Goal: Task Accomplishment & Management: Manage account settings

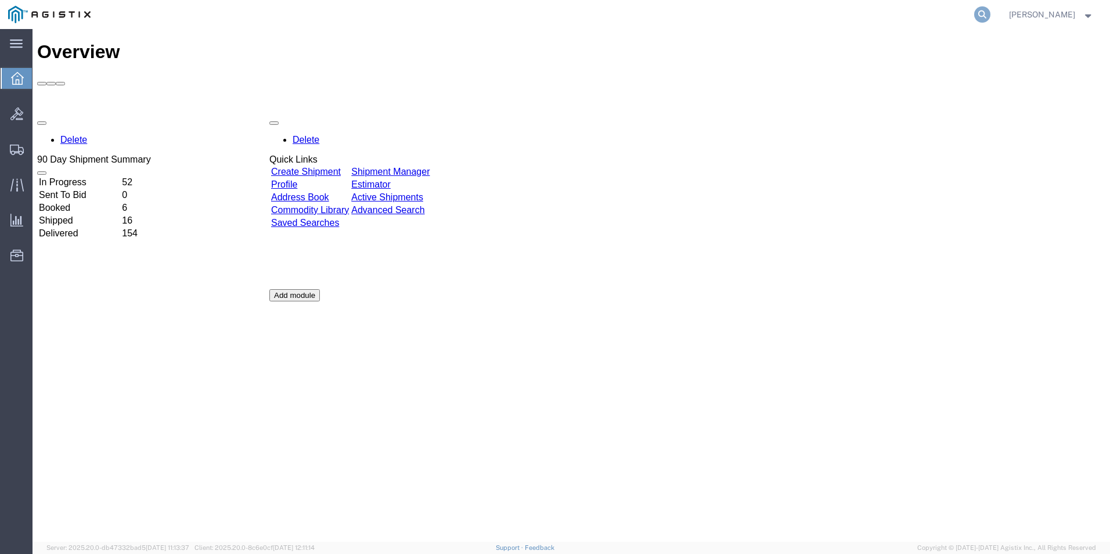
click at [990, 13] on icon at bounding box center [982, 14] width 16 height 16
click at [874, 13] on input "search" at bounding box center [797, 15] width 353 height 28
type input "gdit-72054"
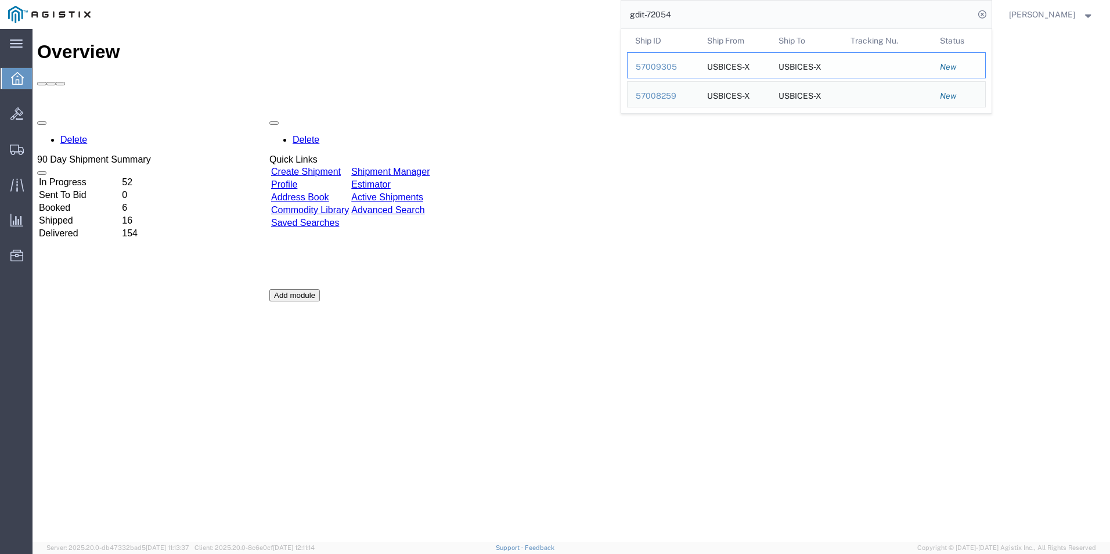
click at [672, 64] on div "57009305" at bounding box center [663, 67] width 55 height 12
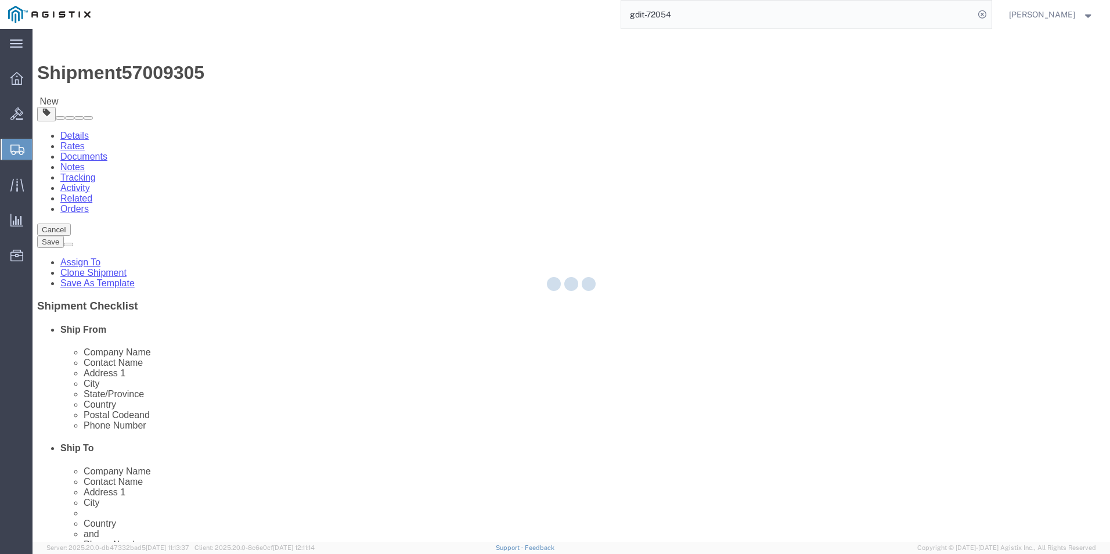
select select "69651"
select select "34240"
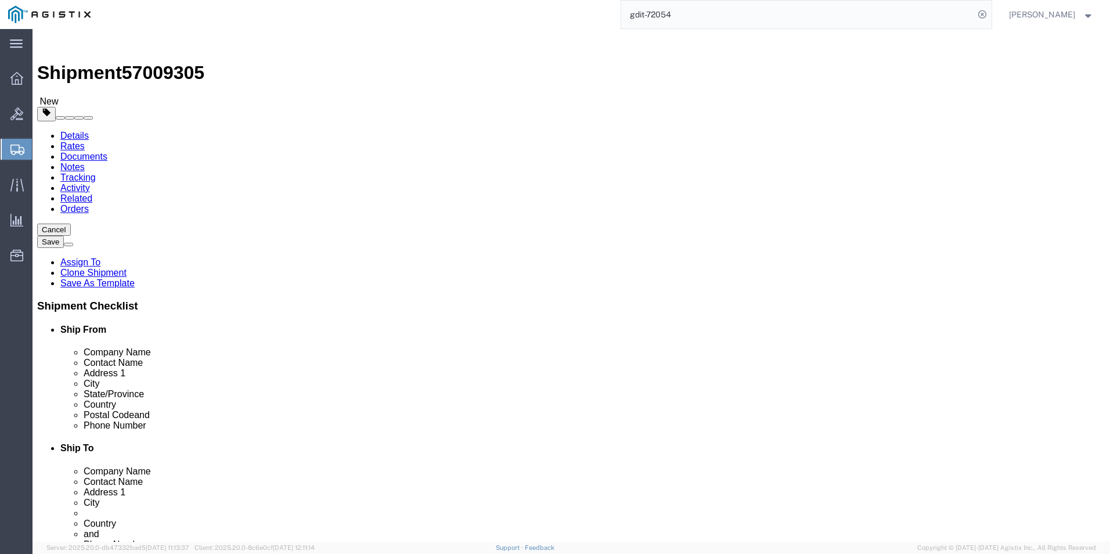
drag, startPoint x: 153, startPoint y: 80, endPoint x: 168, endPoint y: 109, distance: 32.7
click icon
click link "Add Content"
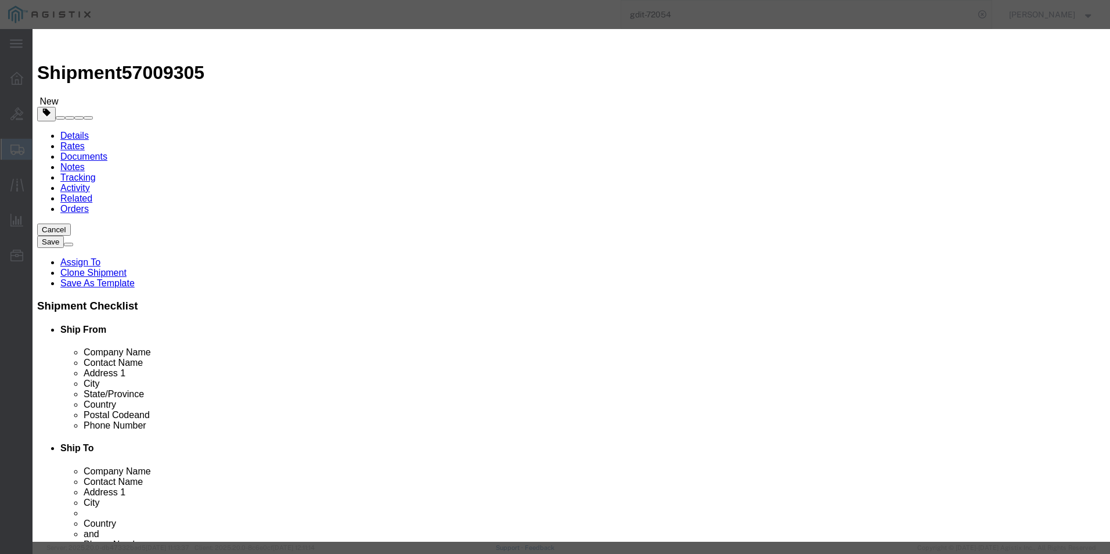
click input "text"
paste input "C8200L-1N-4T"
type input "C8200L-1N-4T"
click input "0"
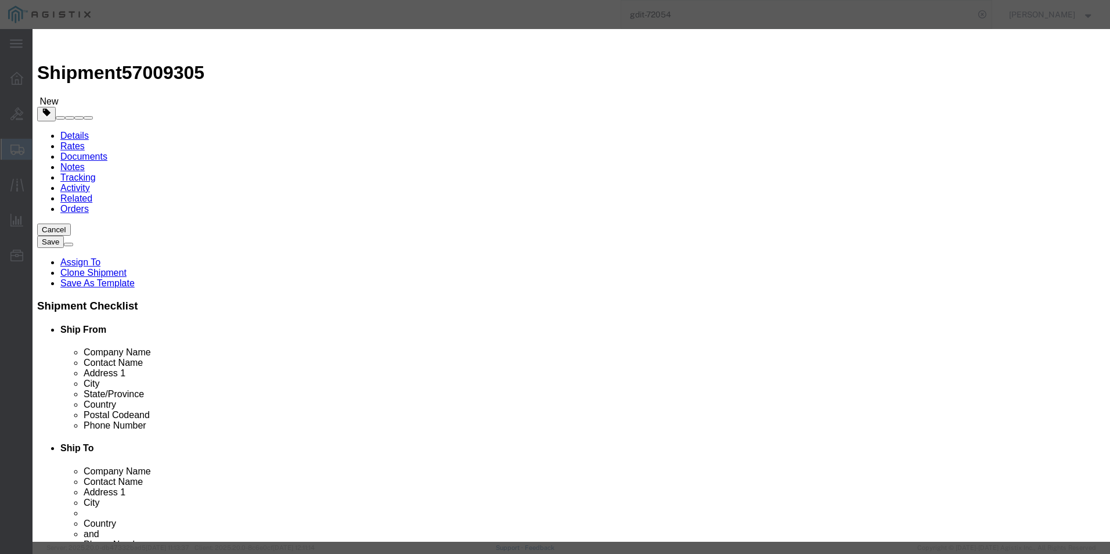
type input "1"
click input "text"
type input "813.02"
click select "Select 50 55 60 65 70 85 92.5 100 125 175 250 300 400"
select select "92.5"
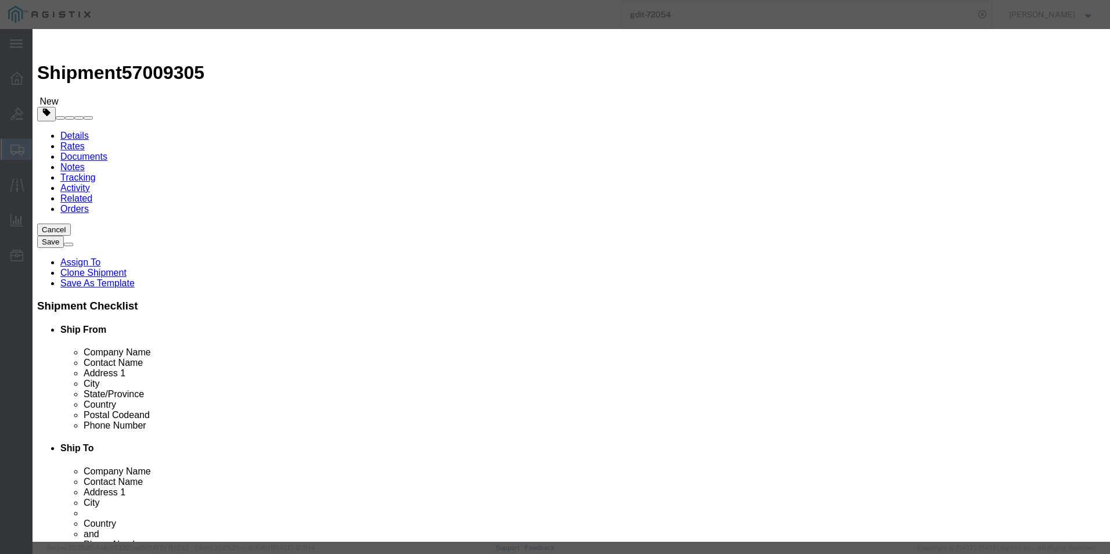
click select "Select 50 55 60 65 70 85 92.5 100 125 175 250 300 400"
click textarea
type textarea "ASSET TAG:"
click textarea
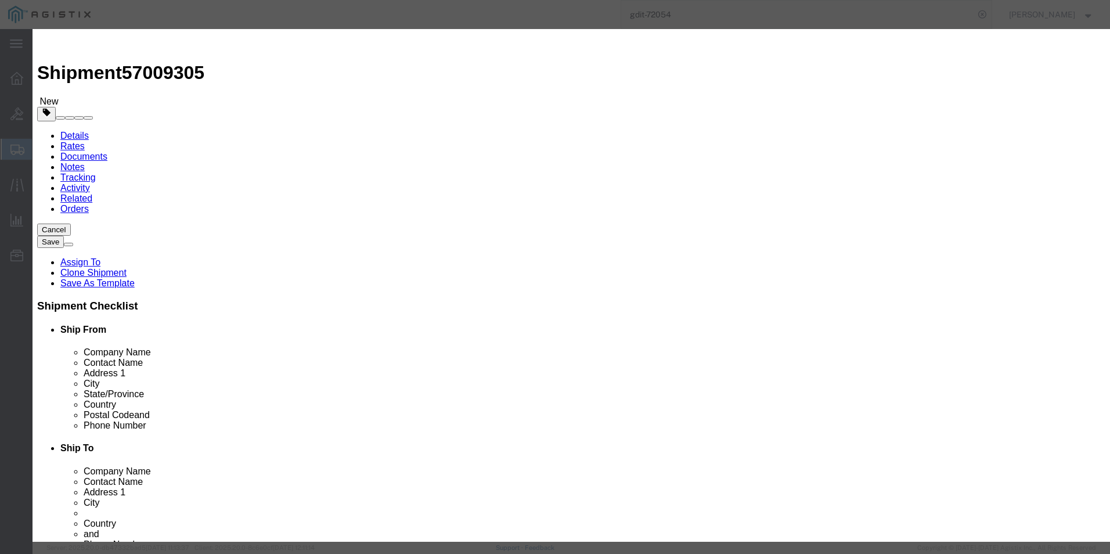
paste textarea ""Cisco Catalyst 8200L with 1- NIM slot WAN""
type textarea ""Cisco Catalyst 8200L with 1- NIM slot WAN""
click select "Select [GEOGRAPHIC_DATA] [GEOGRAPHIC_DATA] [GEOGRAPHIC_DATA] [GEOGRAPHIC_DATA] …"
select select "US"
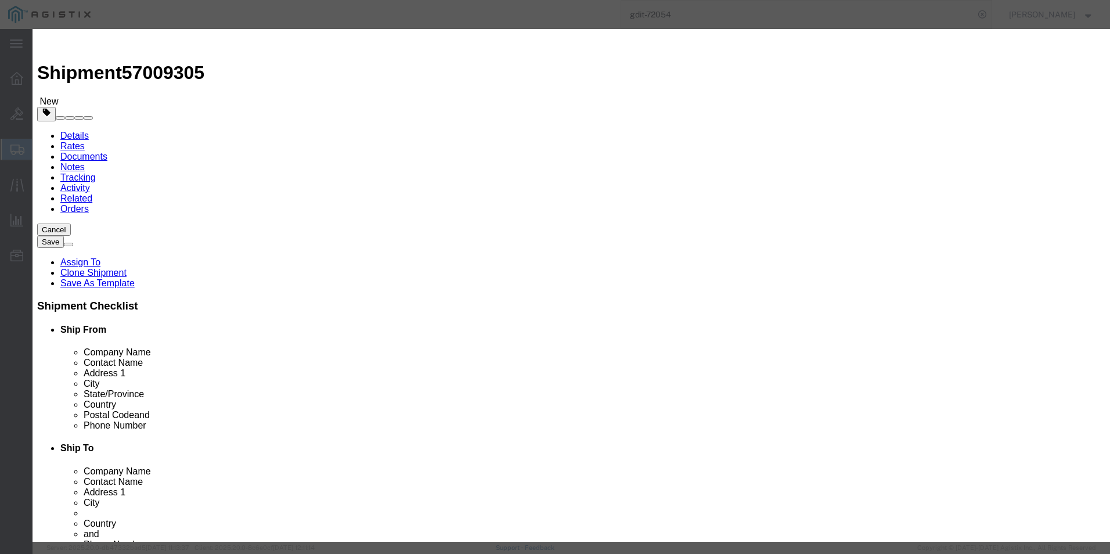
click select "Select [GEOGRAPHIC_DATA] [GEOGRAPHIC_DATA] [GEOGRAPHIC_DATA] [GEOGRAPHIC_DATA] …"
click input "text"
type input "8517.62.0020"
click input "text"
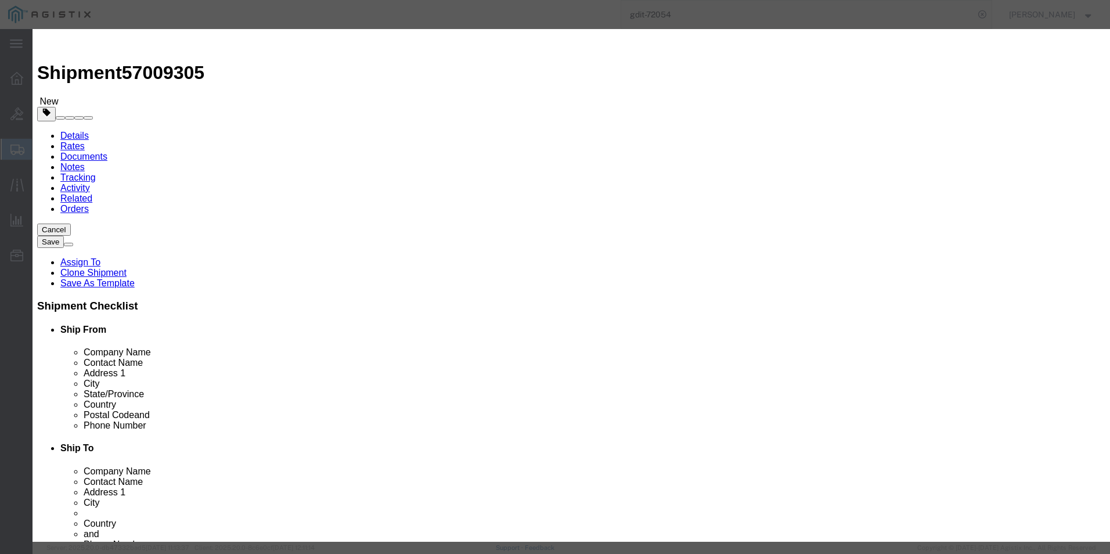
scroll to position [116, 0]
type input "5A002"
click select "Select ATF BIS DEA EPA FDA FTR ITAR OFAC Other (OPA)"
select select "BIS"
click select "Select ATF BIS DEA EPA FDA FTR ITAR OFAC Other (OPA)"
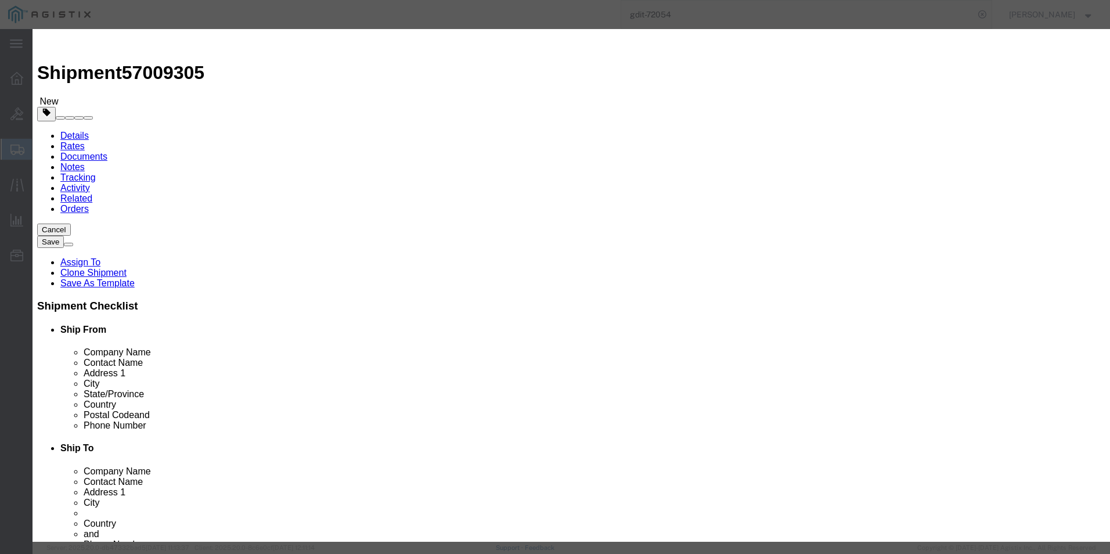
click select "Select AGR-Agricultural APP-Computers APR-Additional Permissive Exports AVS-Air…"
select select "NLR"
click select "Select AGR-Agricultural APP-Computers APR-Additional Permissive Exports AVS-Air…"
click button "Save & Close"
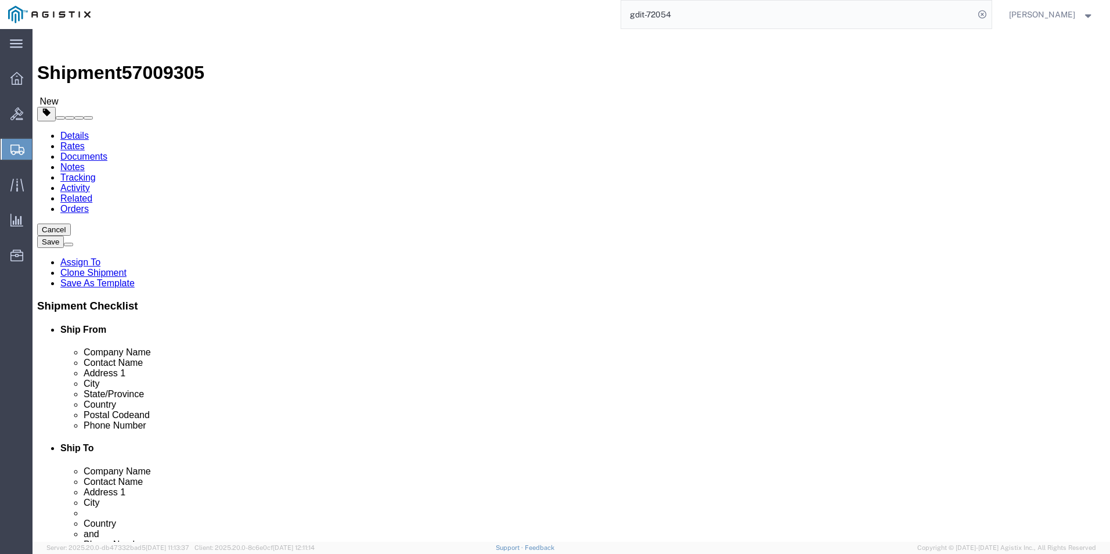
click link "Clone this content"
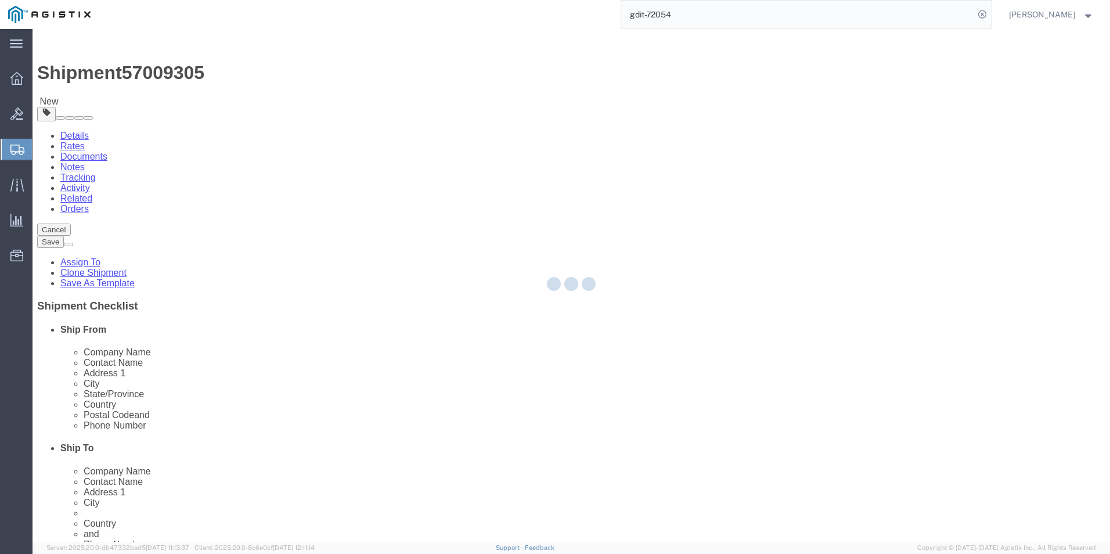
select select "CBOX"
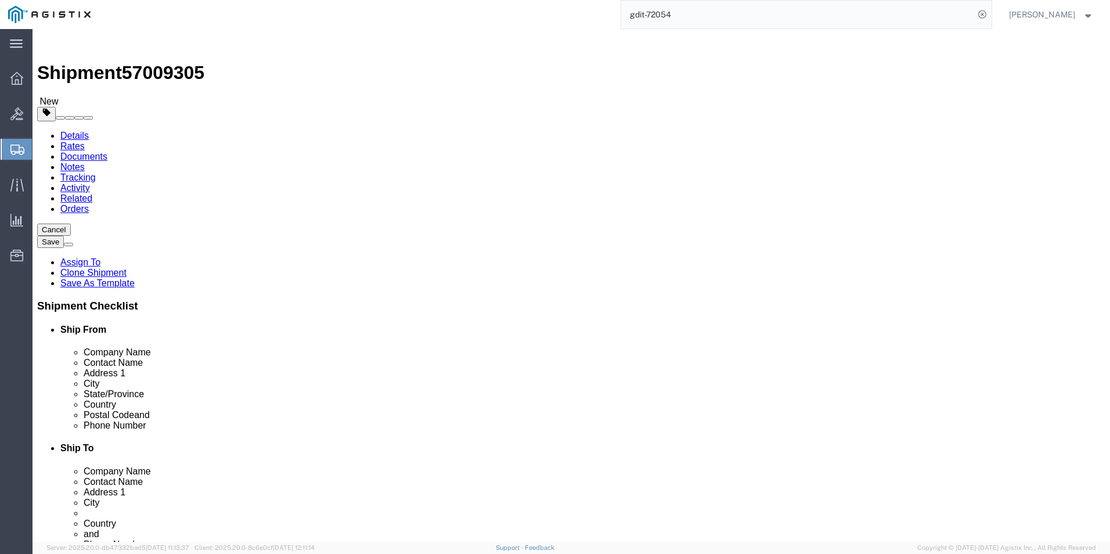
click link "Clone this content"
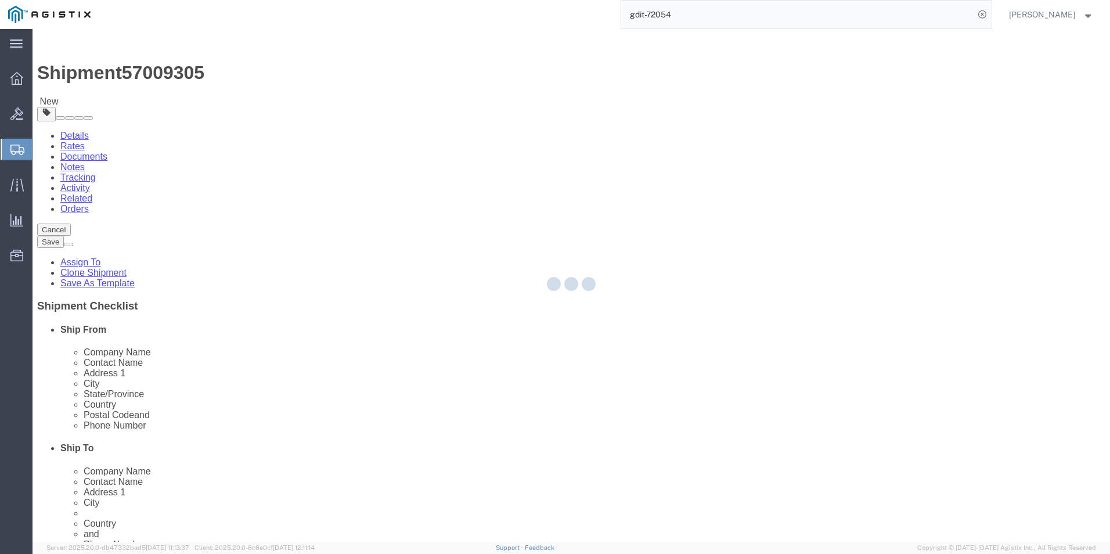
select select "CBOX"
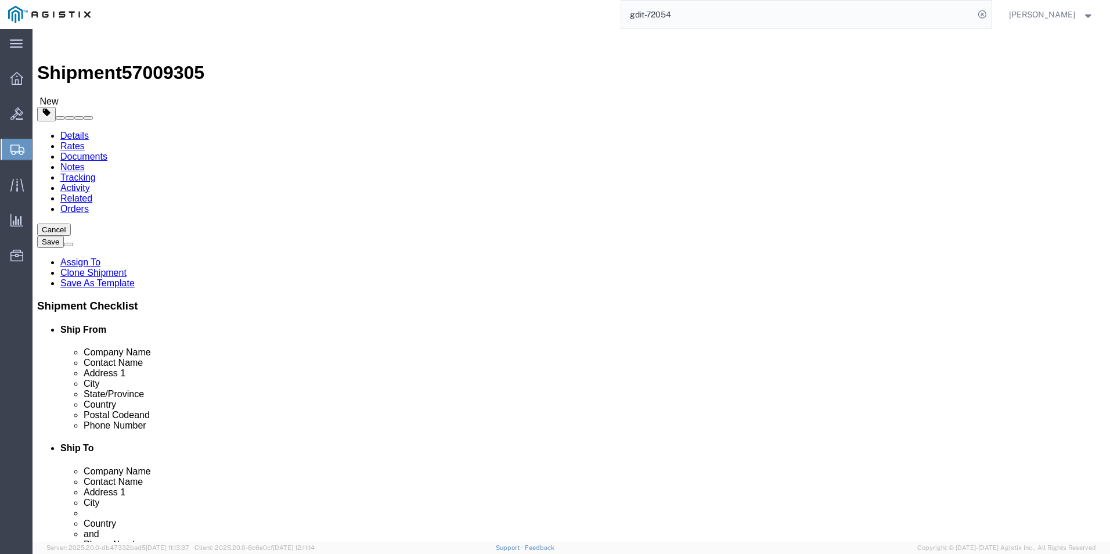
click link "Clone this content"
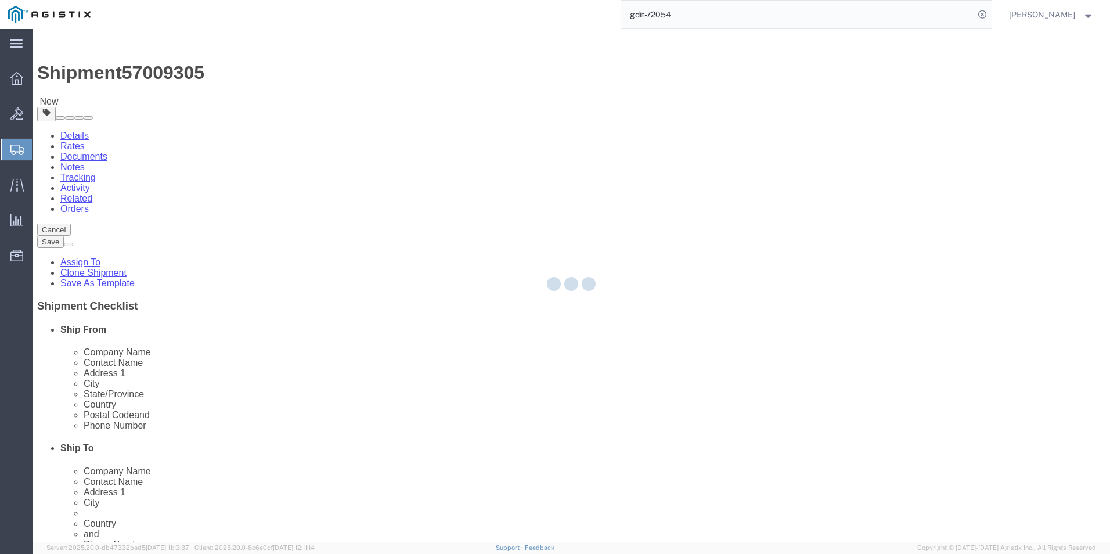
select select "CBOX"
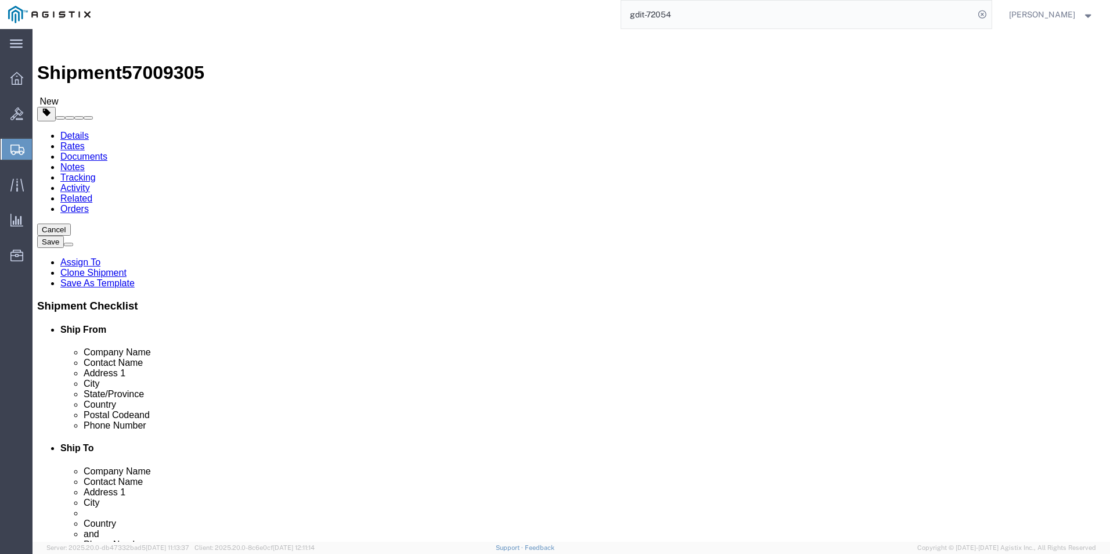
click link "Clone this content"
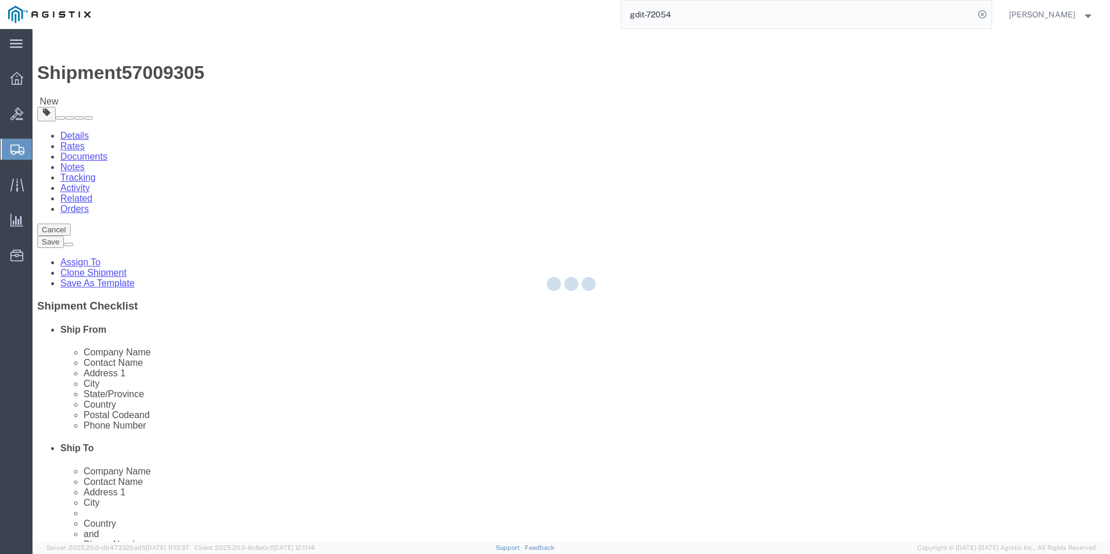
select select "CBOX"
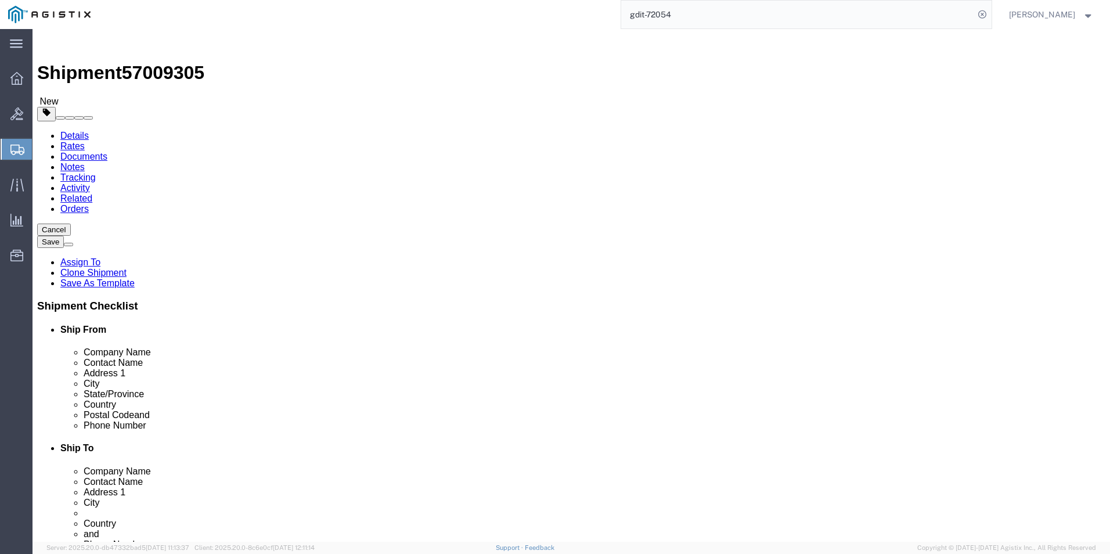
click link "Clone this content"
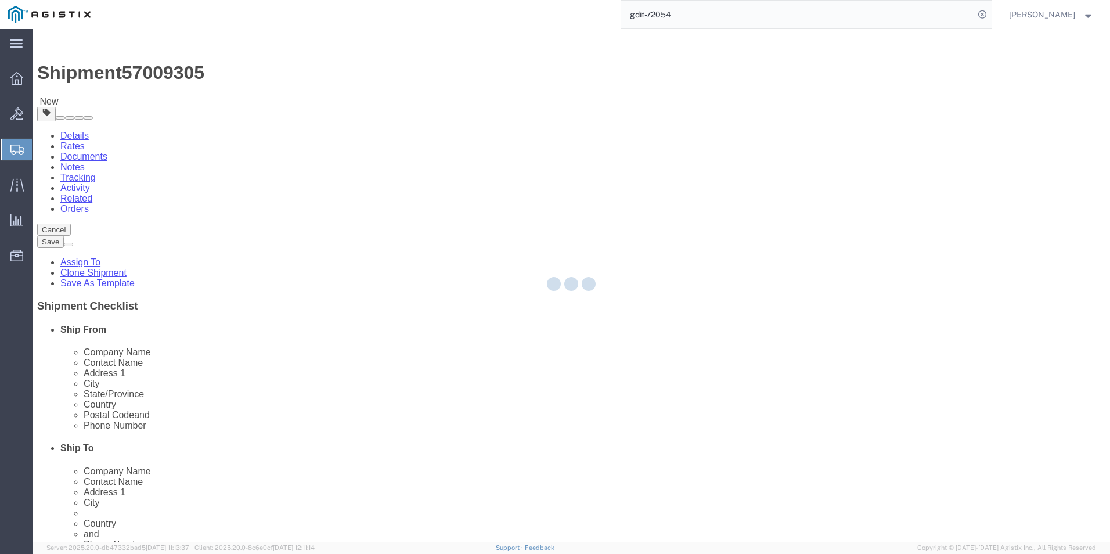
select select "CBOX"
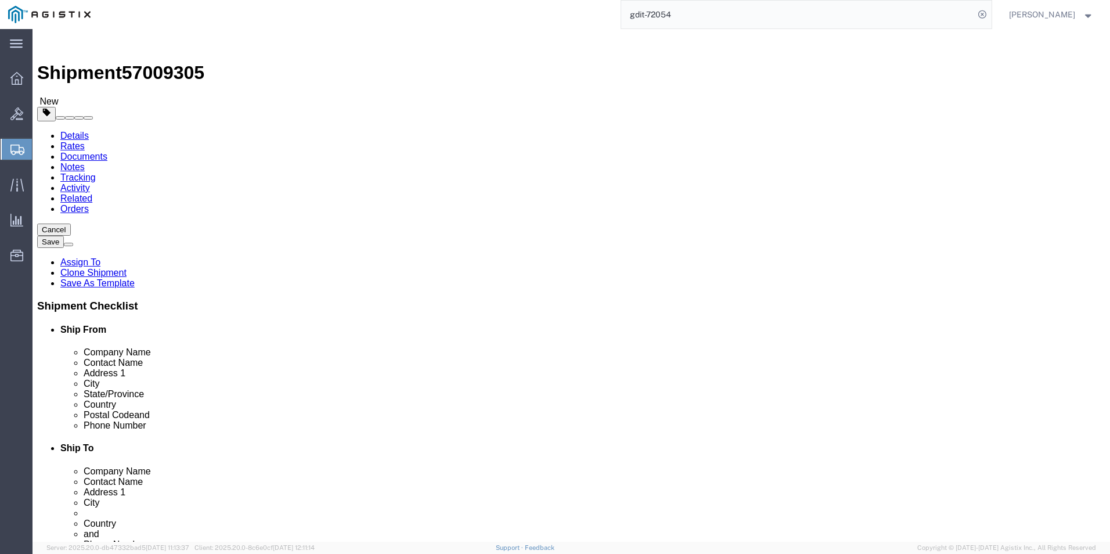
click link "Clone this content"
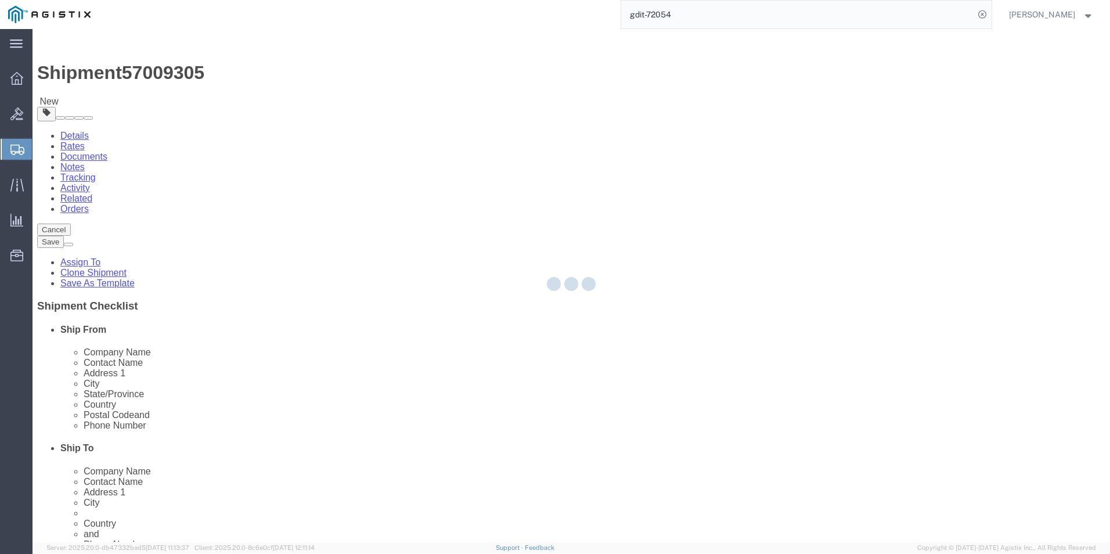
select select "CBOX"
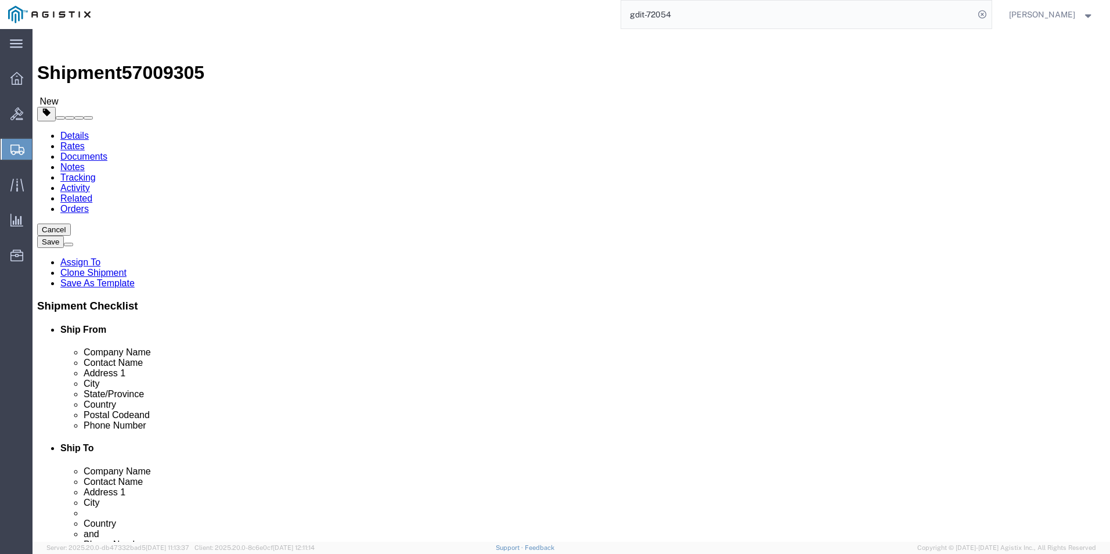
click link "Clone this content"
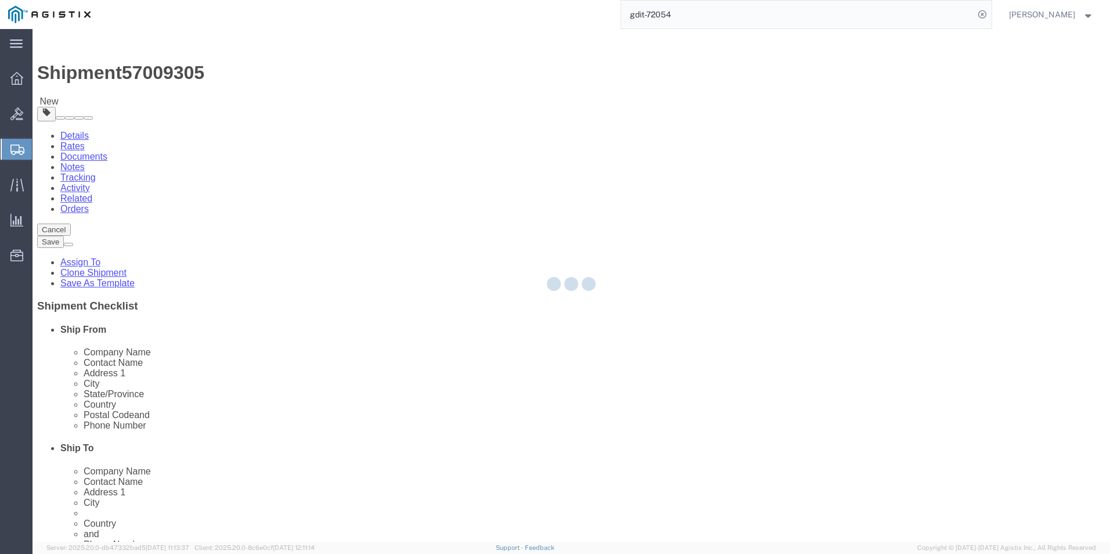
select select "CBOX"
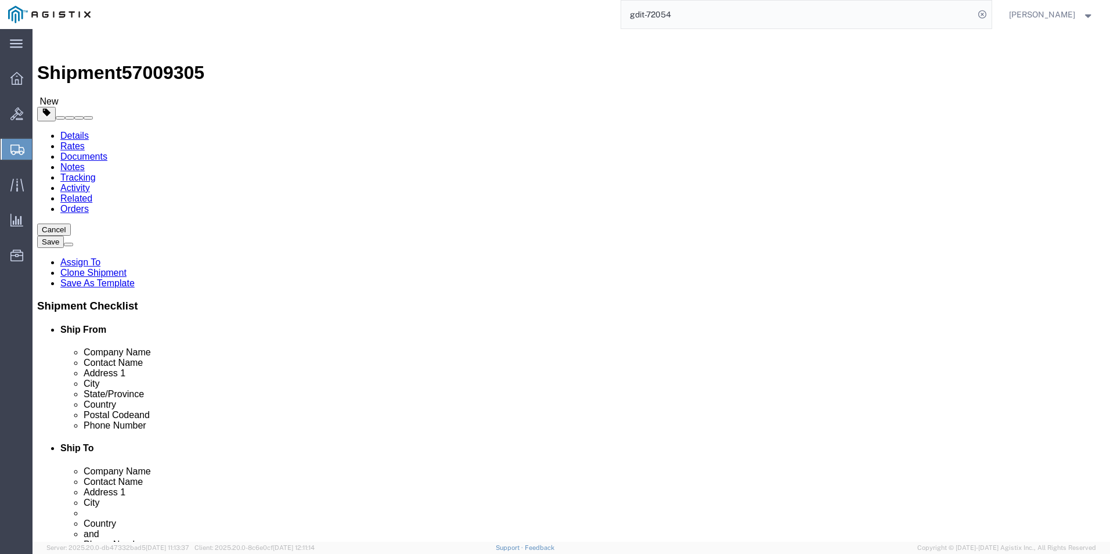
click link "Clone this content"
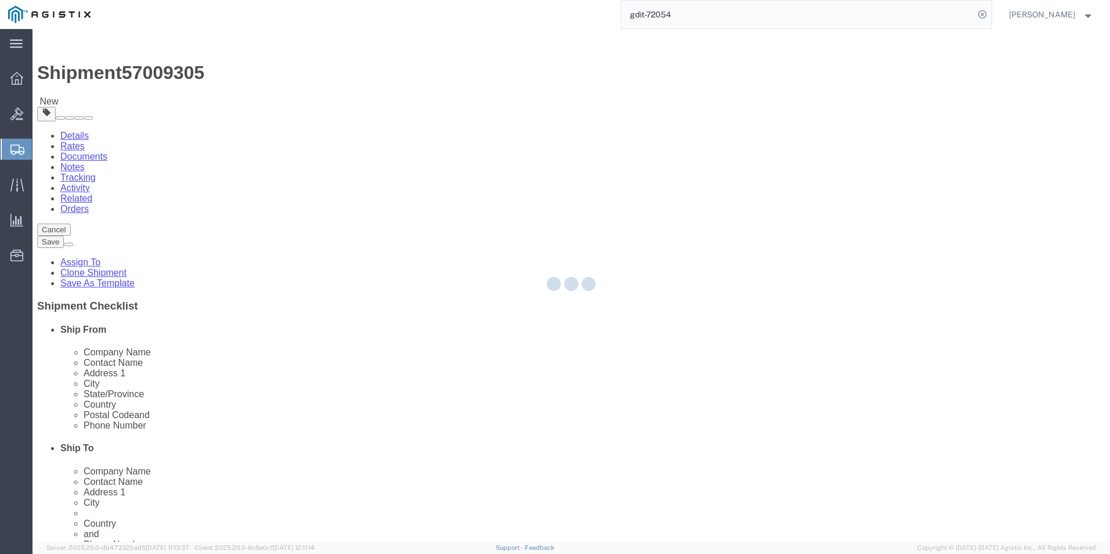
select select "CBOX"
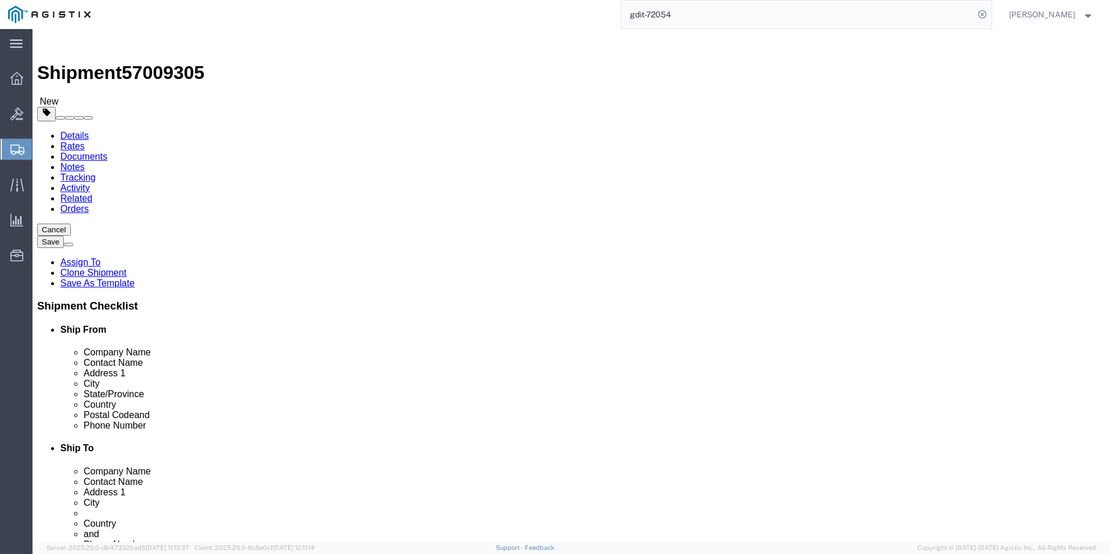
click link "Clone this content"
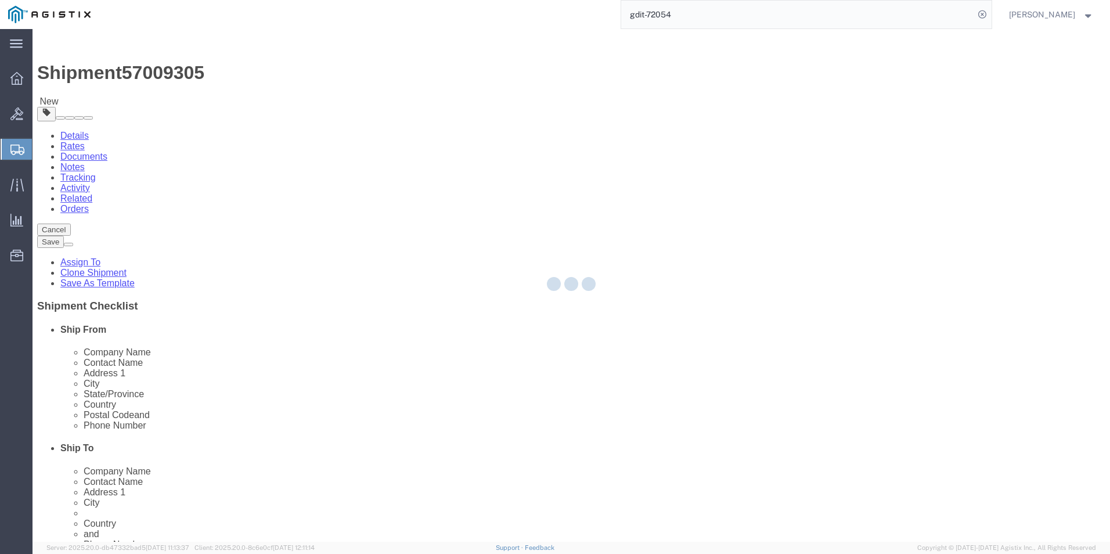
select select "CBOX"
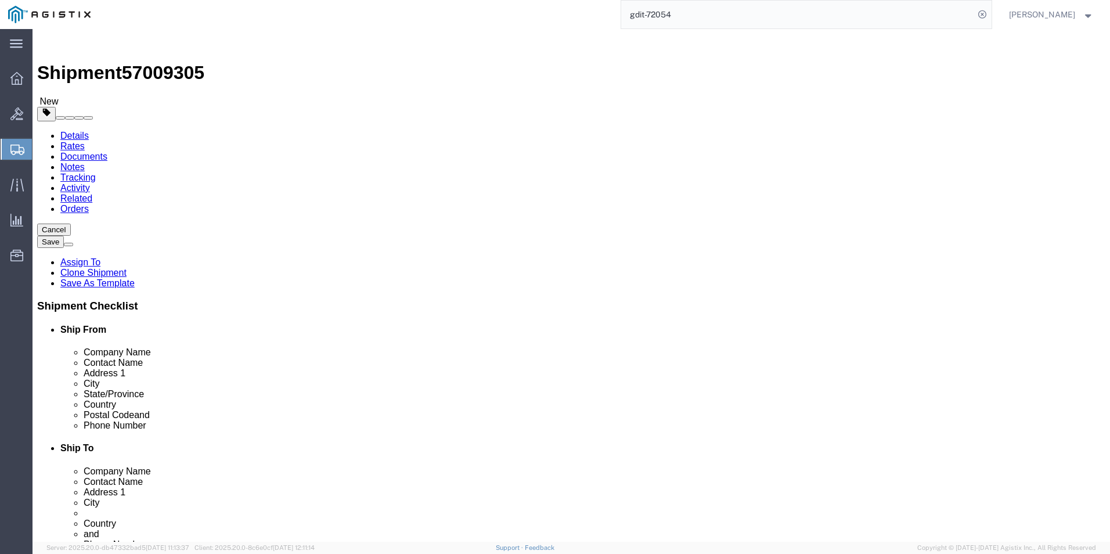
click link "Clone this content"
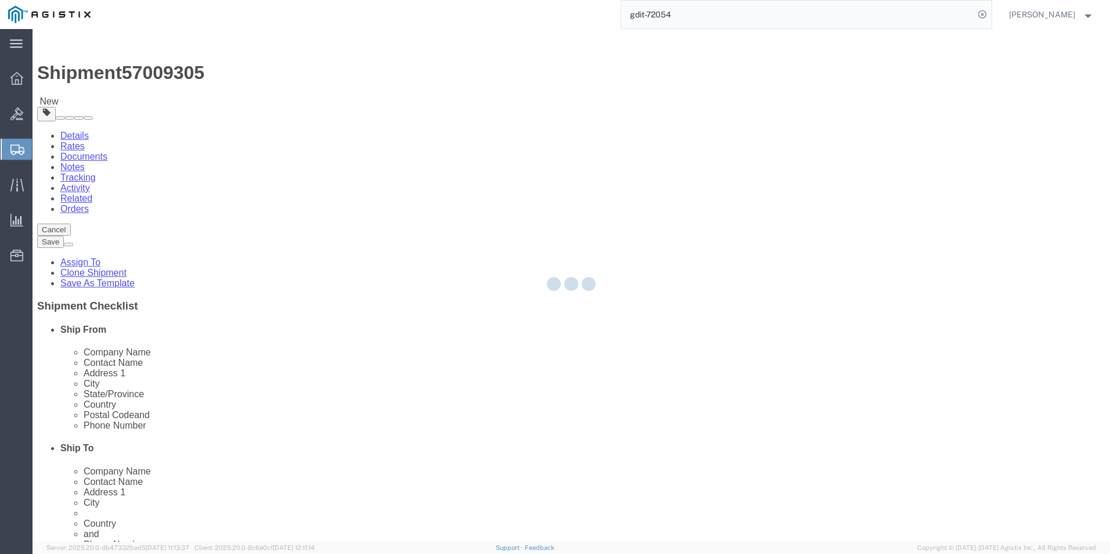
select select "CBOX"
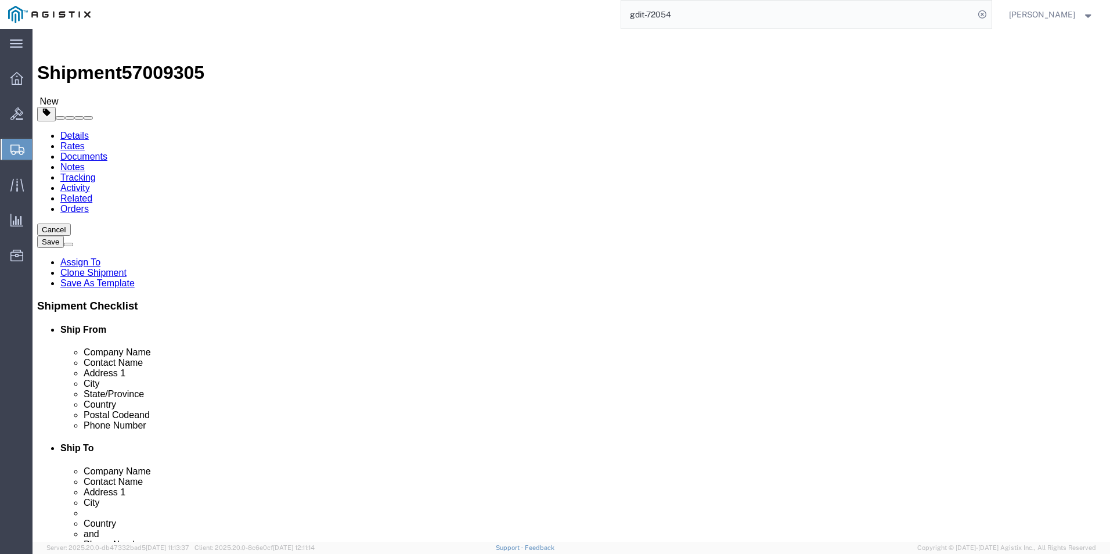
click link "Clone this content"
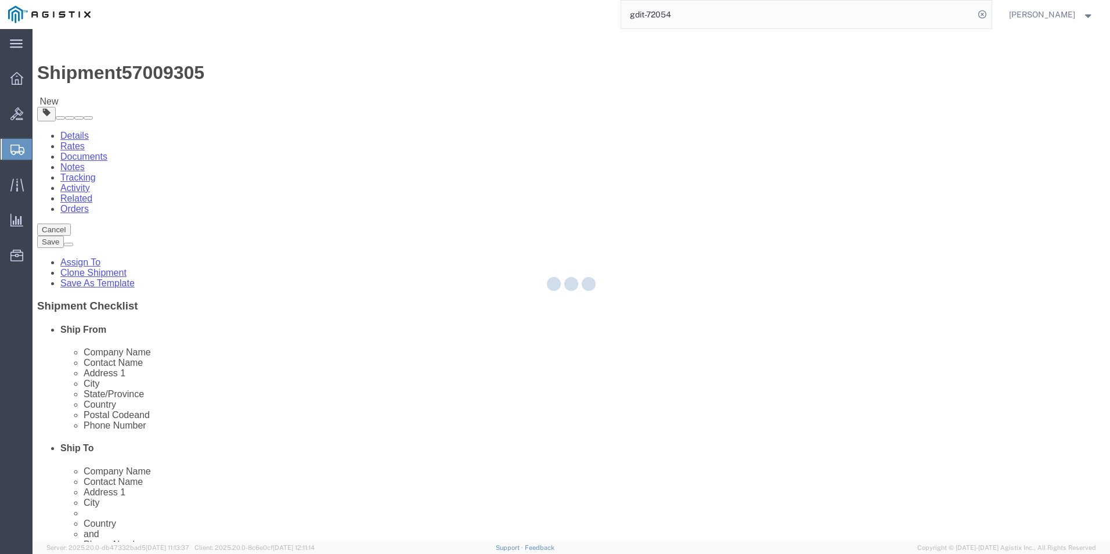
select select "CBOX"
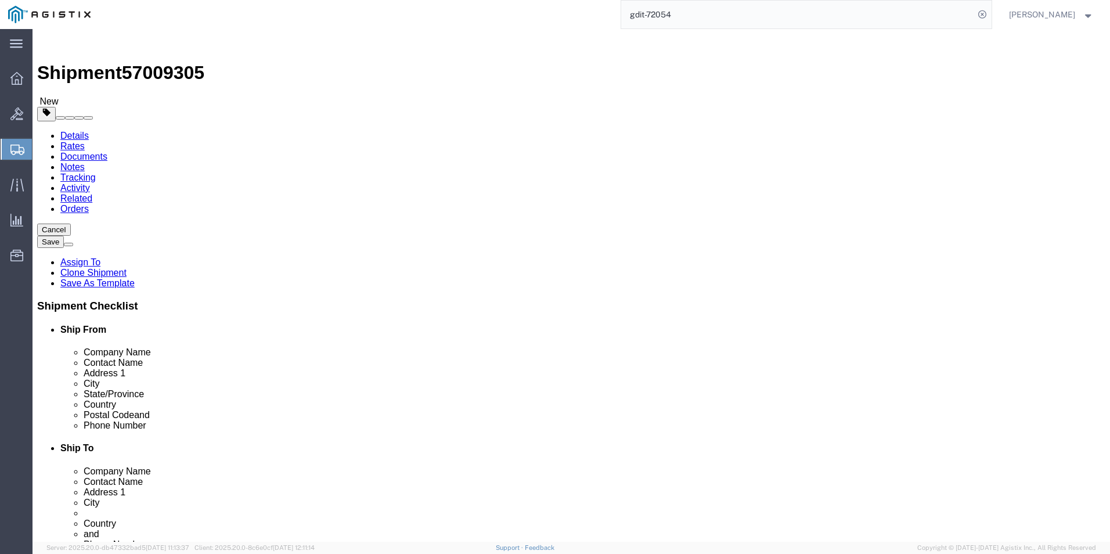
click link "Clone this content"
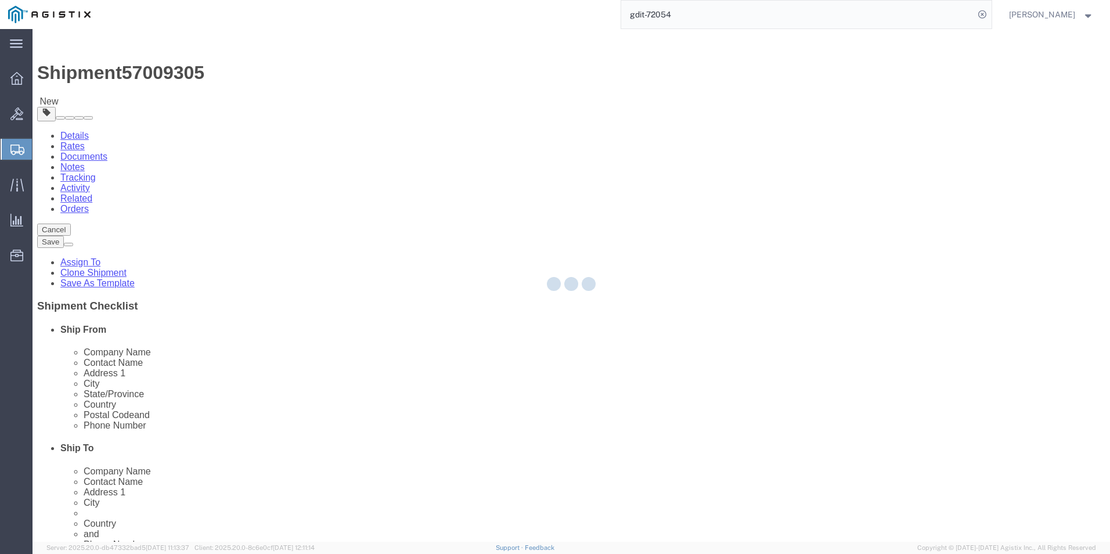
select select "CBOX"
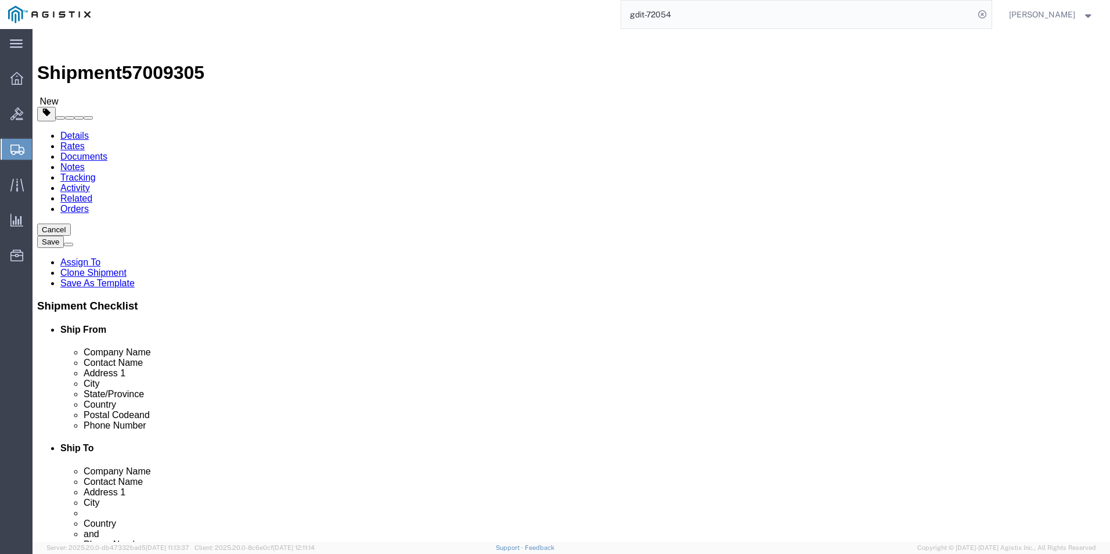
click link "Clone this content"
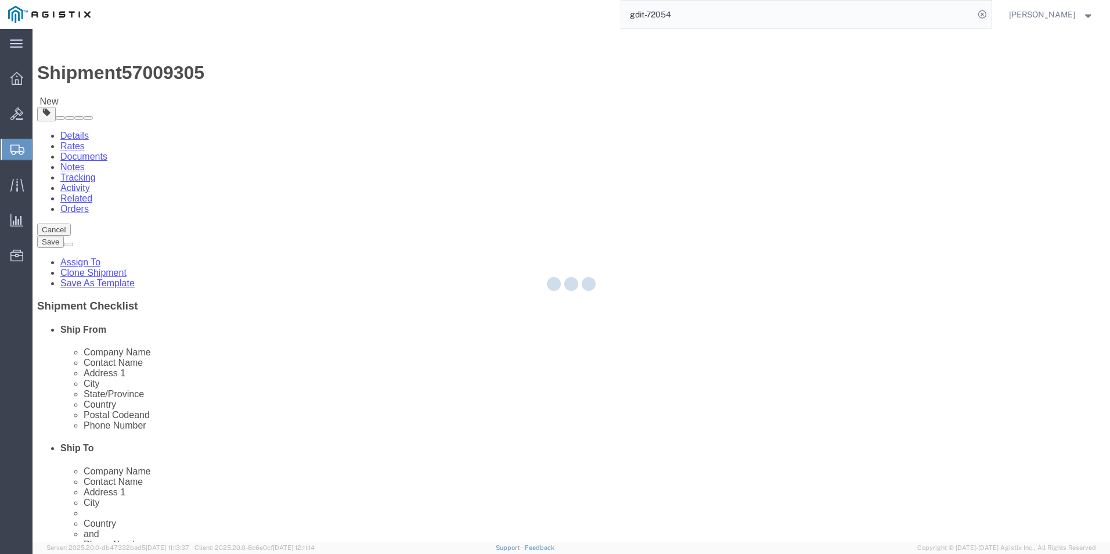
select select "CBOX"
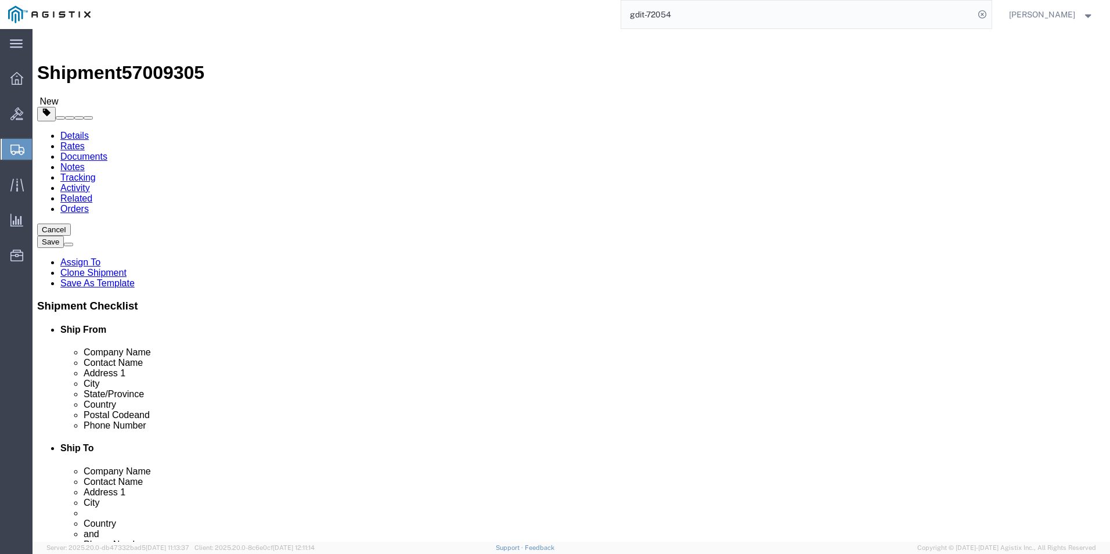
click link "Clone this content"
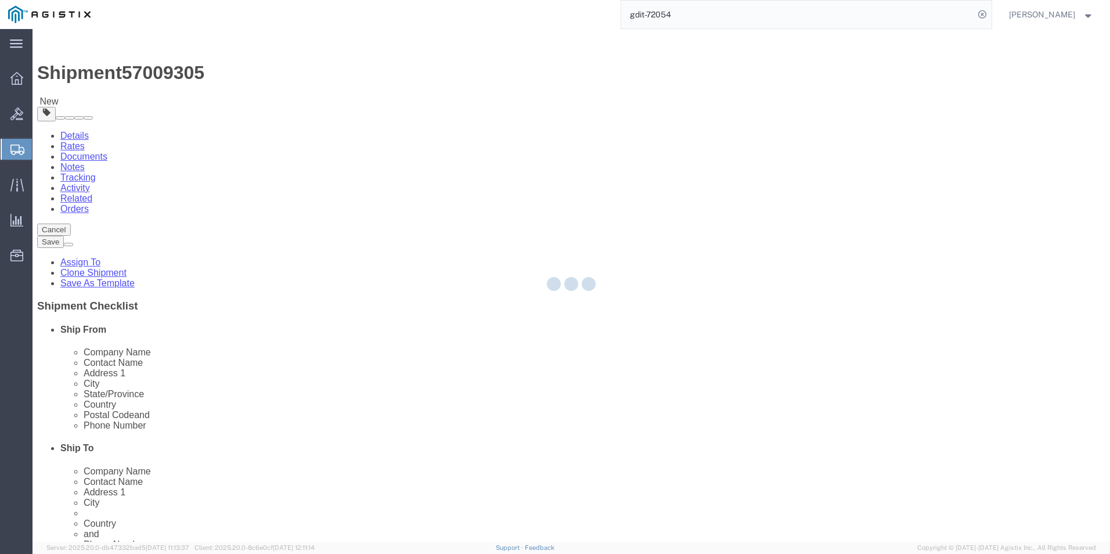
select select "CBOX"
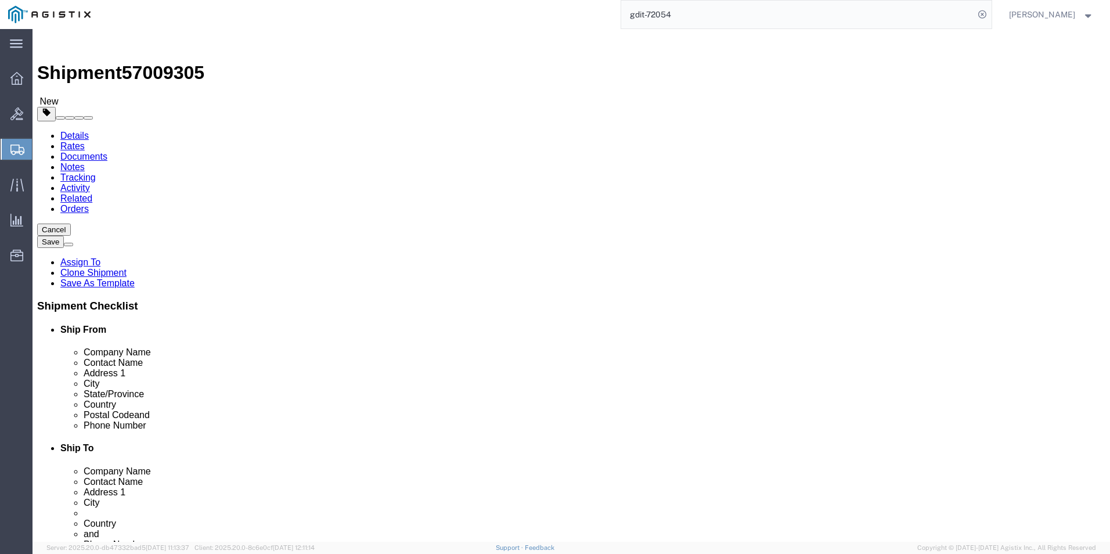
click link "Clone this content"
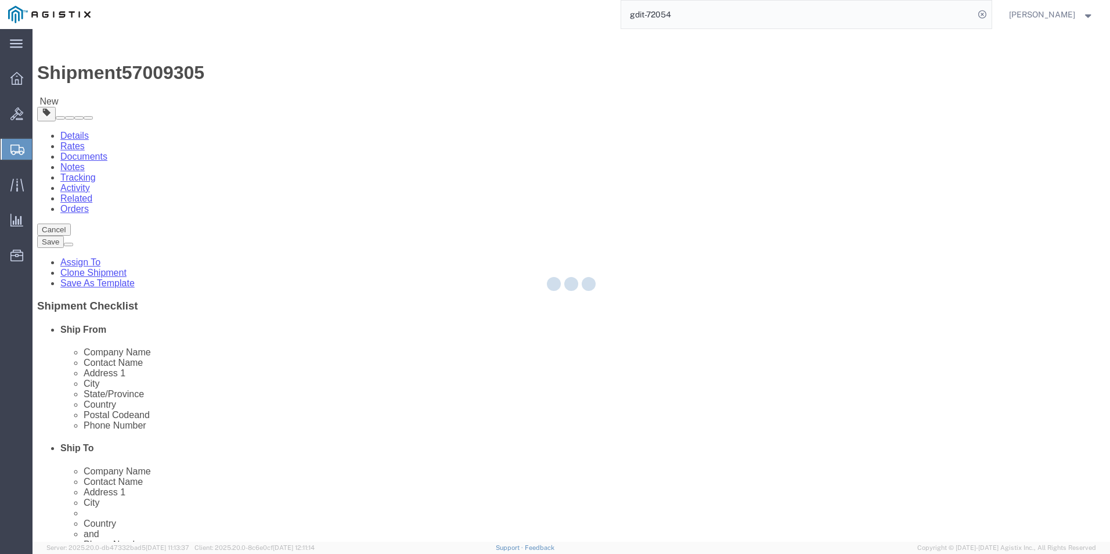
select select "CBOX"
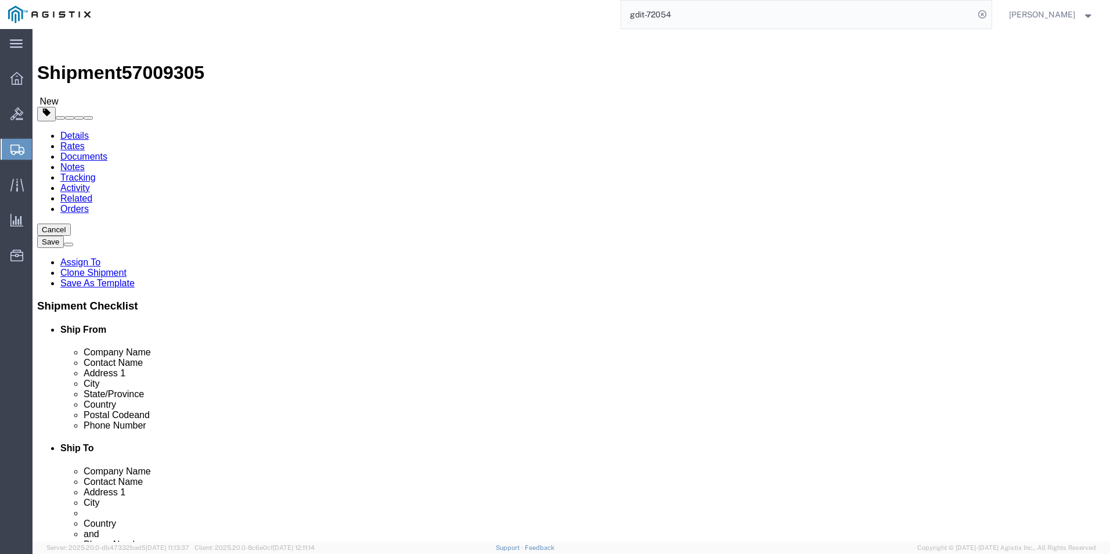
click link "Clone this content"
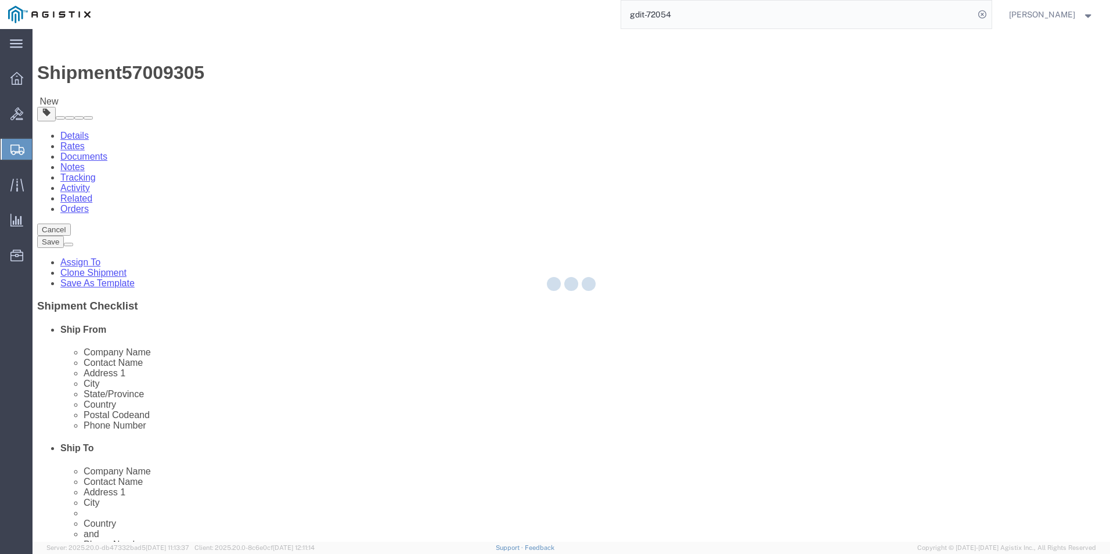
select select "CBOX"
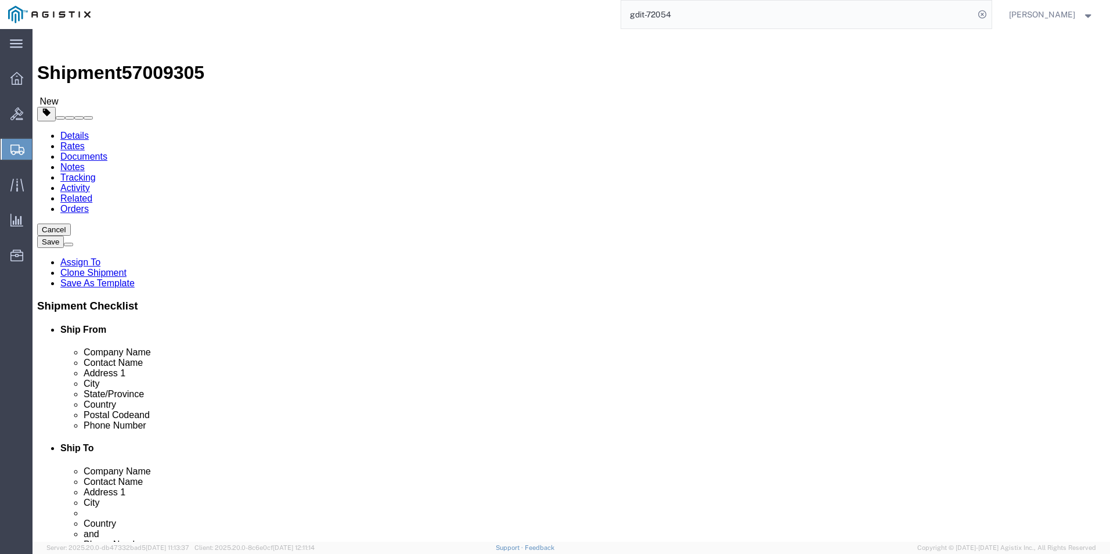
click link "Clone this content"
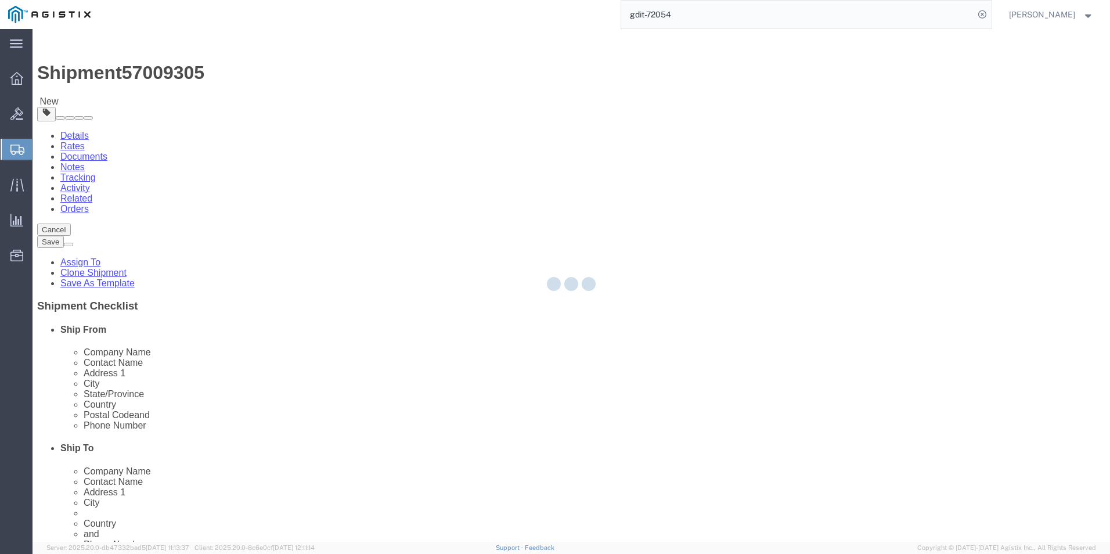
select select "CBOX"
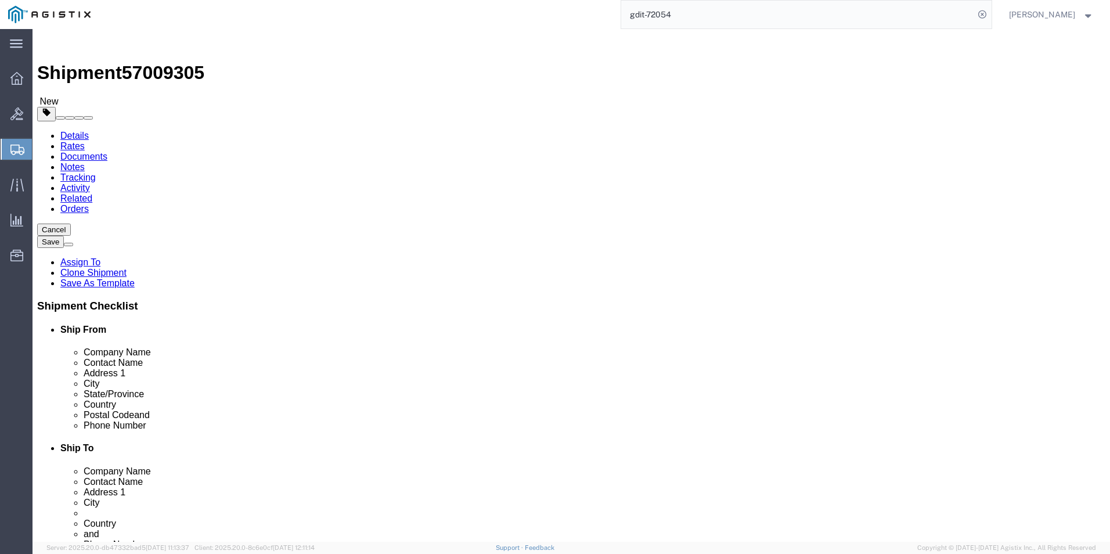
click link "Clone this content"
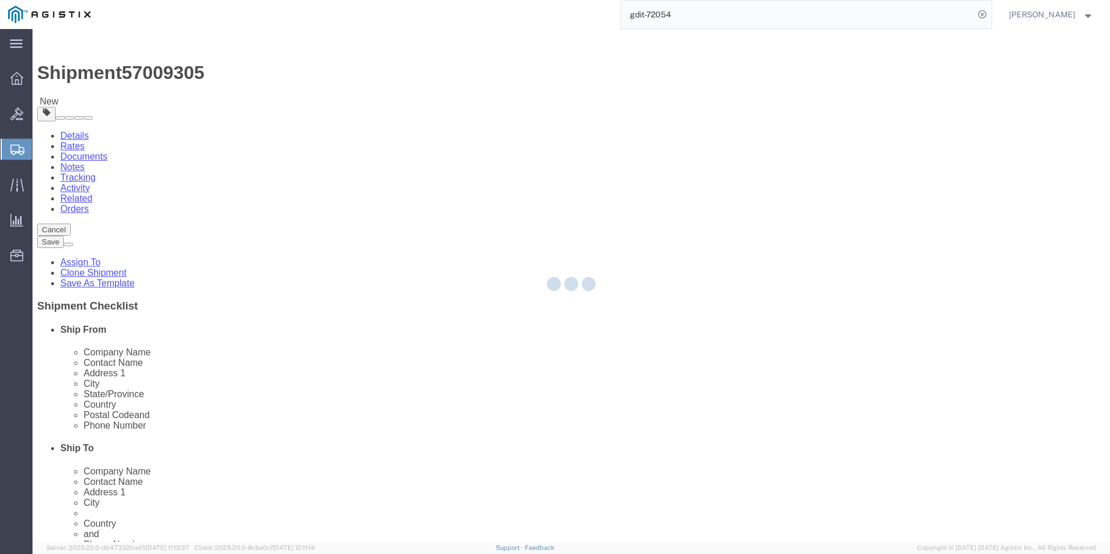
select select "CBOX"
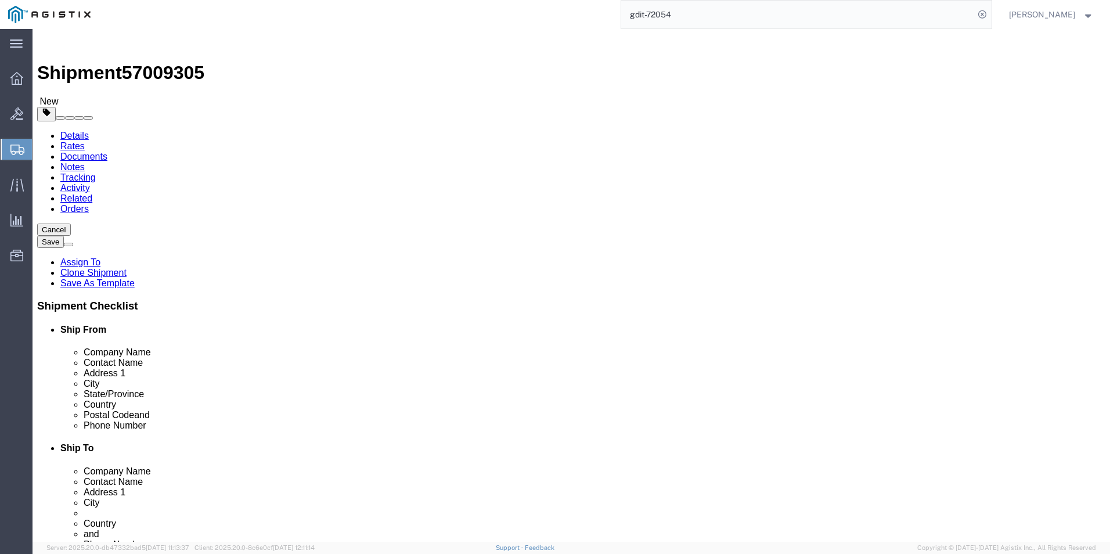
click link "Clone this content"
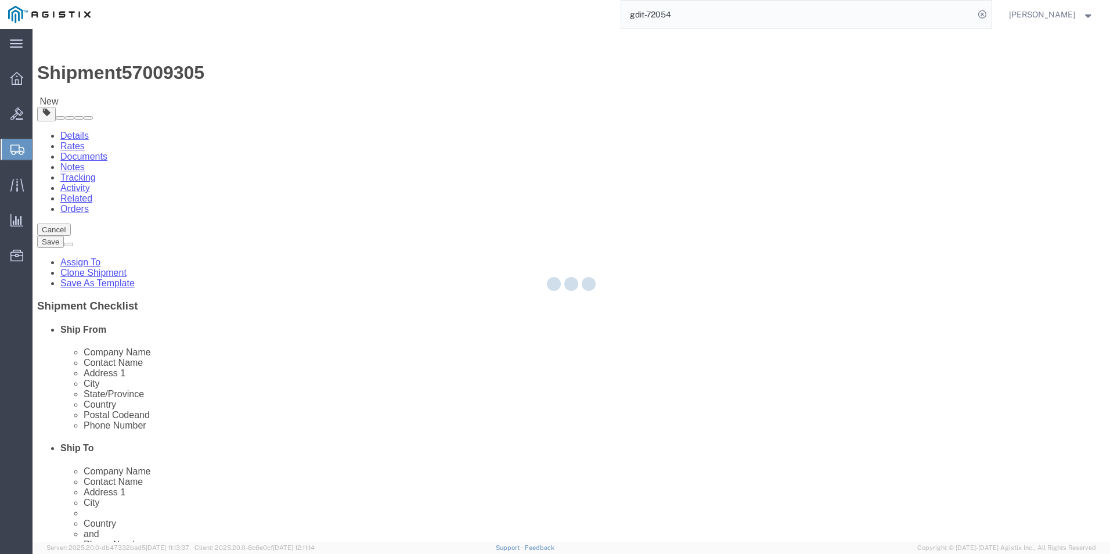
select select "CBOX"
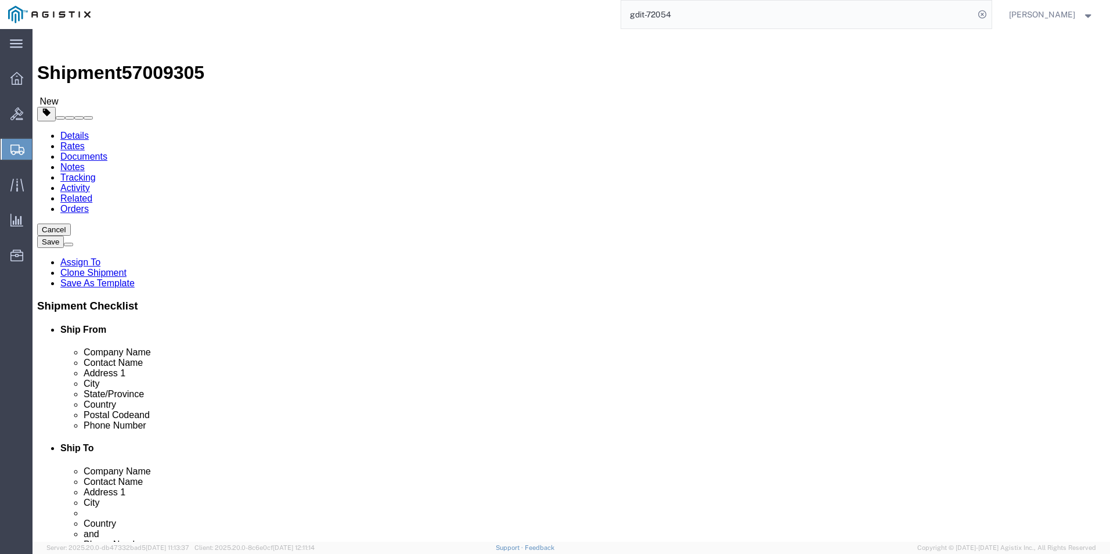
click link "Clone this content"
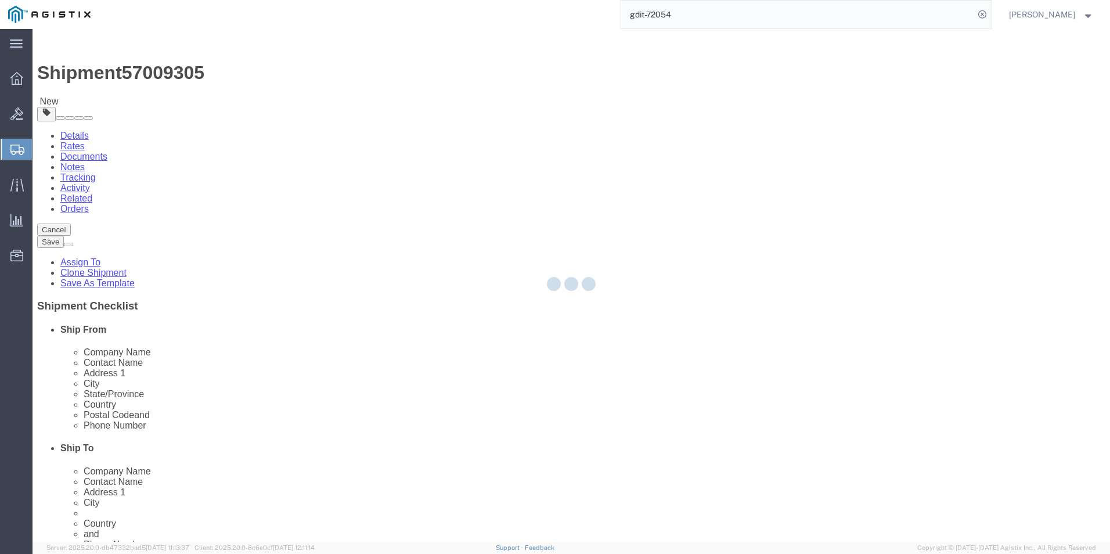
select select "CBOX"
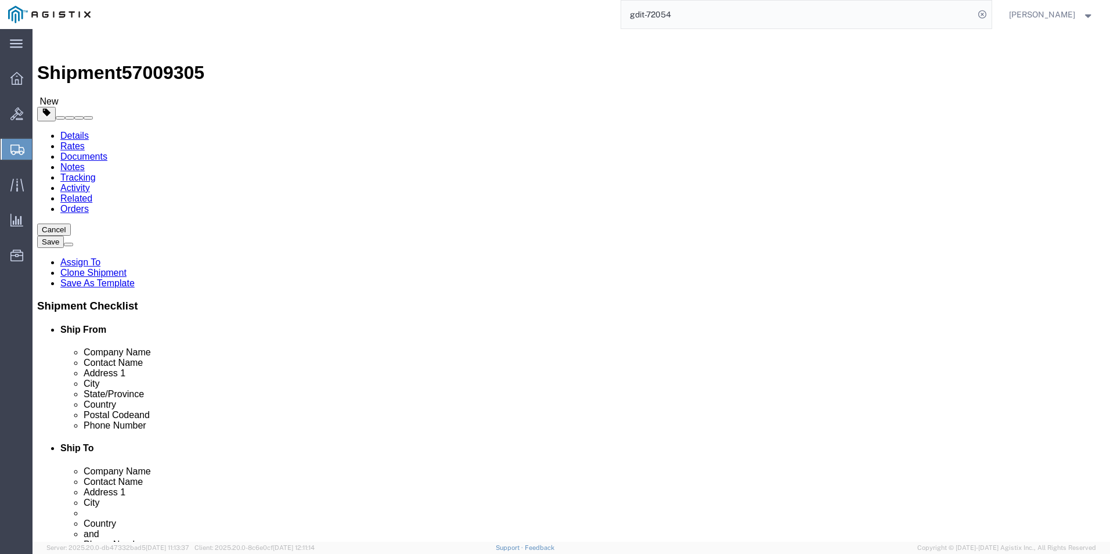
click link "Clone this content"
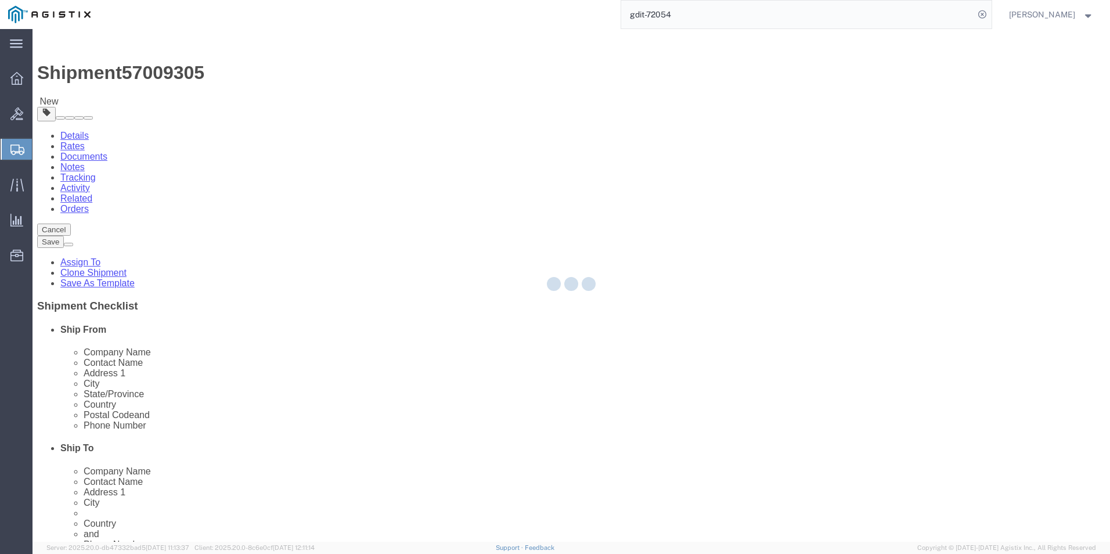
select select "CBOX"
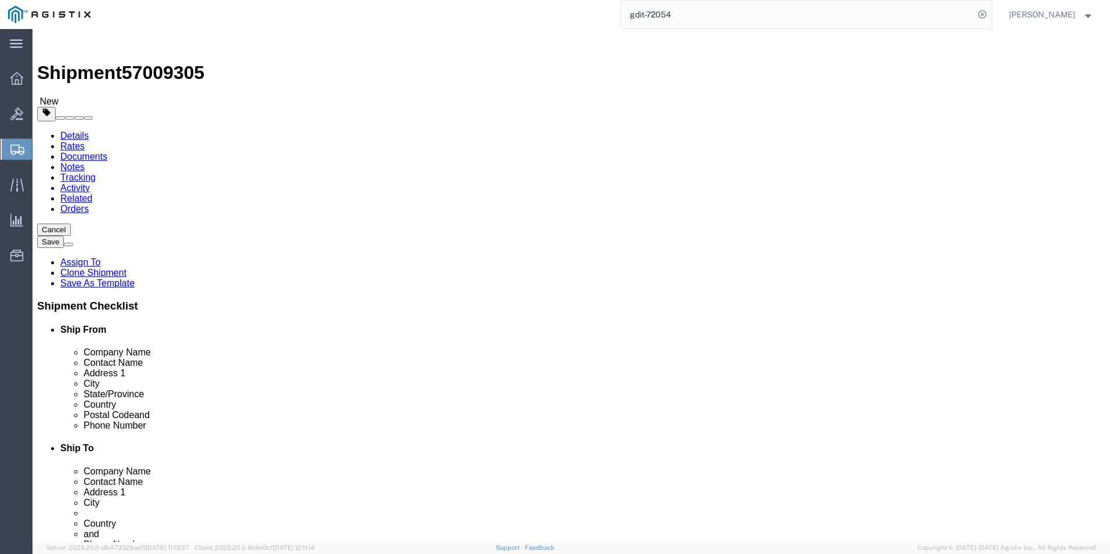
click link "Clone this content"
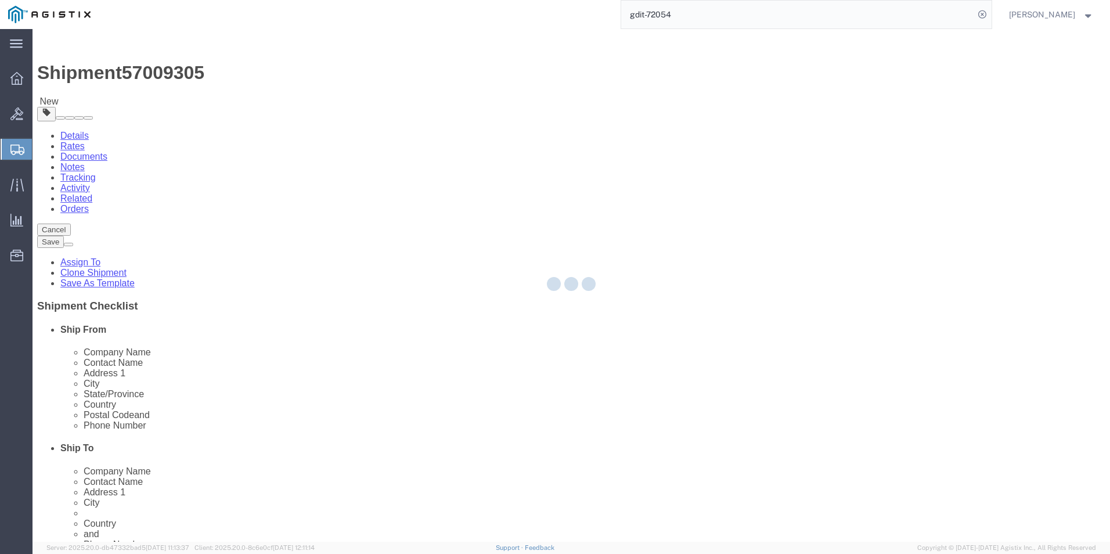
select select "CBOX"
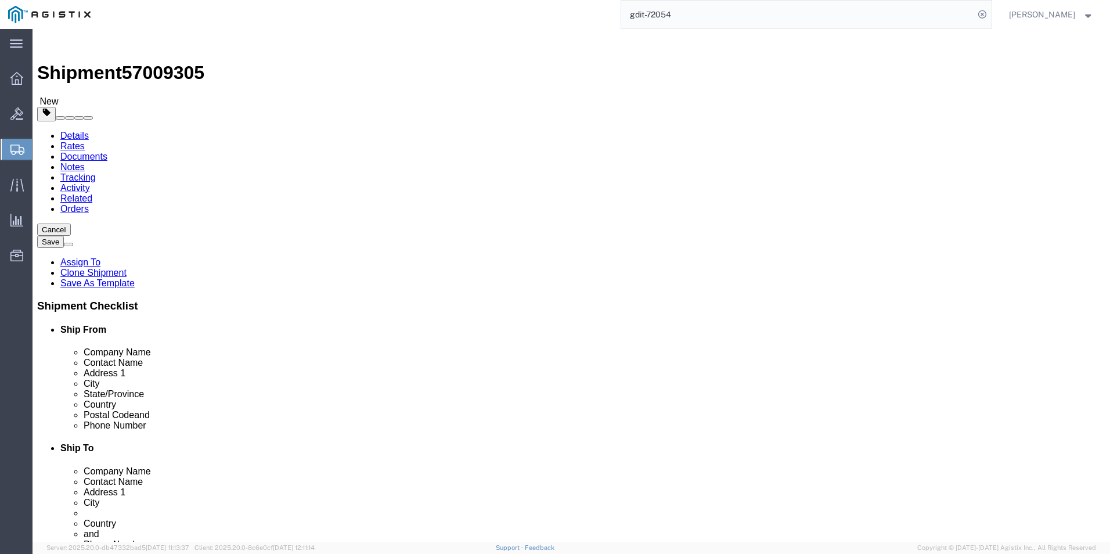
click link "Clone this content"
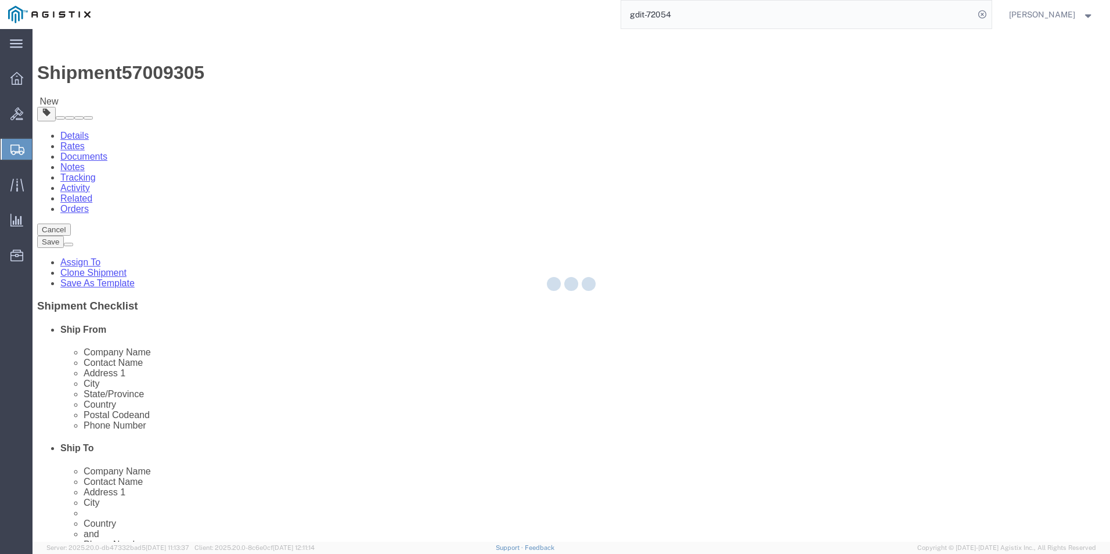
select select "CBOX"
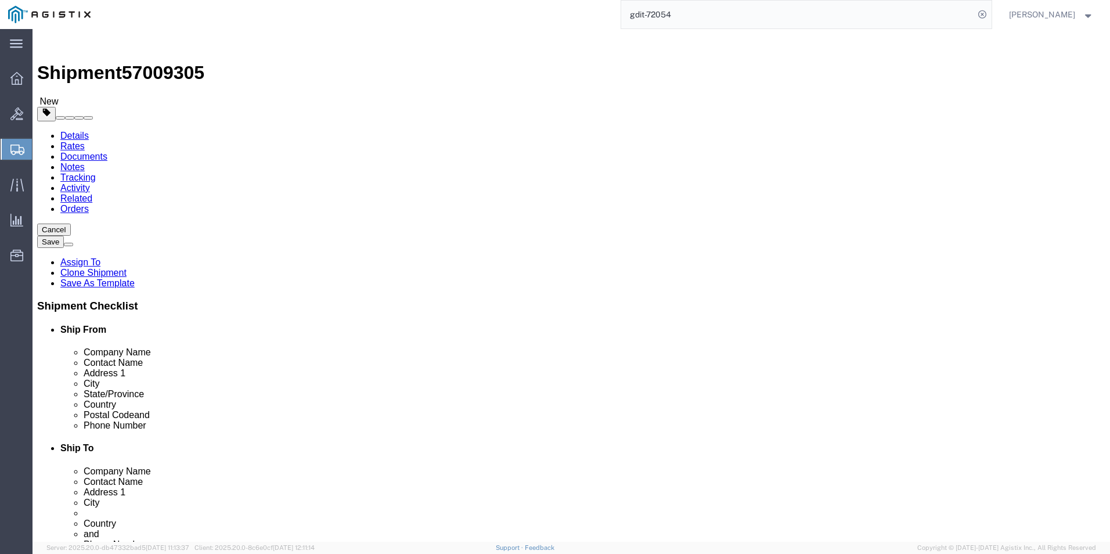
click link "Clone this content"
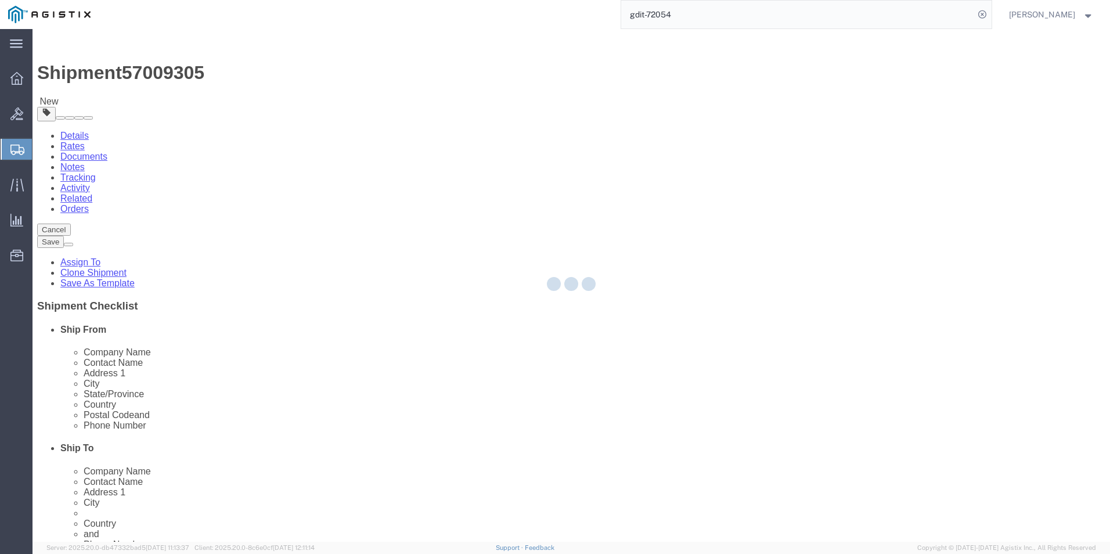
select select "CBOX"
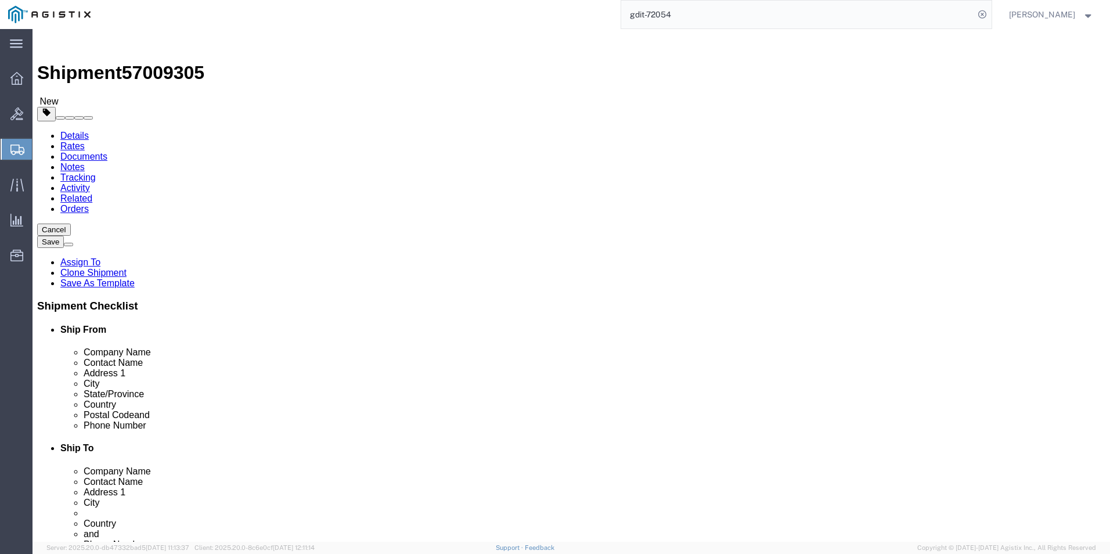
click link "Clone this content"
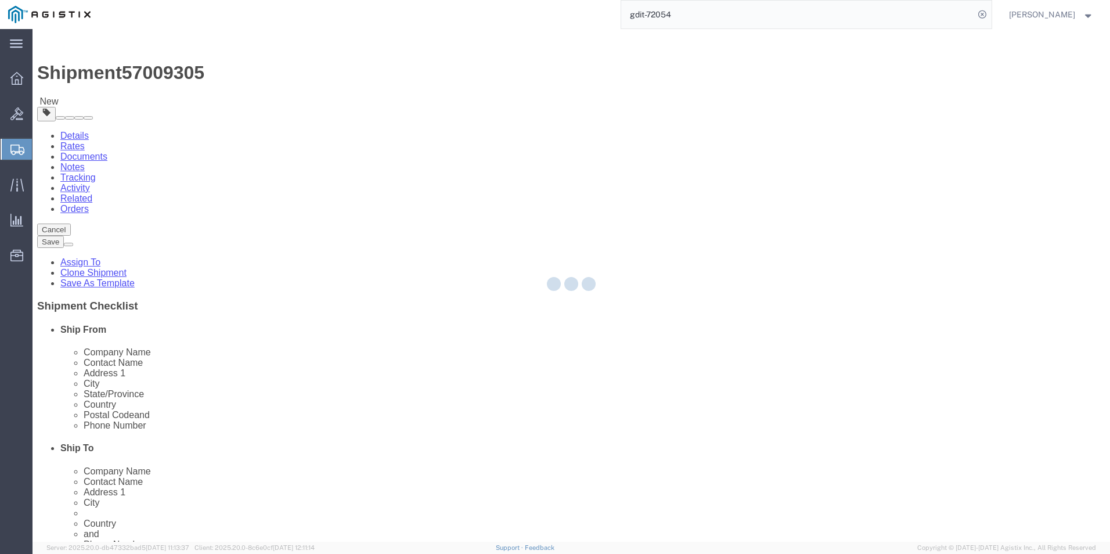
select select "CBOX"
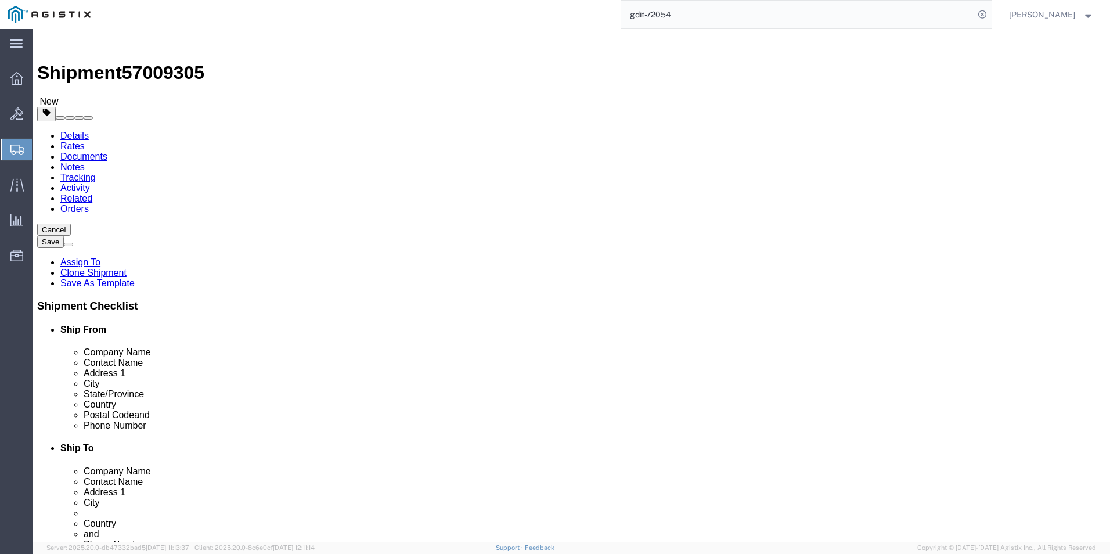
click link "Clone this content"
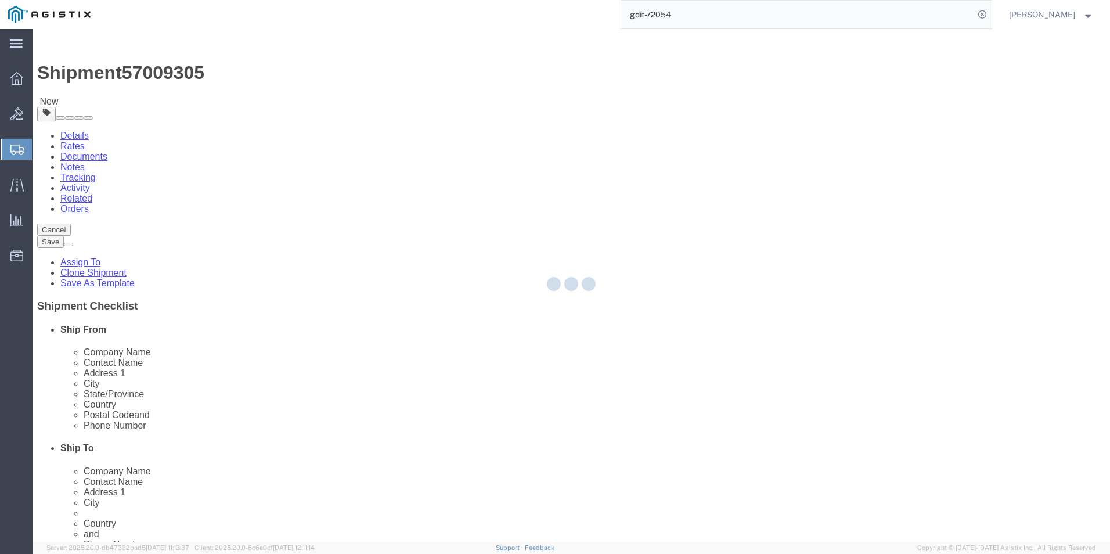
select select "CBOX"
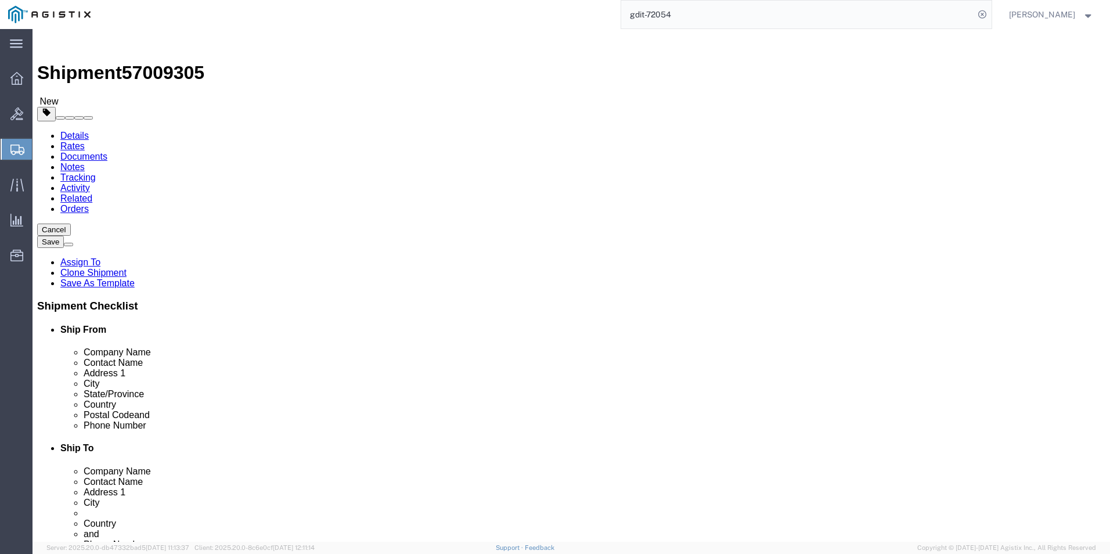
click link "Clone this content"
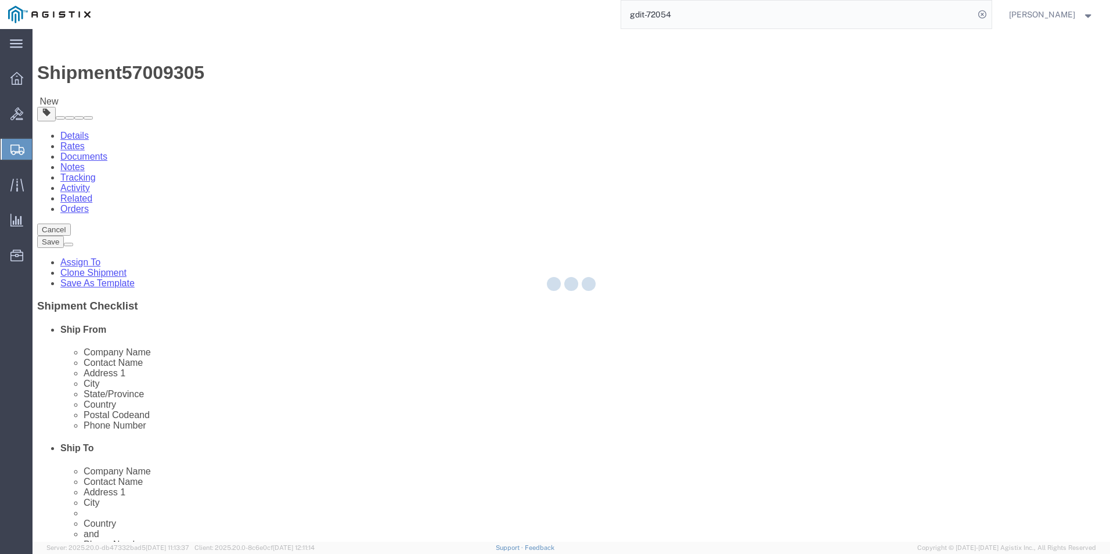
select select "CBOX"
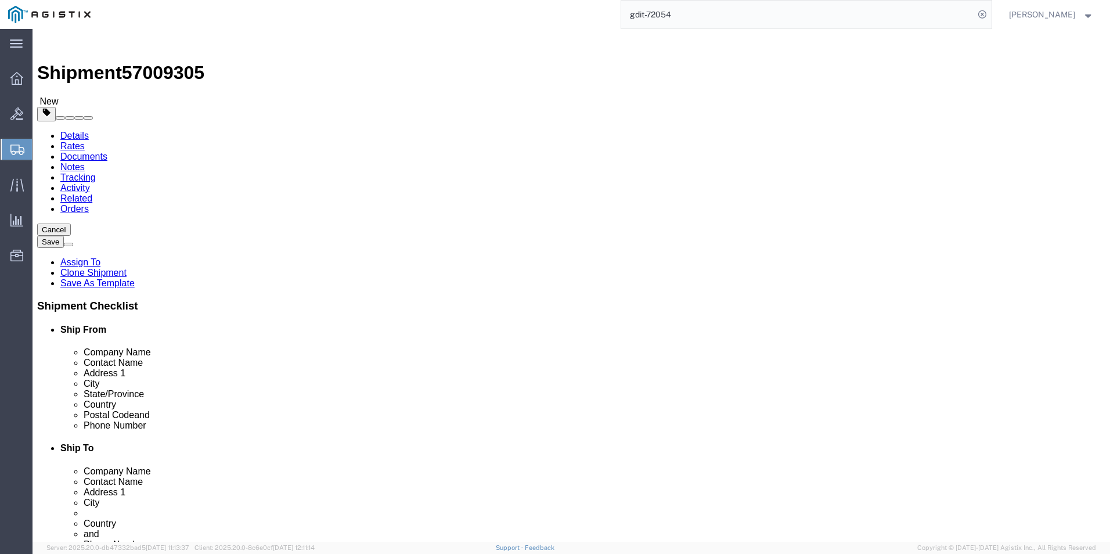
click link "Clone this content"
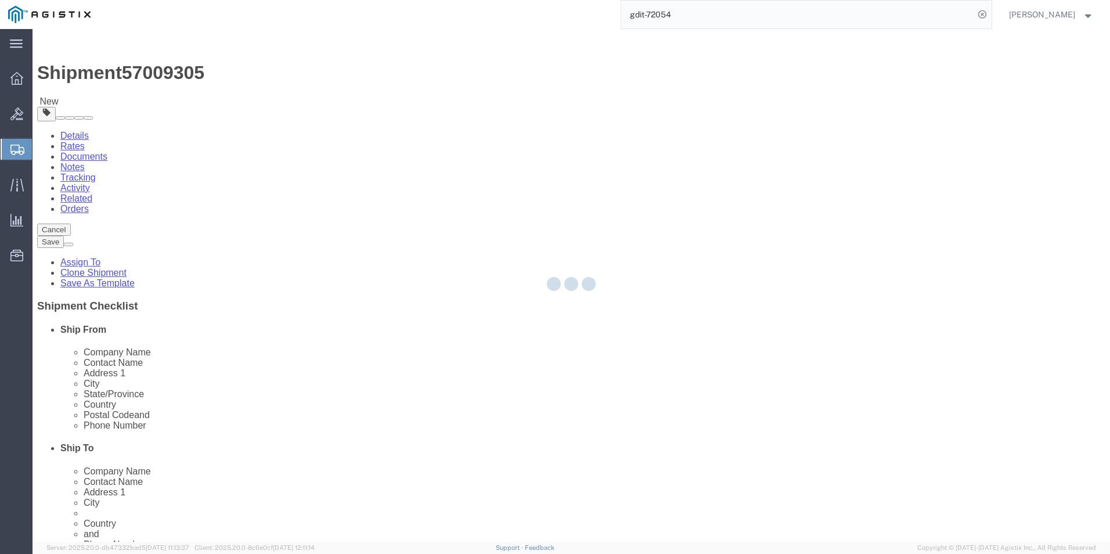
select select "CBOX"
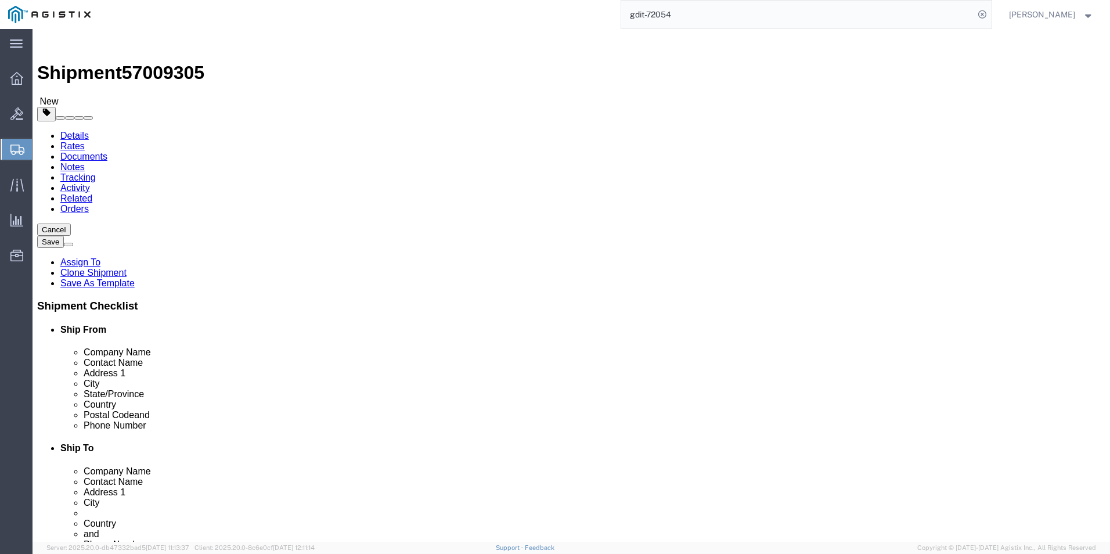
click link "Clone this content"
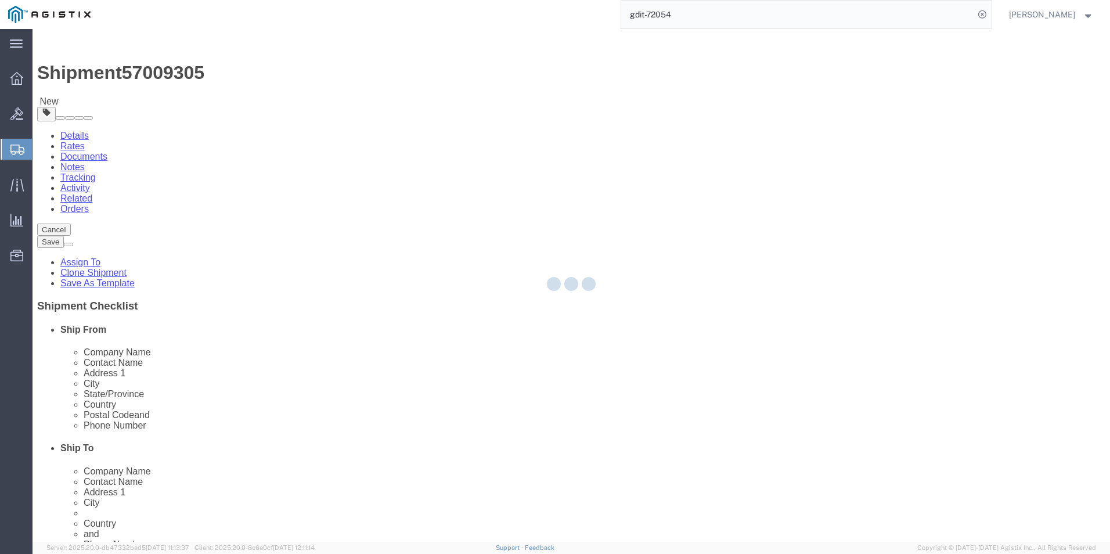
select select "CBOX"
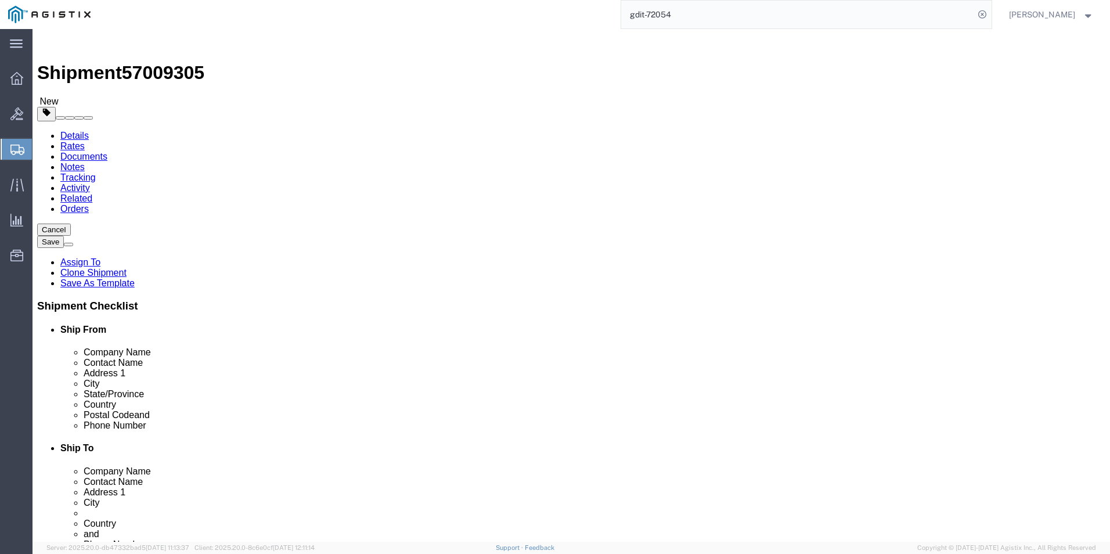
click dl "Pieces: 1.00 Each Total value: 813.02 USD"
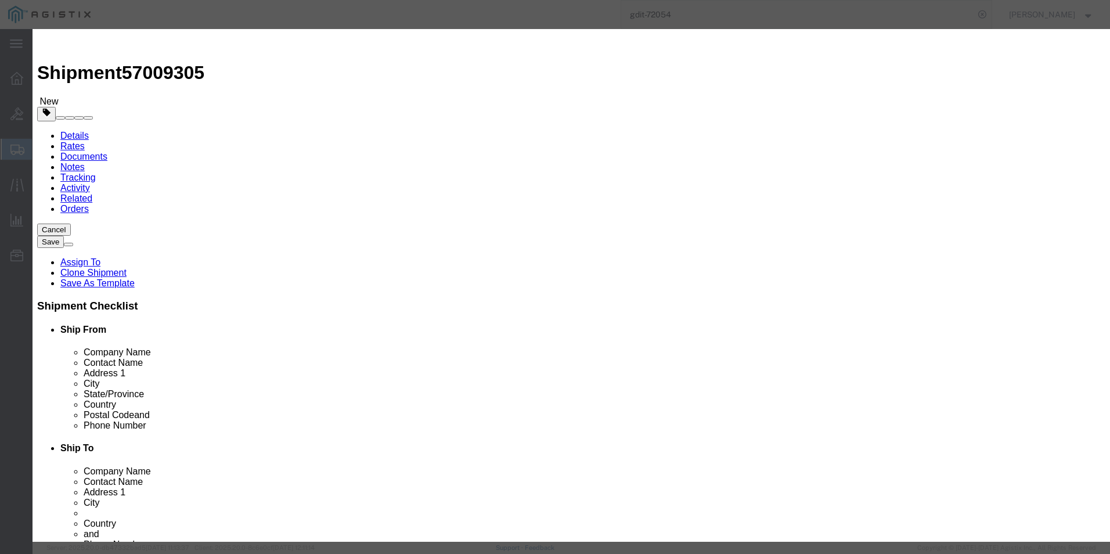
click textarea "ASSET TAG:"
paste textarea "90218"
click textarea "ASSET TAG:"
type textarea "ASSET TAG:90218"
click input "text"
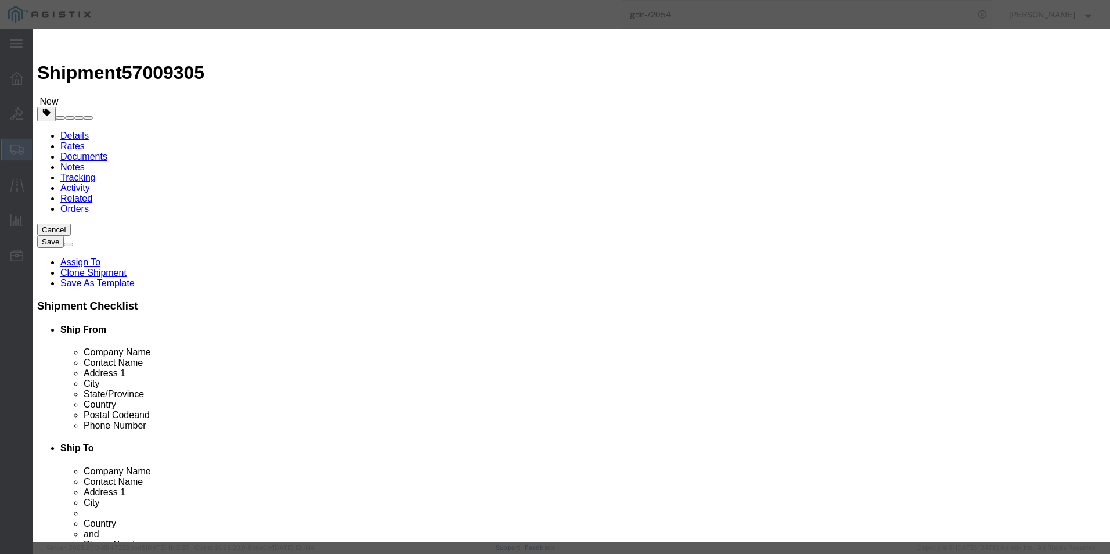
paste input "FJC29151KK6"
type input "FJC29151KK6"
click button
click input "text"
paste input "FJC29151KLJ"
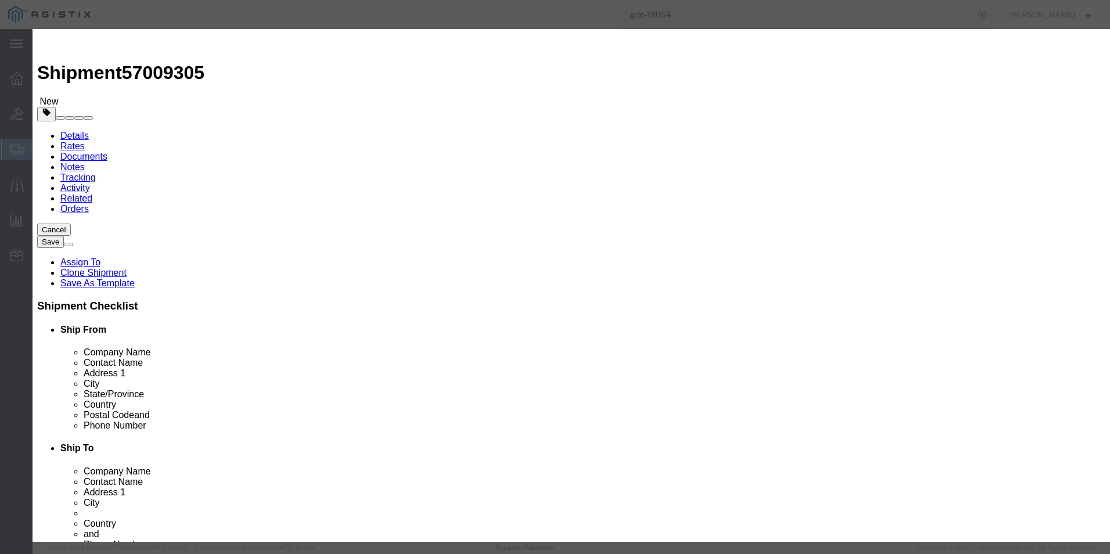
type input "FJC29151KLJ"
click textarea "ASSET TAG:"
paste textarea "90219"
type textarea "ASSET TAG:90219"
click button
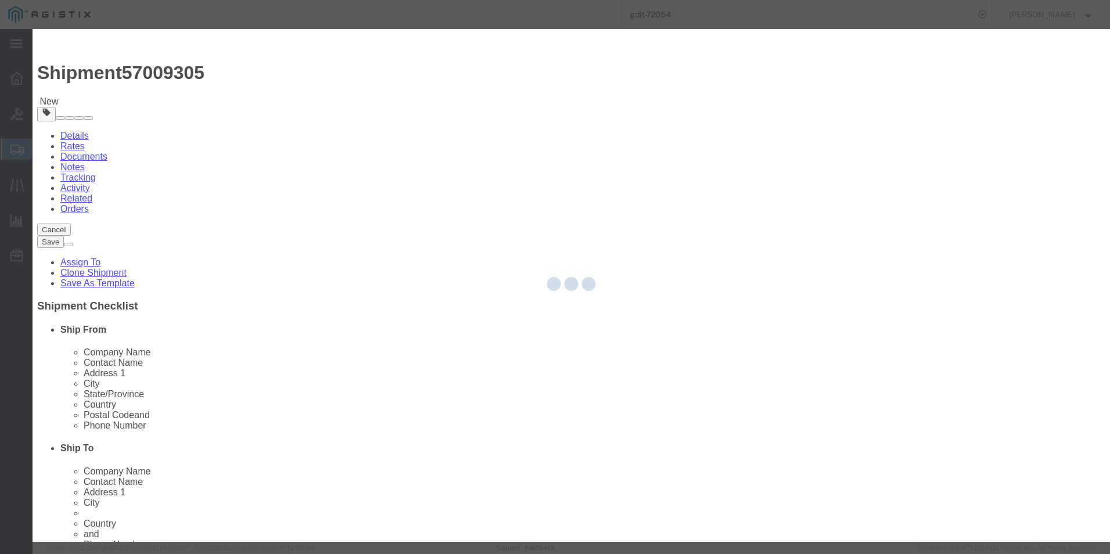
click textarea "ASSET TAG:"
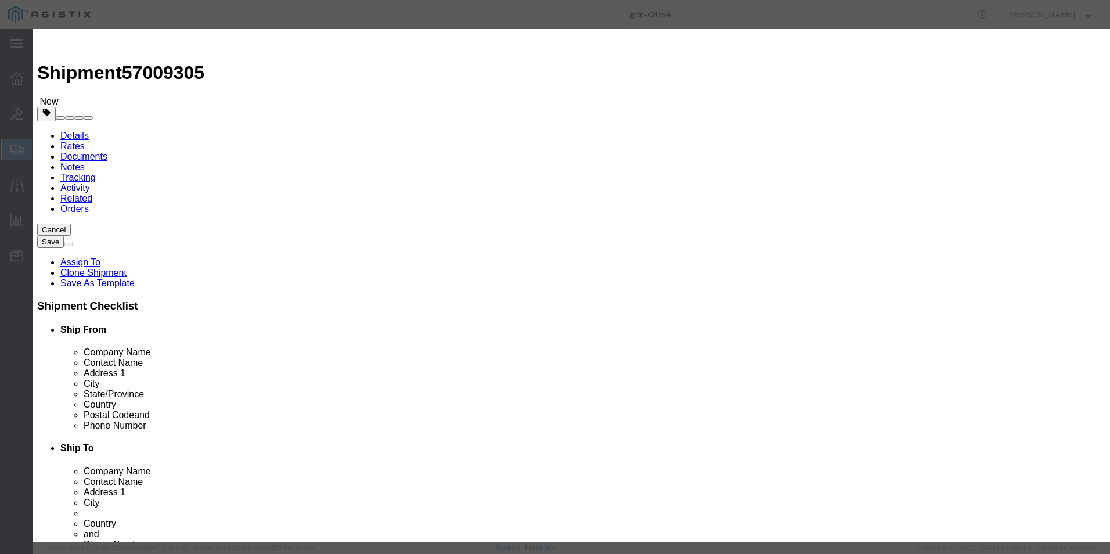
paste textarea "90220"
type textarea "ASSET TAG:90220"
click input "text"
paste input "FJC29151KJS"
type input "FJC29151KJS"
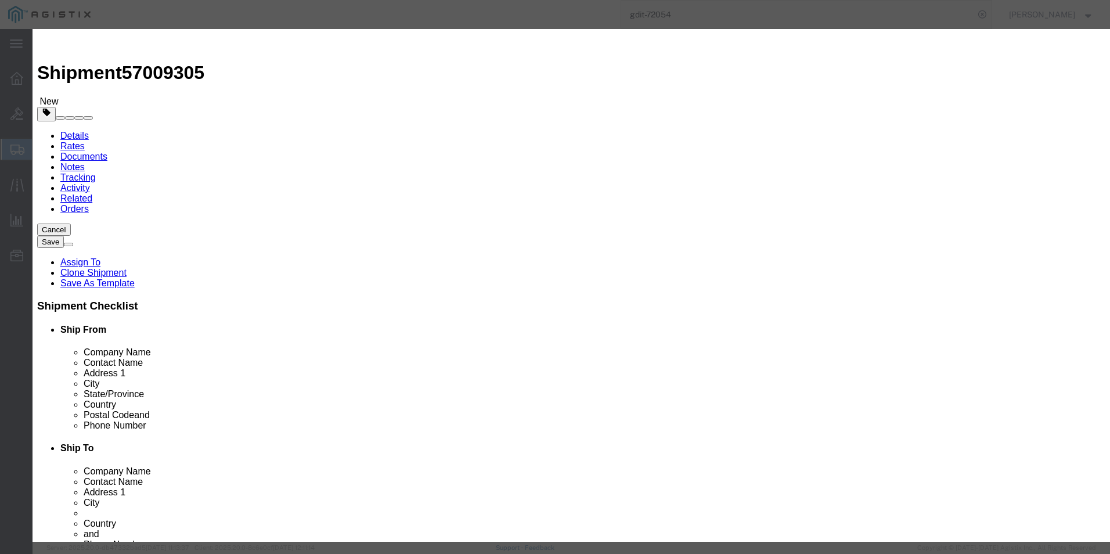
click icon
click input "text"
paste input "FJC29151KHX"
type input "FJC29151KHX"
click textarea "ASSET TAG:"
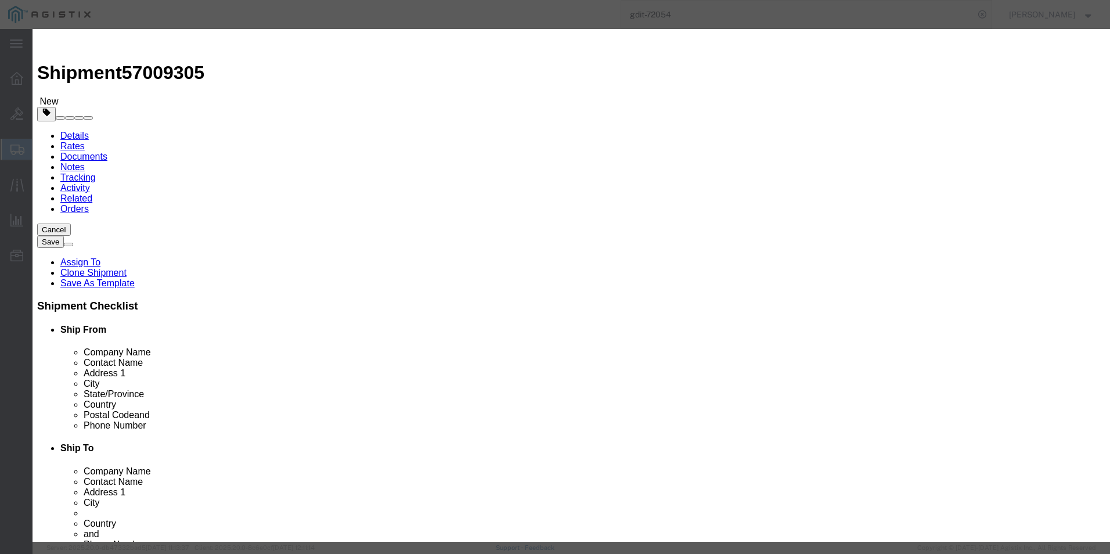
paste textarea "90221"
type textarea "ASSET TAG:90221"
click button
drag, startPoint x: 447, startPoint y: 307, endPoint x: 415, endPoint y: 278, distance: 43.6
click textarea "ASSET TAG:"
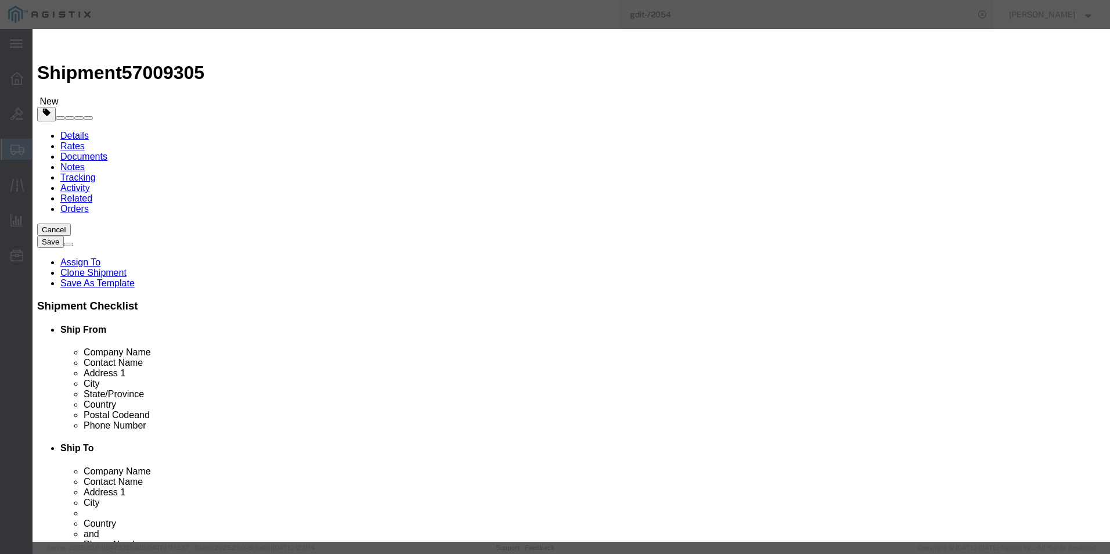
paste textarea "90222"
type textarea "ASSET TAG:90222"
click input "text"
paste input "FJC29151KKV"
type input "FJC29151KKV"
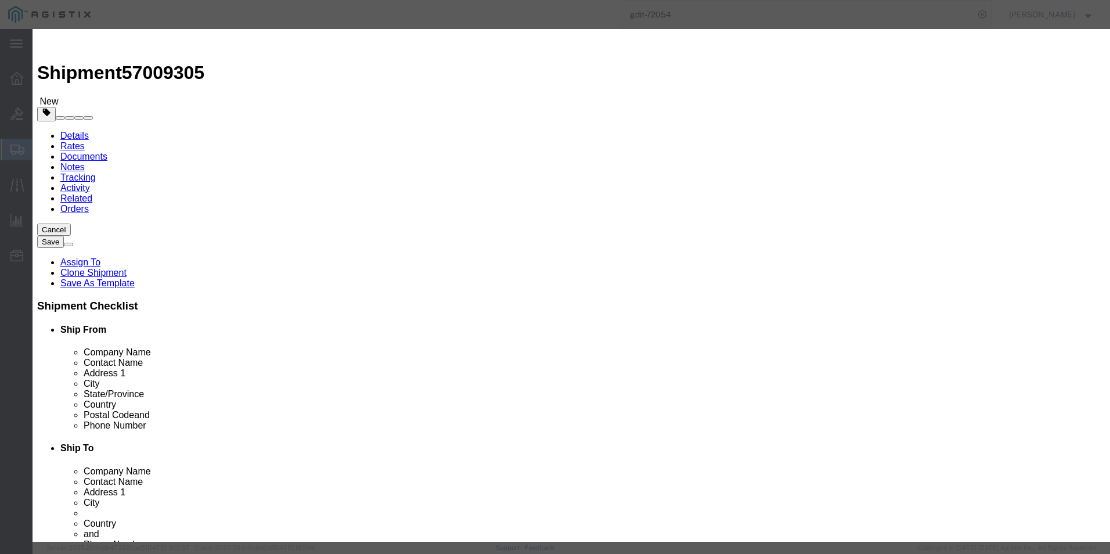
click button
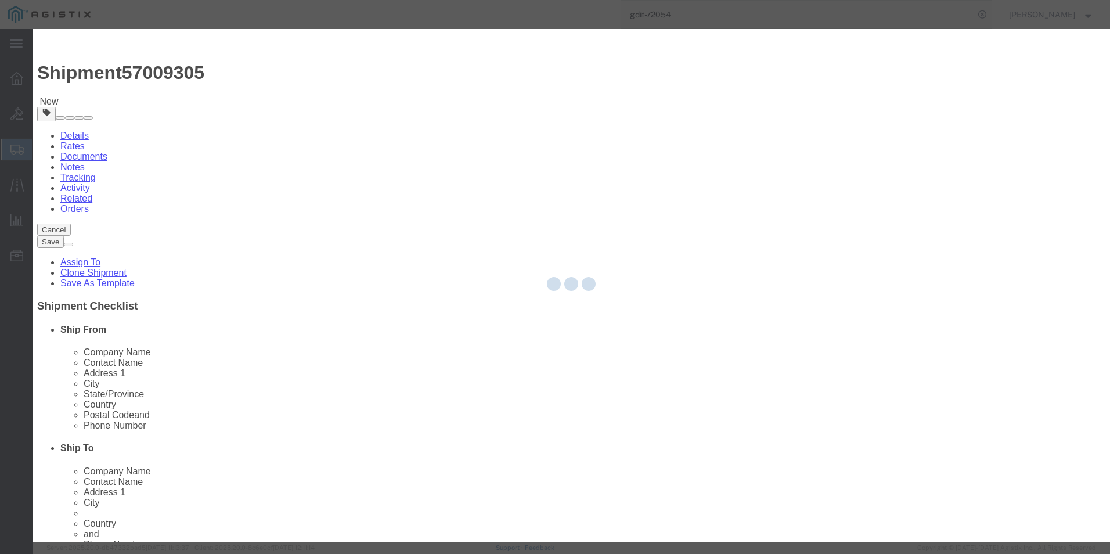
drag, startPoint x: 718, startPoint y: 196, endPoint x: 685, endPoint y: 167, distance: 43.6
click input "text"
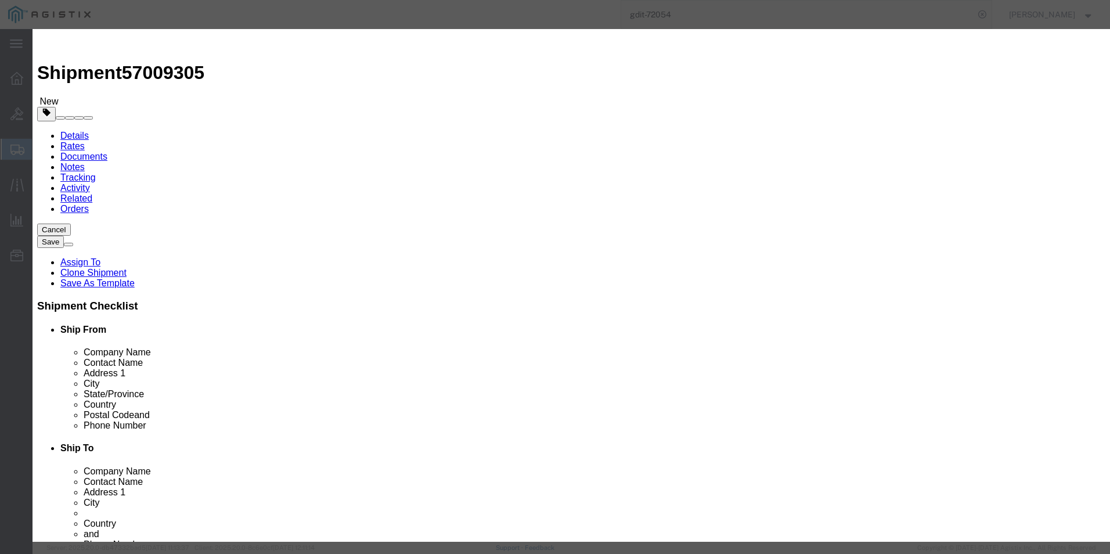
paste input "FJC29151KMK"
type input "FJC29151KMK"
click textarea "ASSET TAG:"
paste textarea "90223"
type textarea "ASSET TAG:90223"
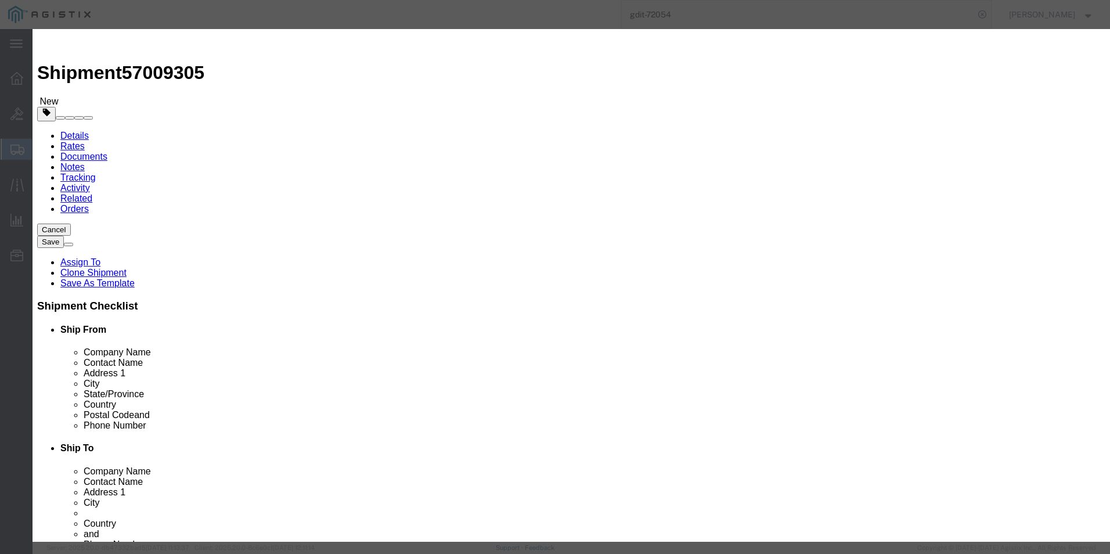
click button
click icon
drag, startPoint x: 441, startPoint y: 287, endPoint x: 449, endPoint y: 278, distance: 11.9
click textarea "ASSET TAG:"
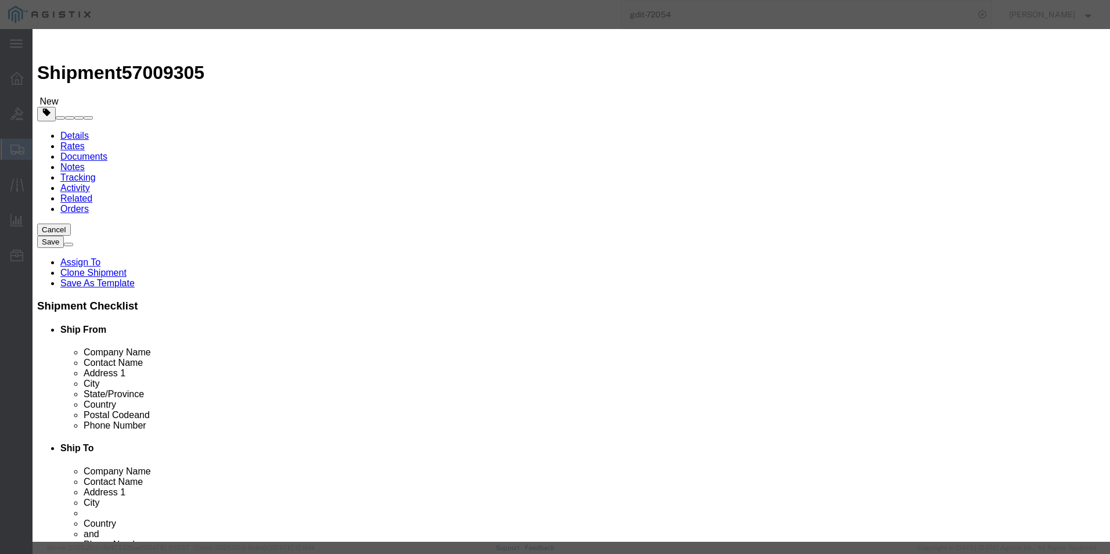
paste textarea "90224"
type textarea "ASSET TAG:90224"
drag, startPoint x: 694, startPoint y: 162, endPoint x: 690, endPoint y: 167, distance: 6.3
click input "text"
paste input "FJC29151KCN"
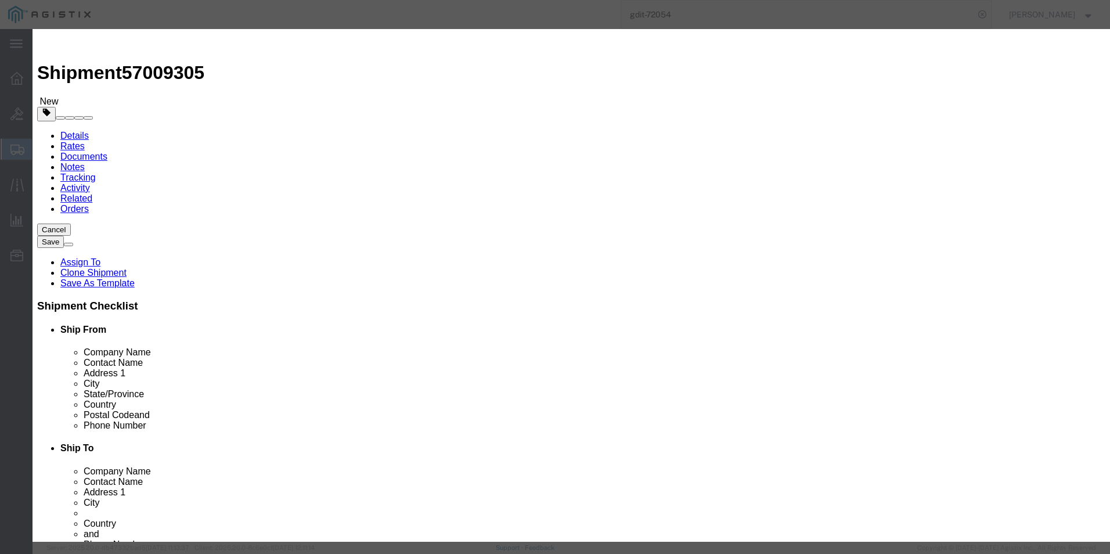
type input "FJC29151KCN"
click button
click input "text"
paste input "FJC29151KFU"
type input "FJC29151KFU"
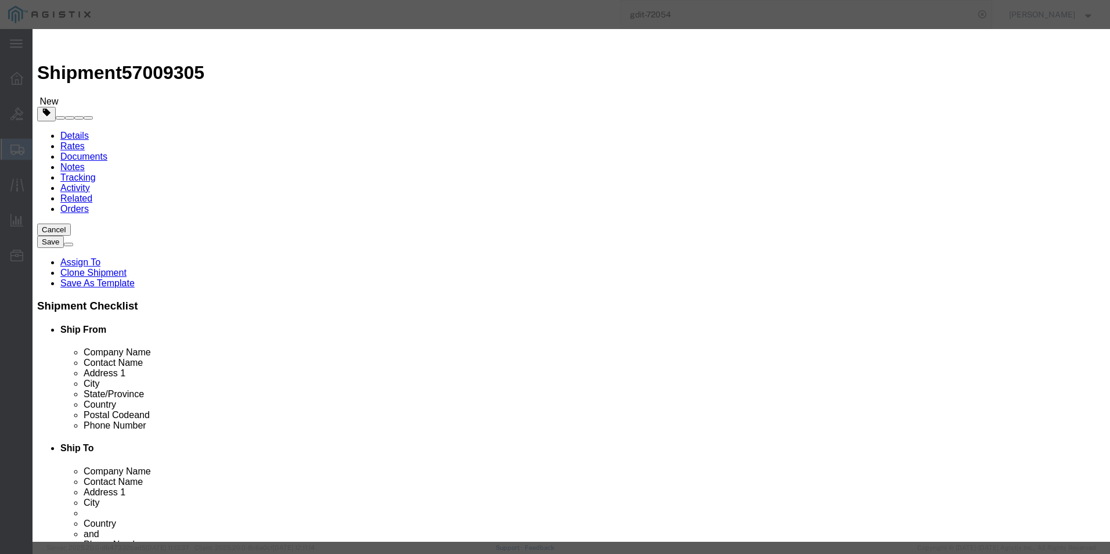
click textarea "ASSET TAG:"
paste textarea "90225"
type textarea "ASSET TAG:90225"
click icon
click textarea "ASSET TAG:"
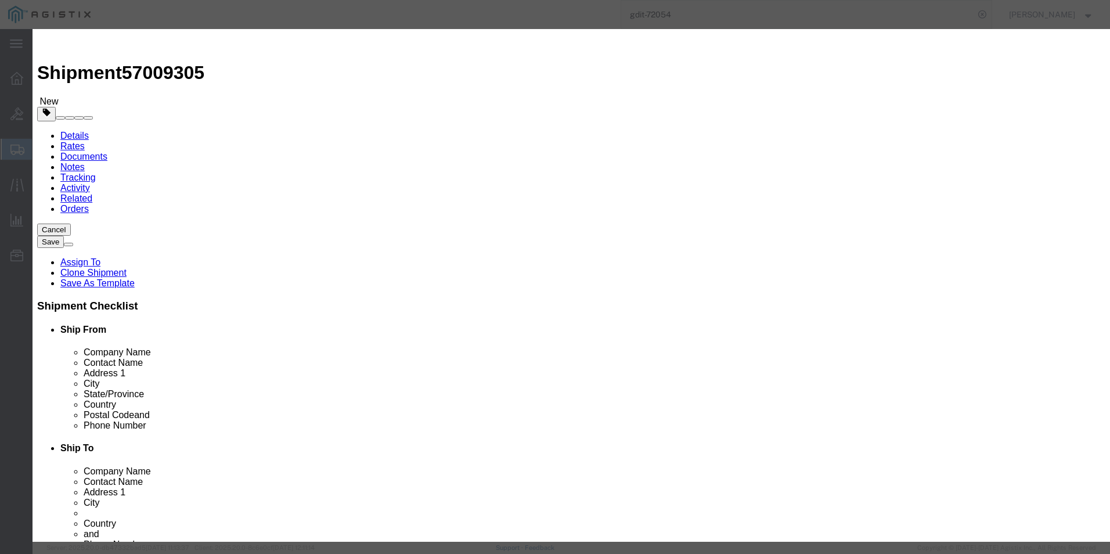
paste textarea "90226"
type textarea "ASSET TAG:90226"
drag, startPoint x: 730, startPoint y: 166, endPoint x: 651, endPoint y: 297, distance: 152.6
click input "text"
paste input "FJC29151KKK"
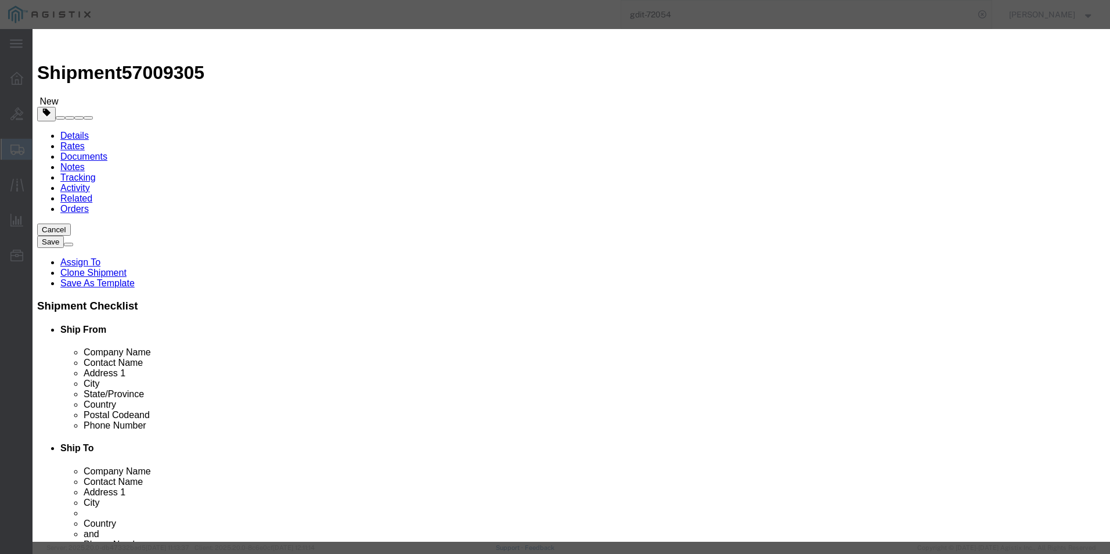
type input "FJC29151KKK"
click button
click input "text"
paste input "FJC29151KH6"
type input "FJC29151KH6"
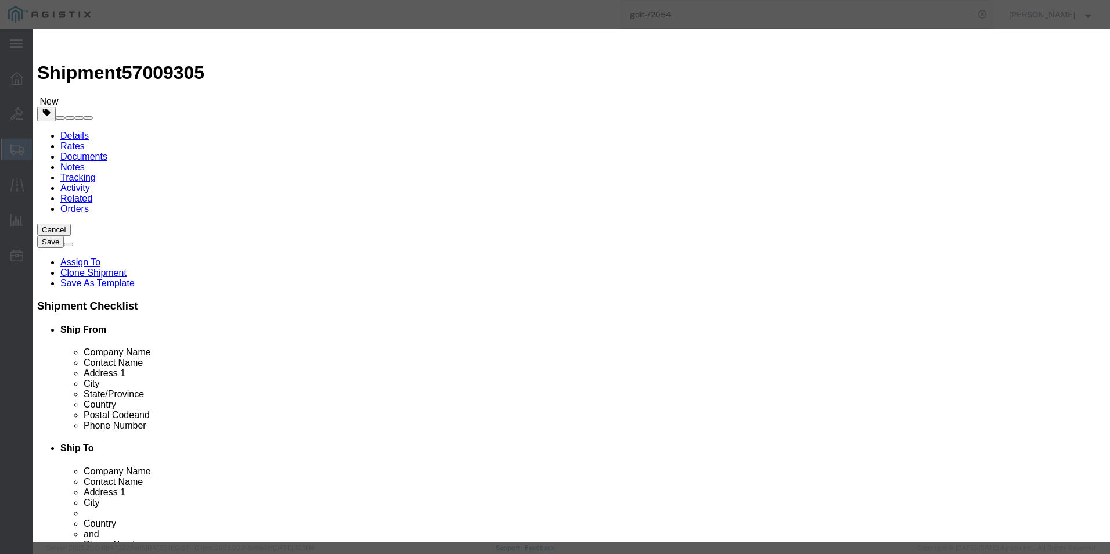
click button
click textarea "ASSET TAG:"
paste textarea "90227"
type textarea "ASSET TAG:90227"
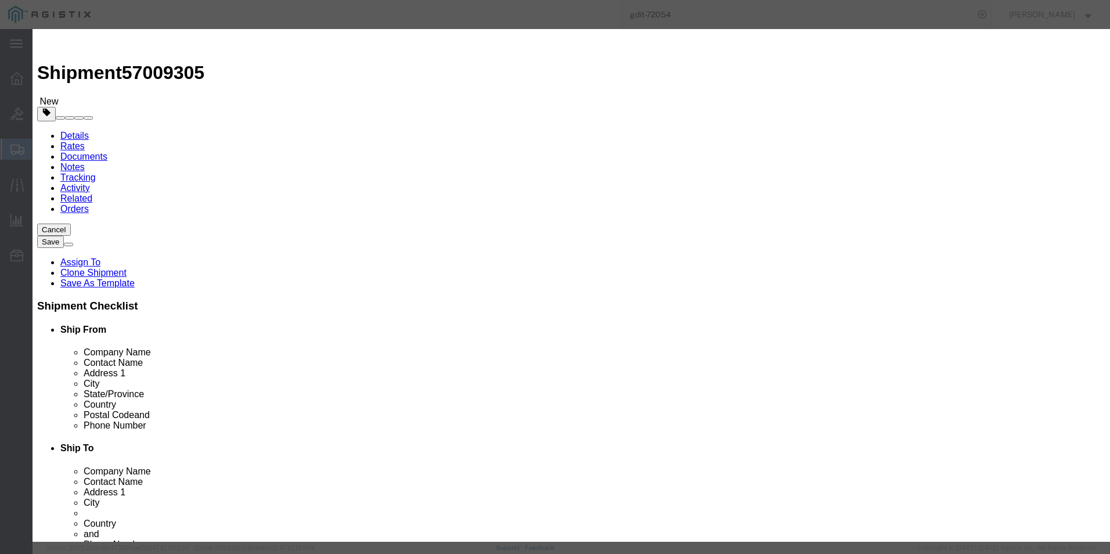
click button
click textarea "ASSET TAG:"
paste textarea "90228"
type textarea "ASSET TAG:90228"
drag, startPoint x: 702, startPoint y: 167, endPoint x: 692, endPoint y: 232, distance: 65.2
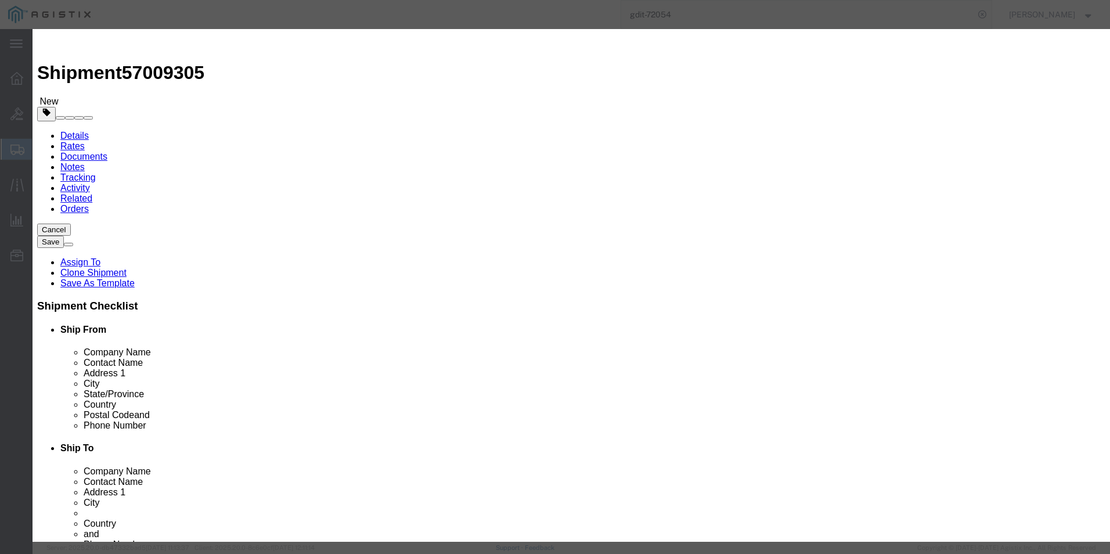
click input "text"
paste input "FJC29151KG2"
type input "FJC29151KG2"
click button
click input "text"
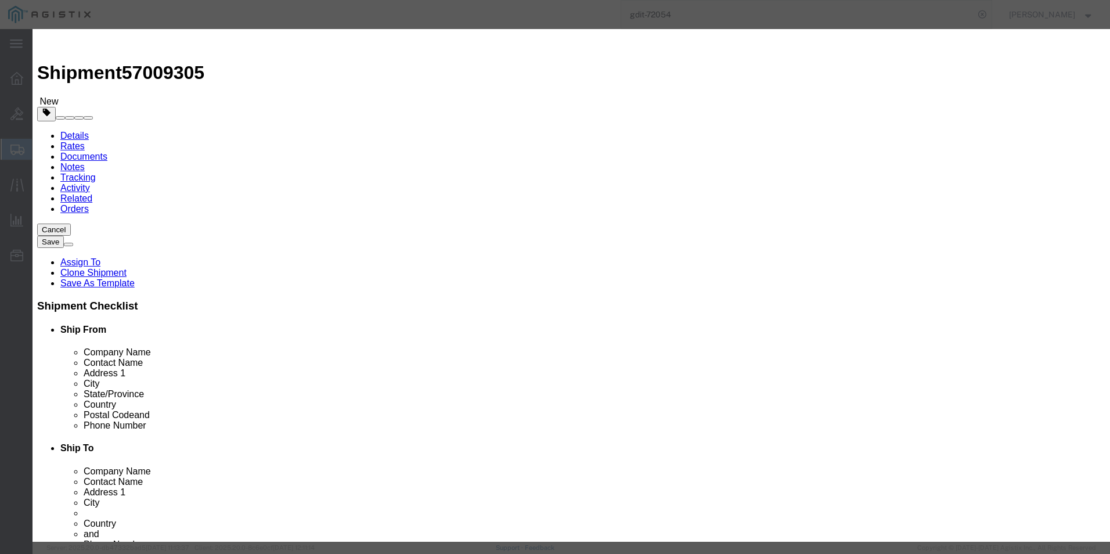
paste input "FJC29151KGP"
type input "FJC29151KGP"
click textarea "ASSET TAG:"
paste textarea "90229"
type textarea "ASSET TAG:90229"
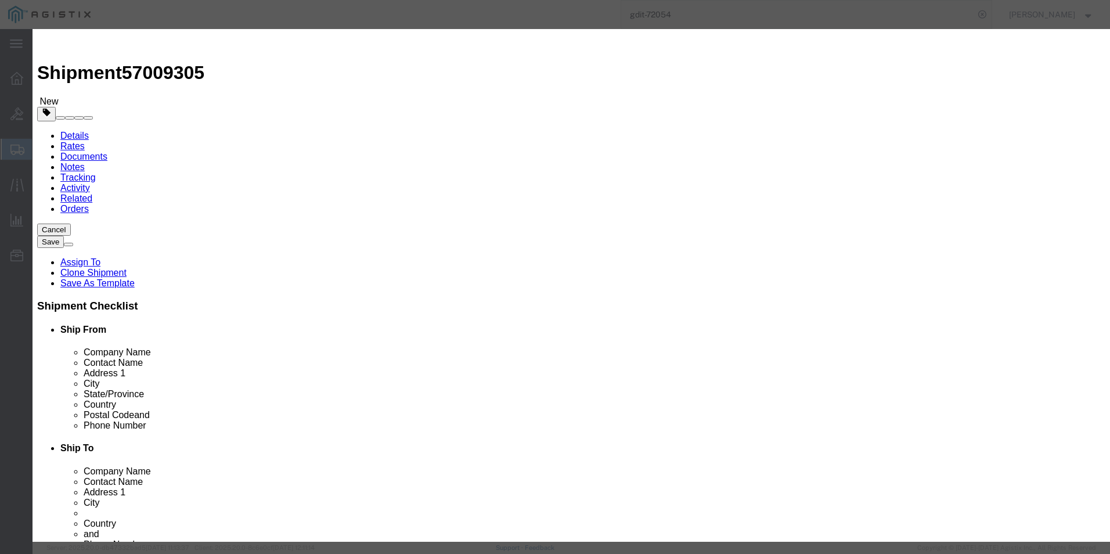
click icon
click textarea "ASSET TAG:"
paste textarea "90230"
type textarea "ASSET TAG:90230"
click input "text"
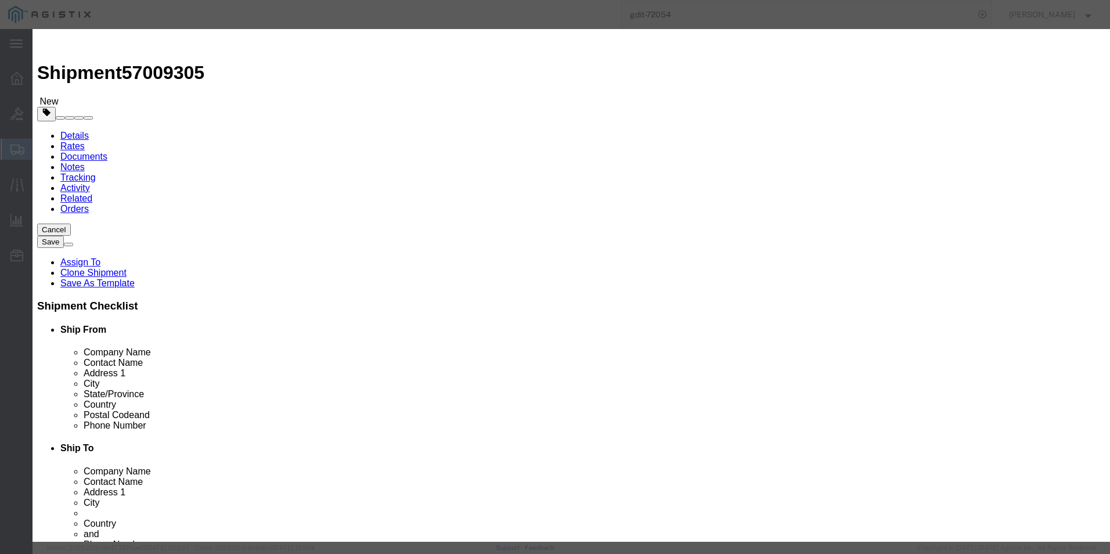
paste input "FJC29151KJ7"
type input "FJC29151KJ7"
click button
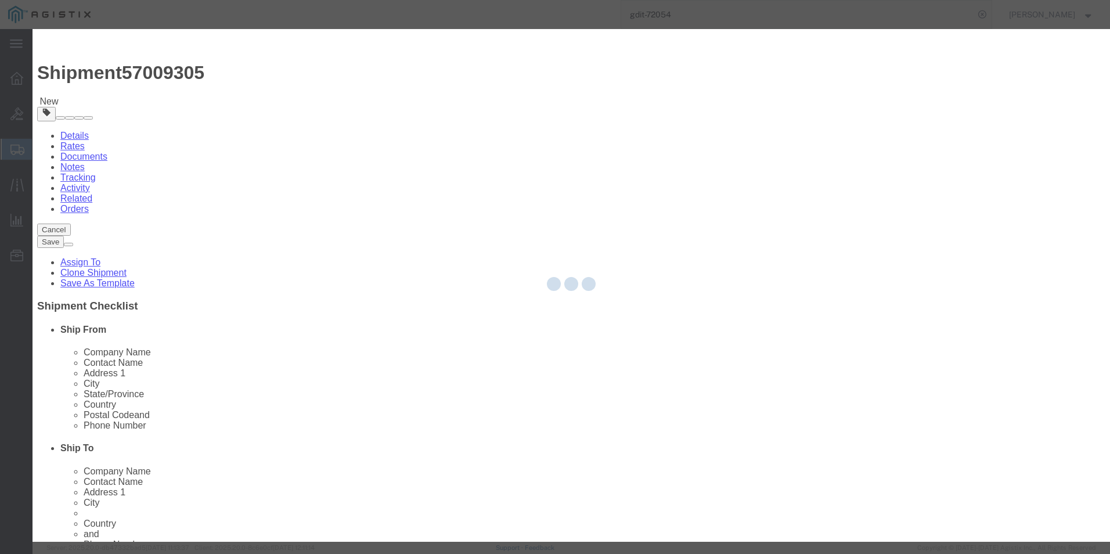
click at [745, 196] on div at bounding box center [571, 285] width 1077 height 513
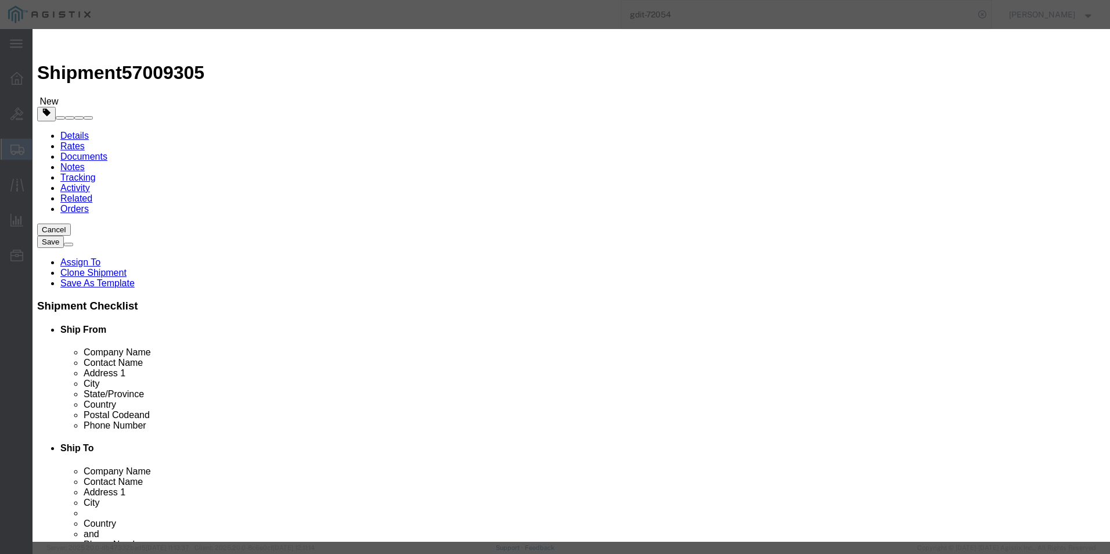
click input "text"
paste input "FJC29151KK4"
type input "FJC29151KK4"
click textarea "ASSET TAG:"
paste textarea "90231"
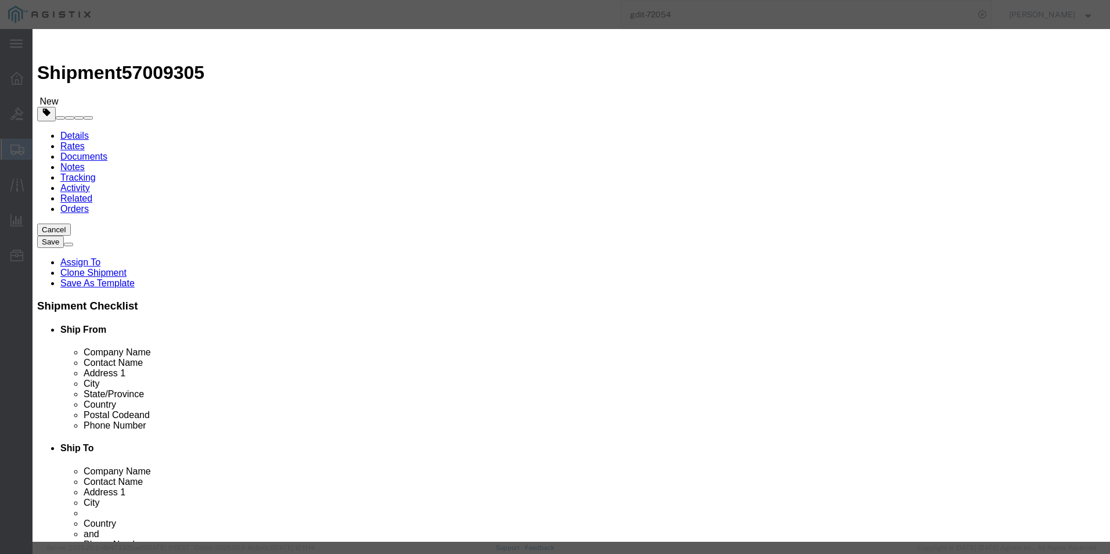
type textarea "ASSET TAG:90231"
click button
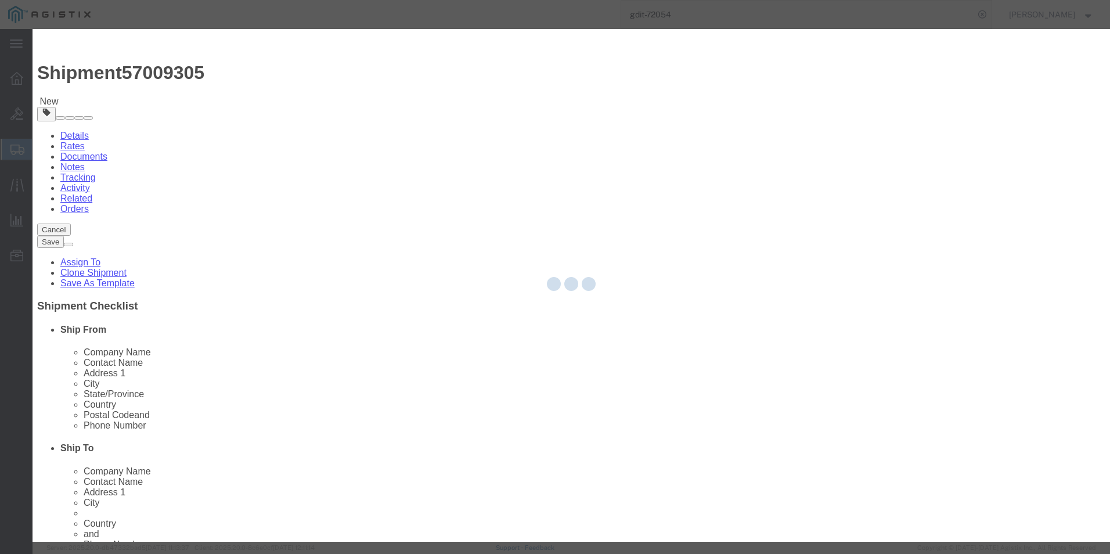
click at [451, 308] on div at bounding box center [571, 285] width 1077 height 513
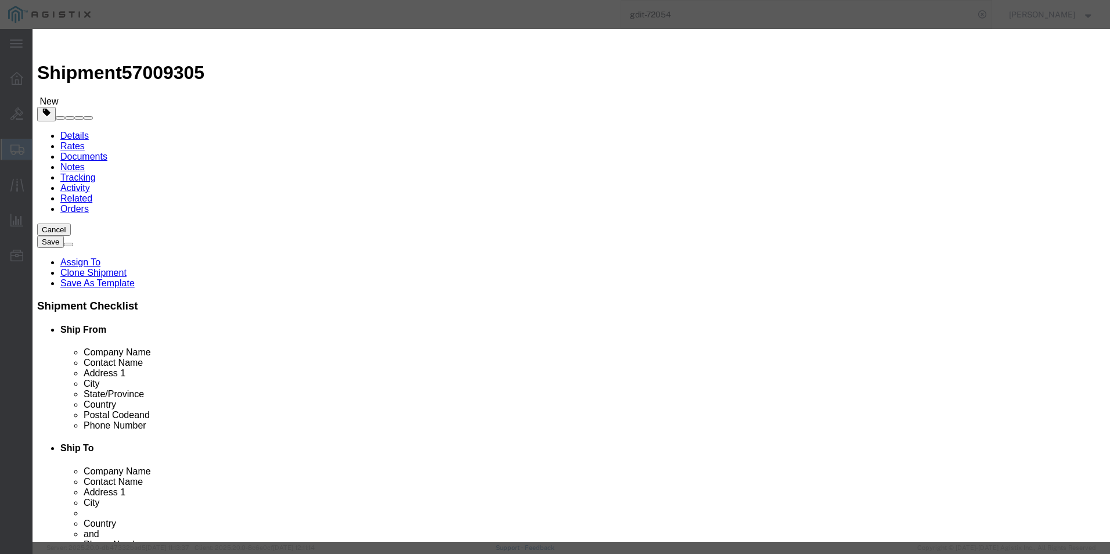
click textarea "ASSET TAG:"
paste textarea "90232"
type textarea "ASSET TAG:90232"
click input "text"
paste input "FJC29151KKG"
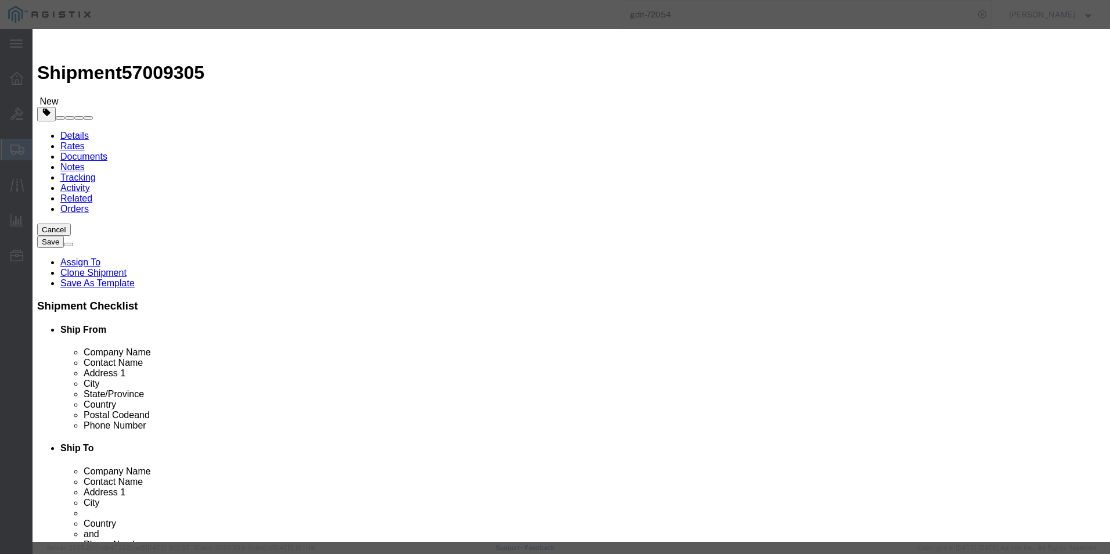
type input "FJC29151KKG"
click button
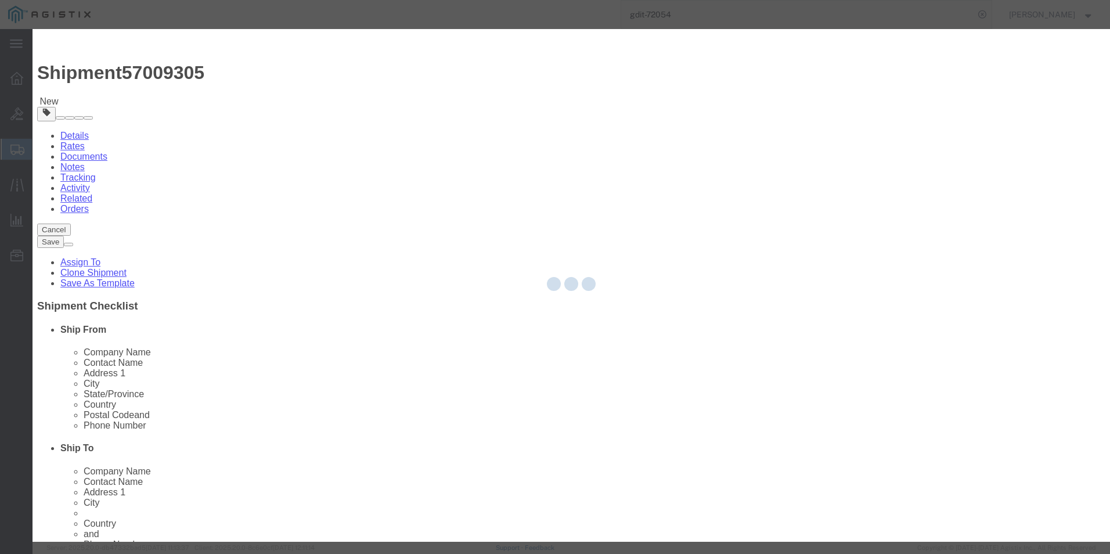
click at [733, 198] on div at bounding box center [571, 285] width 1077 height 513
click at [733, 196] on div at bounding box center [571, 285] width 1077 height 513
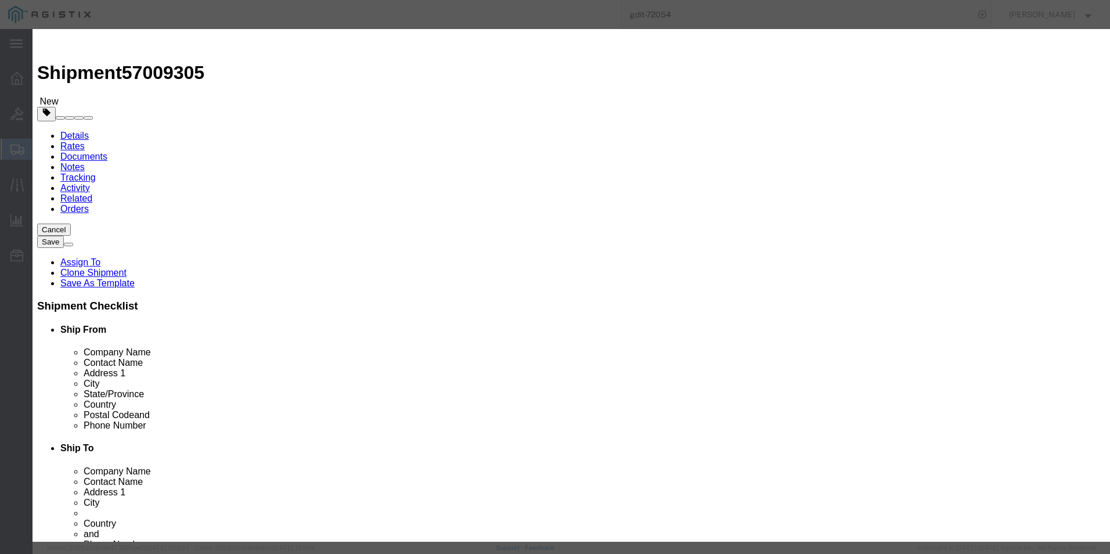
click input "text"
paste input "FJC29151KD7"
type input "FJC29151KD7"
click textarea "ASSET TAG:"
paste textarea "90233"
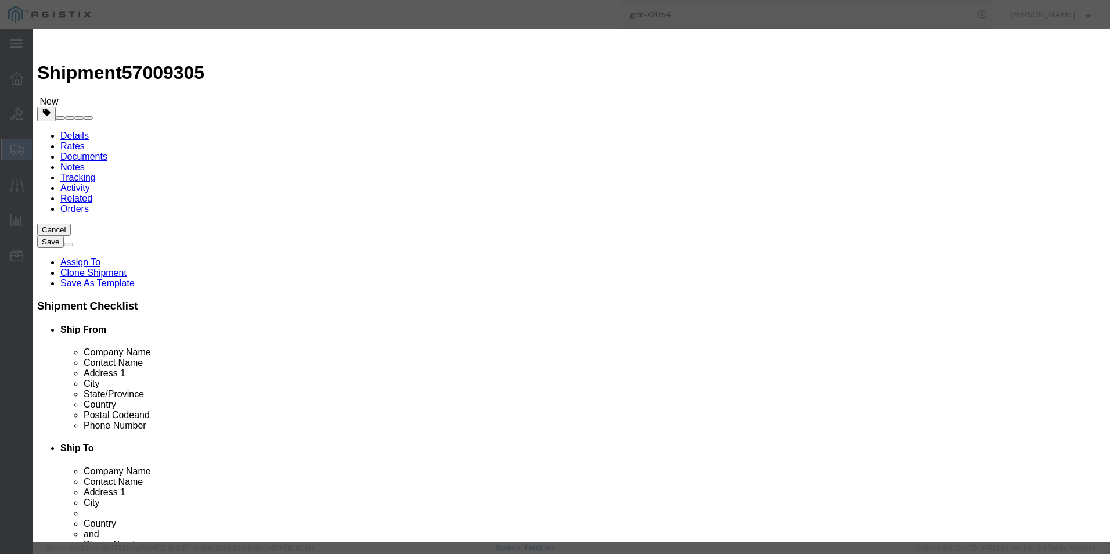
type textarea "ASSET TAG:90233"
click button
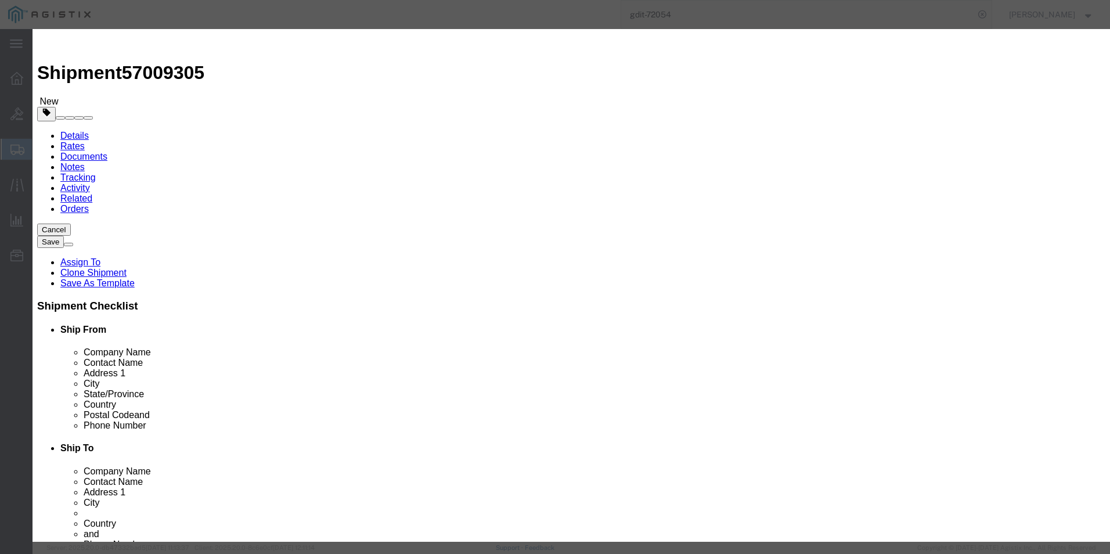
click icon
click textarea "ASSET TAG:"
paste textarea "90234"
type textarea "ASSET TAG:90234"
click input "text"
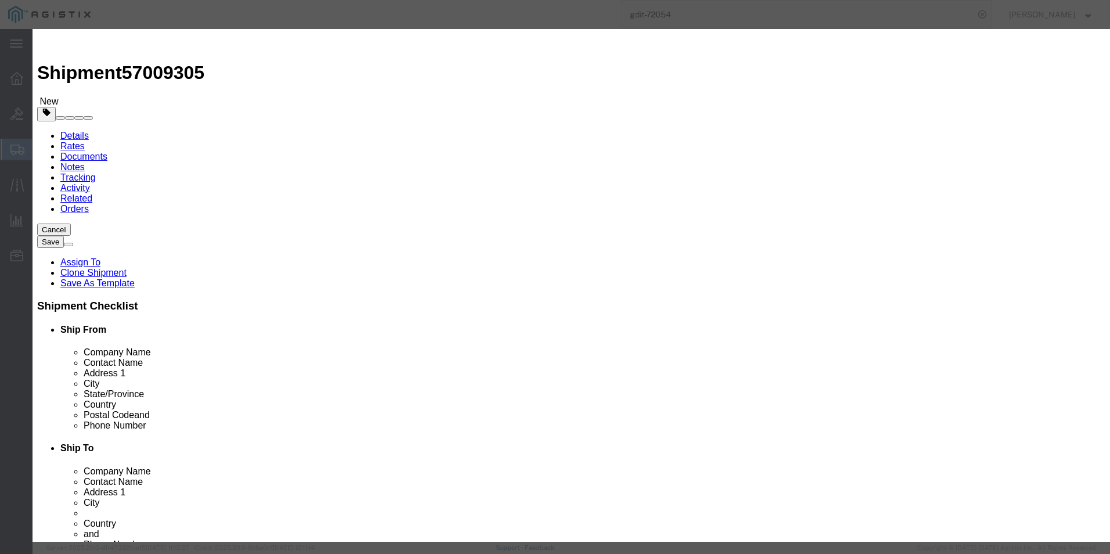
paste input "FJC29151KFJ"
type input "FJC29151KFJ"
click button
click input "text"
paste input "FJC29151KK9"
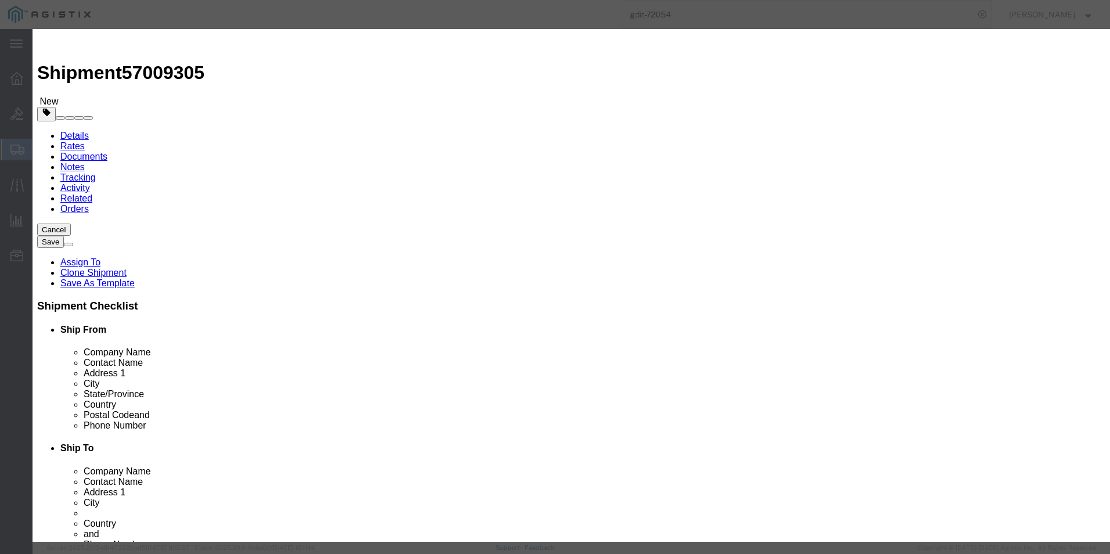
type input "FJC29151KK9"
click textarea "ASSET TAG:"
paste textarea "90235"
type textarea "ASSET TAG:90235"
click button
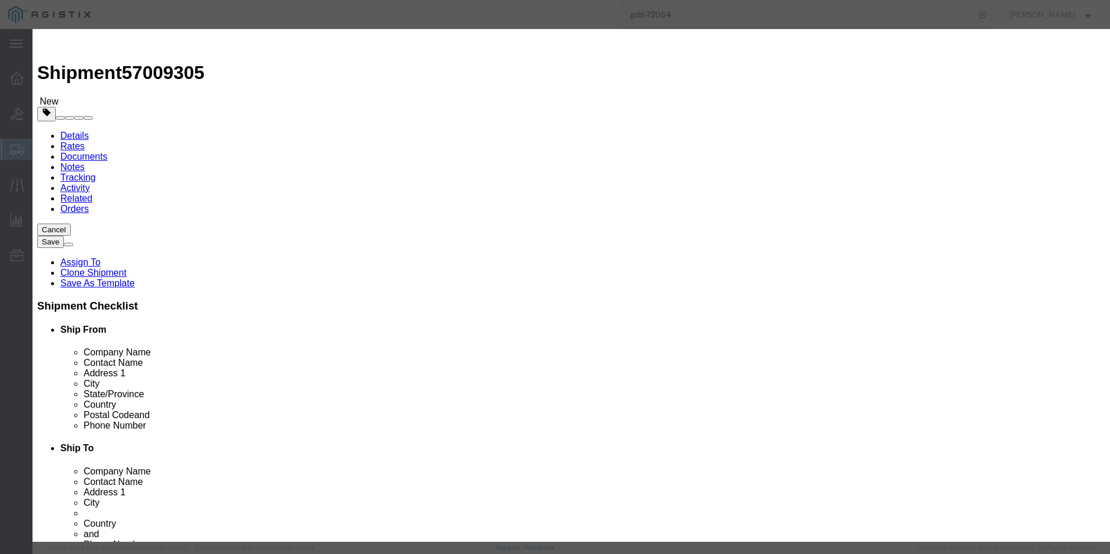
click textarea "ASSET TAG:"
paste textarea "90236"
type textarea "ASSET TAG:90236"
click input "text"
paste input "FJC29151KD1"
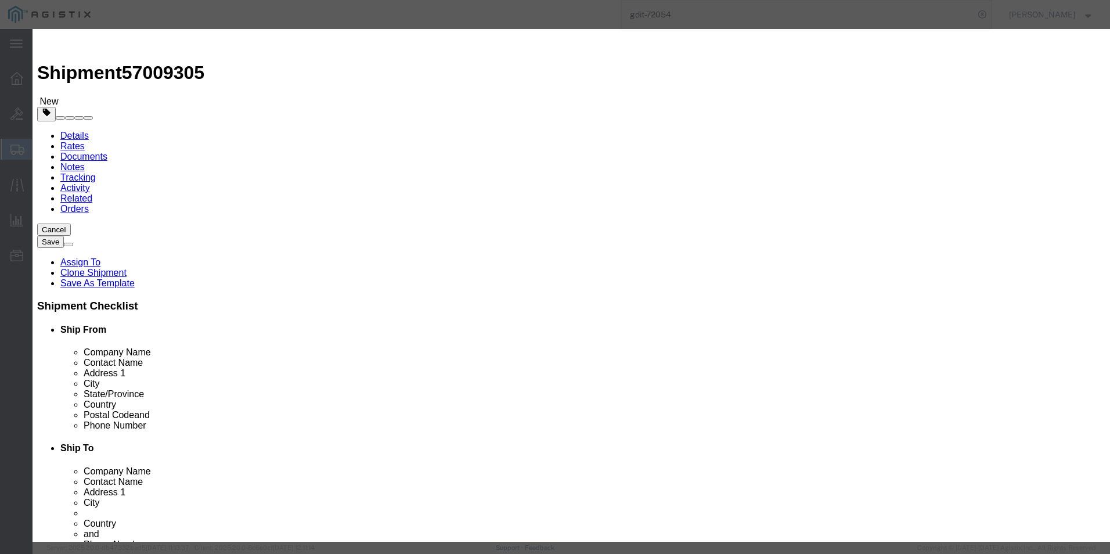
type input "FJC29151KD1"
click button
drag, startPoint x: 709, startPoint y: 194, endPoint x: 677, endPoint y: 165, distance: 43.6
click input "text"
paste input "FJC29151KN2"
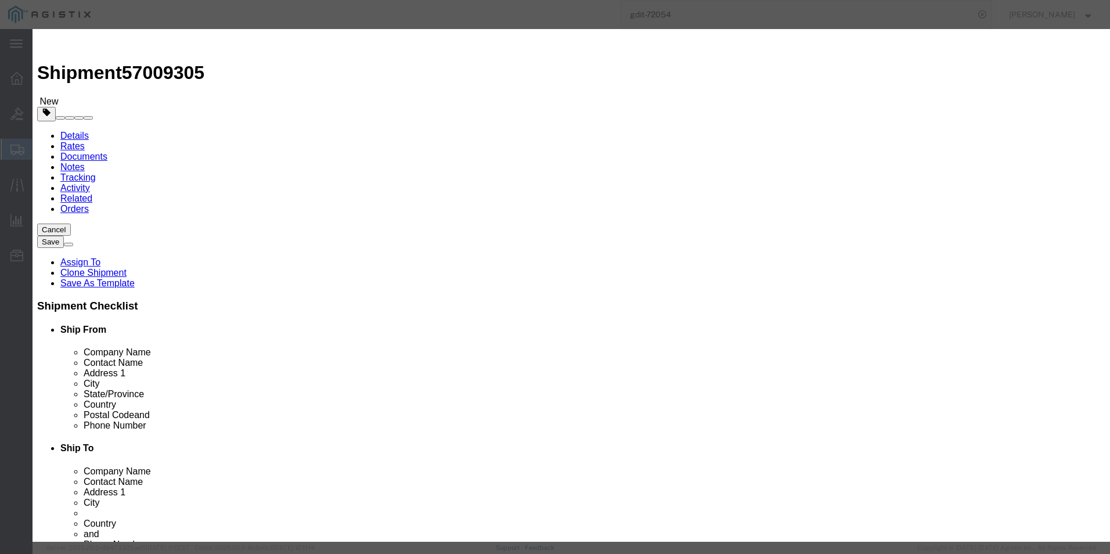
type input "FJC29151KN2"
click textarea "ASSET TAG:"
paste textarea "90237"
type textarea "ASSET TAG:90237"
click icon
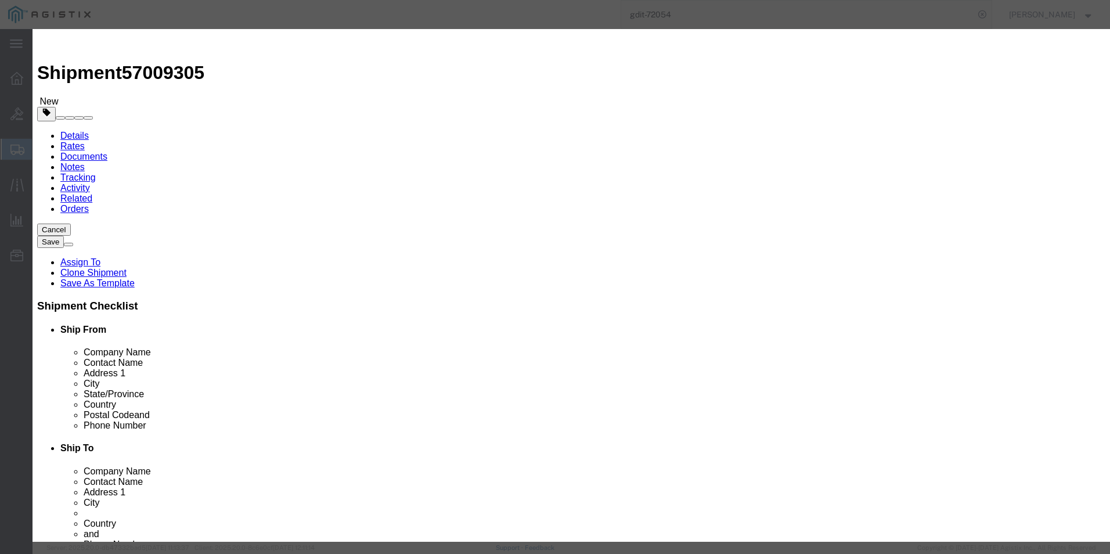
drag, startPoint x: 453, startPoint y: 308, endPoint x: 420, endPoint y: 279, distance: 43.6
click textarea "ASSET TAG:"
paste textarea "90238"
type textarea "ASSET TAG:90238"
click input "text"
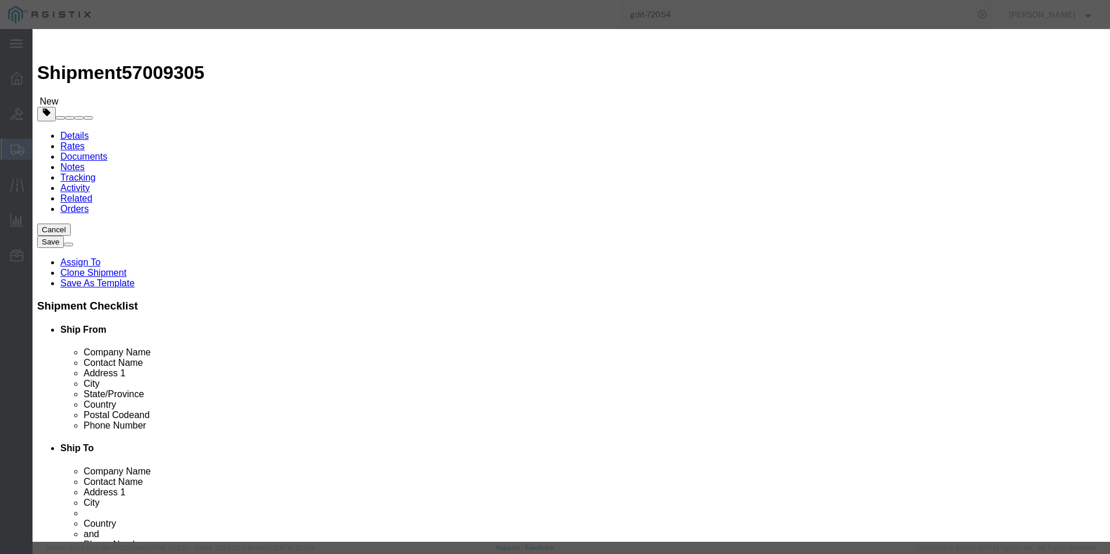
paste input "FJC29151KM7"
type input "FJC29151KM7"
click button
click input "text"
paste input "FJC29151KF2"
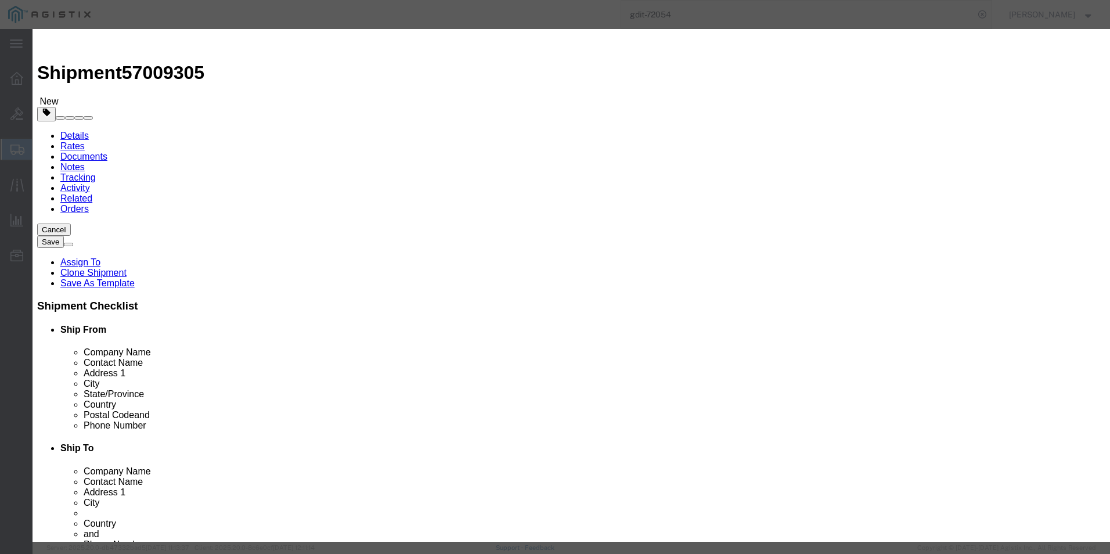
type input "FJC29151KF2"
click textarea "ASSET TAG:"
paste textarea "90239"
type textarea "ASSET TAG:90239"
click button
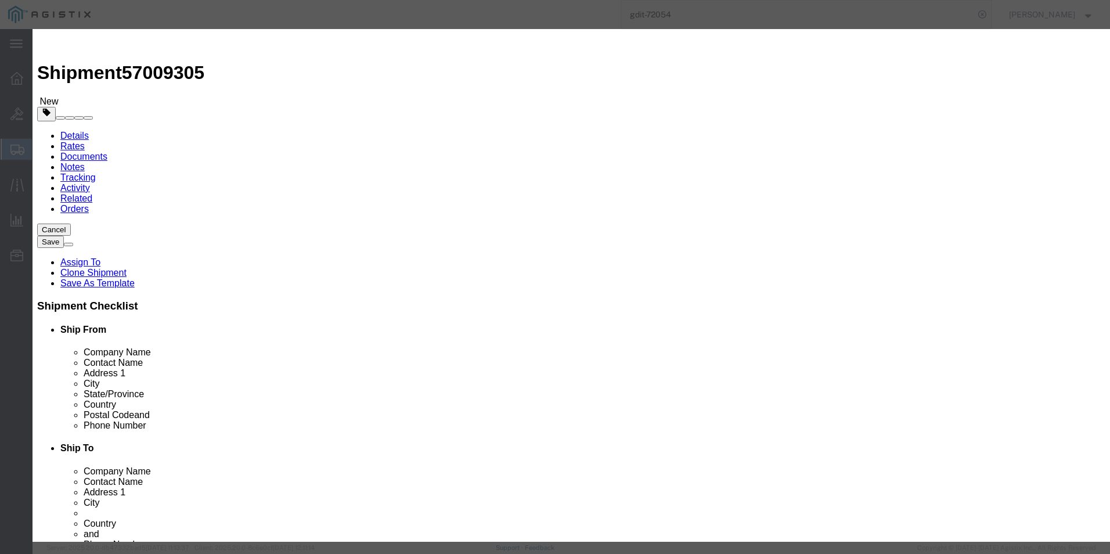
click textarea "ASSET TAG:"
paste textarea "90240"
type textarea "ASSET TAG:90240"
click input "text"
paste input "FJC29151KEB"
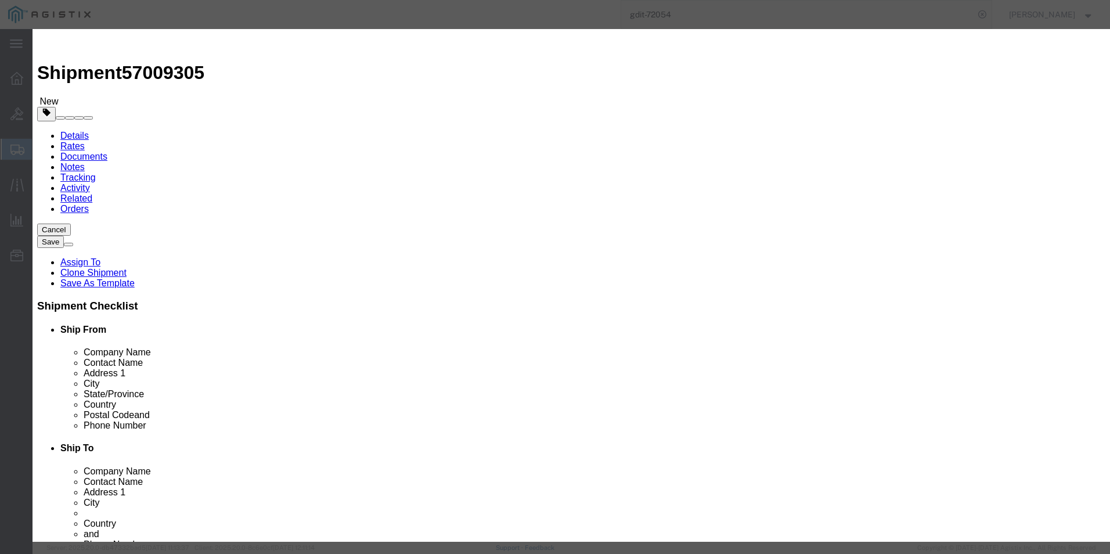
type input "FJC29151KEB"
click button
drag, startPoint x: 710, startPoint y: 196, endPoint x: 678, endPoint y: 167, distance: 43.6
click input "text"
paste input "FJC29151KDU"
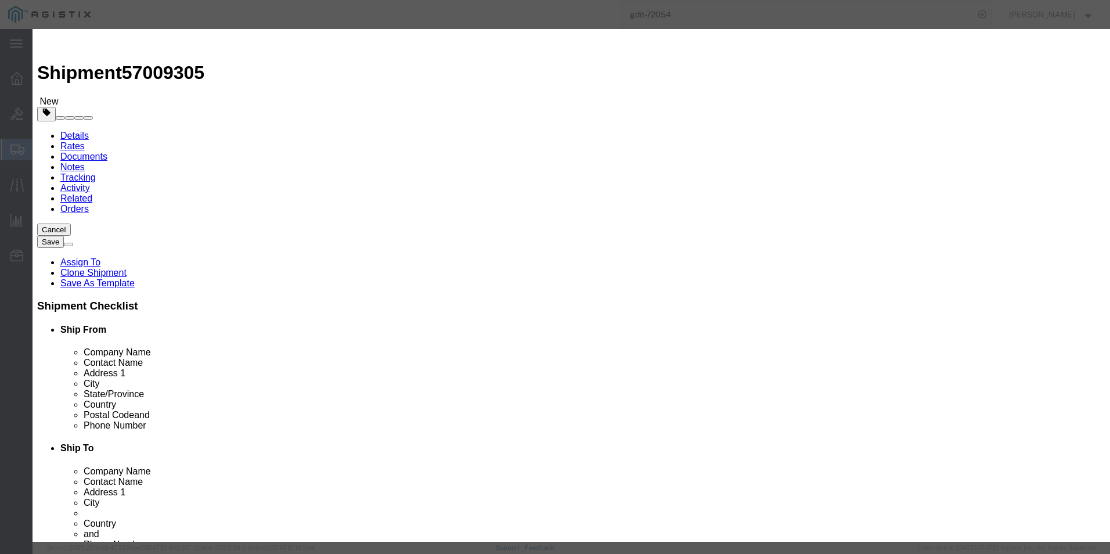
type input "FJC29151KDU"
click textarea "ASSET TAG:"
paste textarea "90241"
type textarea "ASSET TAG:90241"
click icon
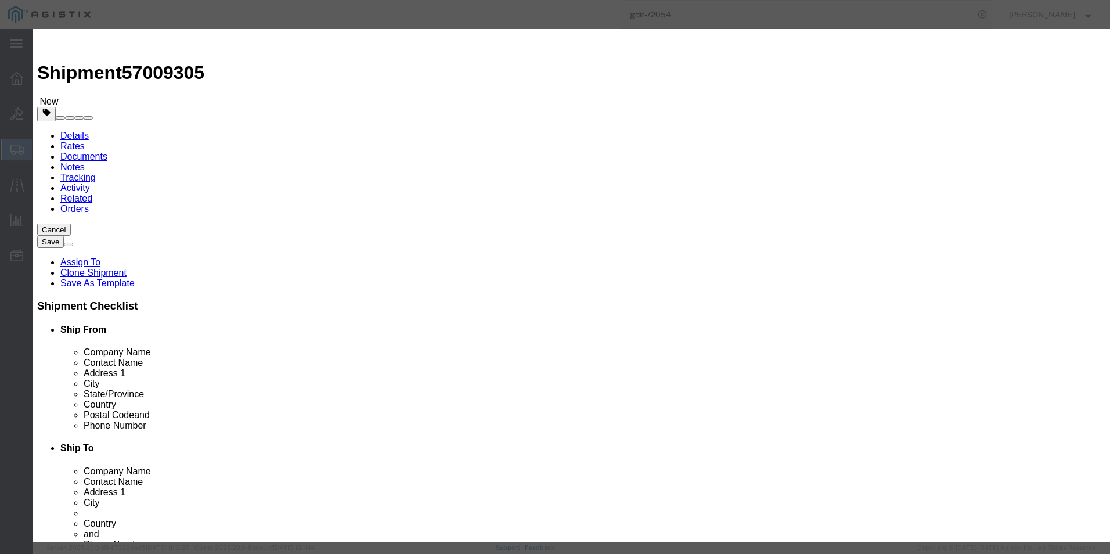
click textarea "ASSET TAG:"
paste textarea "90242"
type textarea "ASSET TAG:90242"
click input "text"
paste input "FJC29151KLW"
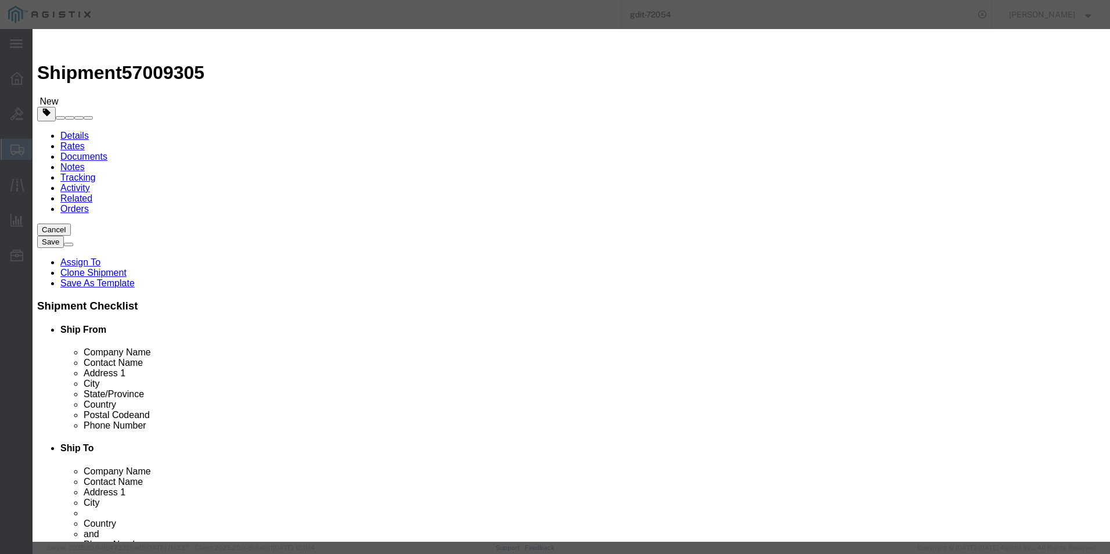
type input "FJC29151KLW"
click icon
drag, startPoint x: 709, startPoint y: 196, endPoint x: 677, endPoint y: 167, distance: 43.6
click input "text"
paste input "FJC29151KMS"
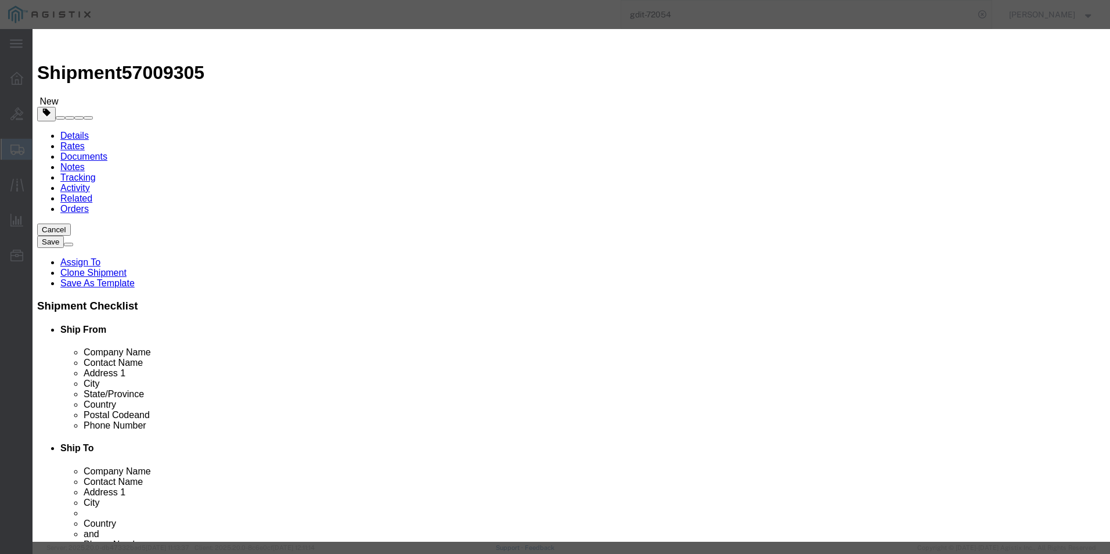
type input "FJC29151KMS"
click textarea "ASSET TAG:"
paste textarea "90243"
type textarea "ASSET TAG:90243"
click button
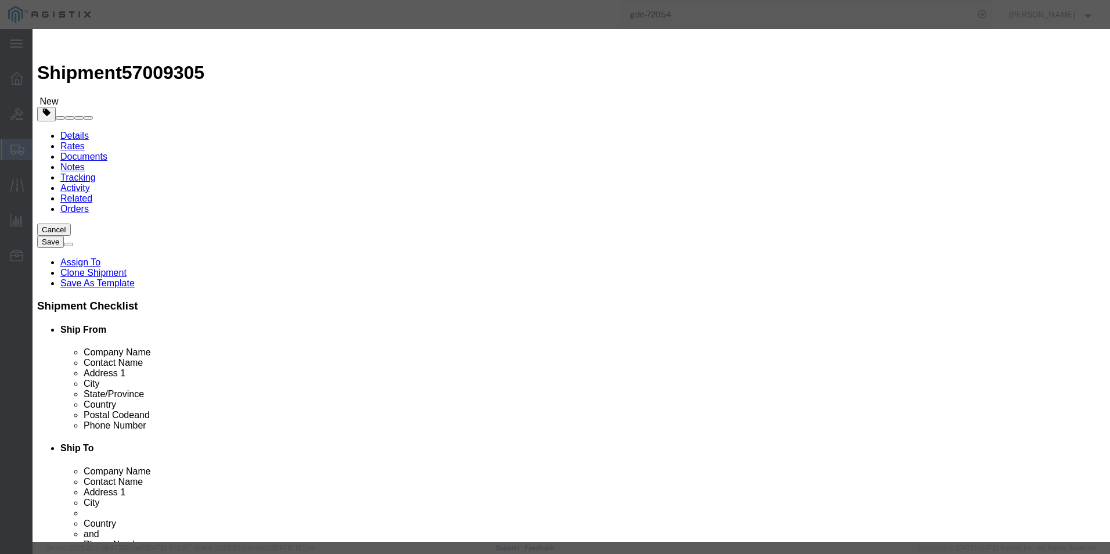
click icon
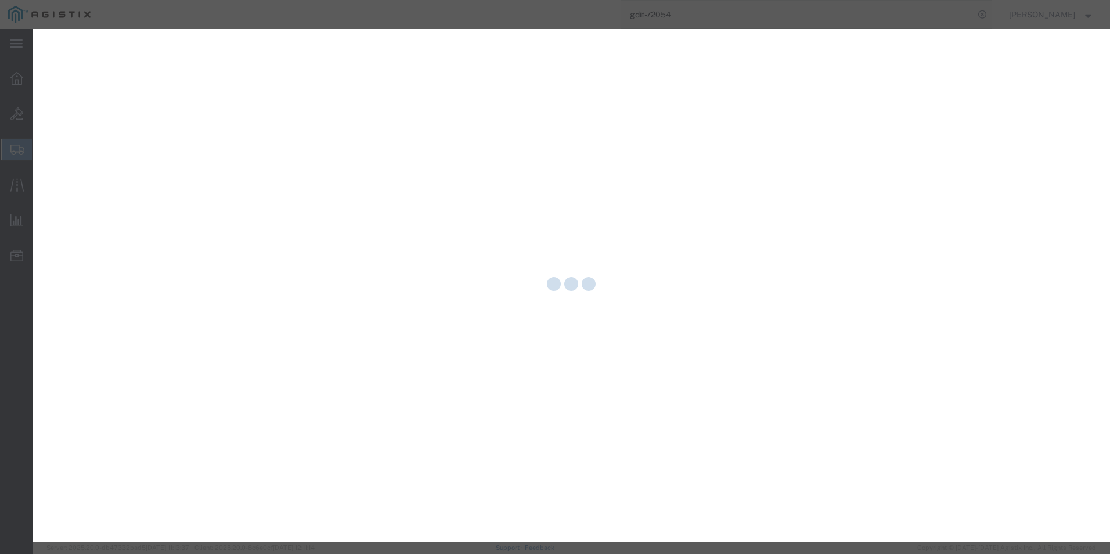
select select "CBOX"
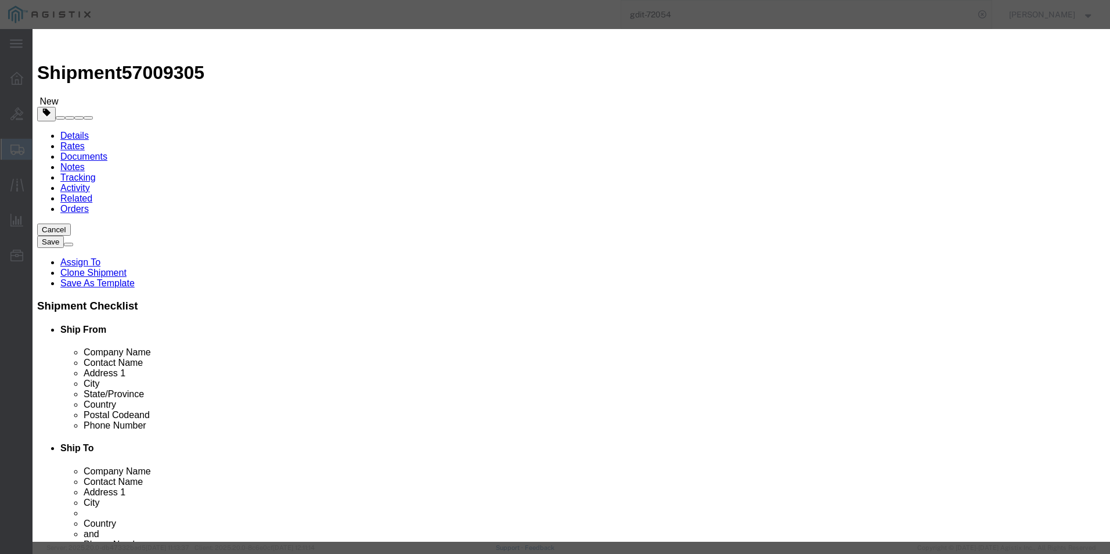
click button
drag, startPoint x: 404, startPoint y: 280, endPoint x: 378, endPoint y: 294, distance: 29.1
click textarea "ASSET TAG:"
paste textarea "90244"
type textarea "ASSET TAG:90244"
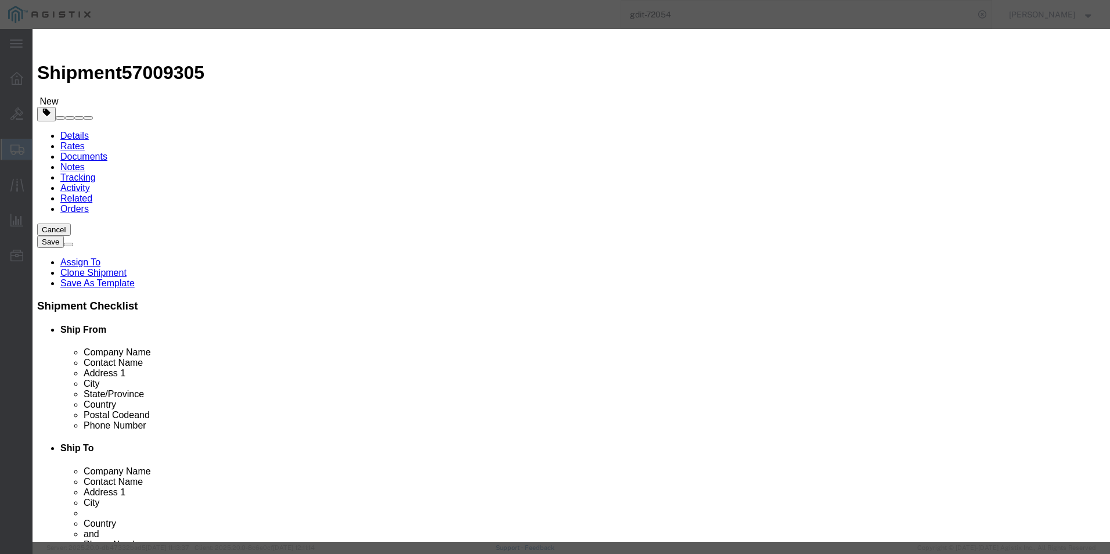
click input "text"
paste input "FJC29151KFB"
type input "FJC29151KFB"
click icon
drag, startPoint x: 707, startPoint y: 196, endPoint x: 674, endPoint y: 167, distance: 43.6
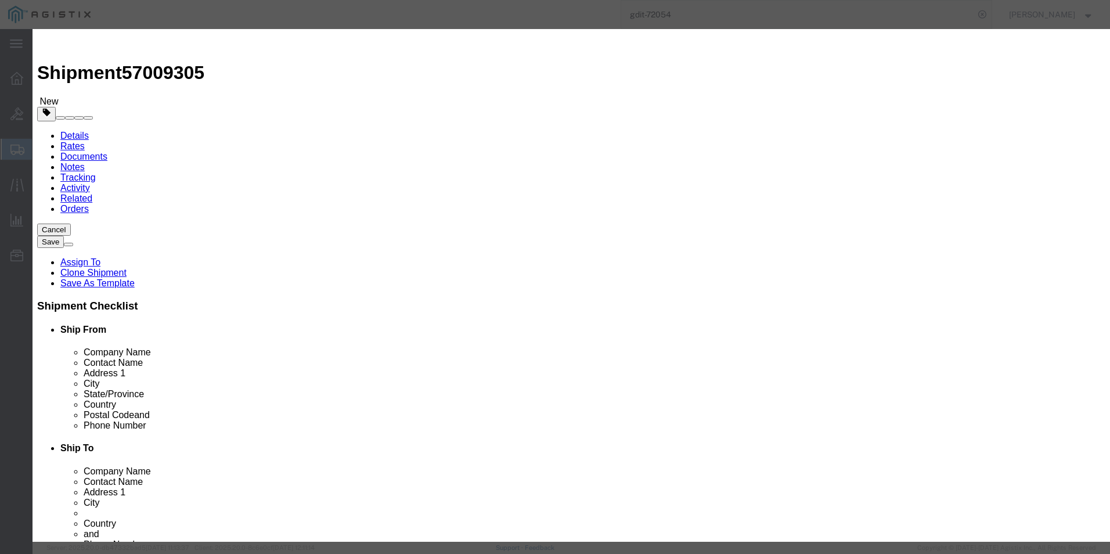
click input "text"
paste input "FJC29151KJD"
type input "FJC29151KJD"
click textarea "ASSET TAG:"
paste textarea "90245"
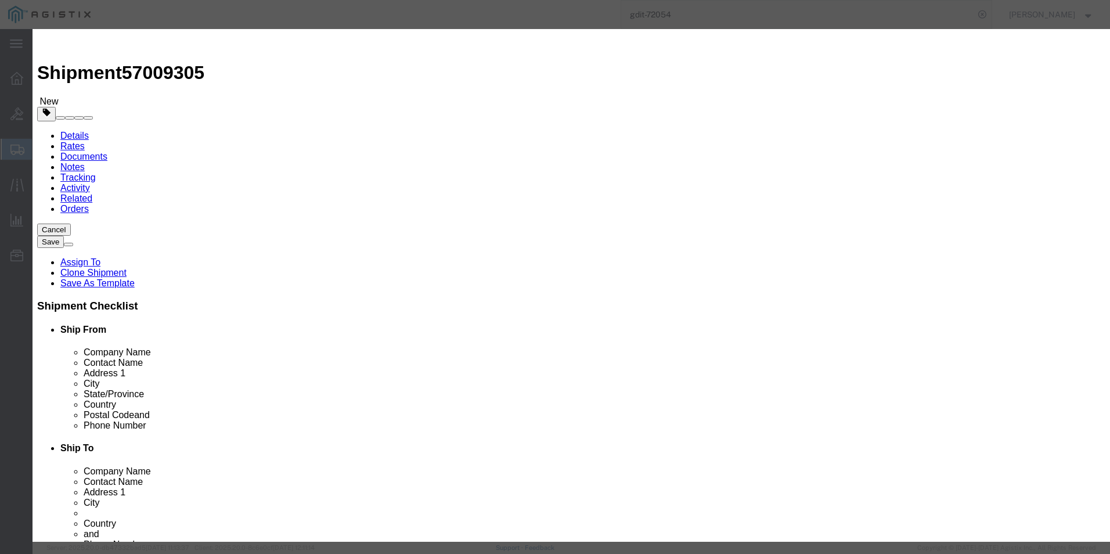
type textarea "ASSET TAG:90245"
click icon
drag, startPoint x: 463, startPoint y: 311, endPoint x: 430, endPoint y: 281, distance: 43.6
click textarea "ASSET TAG:"
paste textarea "90246"
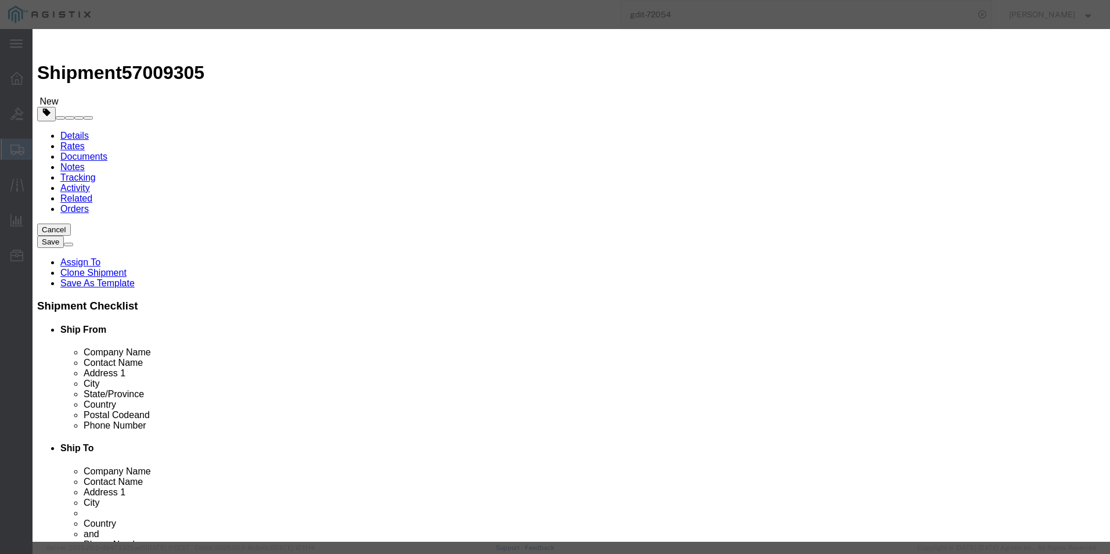
type textarea "ASSET TAG:90246"
click input "text"
paste input "FJC29151KMX"
type input "FJC29151KMX"
click button
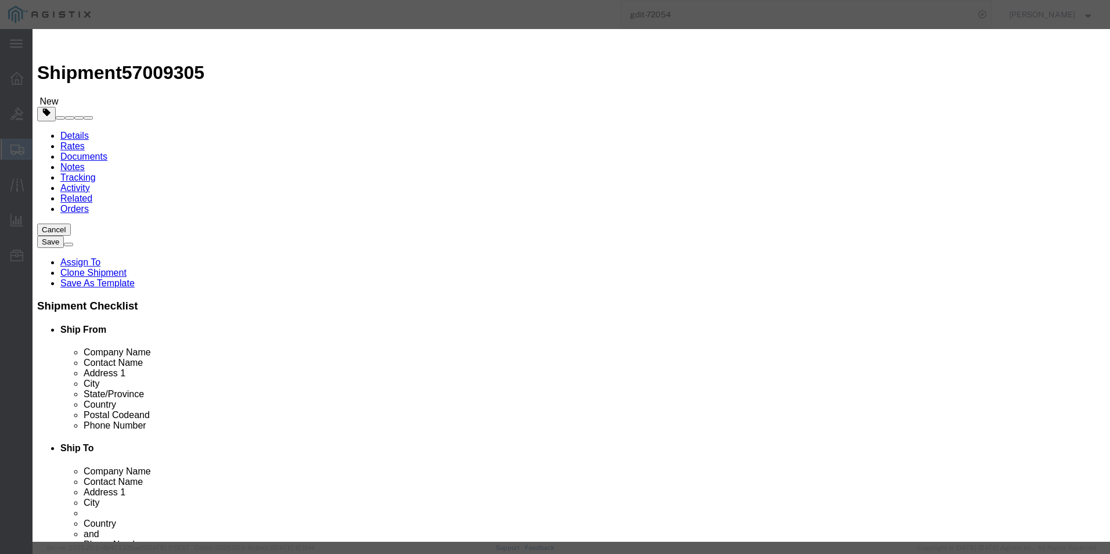
drag, startPoint x: 712, startPoint y: 195, endPoint x: 680, endPoint y: 166, distance: 43.6
click input "text"
paste input "FJC29151KG7"
type input "FJC29151KG7"
drag, startPoint x: 440, startPoint y: 281, endPoint x: 446, endPoint y: 285, distance: 7.6
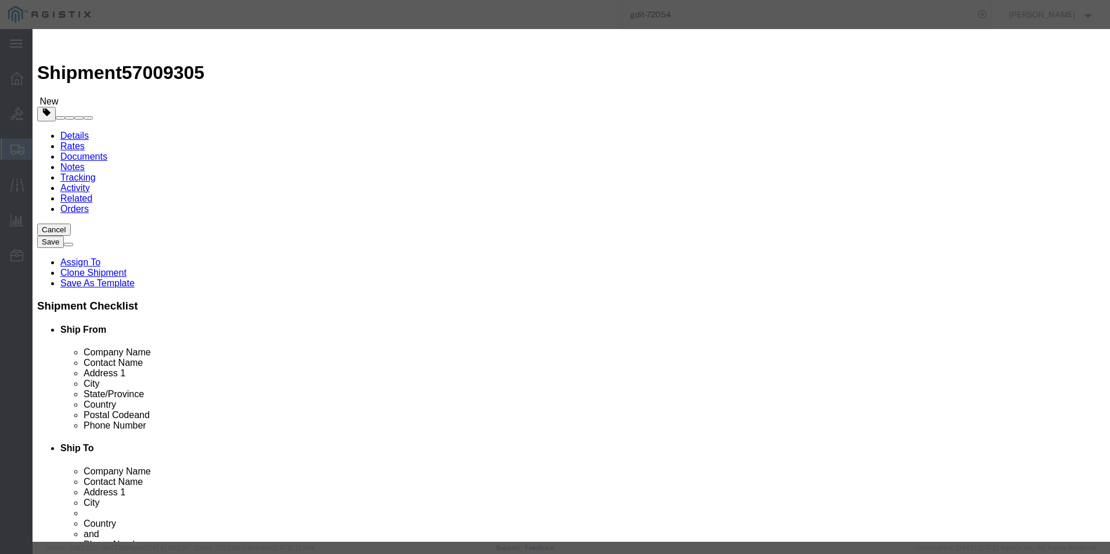
click textarea "ASSET TAG:"
paste textarea "90247"
type textarea "ASSET TAG:90247"
click button "Save & Close"
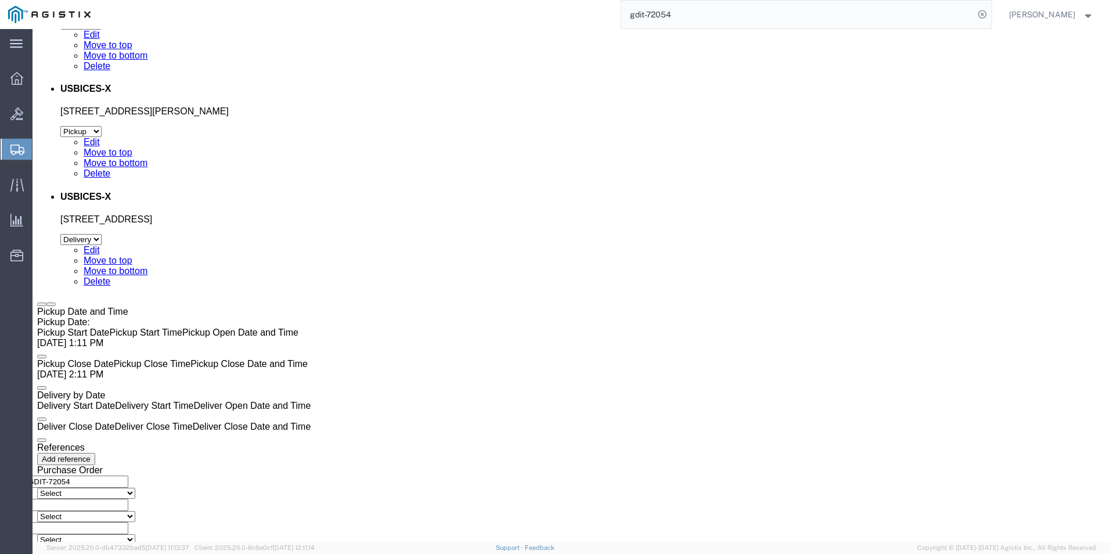
scroll to position [2410, 0]
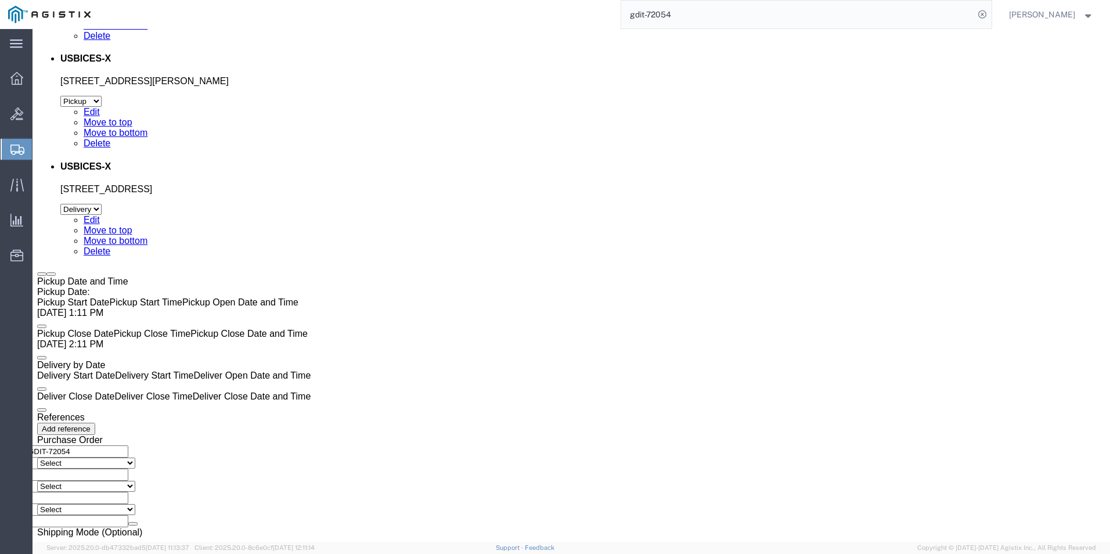
click link "Add Content"
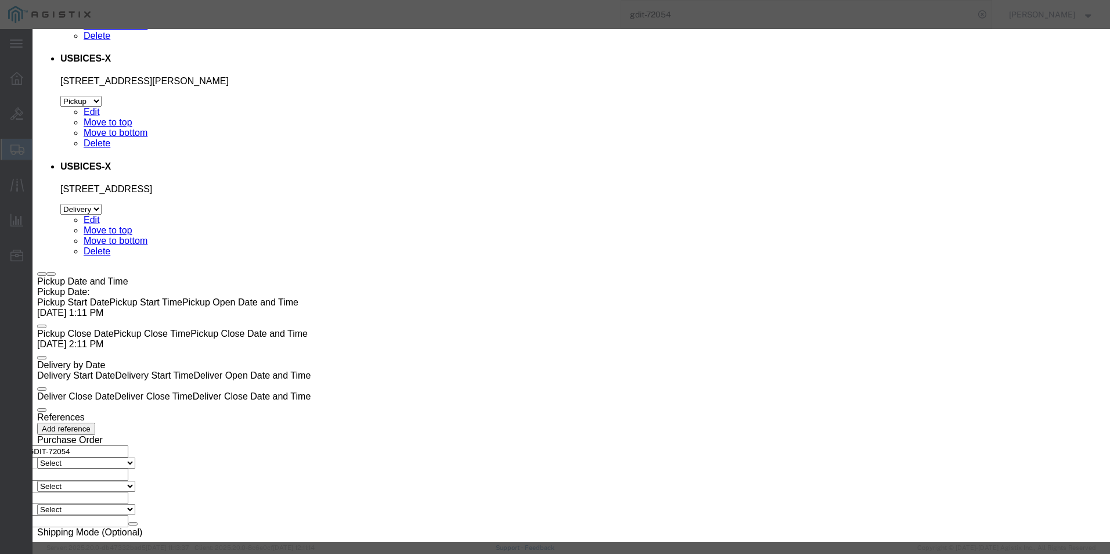
click input "text"
paste input "GLC-TE++="
type input "GLC-TE++="
click div "Product Name GLC-TE++= Pieces 0 Select Bag Barrels 100Board Feet Bottle Box Bli…"
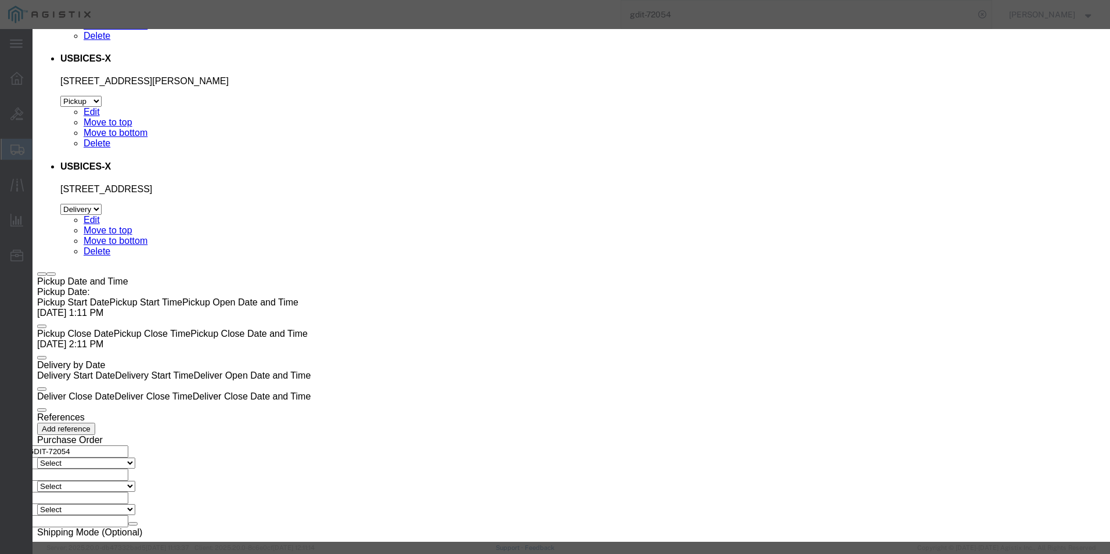
click input "0"
type input "30"
click input "text"
type input "308.73"
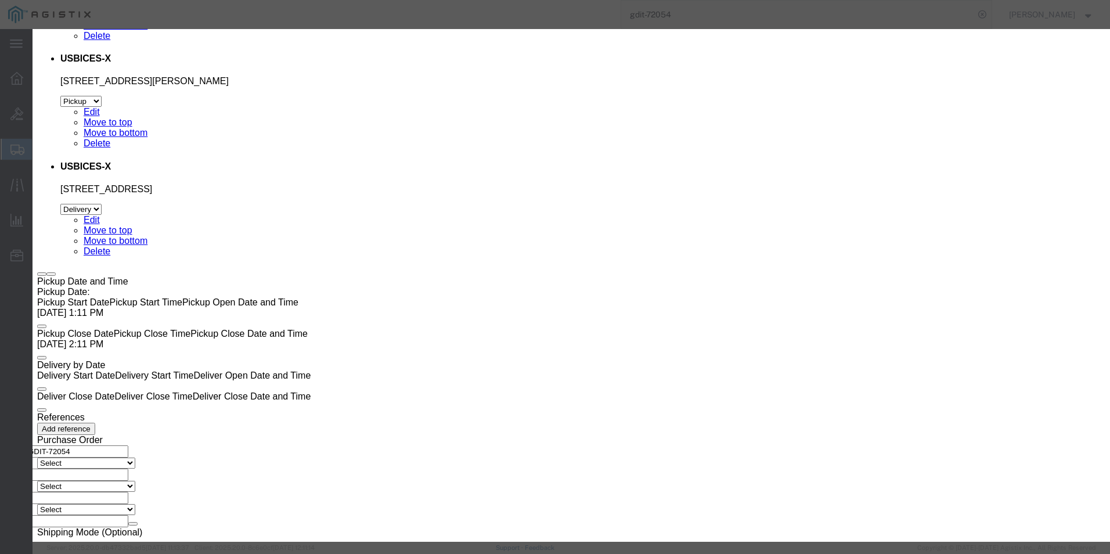
click select "Select 50 55 60 65 70 85 92.5 100 125 175 250 300 400"
select select "92.5"
click select "Select 50 55 60 65 70 85 92.5 100 125 175 250 300 400"
click textarea
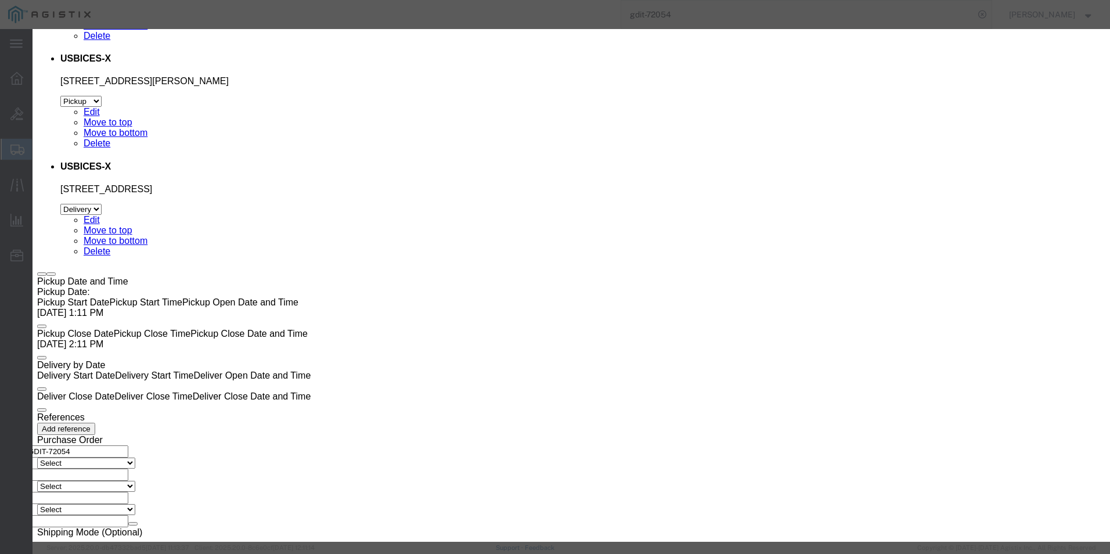
paste textarea "1000BASET SFP TAA Compliant"
type textarea "1000BASET SFP TAA Compliant"
click select "Select [GEOGRAPHIC_DATA] [GEOGRAPHIC_DATA] [GEOGRAPHIC_DATA] [GEOGRAPHIC_DATA] …"
select select "US"
click select "Select [GEOGRAPHIC_DATA] [GEOGRAPHIC_DATA] [GEOGRAPHIC_DATA] [GEOGRAPHIC_DATA] …"
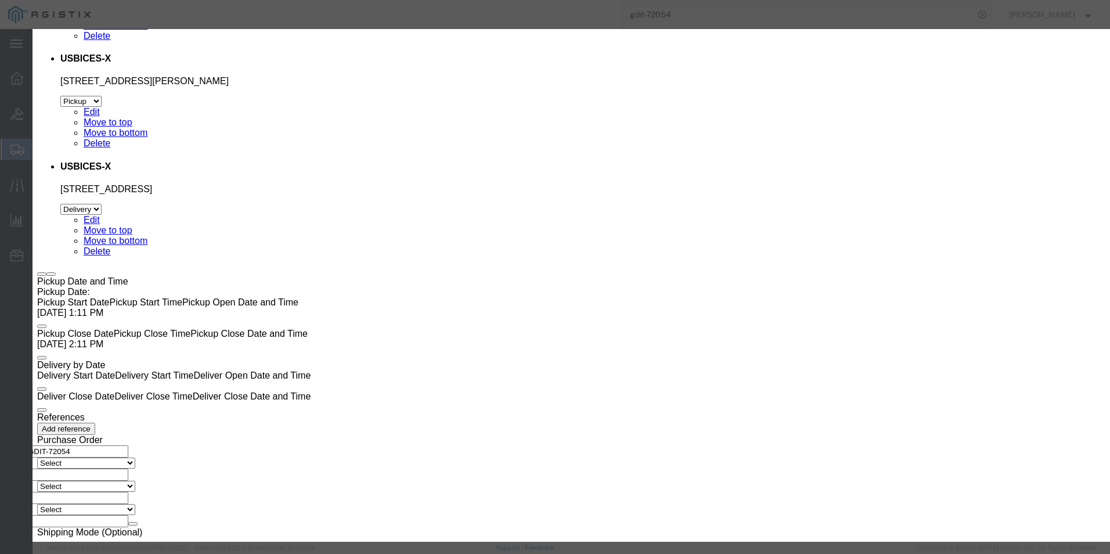
click input "text"
type input "5A991"
type input "8517620085"
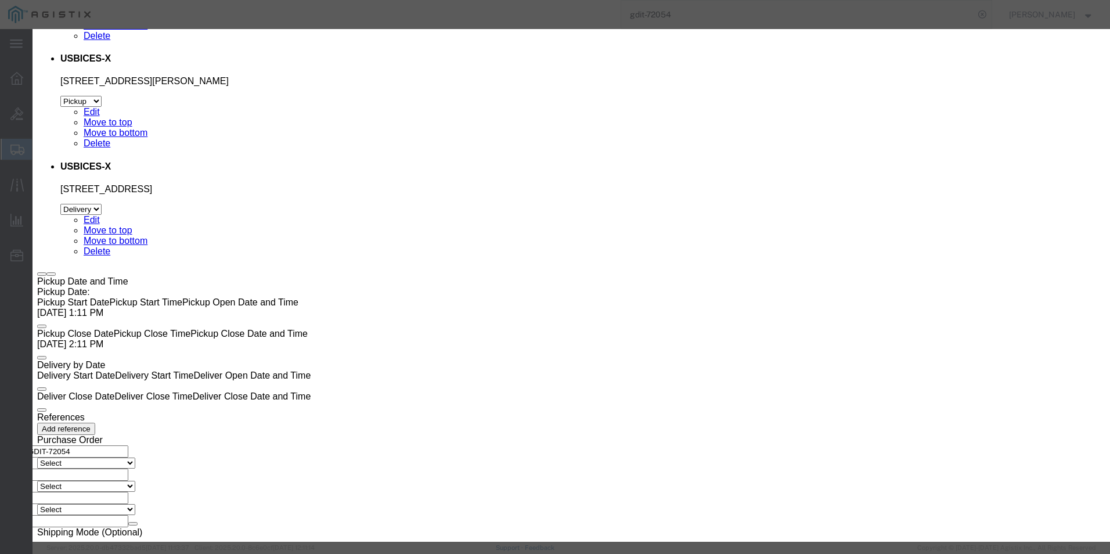
click select "Select ATF BIS DEA EPA FDA FTR ITAR OFAC Other (OPA)"
select select "BIS"
click select "Select ATF BIS DEA EPA FDA FTR ITAR OFAC Other (OPA)"
click select "Select AGR-Agricultural APP-Computers APR-Additional Permissive Exports AVS-Air…"
select select "NLR"
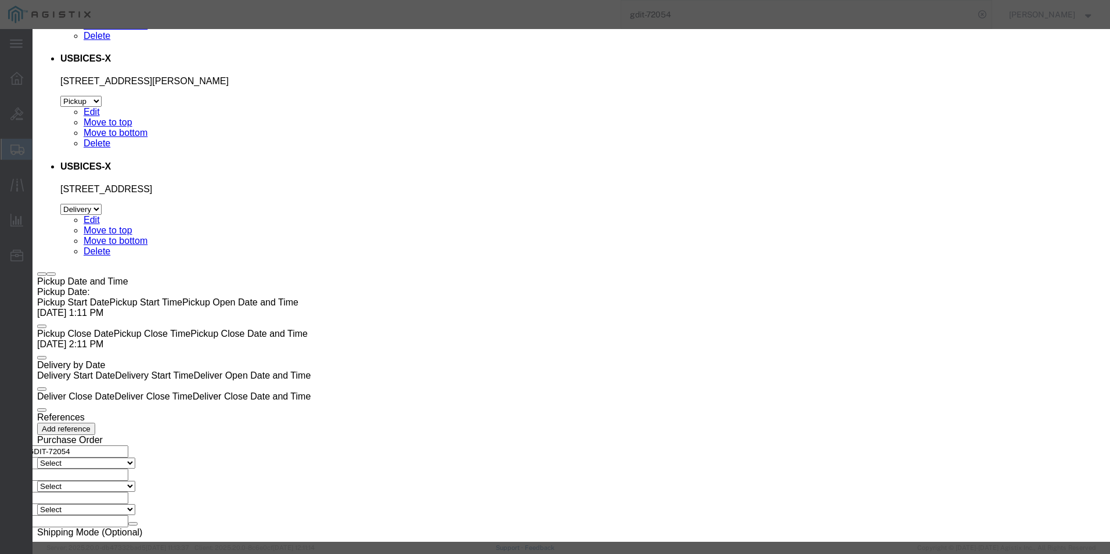
click select "Select AGR-Agricultural APP-Computers APR-Additional Permissive Exports AVS-Air…"
click button "Save & Close"
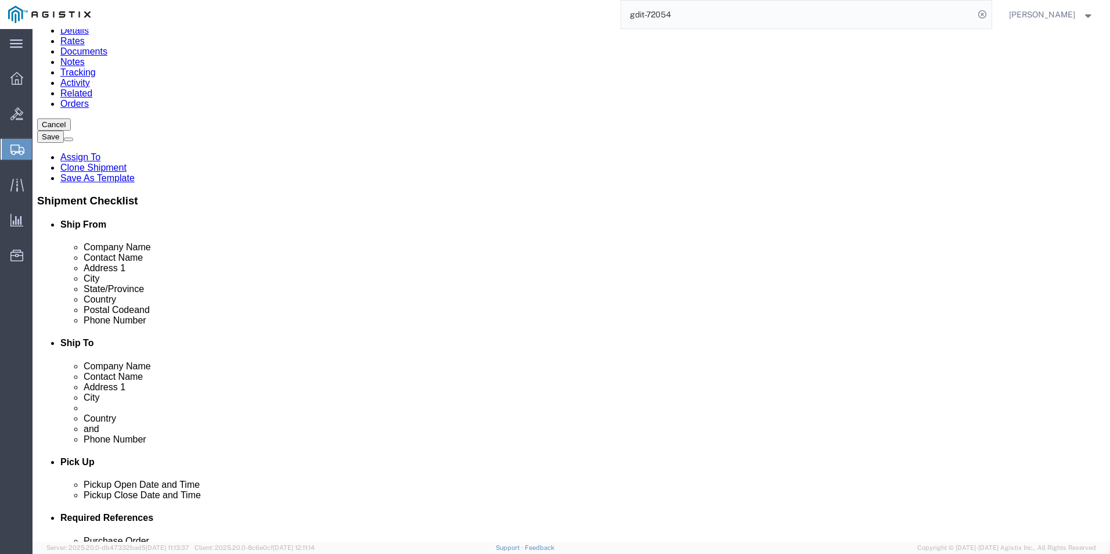
scroll to position [0, 0]
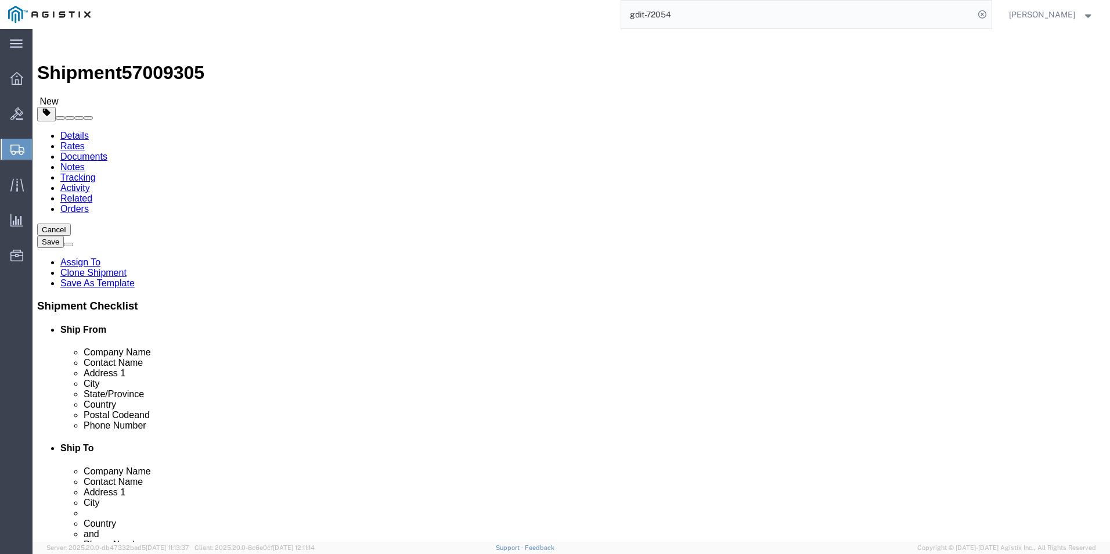
click link "Add Package"
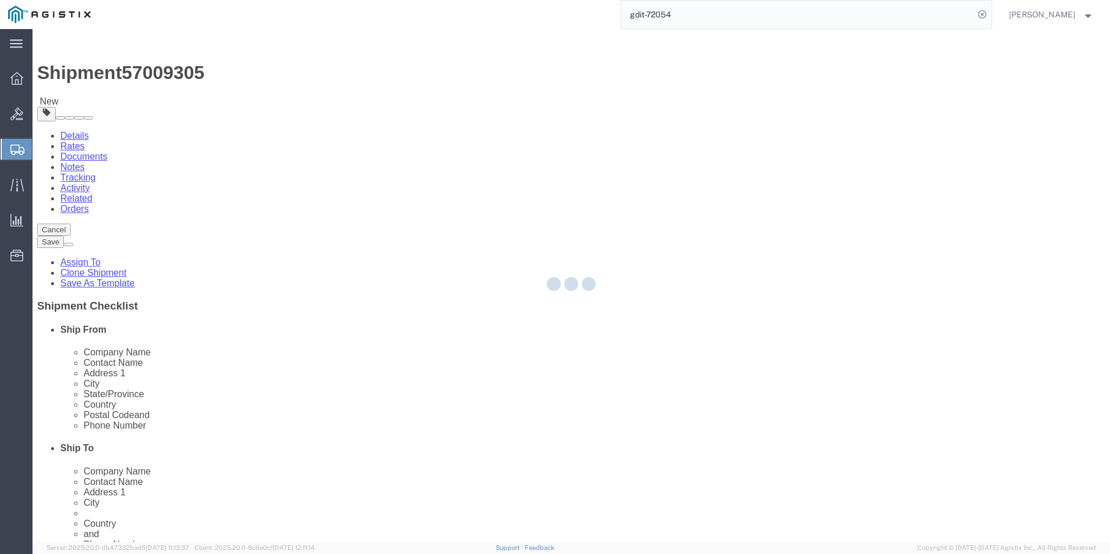
select select "CBOX"
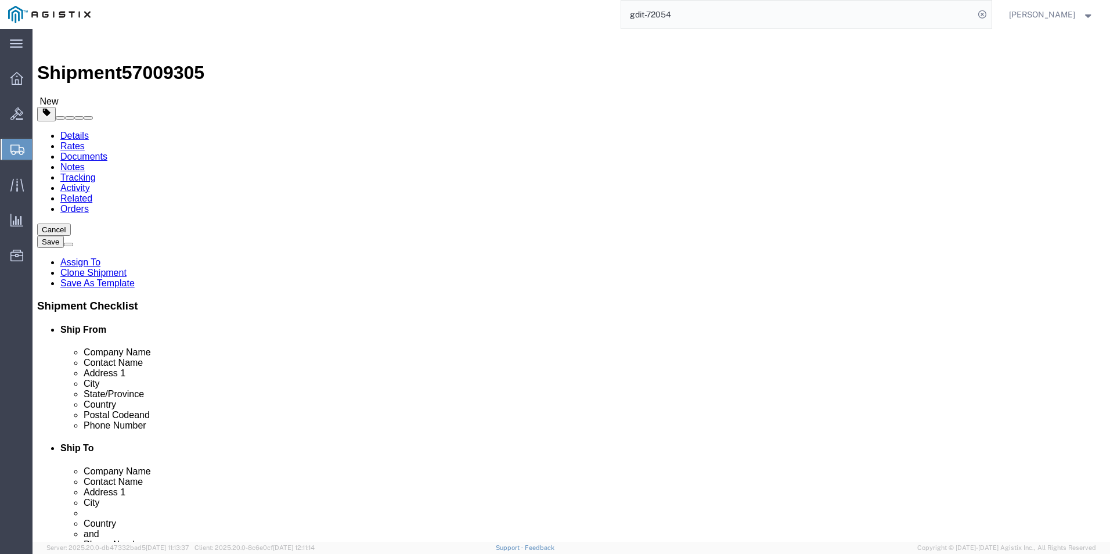
drag, startPoint x: 313, startPoint y: 236, endPoint x: 280, endPoint y: 207, distance: 43.6
click select "Select Bale(s) Basket(s) Bolt(s) Bottle(s) Buckets Bulk Bundle(s) Can(s) Cardbo…"
select select "PSNS"
click select "Select Bale(s) Basket(s) Bolt(s) Bottle(s) Buckets Bulk Bundle(s) Can(s) Cardbo…"
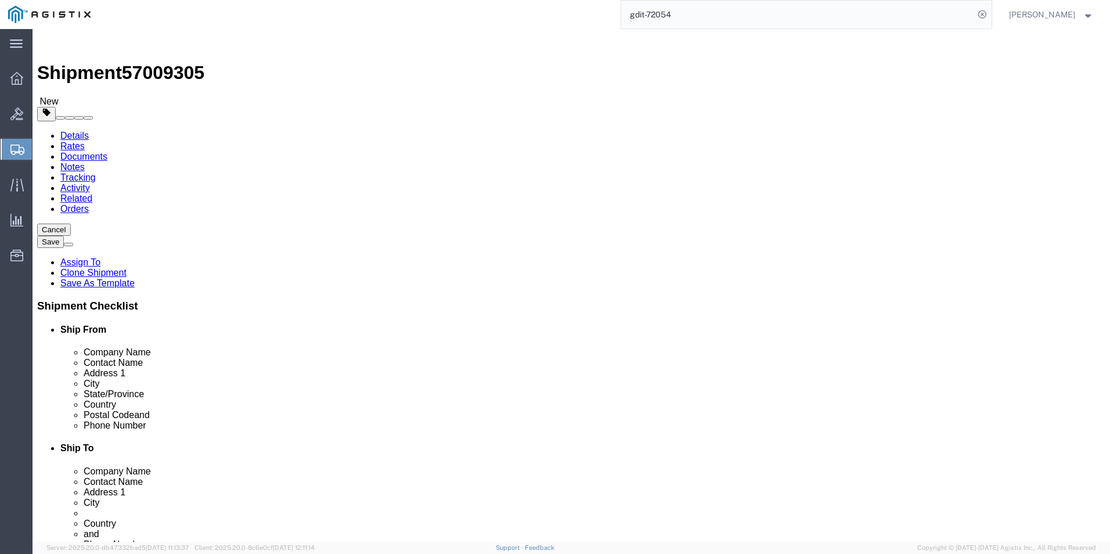
select select "PSNS"
click select "Select Bale(s) Basket(s) Bolt(s) Bottle(s) Buckets Bulk Bundle(s) Can(s) Cardbo…"
click link "Add Content"
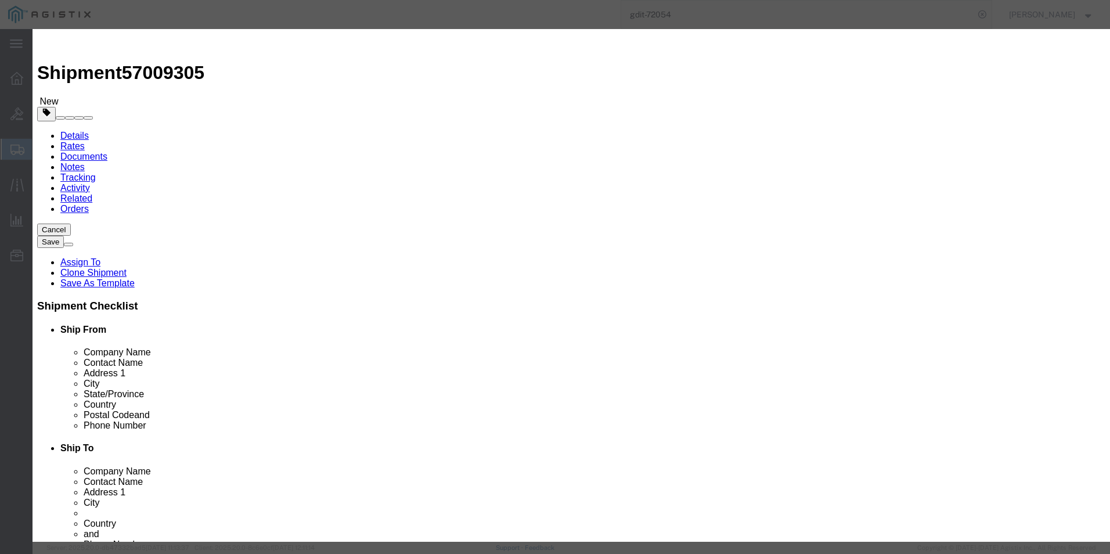
click input "text"
type input "C9300"
click td "Model: C9300 -24P-A"
type input "1"
type input "2445.3"
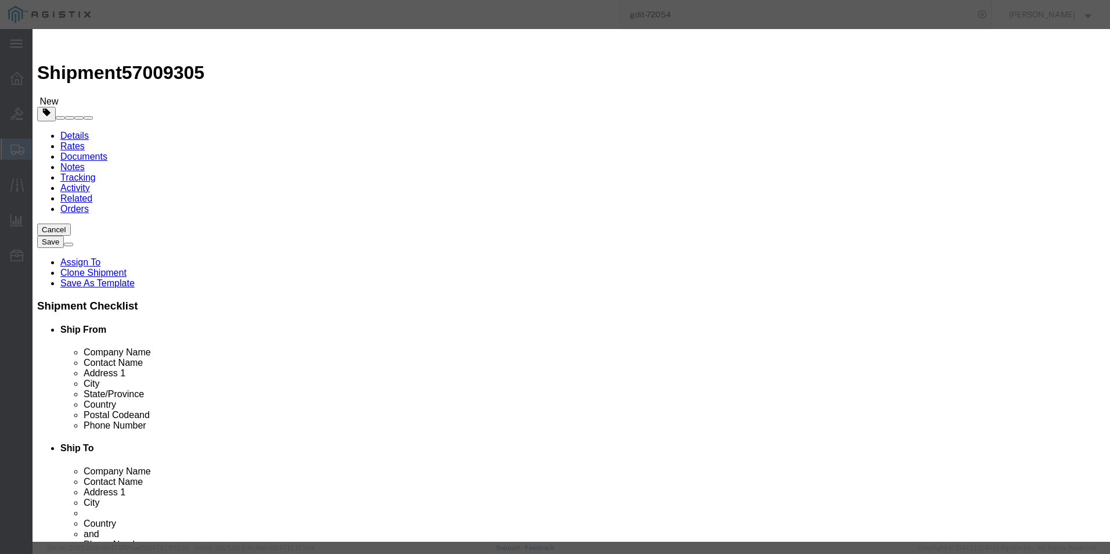
select select "USD"
select select "92.5"
type textarea "Asset Tag:"
select select "US"
type input "8517.62.0020"
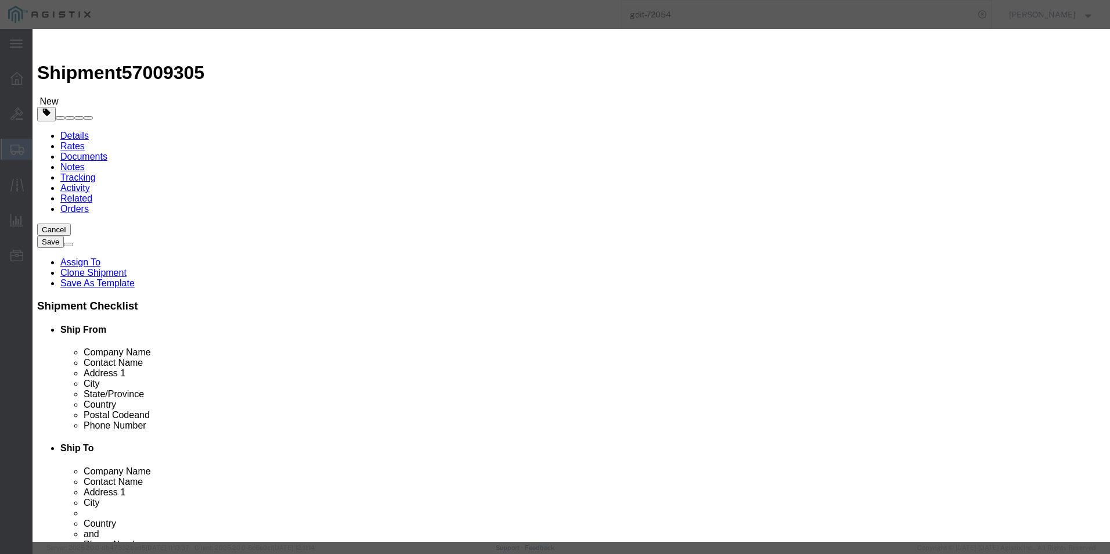
type input "5A002.A"
select select "BIS"
checkbox input "true"
checkbox input "false"
type input "Cisco C9300-24P Switch"
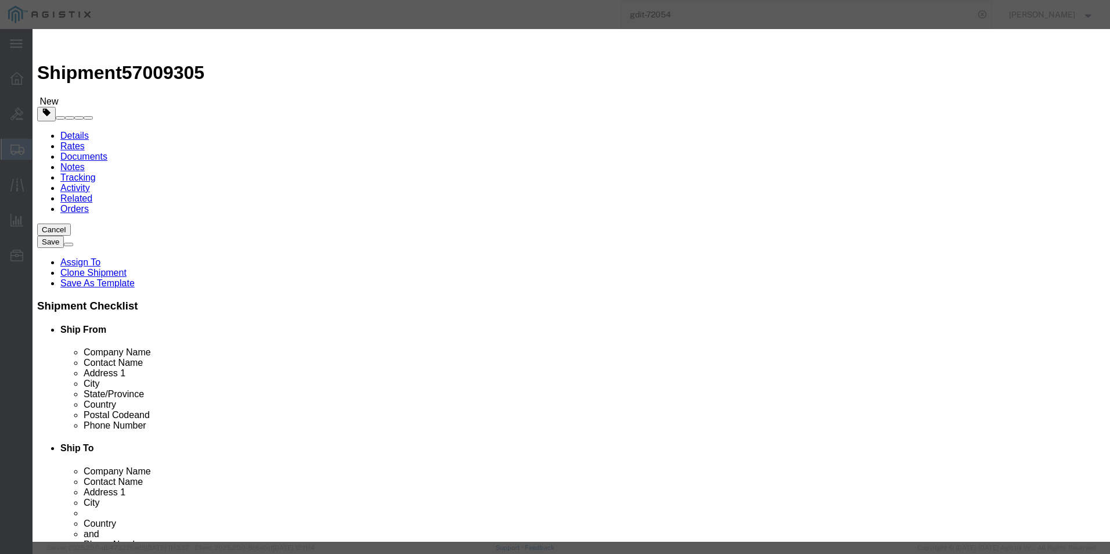
type input "C9300-24P-A"
type textarea "Cisco Catalyst 9300 24 Port Switch, Copper"
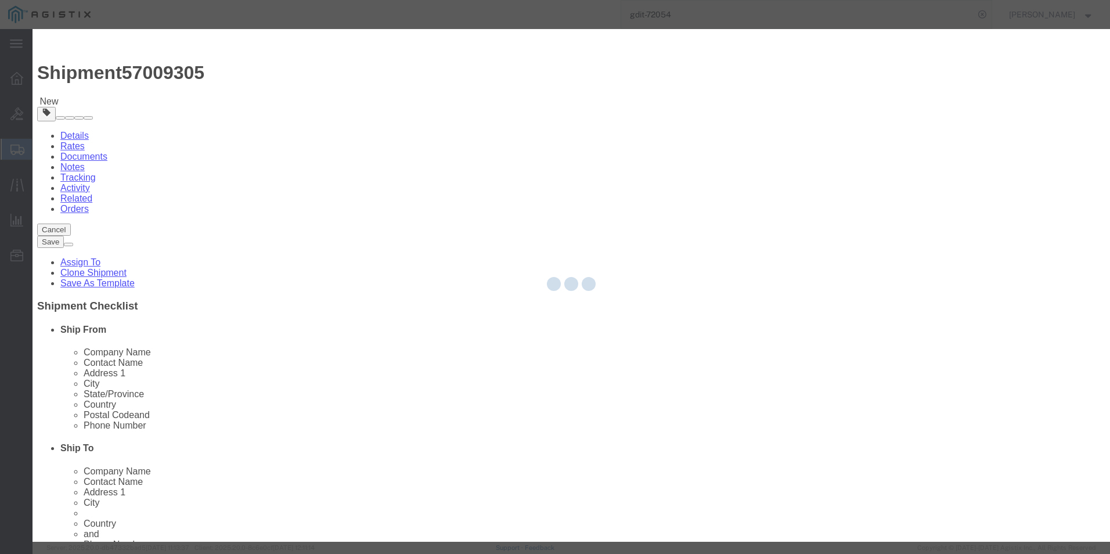
select select "ENC"
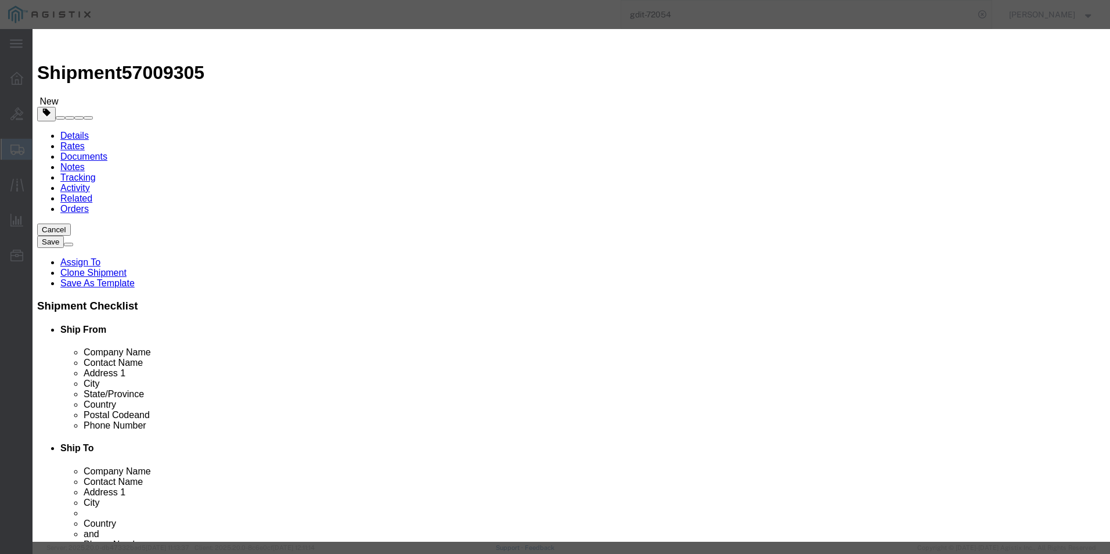
type input "Cisco C9300-24P Switch"
drag, startPoint x: 370, startPoint y: 135, endPoint x: 261, endPoint y: 127, distance: 108.9
click div "Total Value 2445.3 Select ADP AED AFN ALL AMD AOA ARS ATS AUD AWG AZN BAM BBD B…"
type input "3000.00"
click textarea
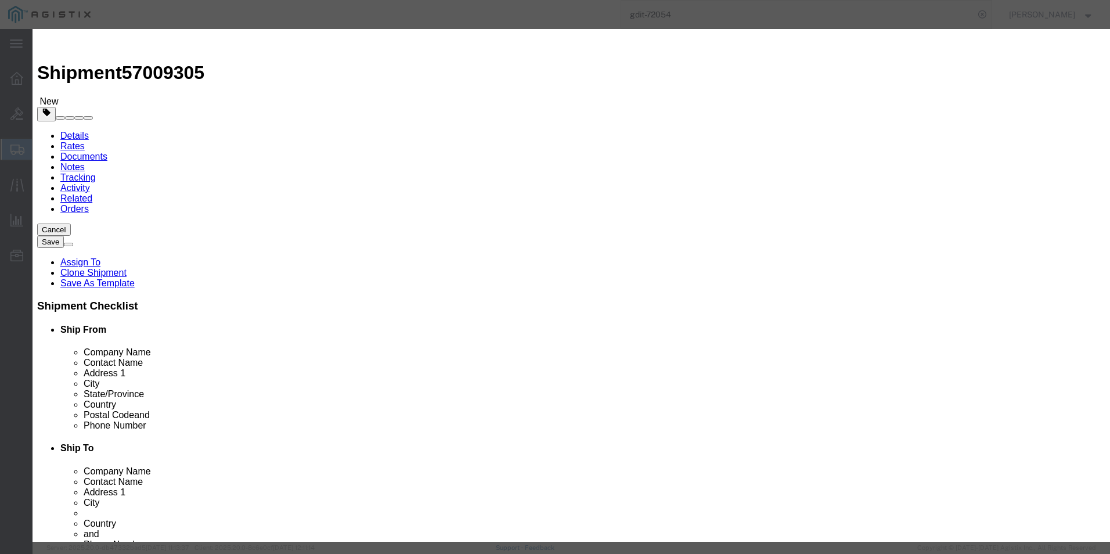
click textarea "Asset Tag:"
click button "Save & Close"
click input "5A002.A"
type input "5A002"
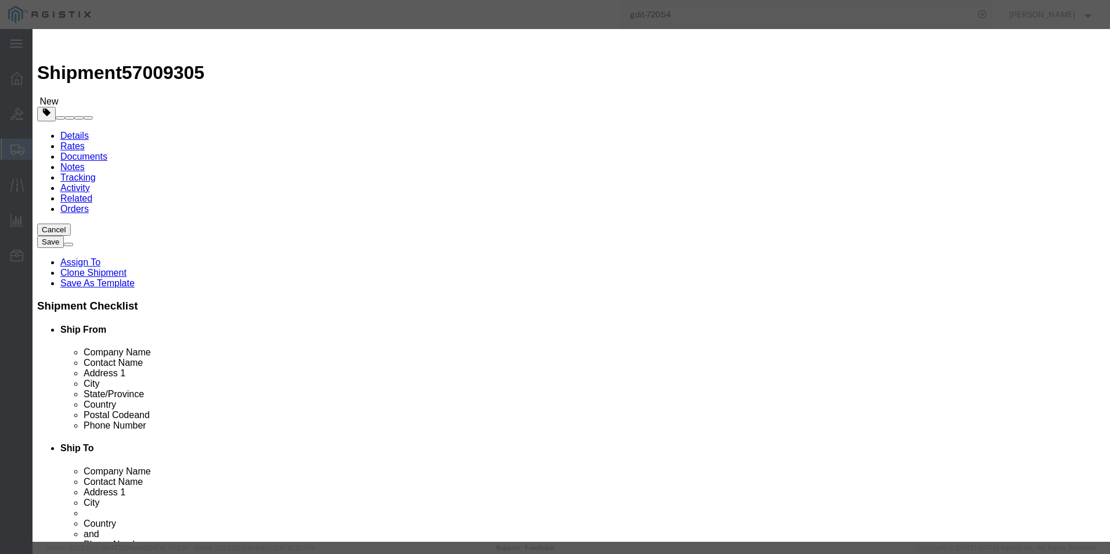
click button "Save & Close"
click icon "button"
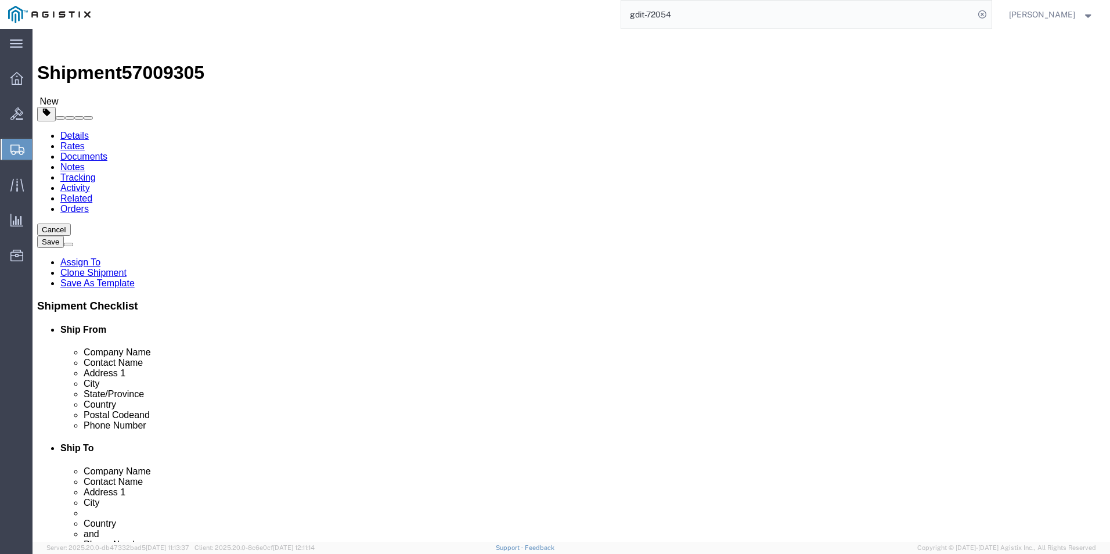
click link "Add Content"
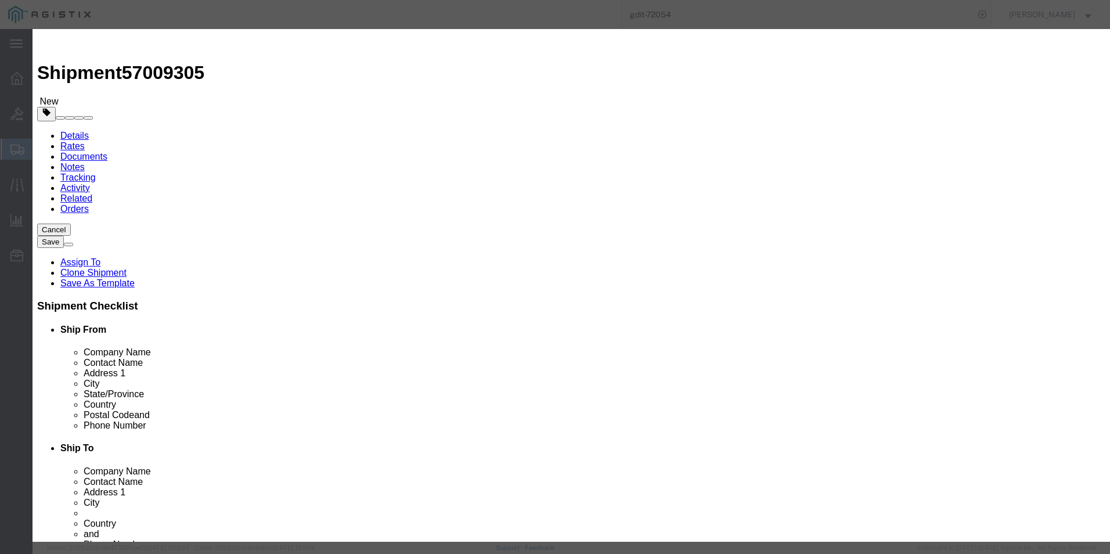
click input "text"
paste input "C9300-24P-A"
type input "C9300-24P-A"
click input "text"
click input "0"
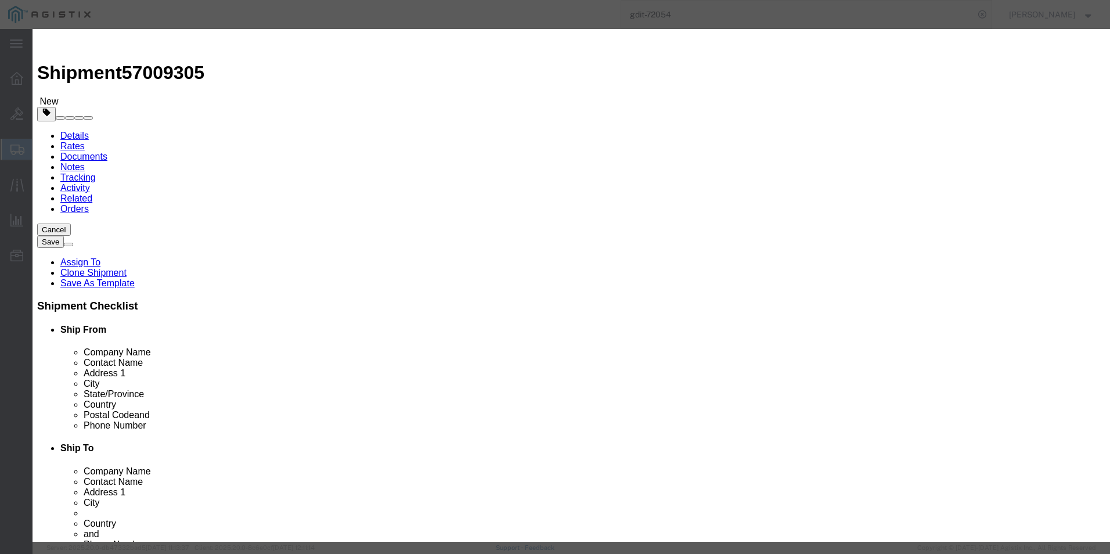
click input "0"
type input "1"
click input "text"
type input "3000"
click select "Select 50 55 60 65 70 85 92.5 100 125 175 250 300 400"
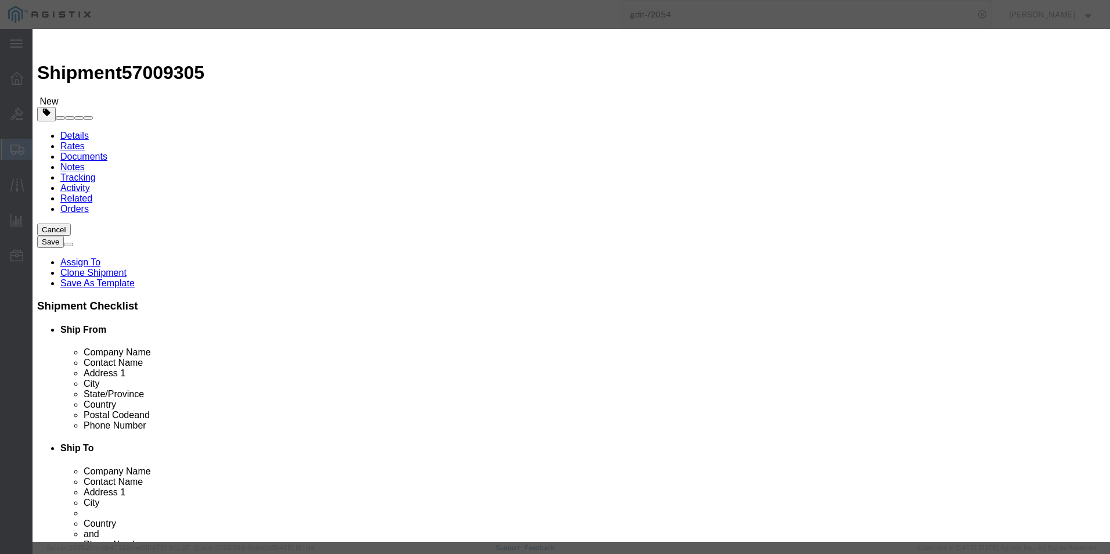
select select "92.5"
click select "Select 50 55 60 65 70 85 92.5 100 125 175 250 300 400"
click input "3000"
type input "3000.00"
click textarea
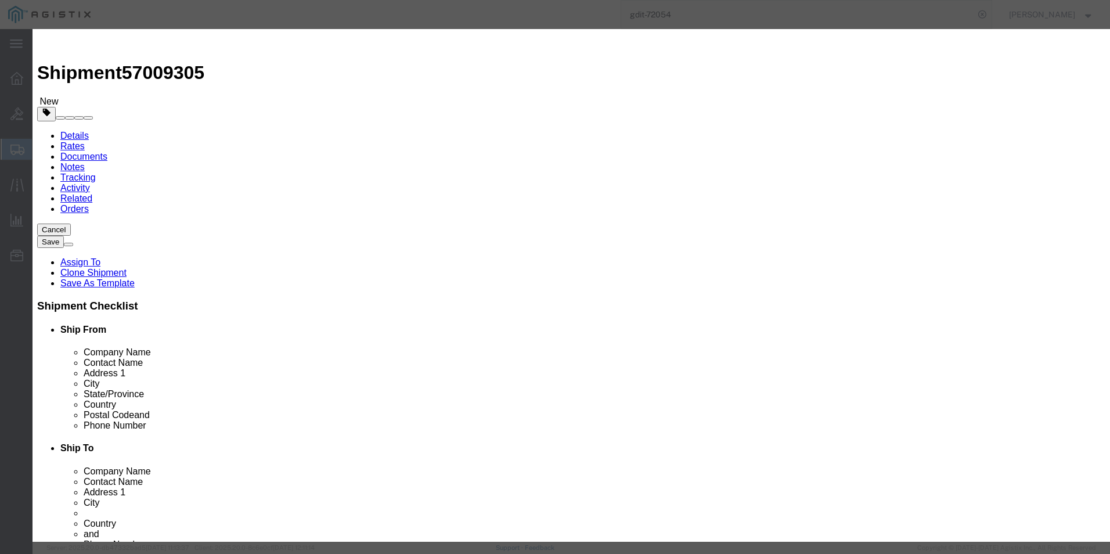
type textarea "ASSET TAG:"
click textarea
paste textarea ""Catalyst 9300 24-port PoE+, Network Adva""
type textarea ""Catalyst 9300 24-port PoE+, Network Adva""
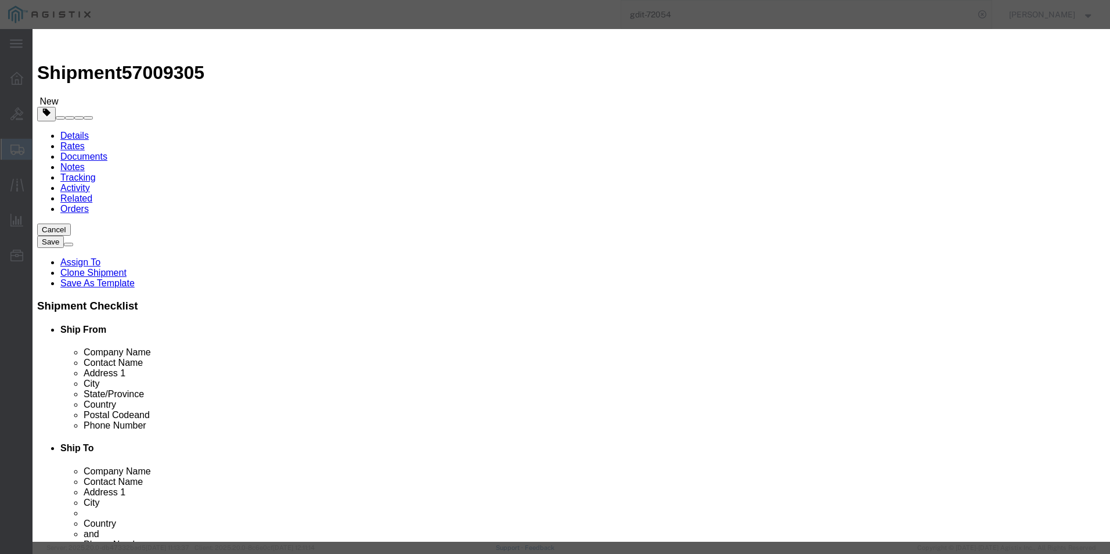
click select "Select [GEOGRAPHIC_DATA] [GEOGRAPHIC_DATA] [GEOGRAPHIC_DATA] [GEOGRAPHIC_DATA] …"
select select "US"
click select "Select [GEOGRAPHIC_DATA] [GEOGRAPHIC_DATA] [GEOGRAPHIC_DATA] [GEOGRAPHIC_DATA] …"
click input "text"
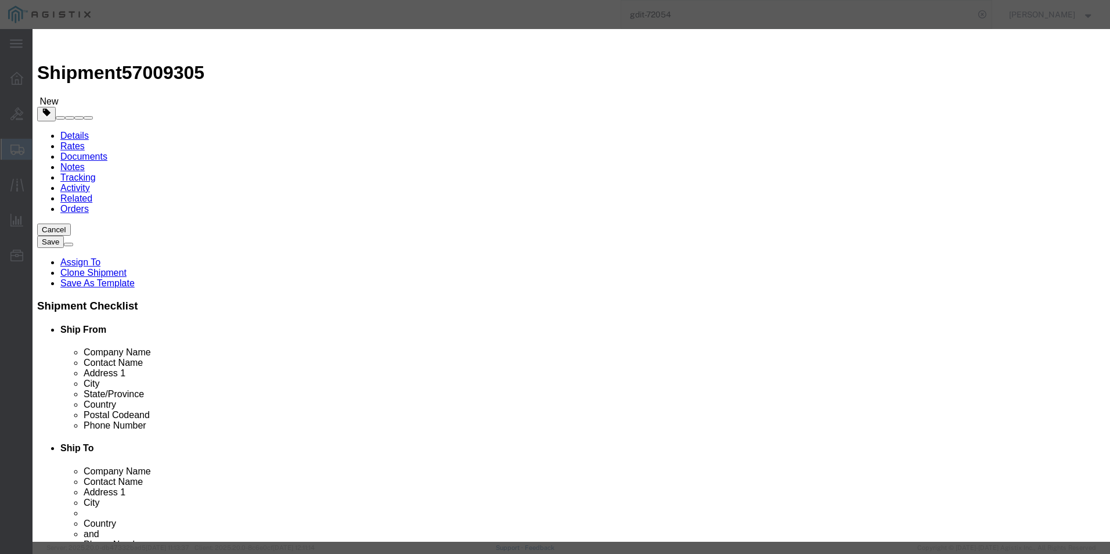
click input "text"
type input "5A002"
click select "Select"
click div "Control/Exempt Select ATF BIS DEA EPA FDA FTR ITAR OFAC Other (OPA) License Num…"
click select "Select ATF BIS DEA EPA FDA FTR ITAR OFAC Other (OPA)"
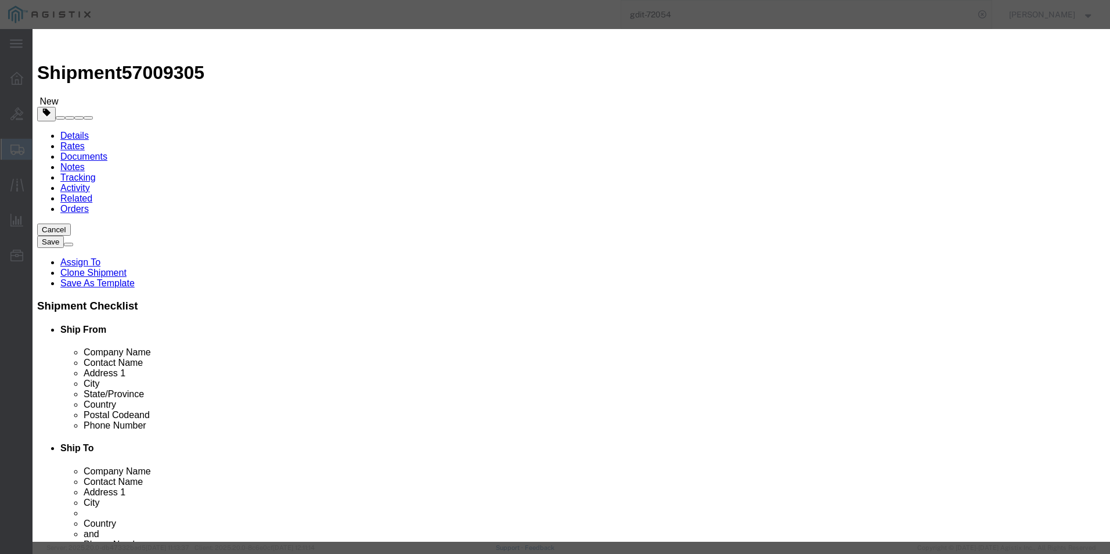
select select "BIS"
click select "Select ATF BIS DEA EPA FDA FTR ITAR OFAC Other (OPA)"
click select "Select AGR-Agricultural APP-Computers APR-Additional Permissive Exports AVS-Air…"
select select "NLR"
click select "Select AGR-Agricultural APP-Computers APR-Additional Permissive Exports AVS-Air…"
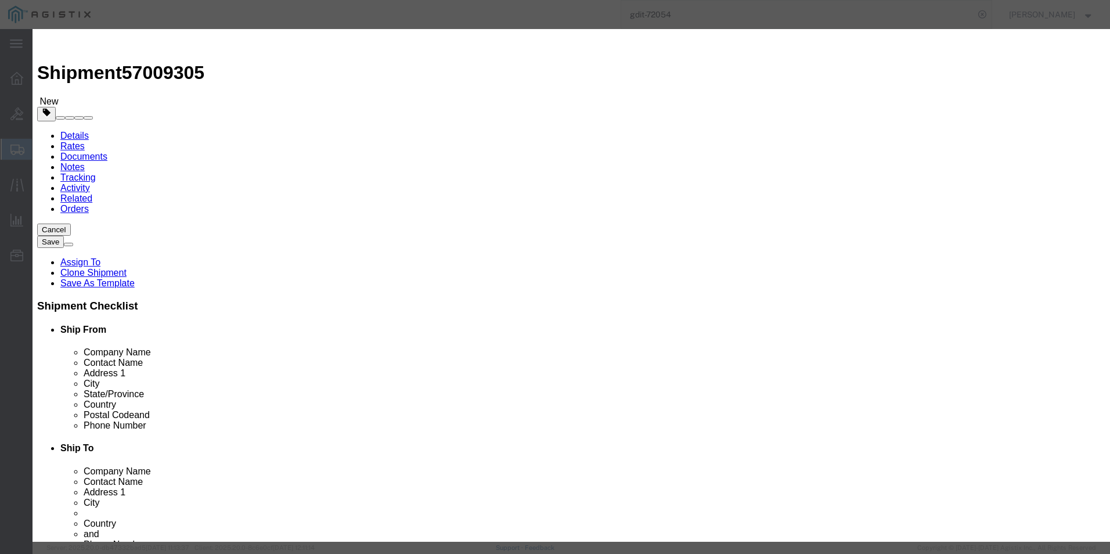
type input "8517620020"
click button "Save & Close"
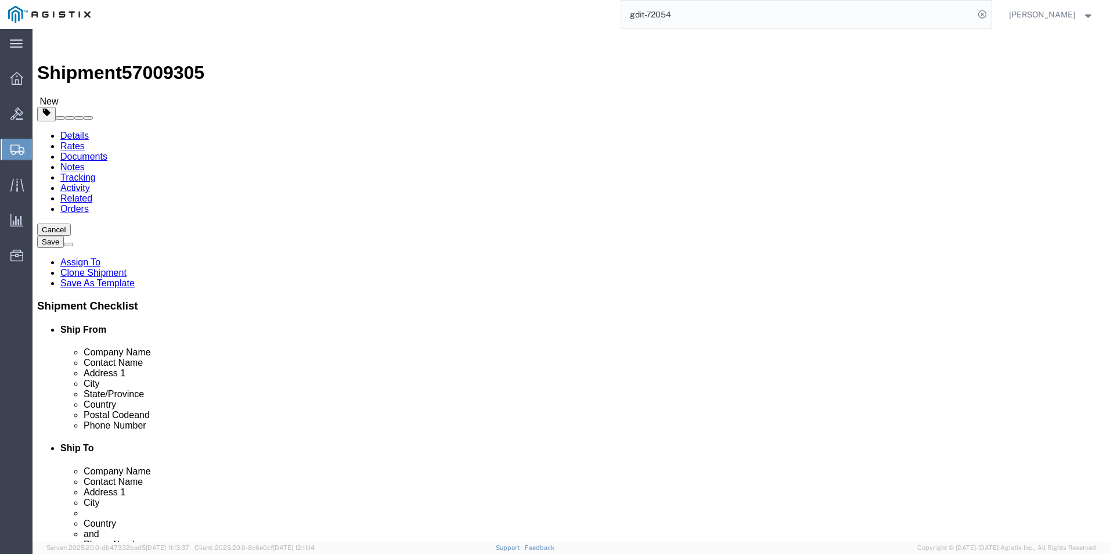
click link "Clone this content"
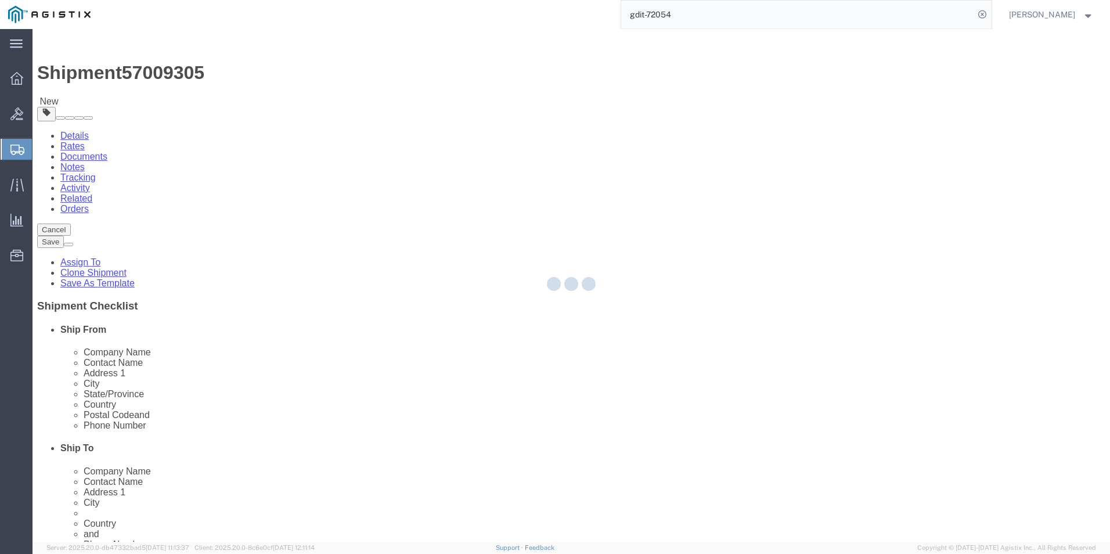
select select "PSNS"
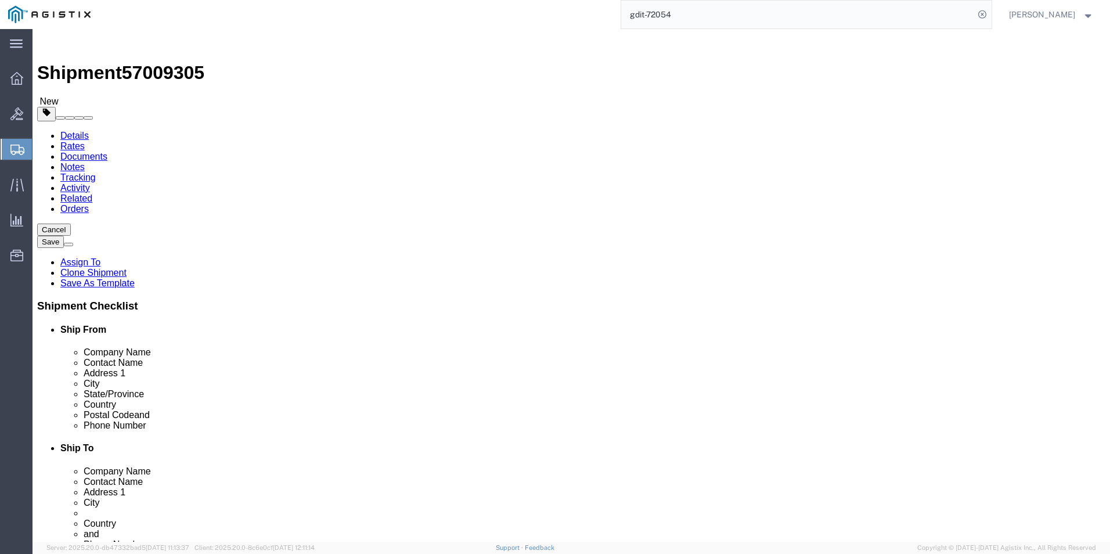
click link "Clone this content"
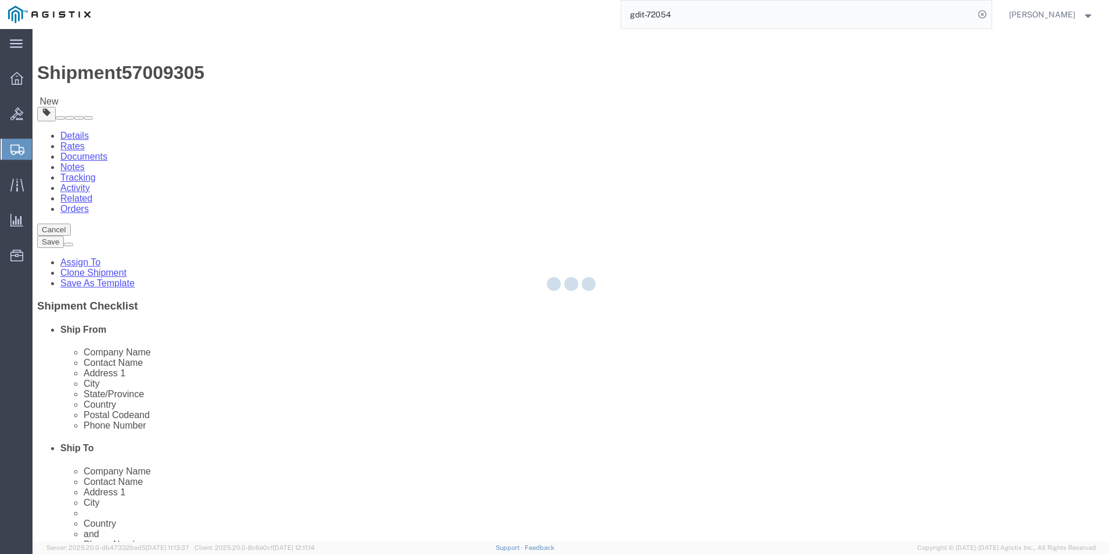
select select "PSNS"
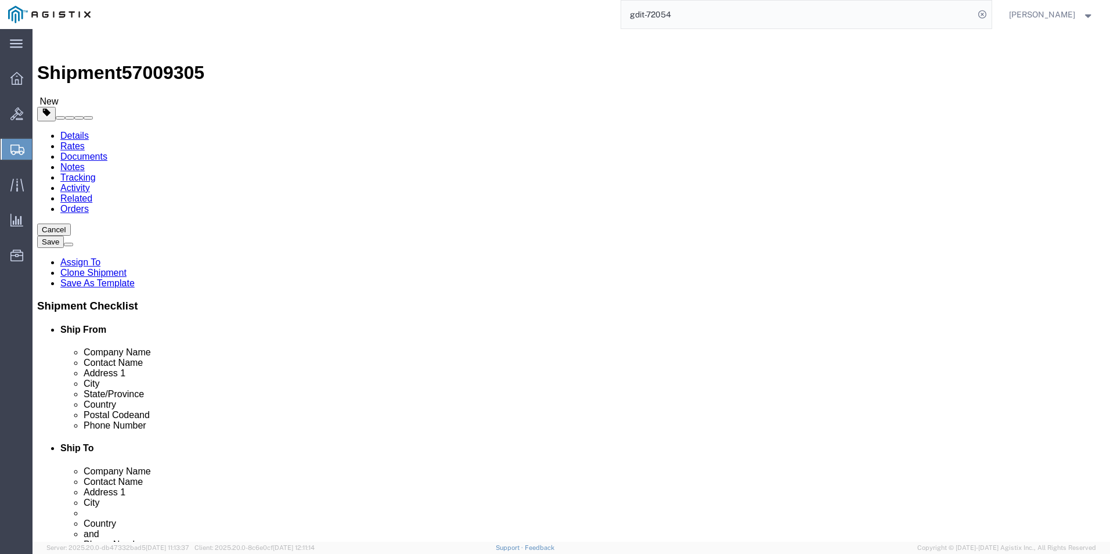
click link "Clone this content"
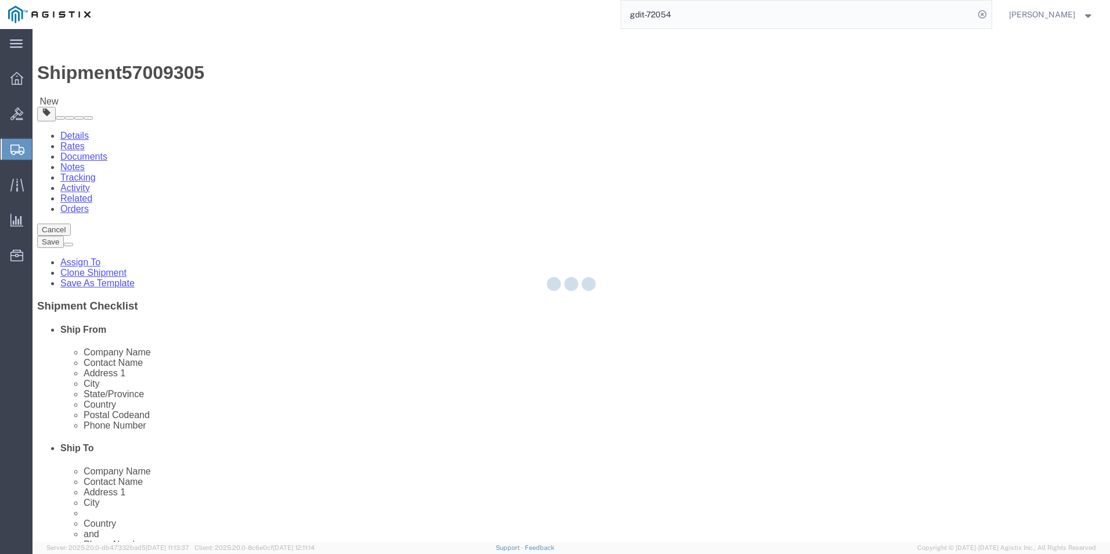
select select "PSNS"
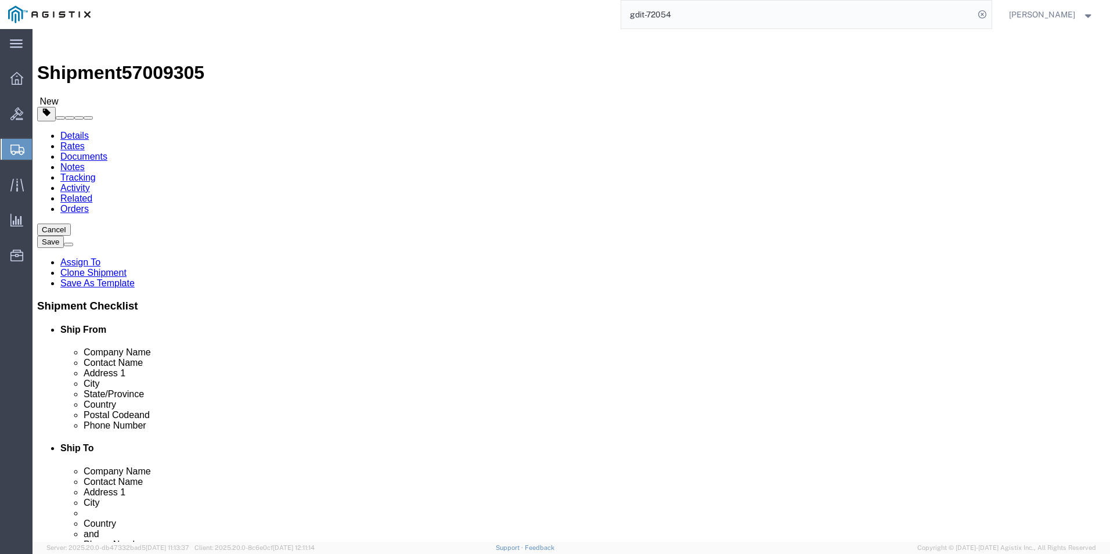
click link "Clone this content"
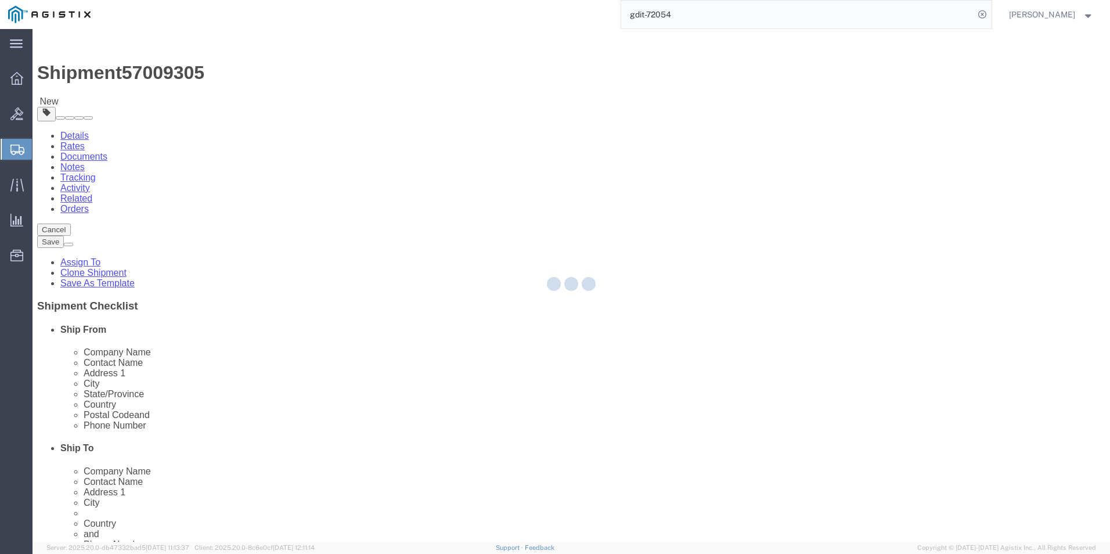
select select "PSNS"
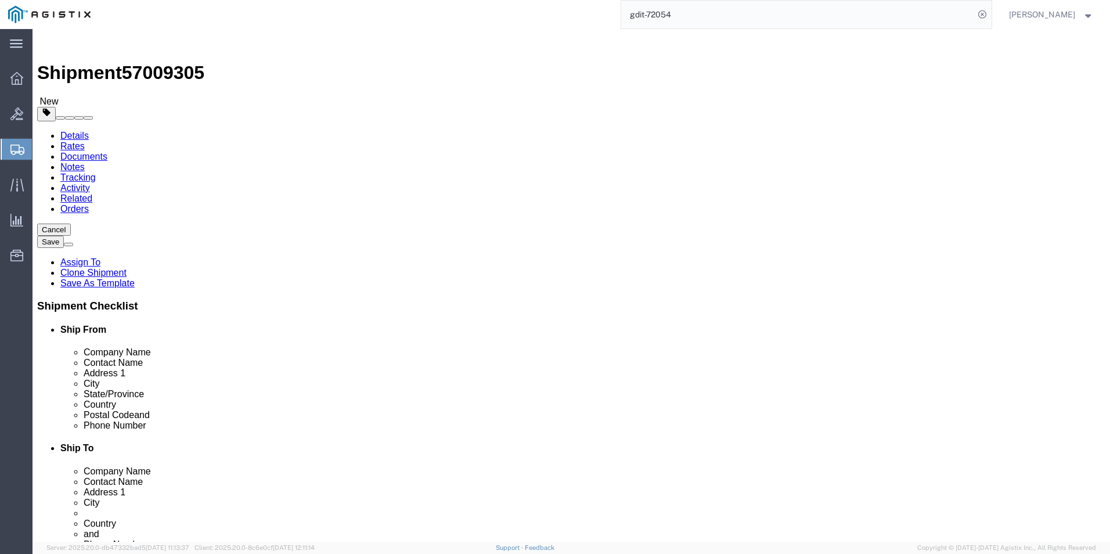
click link "Clone this content"
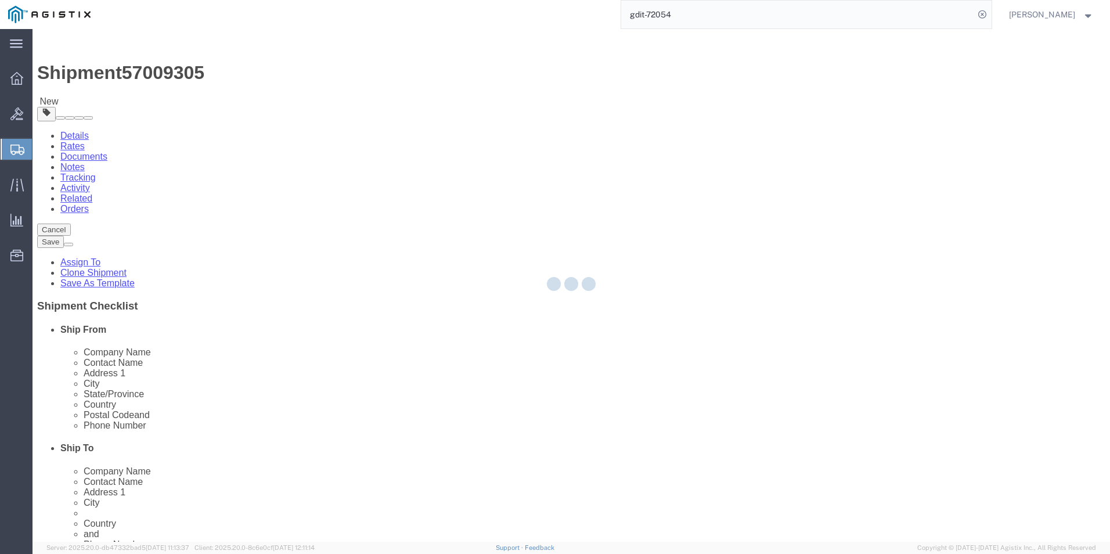
select select "PSNS"
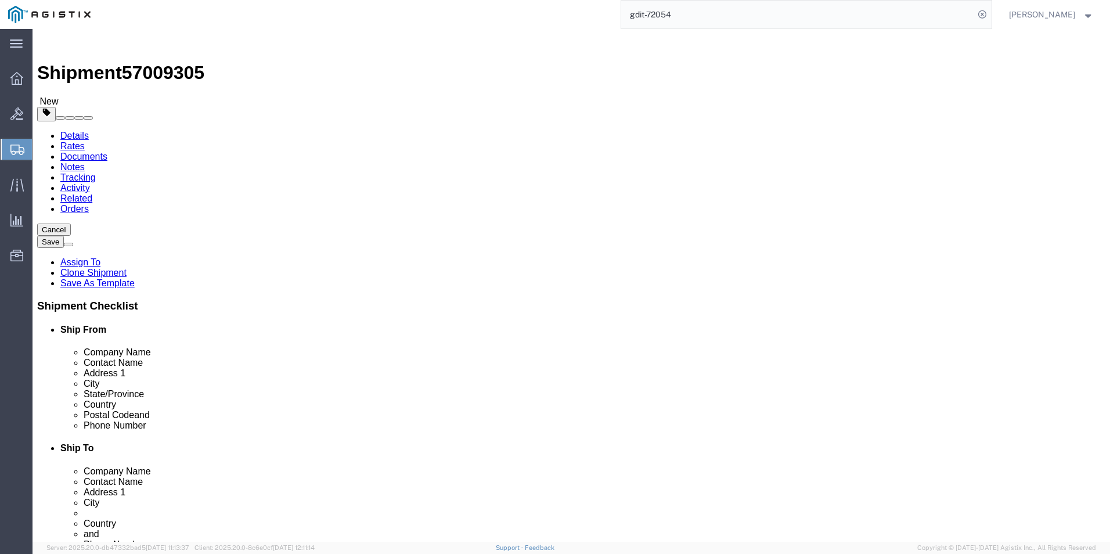
click link "Clone this content"
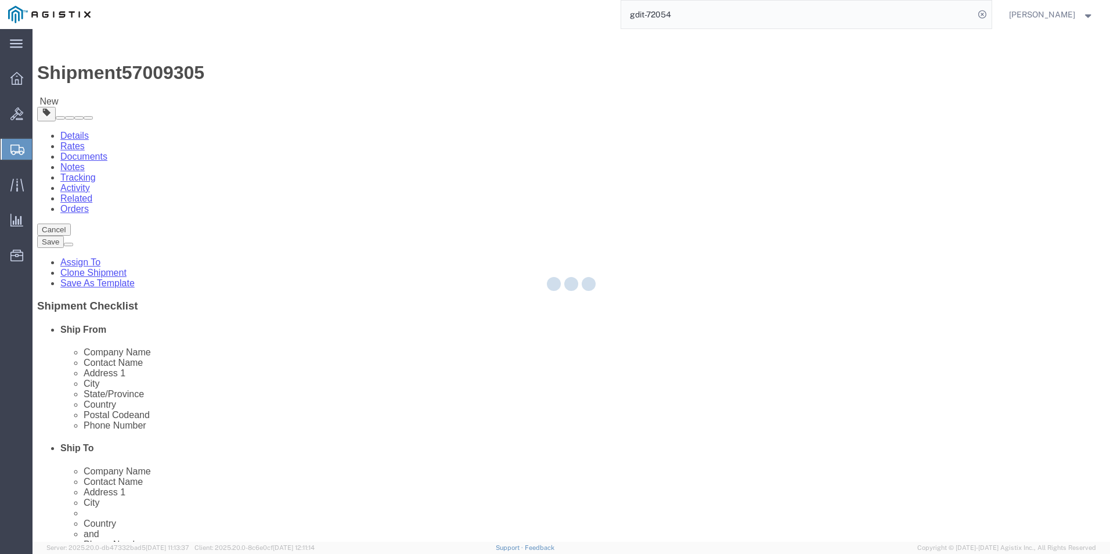
select select "PSNS"
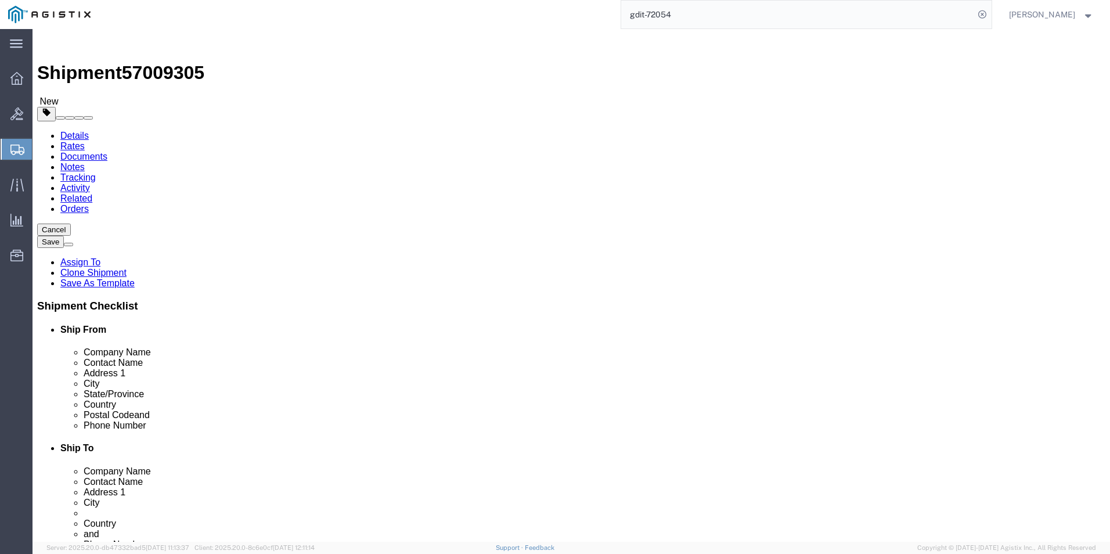
click link "Clone this content"
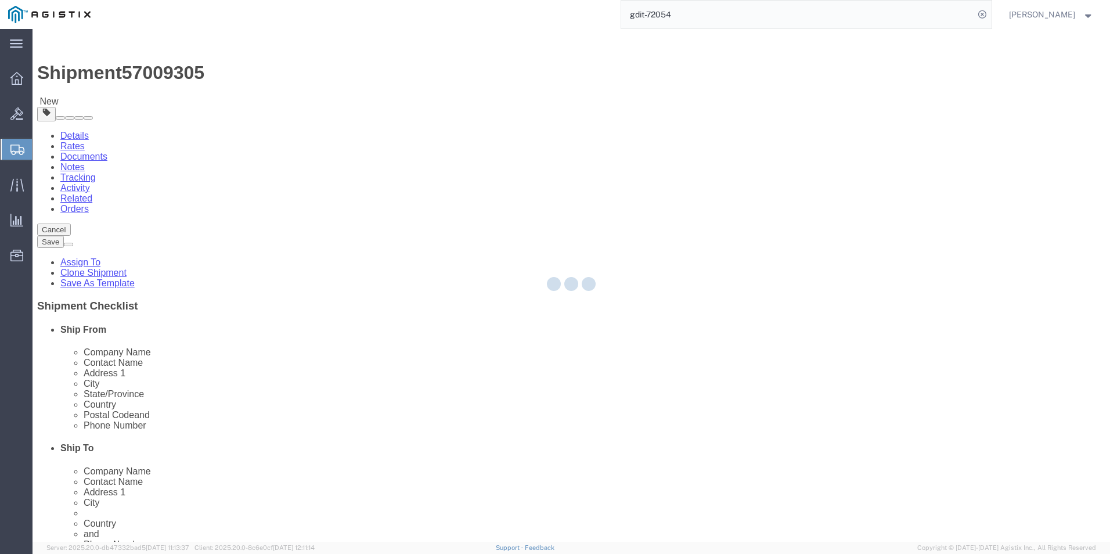
select select "PSNS"
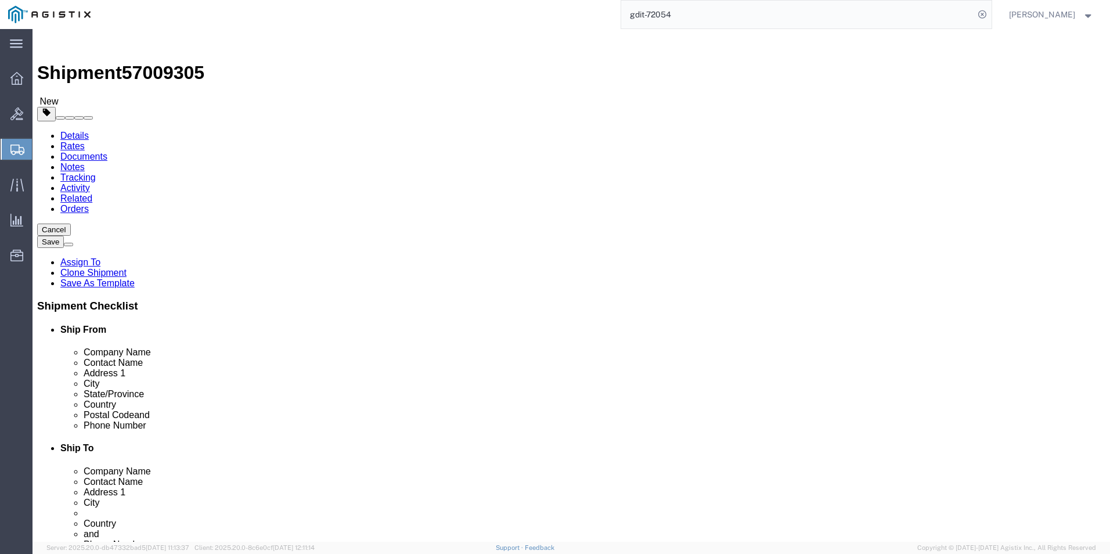
click link "Clone this content"
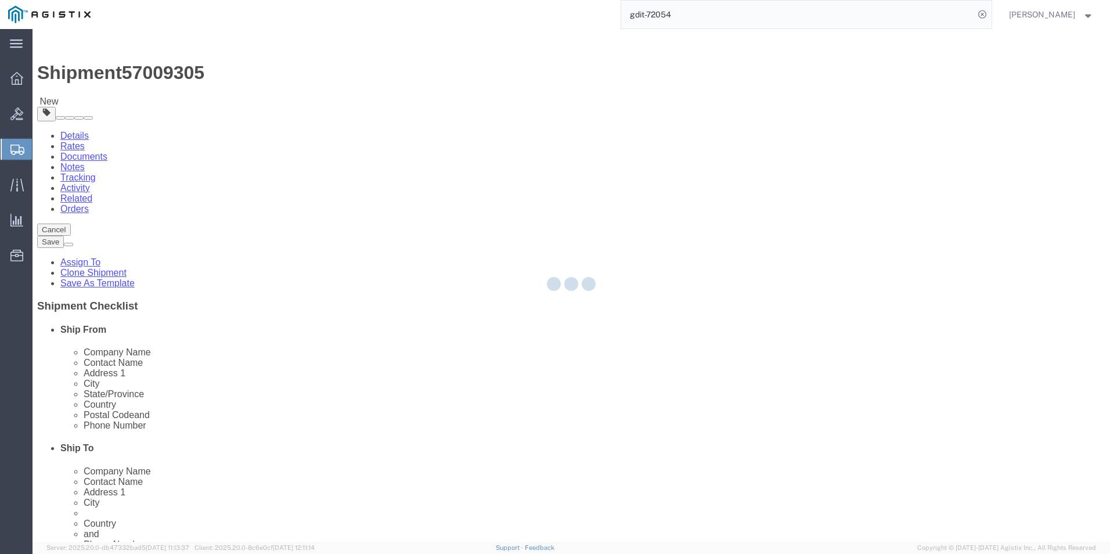
select select "PSNS"
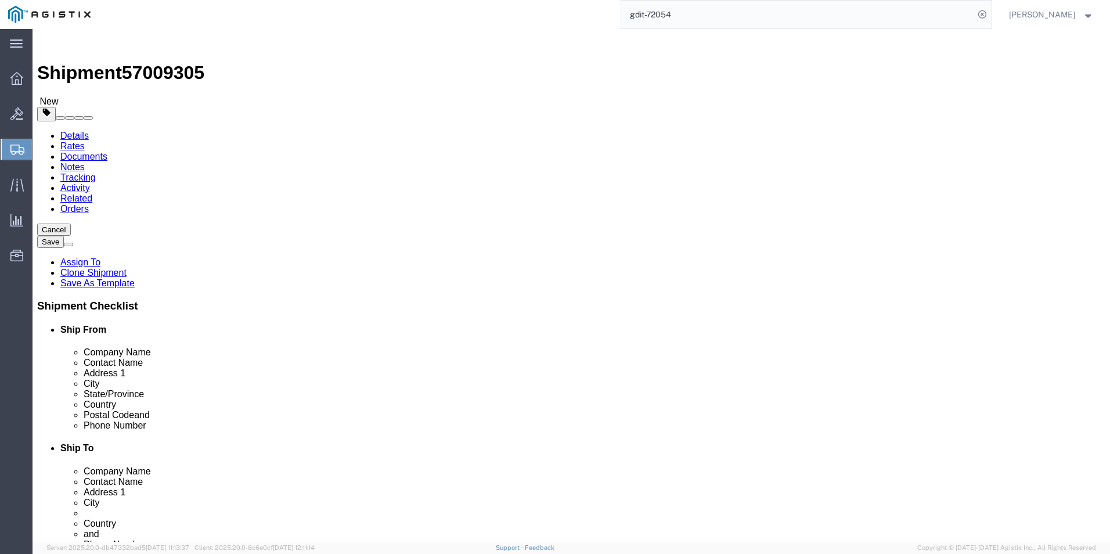
click icon
click link "Clone this content"
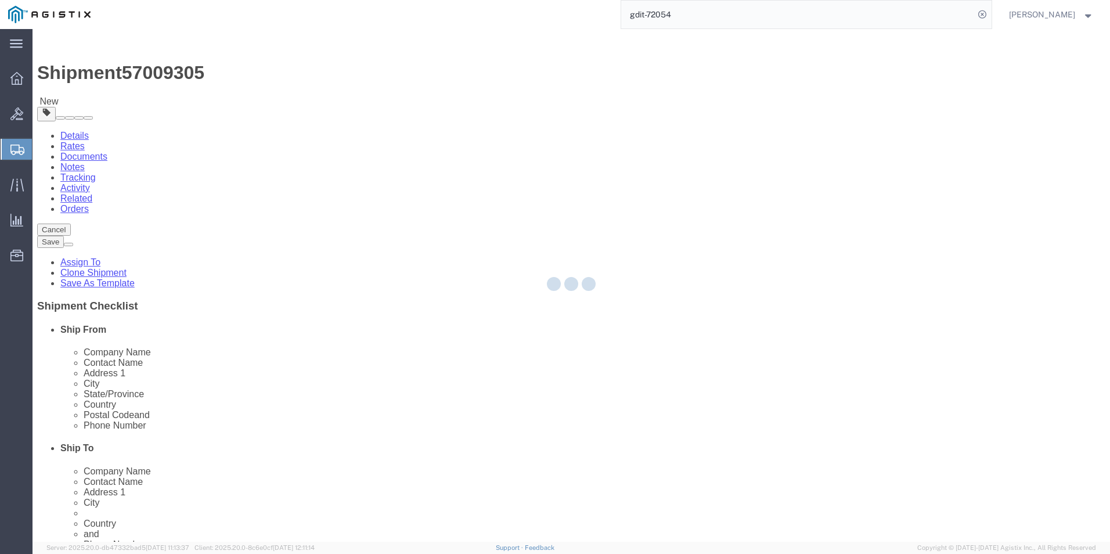
select select "PSNS"
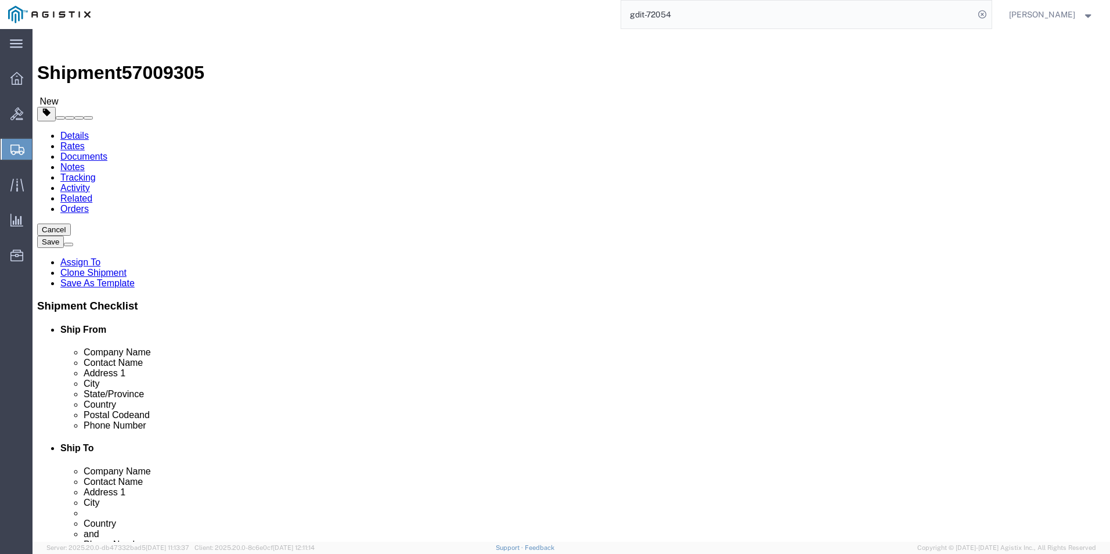
click link "Clone this content"
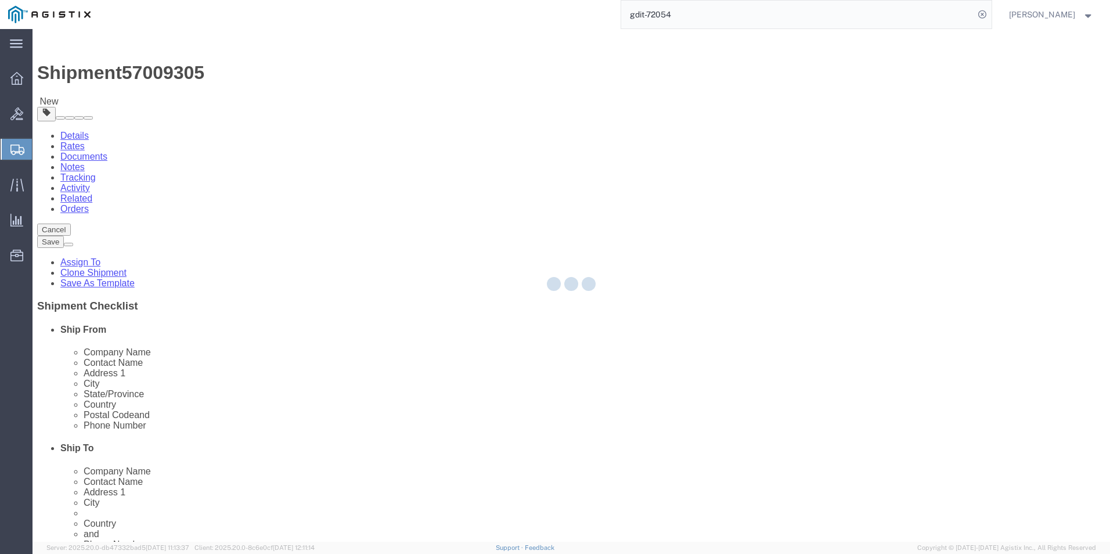
select select "PSNS"
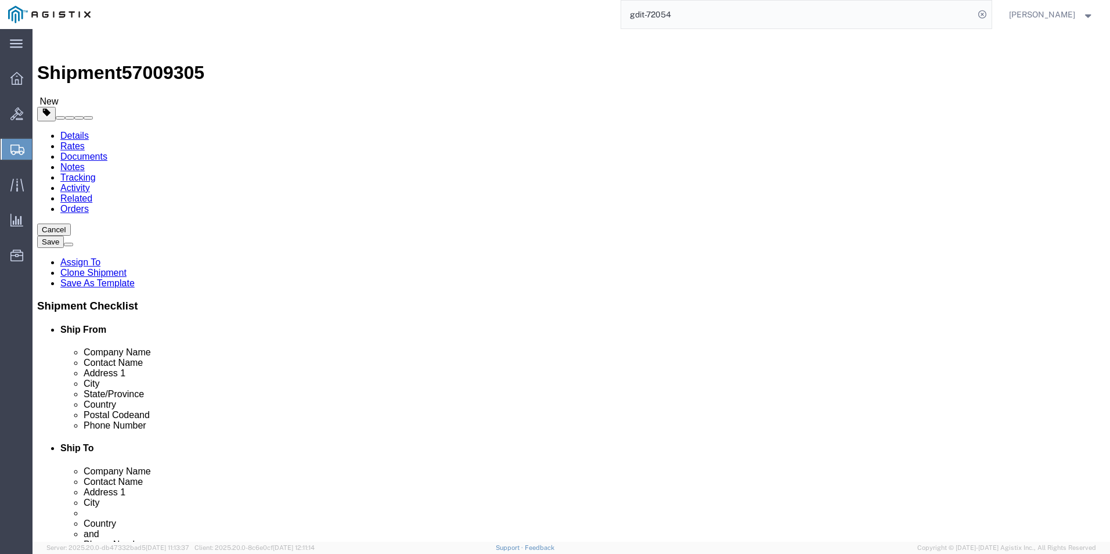
click link "Clone this content"
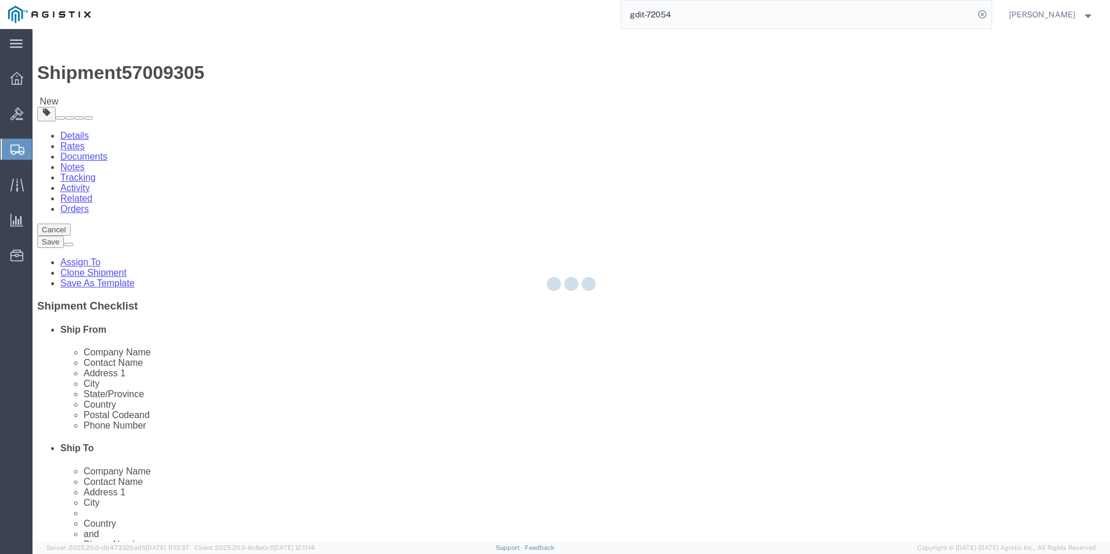
select select "PSNS"
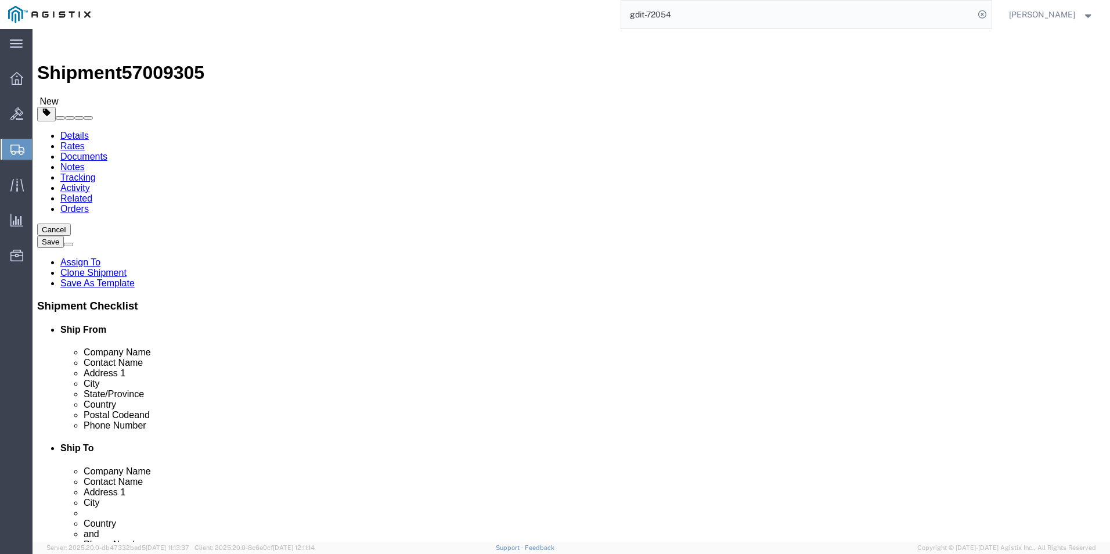
click link "Clone this content"
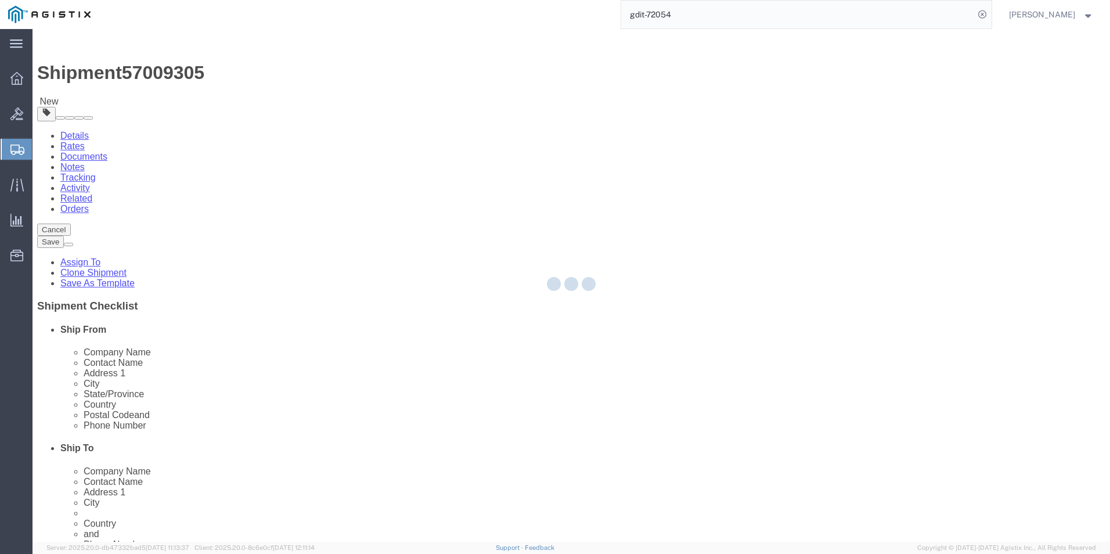
select select "PSNS"
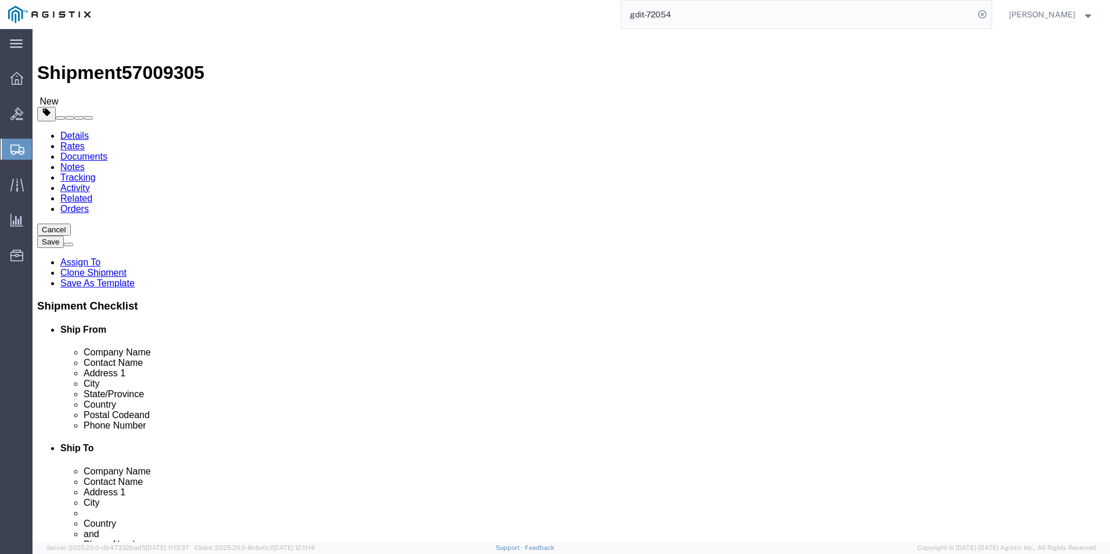
click link "Clone this content"
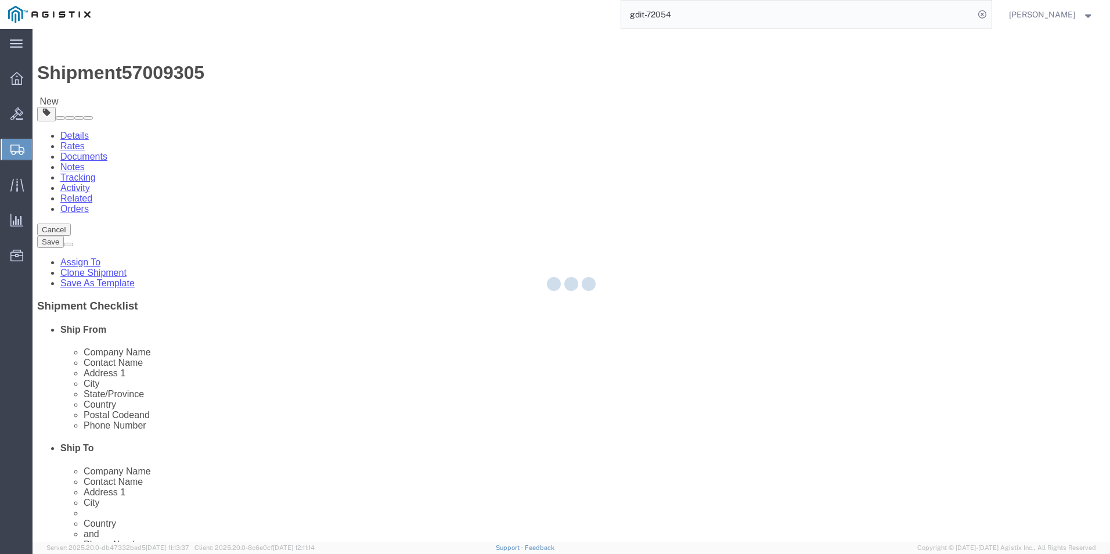
select select "PSNS"
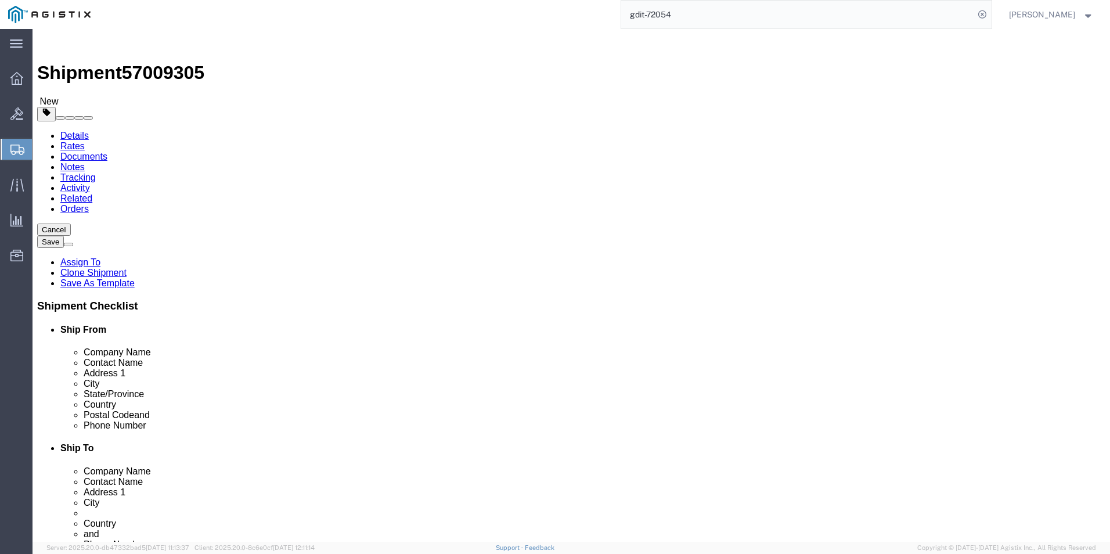
click link "Clone this content"
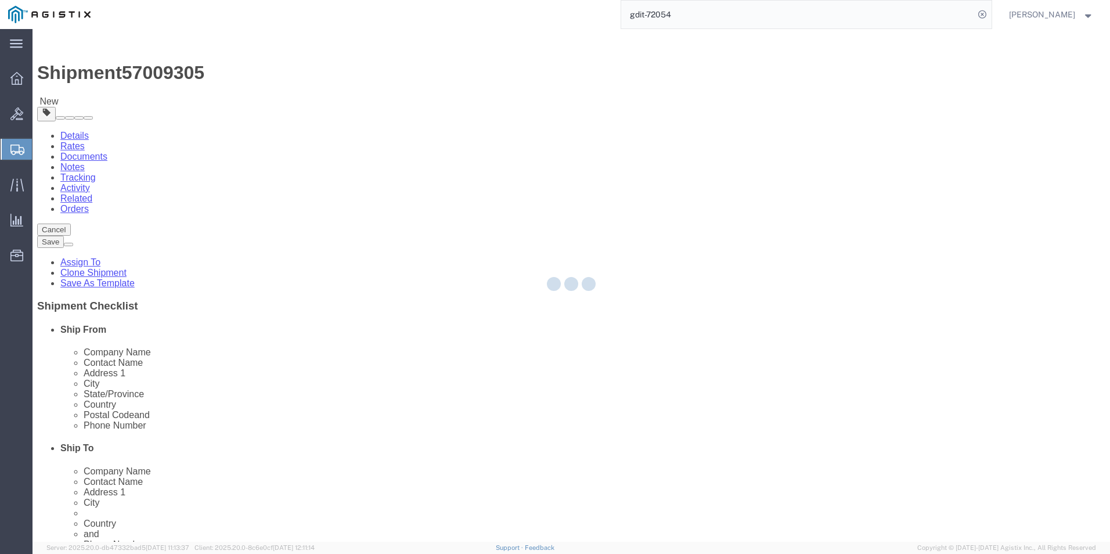
select select "PSNS"
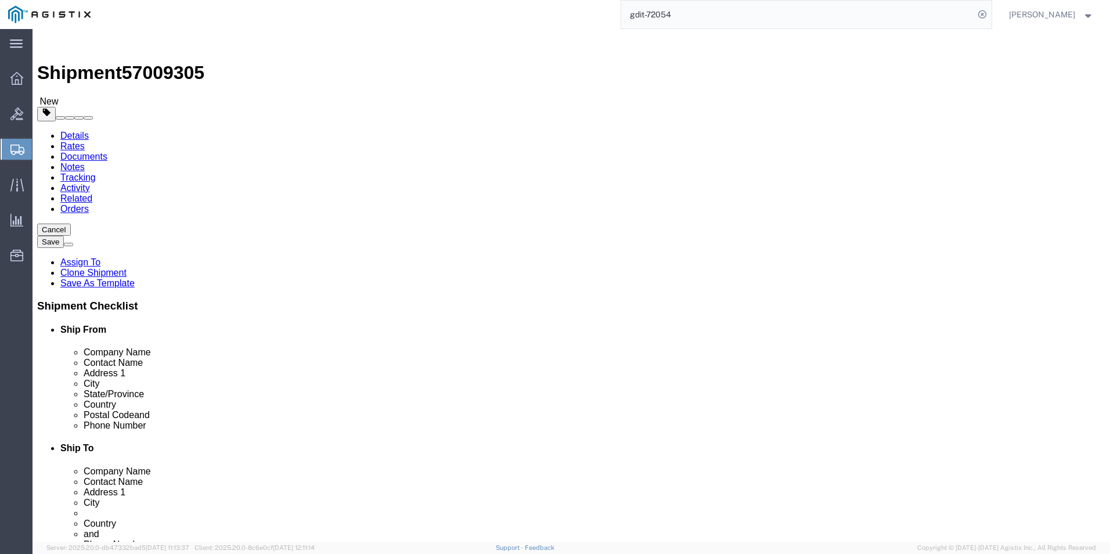
click link "Clone this content"
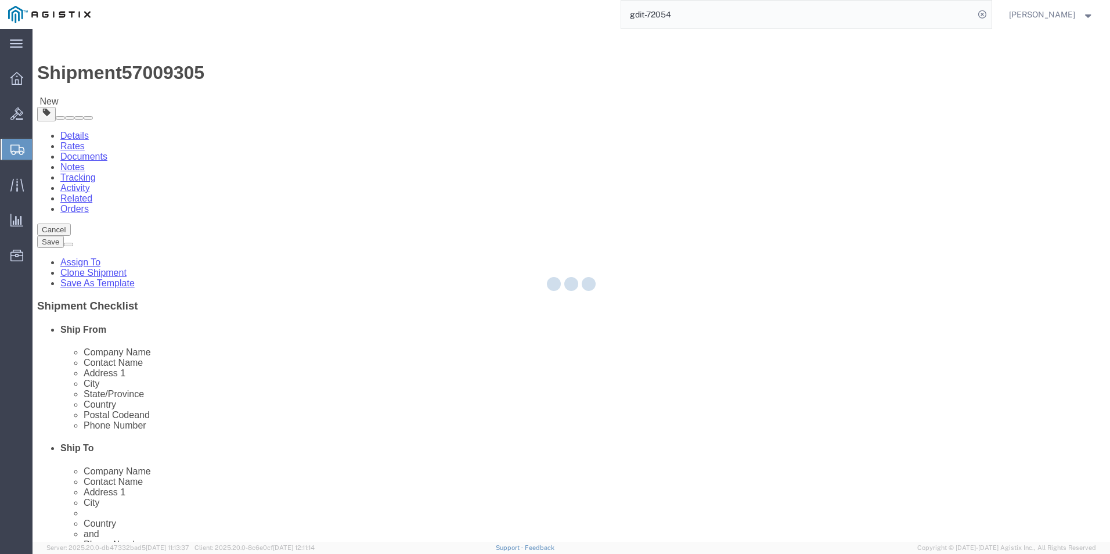
select select "PSNS"
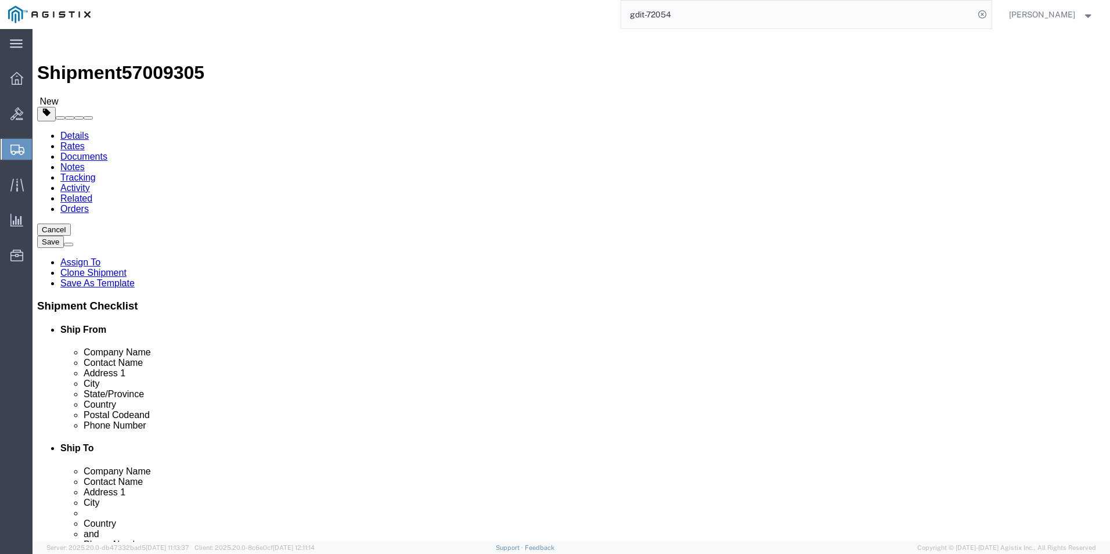
click div "Pieces: 1.00 Each Total value: 3000.00 USD"
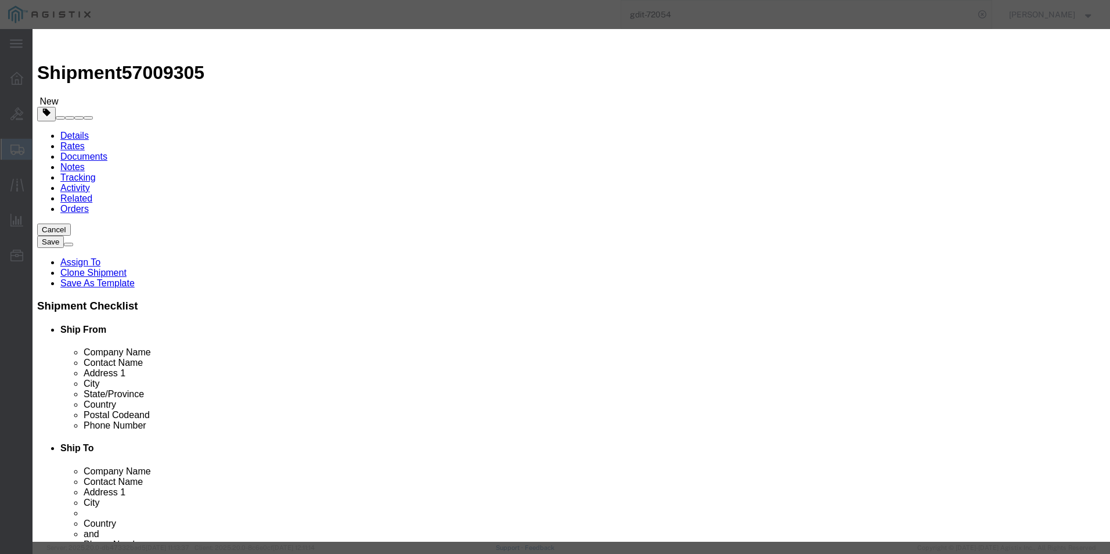
click textarea "ASSET TAG:"
paste textarea "090248"
type textarea "ASSET TAG:090248"
click input "text"
paste input "FJC28481TF8"
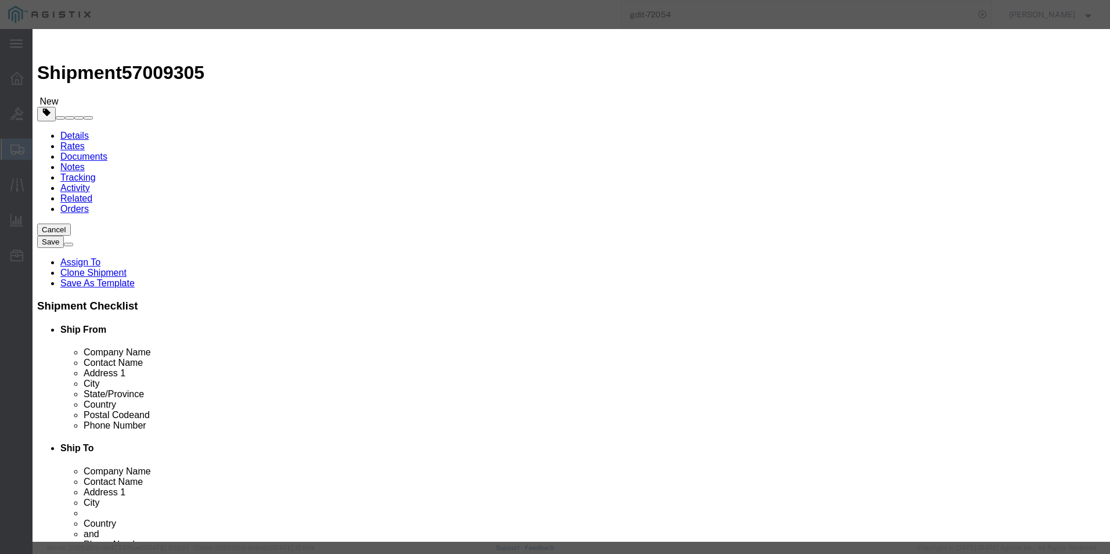
type input "FJC28481TF8"
click button
drag, startPoint x: 715, startPoint y: 197, endPoint x: 683, endPoint y: 168, distance: 43.6
click input "text"
paste input "FJC28481SAB"
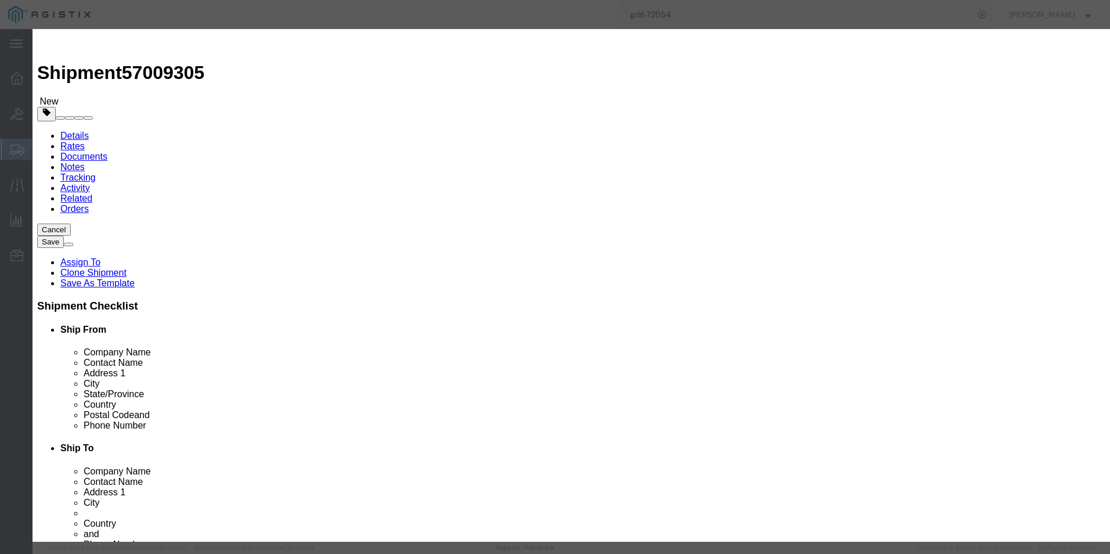
type input "FJC28481SAB"
click textarea "ASSET TAG:"
paste textarea "090249"
type textarea "ASSET TAG:090249"
click icon
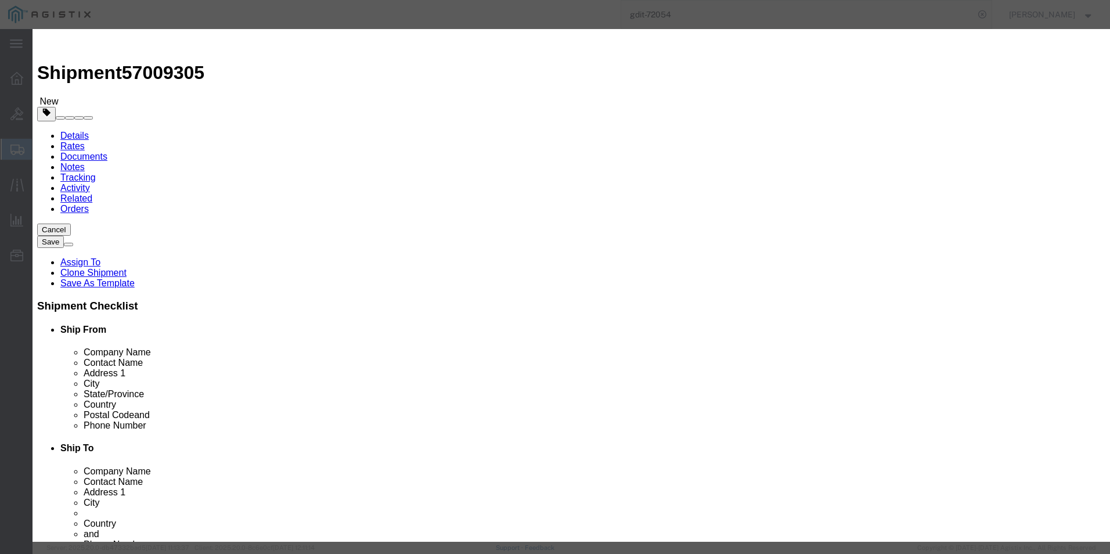
drag, startPoint x: 466, startPoint y: 310, endPoint x: 434, endPoint y: 281, distance: 43.6
click textarea "ASSET TAG:"
paste textarea "090250"
type textarea "ASSET TAG:090250"
click input "text"
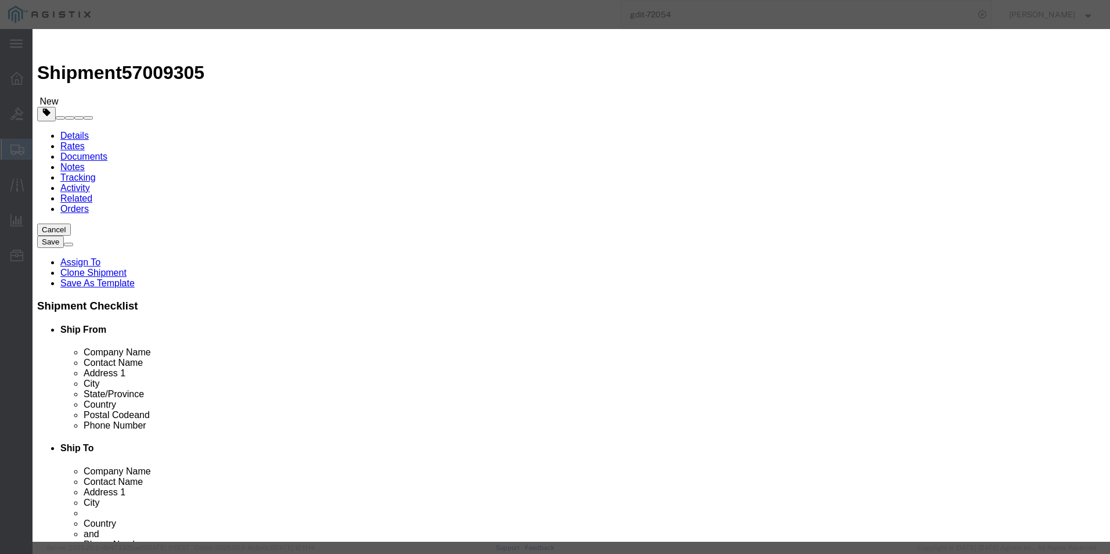
paste input "FJC284919BT"
type input "FJC284919BT"
click button
drag, startPoint x: 713, startPoint y: 196, endPoint x: 680, endPoint y: 167, distance: 43.6
click input "text"
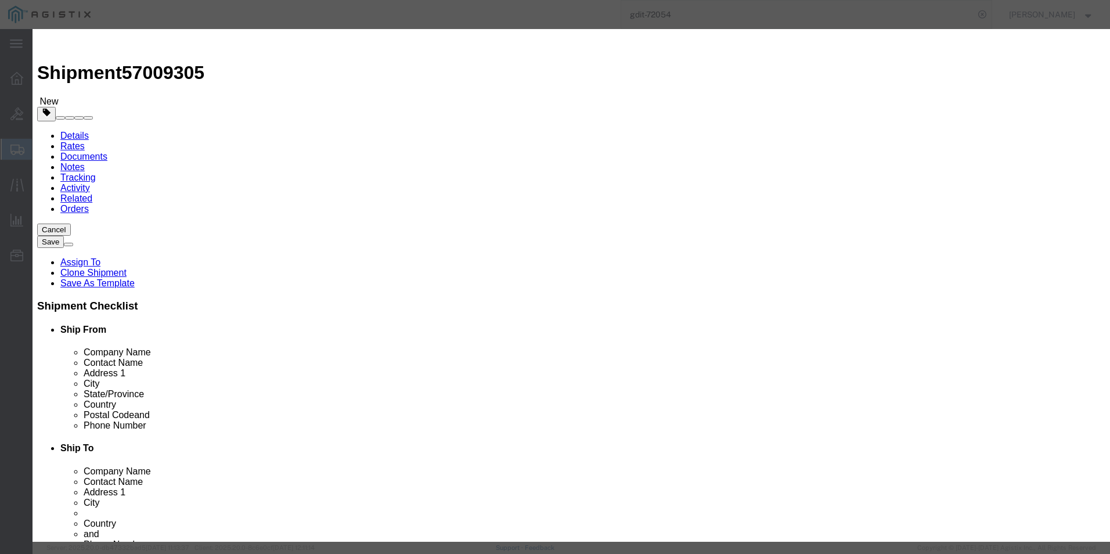
paste input "FJC28481SXQ"
type input "FJC28481SXQ"
click textarea "ASSET TAG:"
paste textarea "090251"
type textarea "ASSET TAG:090251"
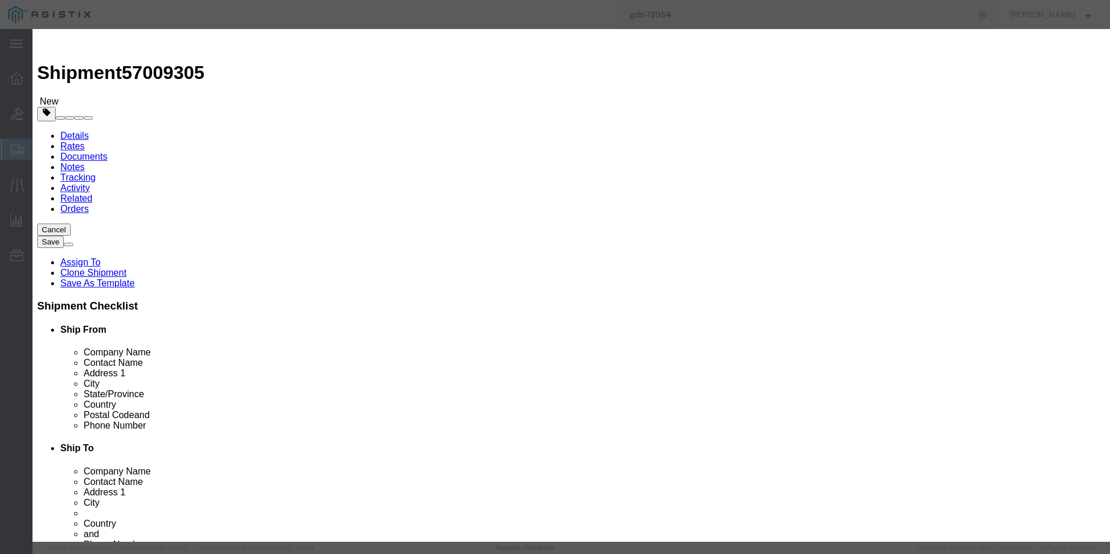
click icon
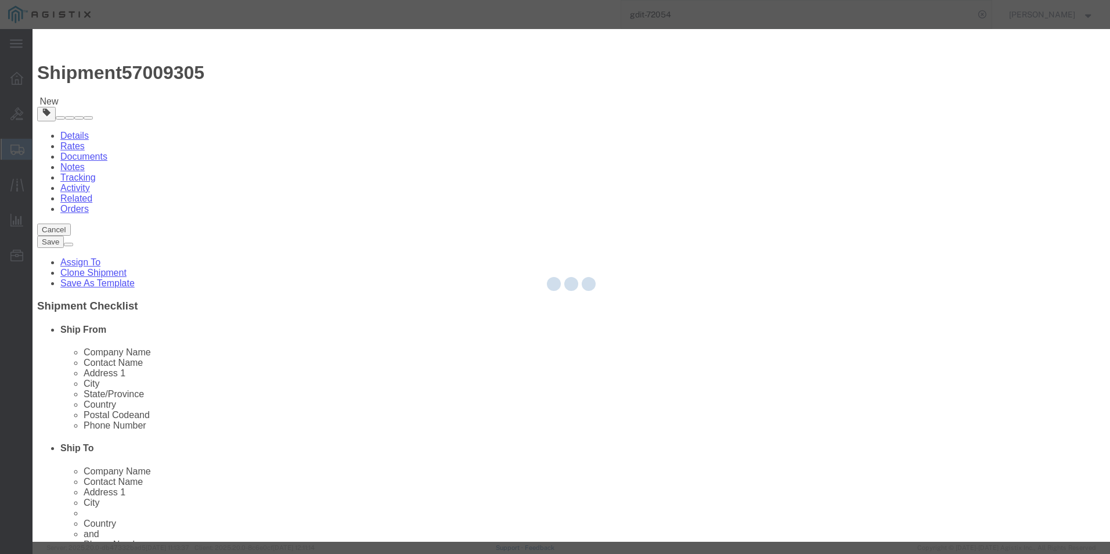
click at [461, 305] on div at bounding box center [571, 285] width 1077 height 513
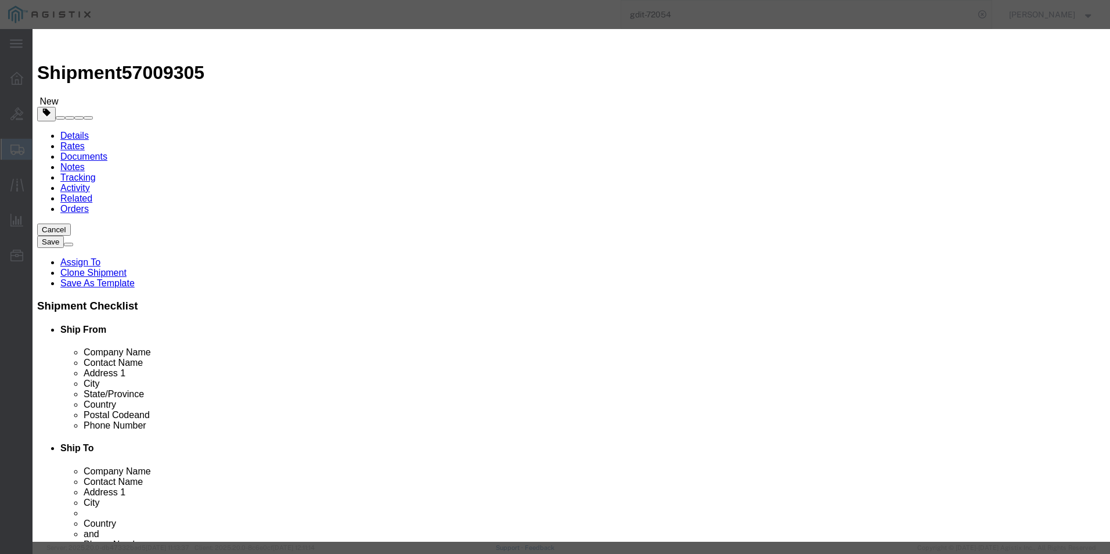
click textarea "ASSET TAG:"
paste textarea "090252"
type textarea "ASSET TAG:090252"
click input "text"
paste input "FJC284919BH"
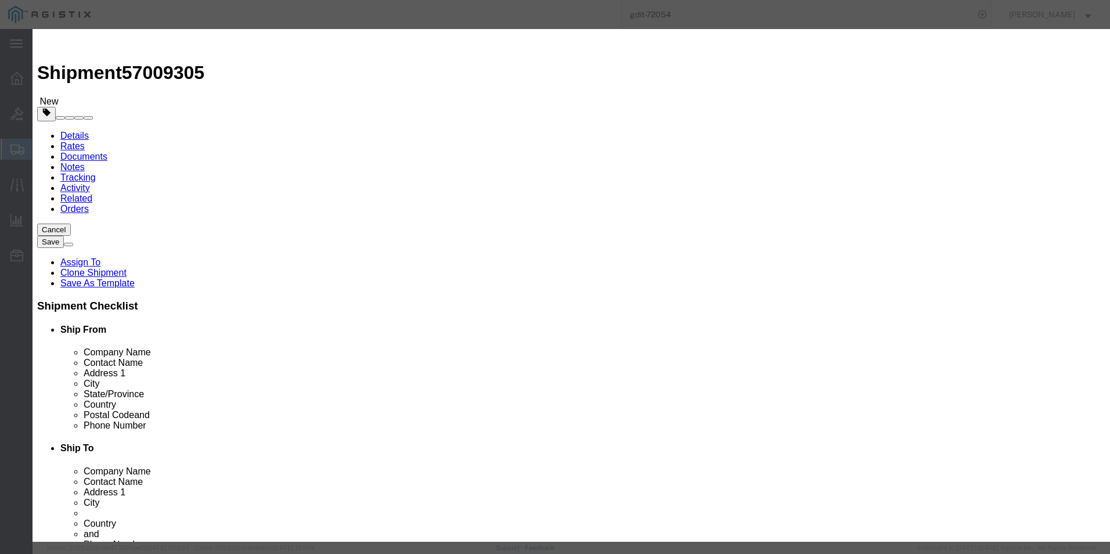
type input "FJC284919BH"
click button
drag, startPoint x: 699, startPoint y: 196, endPoint x: 666, endPoint y: 167, distance: 43.6
click input "text"
paste input "FJC28481ST5"
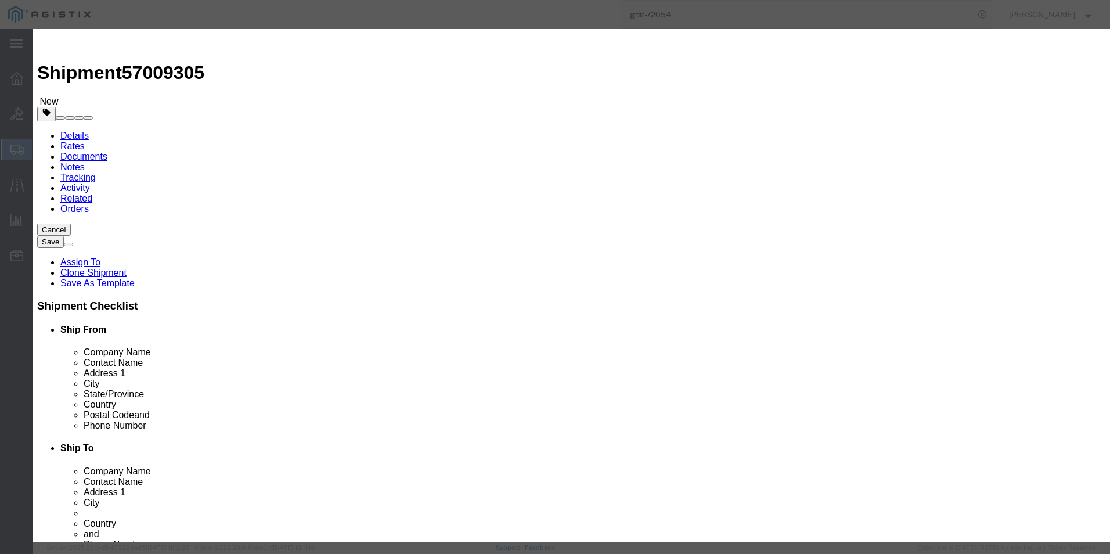
type input "FJC28481ST5"
click textarea "ASSET TAG:"
paste textarea "090253"
type textarea "ASSET TAG:090253"
click icon
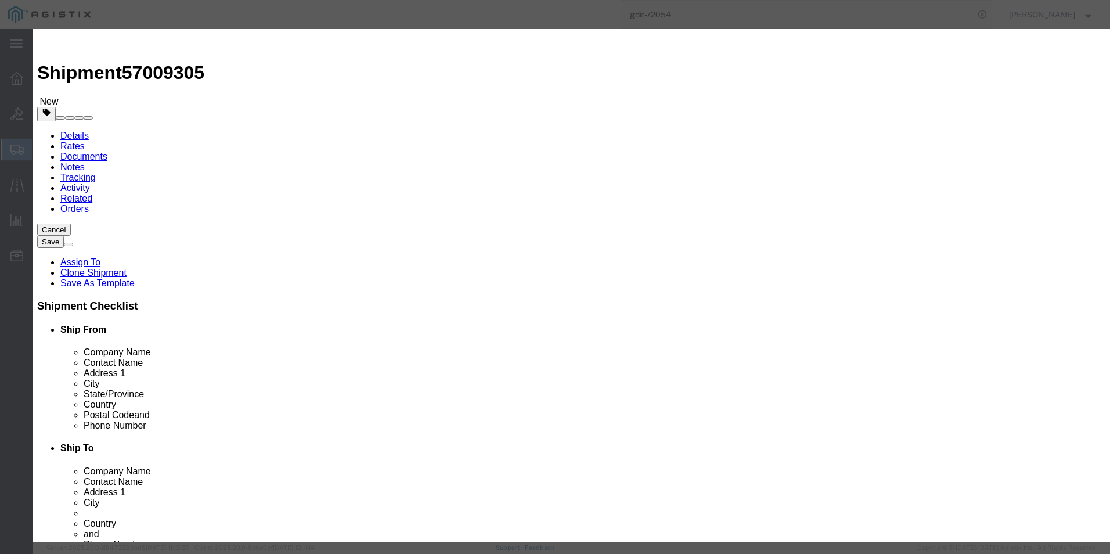
drag, startPoint x: 464, startPoint y: 308, endPoint x: 431, endPoint y: 279, distance: 43.6
click textarea "ASSET TAG:"
paste textarea "090254"
type textarea "ASSET TAG:090254"
click input "text"
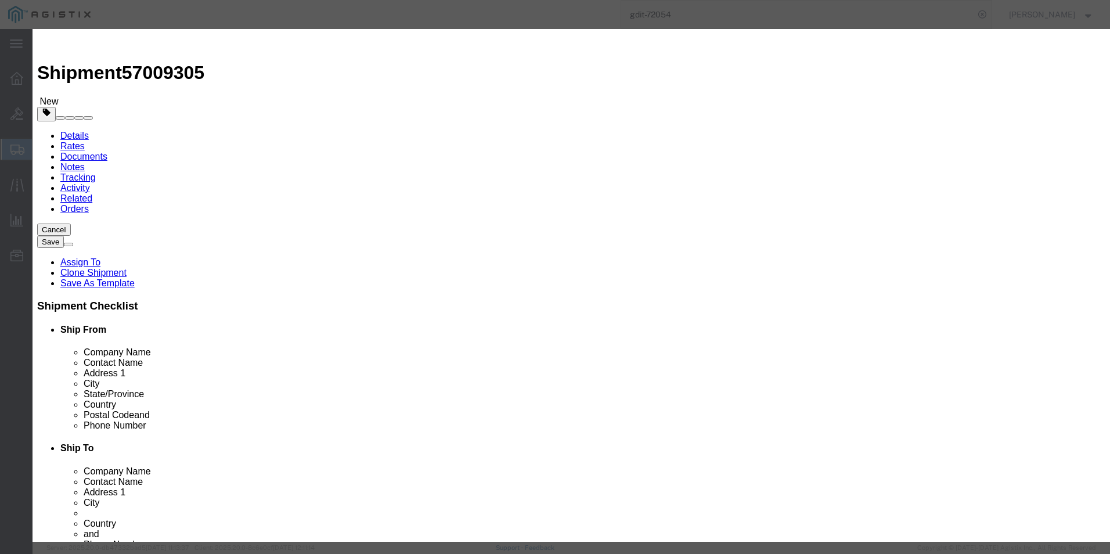
paste input "FJC28481SAG"
type input "FJC28481SAG"
click button
click input "text"
paste input "FJC28481SNG"
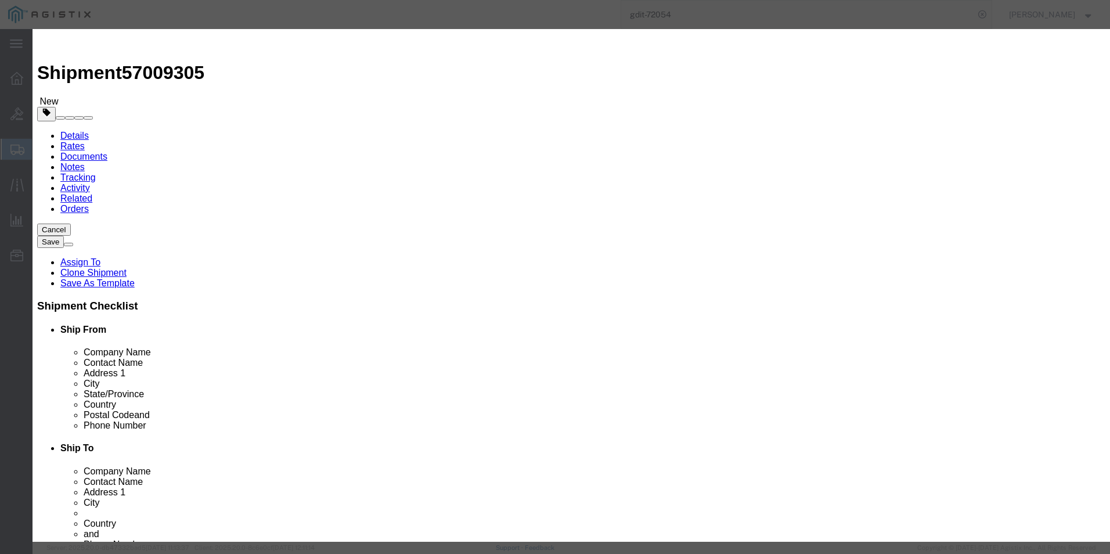
type input "FJC28481SNG"
click textarea "ASSET TAG:"
paste textarea "090255"
type textarea "ASSET TAG:090255"
click div "Save & Add Another Save & Close Close"
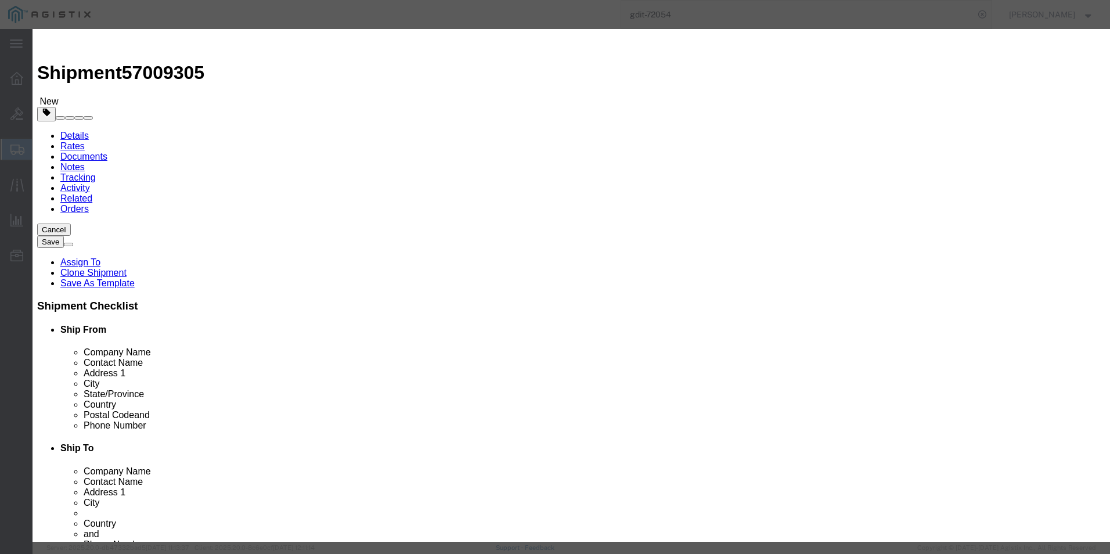
click icon
click textarea "ASSET TAG:"
paste textarea "090256"
type textarea "ASSET TAG:090256"
click input "text"
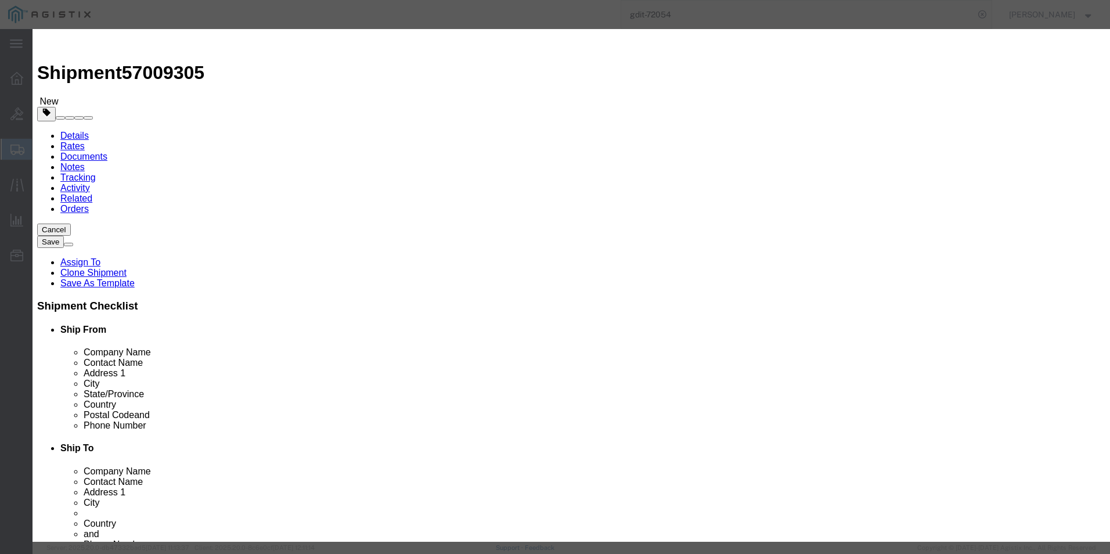
paste input "FJC28481T6H"
type input "FJC28481T6H"
click button
drag, startPoint x: 712, startPoint y: 195, endPoint x: 680, endPoint y: 166, distance: 43.6
click input "text"
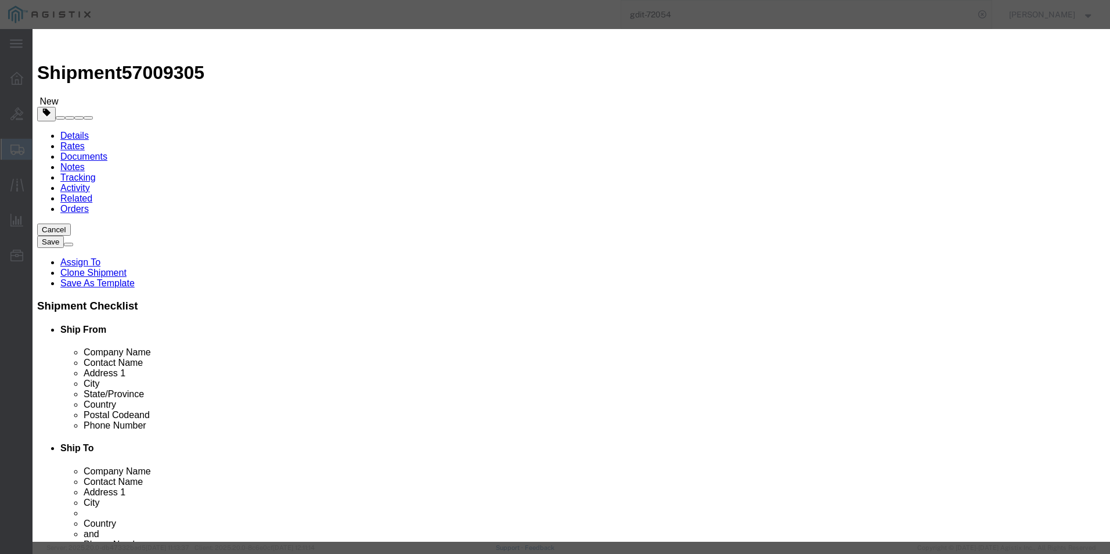
paste input "FJC284918GK"
type input "FJC284918GK"
click textarea "ASSET TAG:"
paste textarea "090257"
type textarea "ASSET TAG:090257"
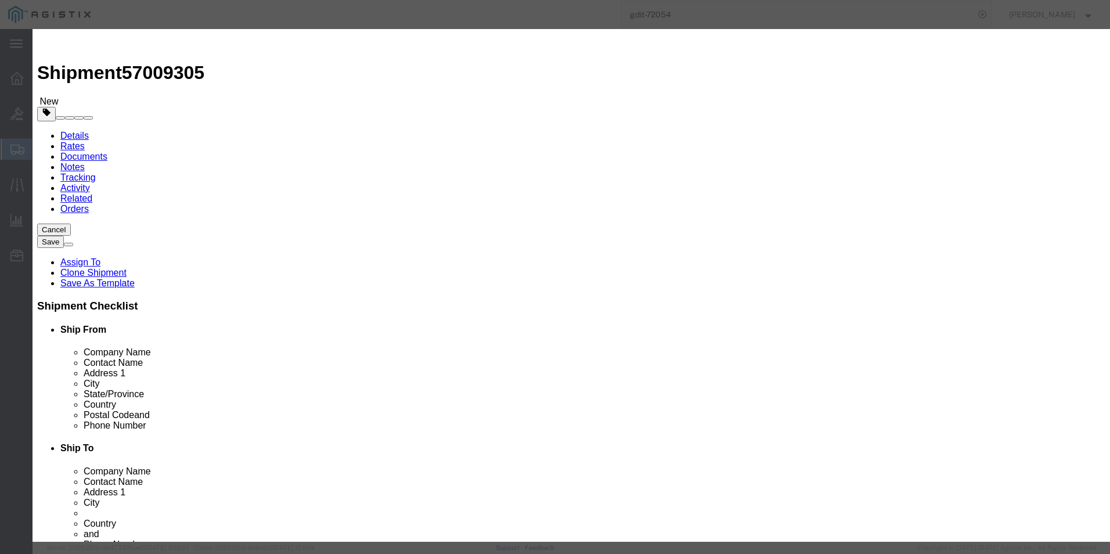
click button
drag, startPoint x: 460, startPoint y: 308, endPoint x: 428, endPoint y: 279, distance: 43.6
click textarea "ASSET TAG:"
paste textarea "090258"
type textarea "ASSET TAG:090258"
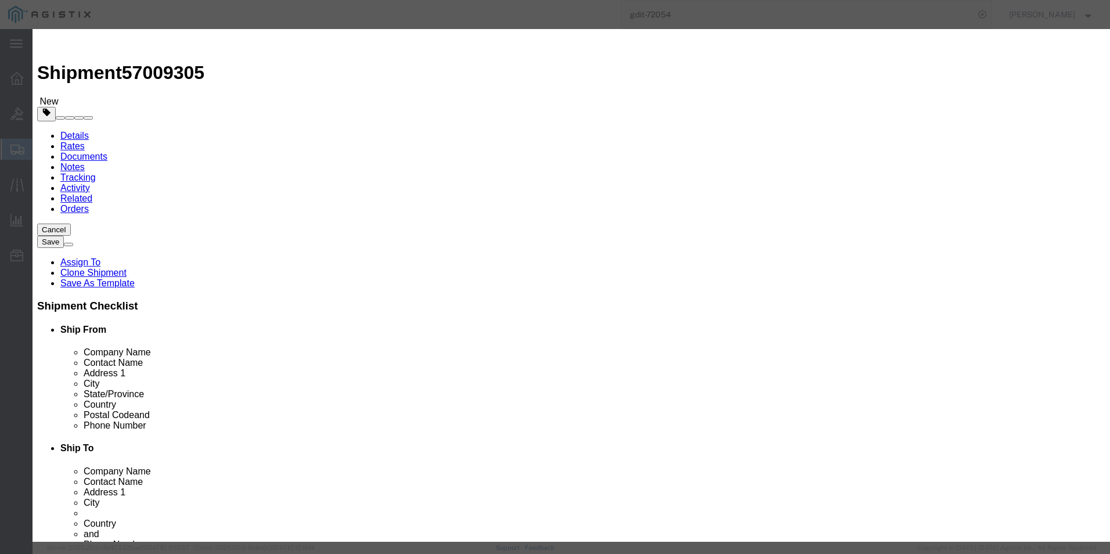
click input "text"
paste input "FJC28481SBP"
type input "FJC28481SBP"
click icon
click input "text"
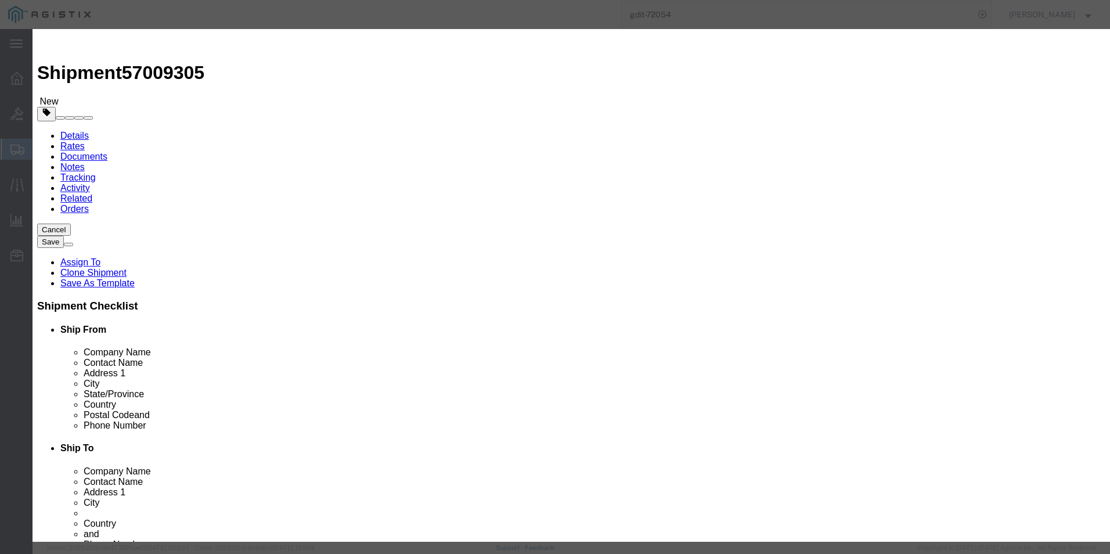
paste input "FJC28481S8U"
type input "FJC28481S8U"
click textarea "ASSET TAG:"
paste textarea "090259"
type textarea "ASSET TAG:090259"
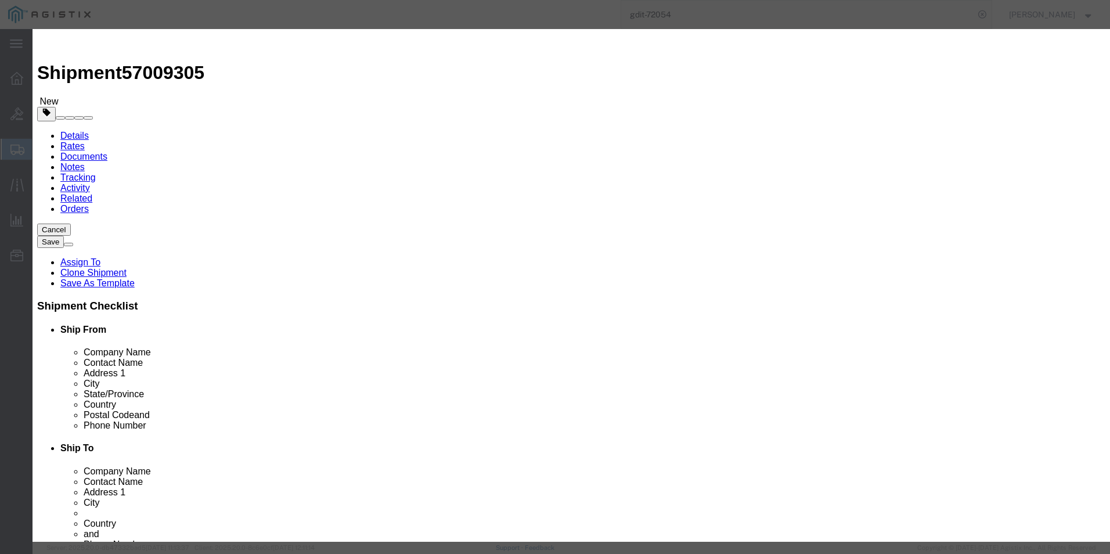
click icon
drag, startPoint x: 456, startPoint y: 311, endPoint x: 423, endPoint y: 281, distance: 43.6
click textarea "ASSET TAG:"
paste textarea "090260"
type textarea "ASSET TAG:090260"
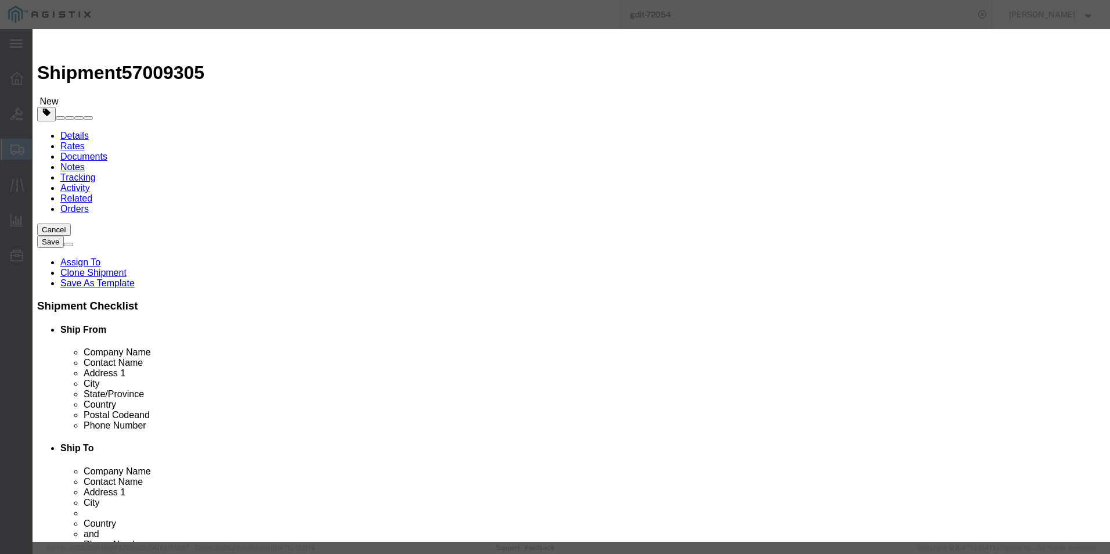
click input "text"
paste input "FJC284918JP"
type input "FJC284918JP"
click button
drag, startPoint x: 723, startPoint y: 196, endPoint x: 690, endPoint y: 167, distance: 43.6
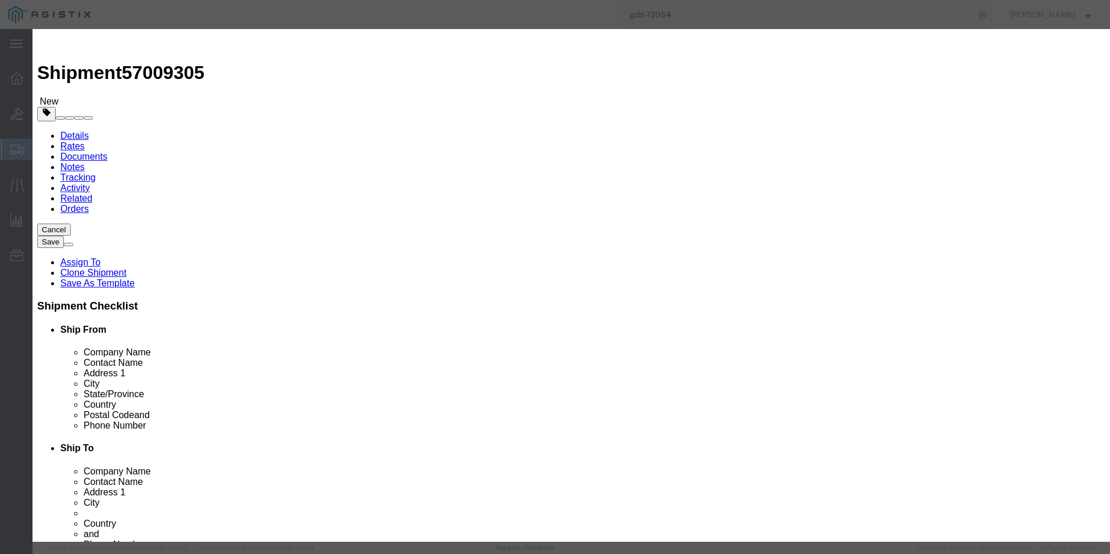
click input "text"
paste input "FJC28481S8X"
type input "FJC28481S8X"
click textarea "ASSET TAG:"
paste textarea "090261"
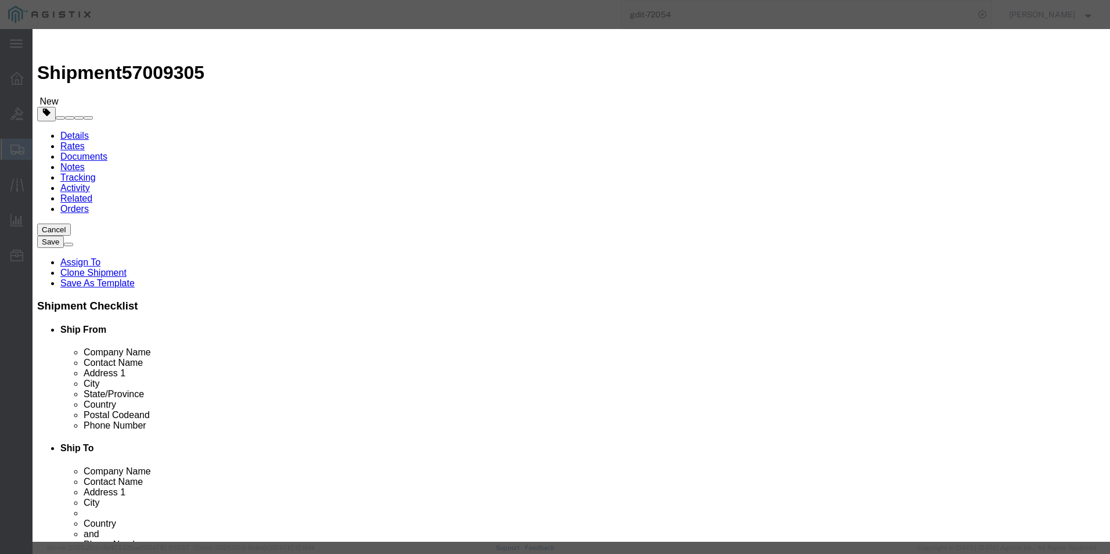
type textarea "ASSET TAG:090261"
click button
drag, startPoint x: 730, startPoint y: 194, endPoint x: 698, endPoint y: 165, distance: 43.6
click input "text"
paste input "FJC28481KS4"
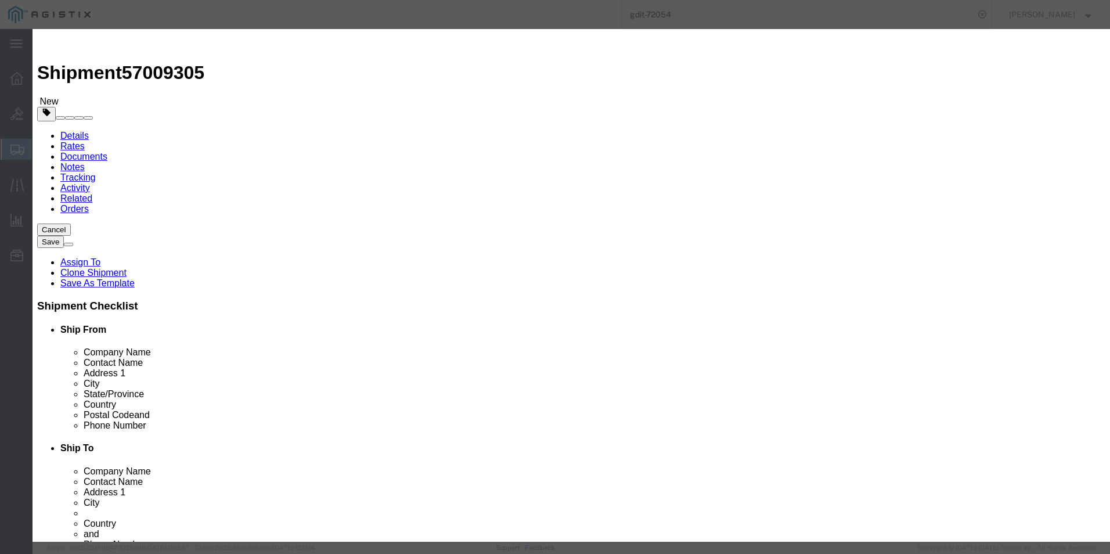
type input "FJC28481KS4"
click textarea "ASSET TAG:"
paste textarea "090262"
type textarea "ASSET TAG:090262"
click button "Save & Close"
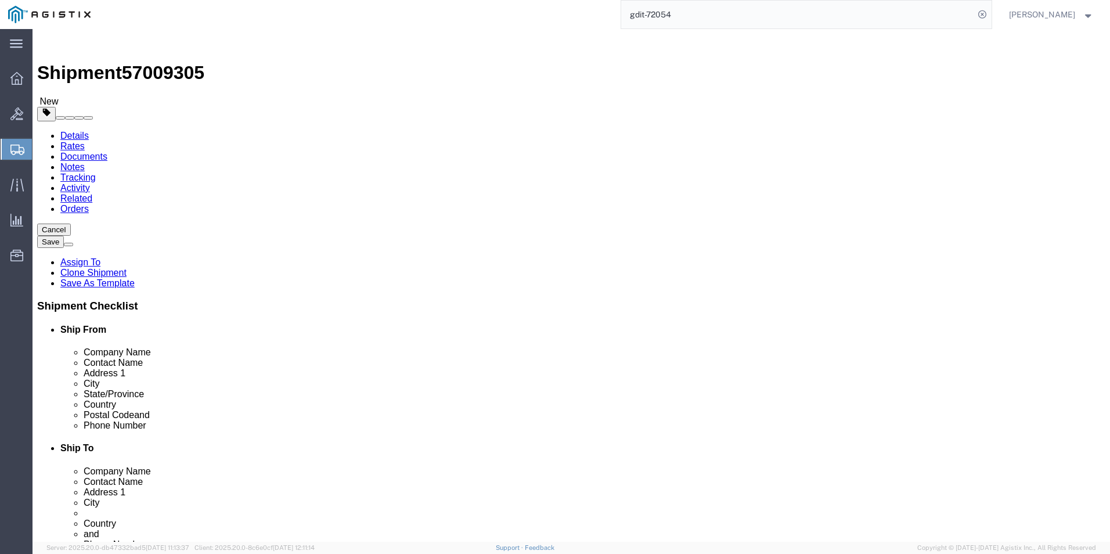
click input "0.00"
type input "590"
click input "text"
type input "48"
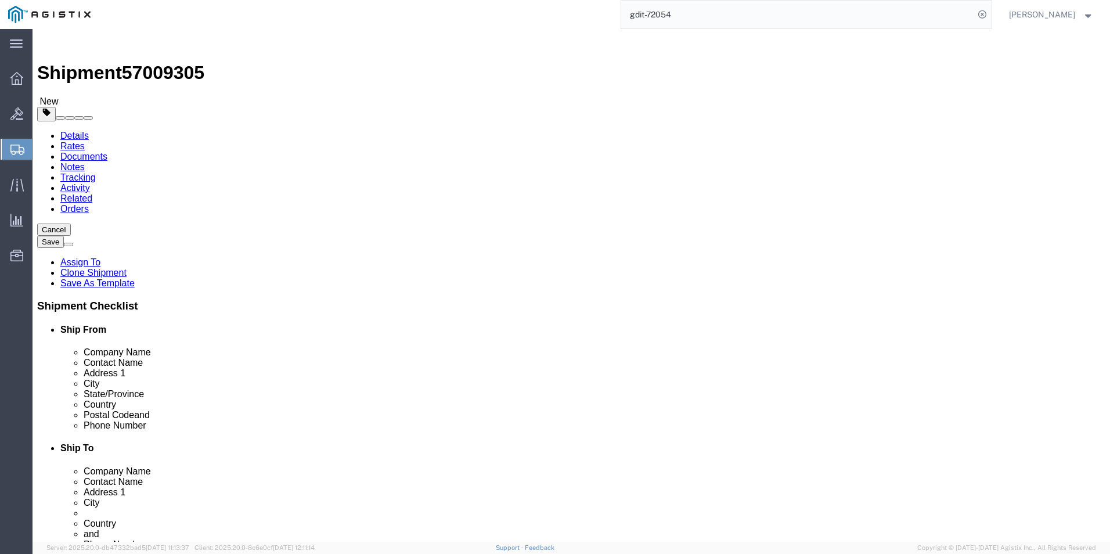
type input "40"
type input "55"
click input "0.00"
type input "419"
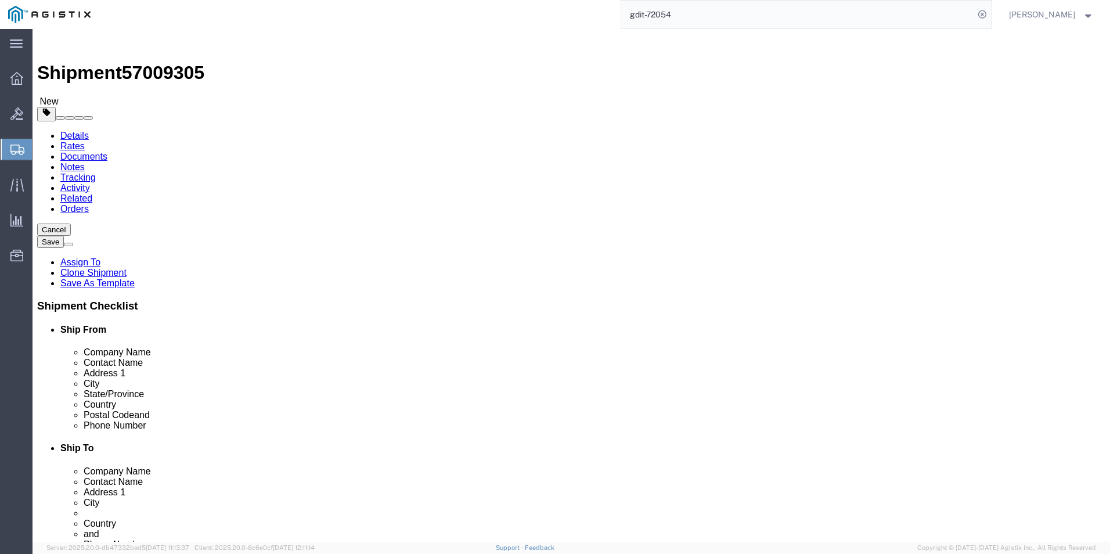
click input "text"
type input "48"
type input "40"
type input "42"
click icon
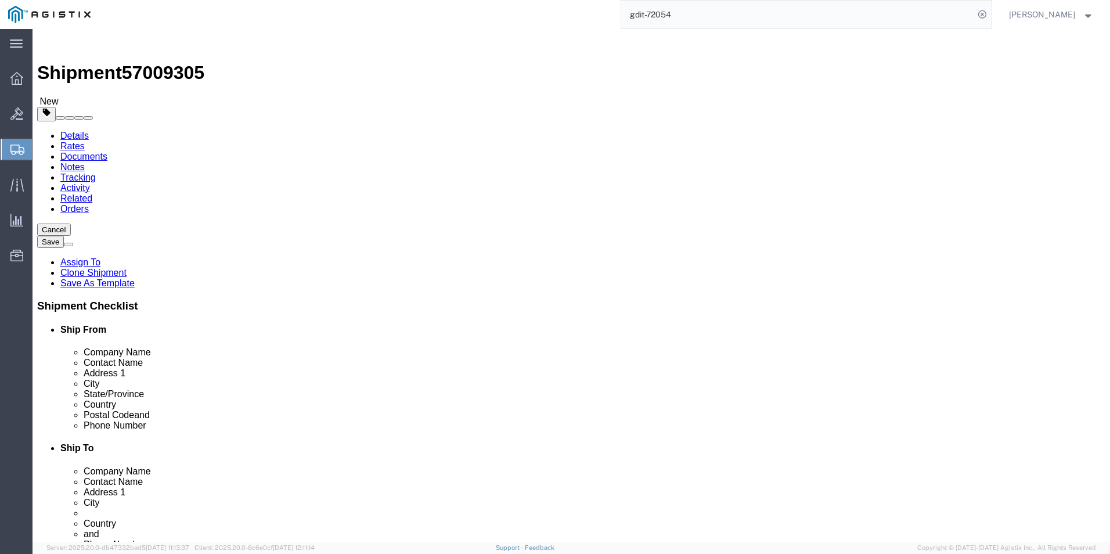
click link "ADDITIONAL INFORMATION"
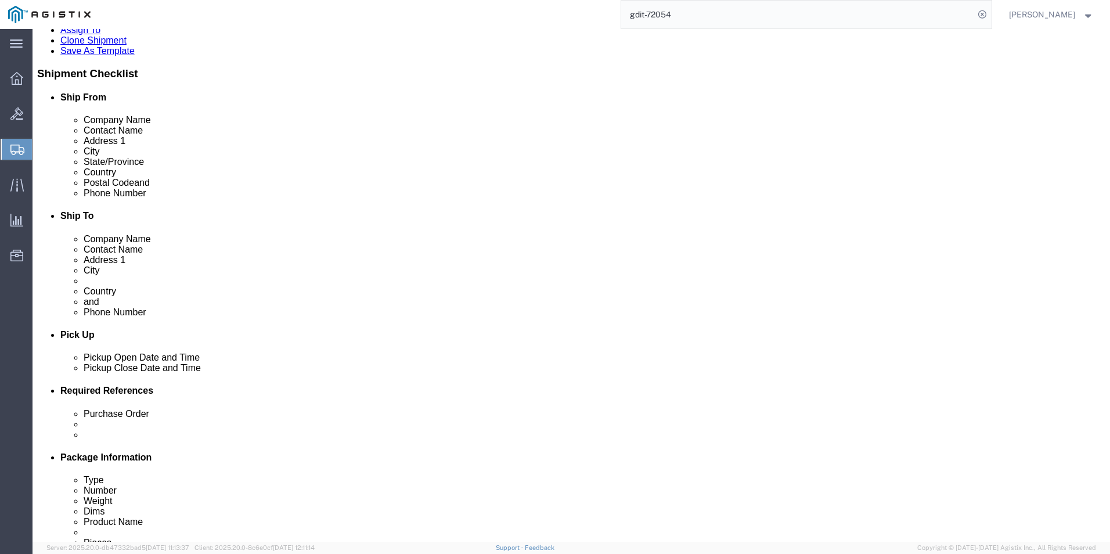
scroll to position [174, 0]
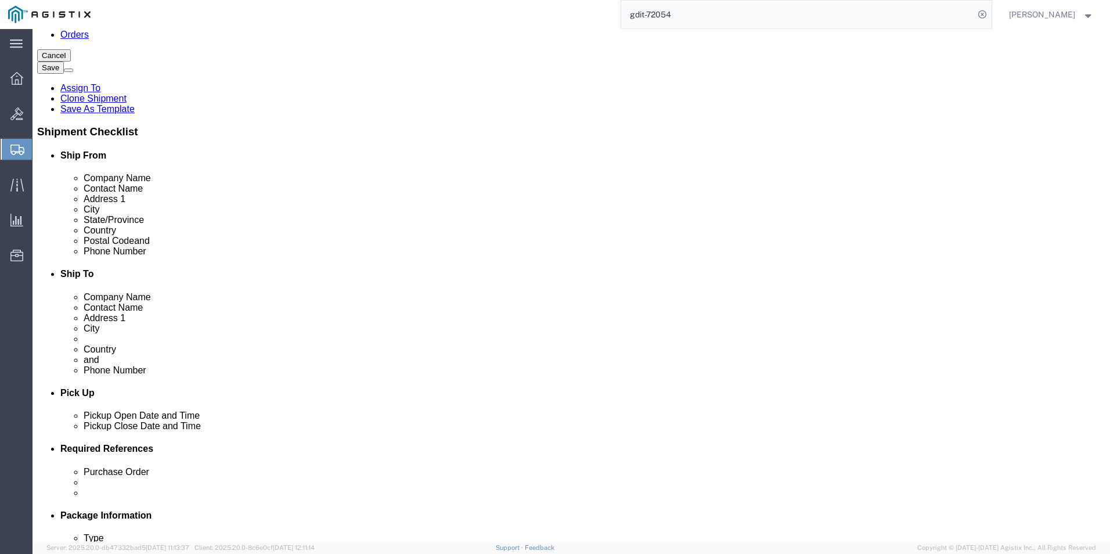
click button "Add"
click select "Select EIN EORI TIN VAT Other"
select select "EORI"
click select "Select EIN EORI TIN VAT Other"
click input "text"
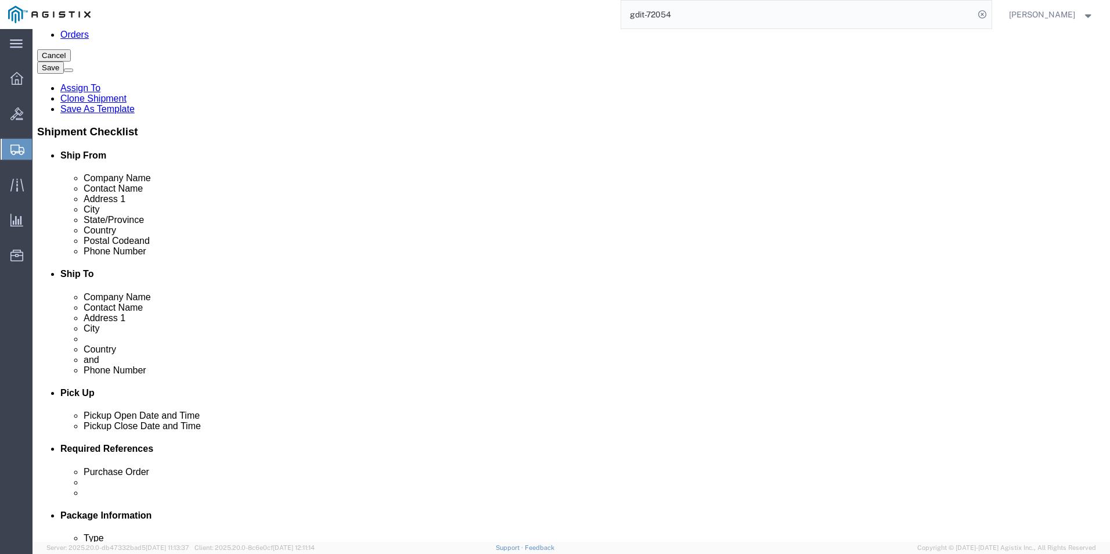
type input "X20251006003039"
click button "Add"
click input "text"
type input "[US_EMPLOYER_IDENTIFICATION_NUMBER]"
click icon
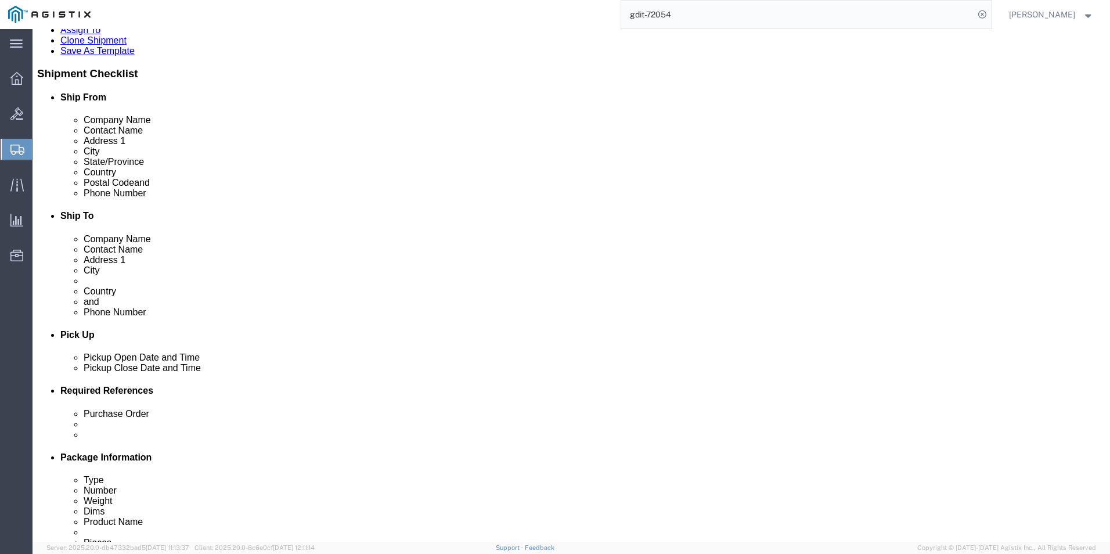
scroll to position [348, 0]
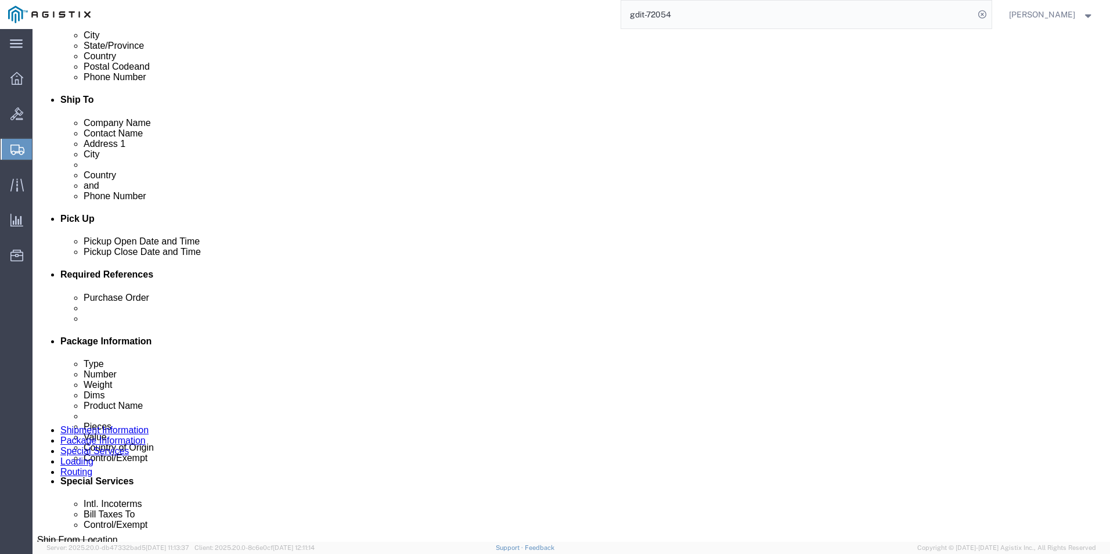
click select "Select Carriage Insurance Paid Carriage Paid To Cost and Freight Cost Insurance…"
select select "DDP"
click select "Select Carriage Insurance Paid Carriage Paid To Cost and Freight Cost Insurance…"
click select "Select Recipient Account Sender/Shipper Third Party Account"
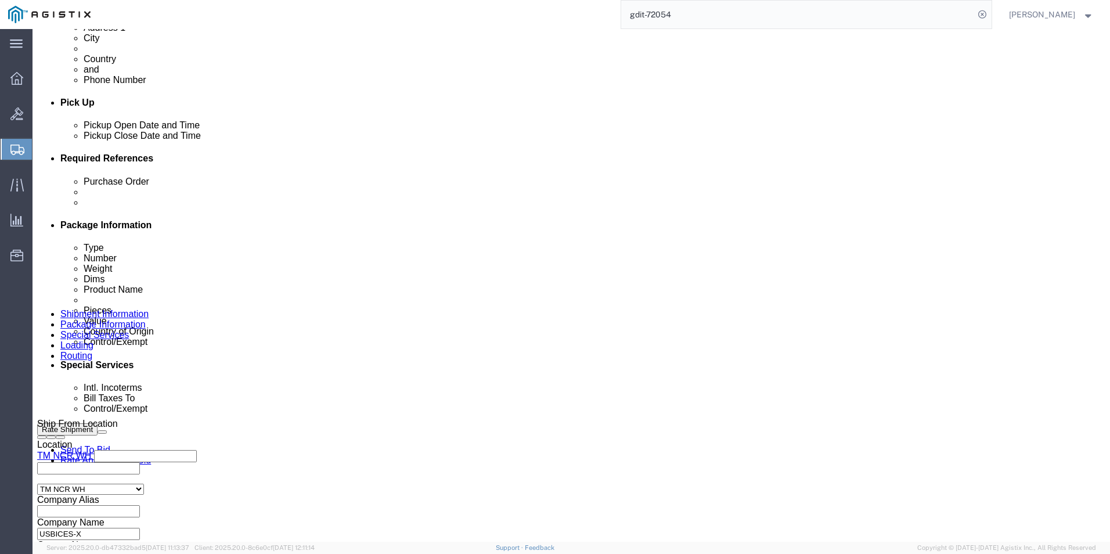
scroll to position [638, 0]
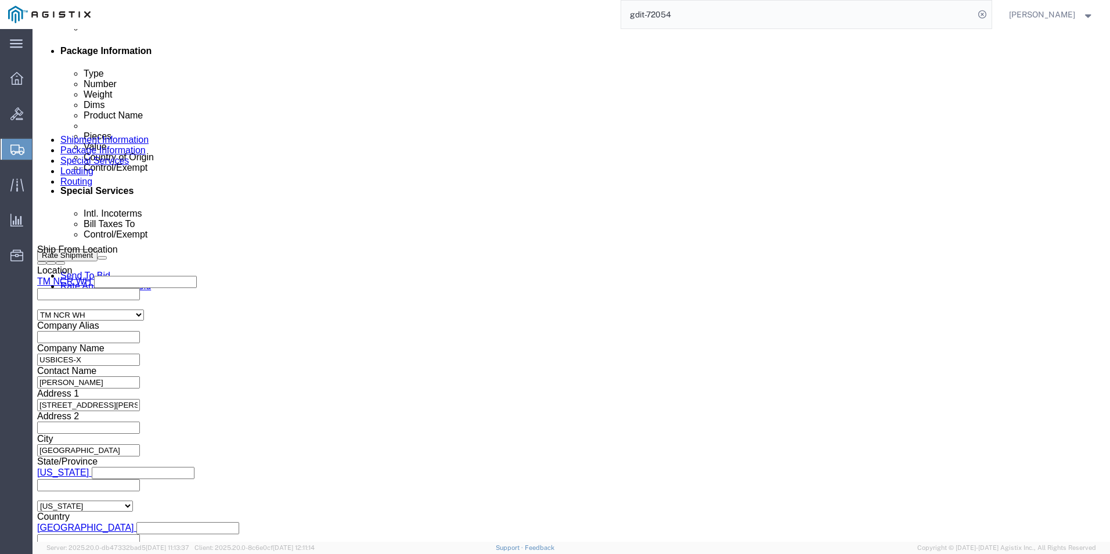
click select "Select ATF BIS DEA EPA FDA FTR ITAR OFAC Other (OPA)"
select select "BIS"
click select "Select ATF BIS DEA EPA FDA FTR ITAR OFAC Other (OPA)"
click select "Select AGR-Agricultural APP-Computers APR-Additional Permissive Exports AVS-Air…"
select select "NLR"
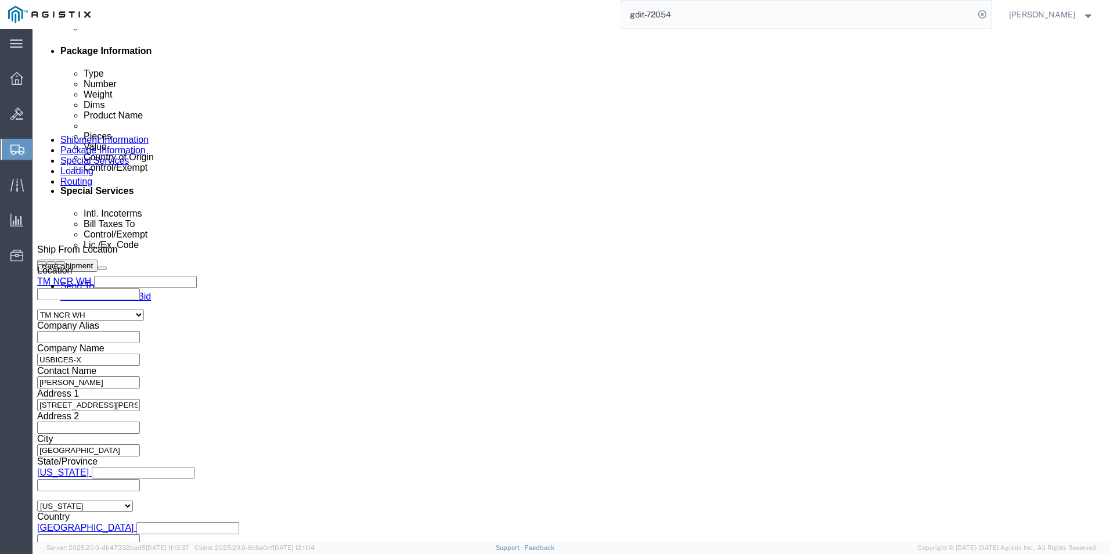
click select "Select AGR-Agricultural APP-Computers APR-Additional Permissive Exports AVS-Air…"
click input "text"
click select "Select AES-Direct EEI Carrier File EEI EEI Exempt"
select select "CFIL"
click select "Select AES-Direct EEI Carrier File EEI EEI Exempt"
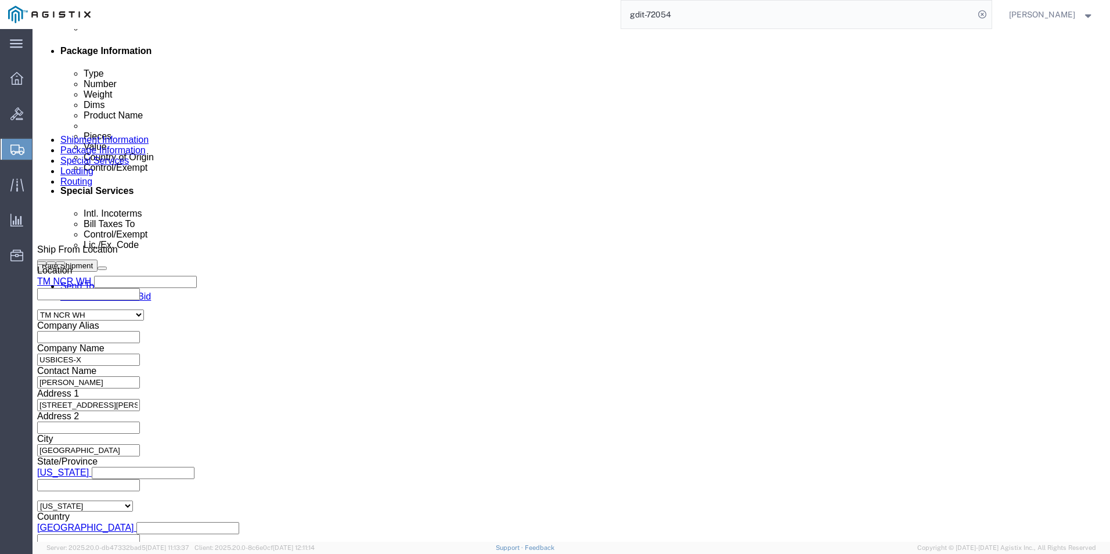
click select "Select AES-Direct EEI Carrier File EEI EEI Exempt"
click input "text"
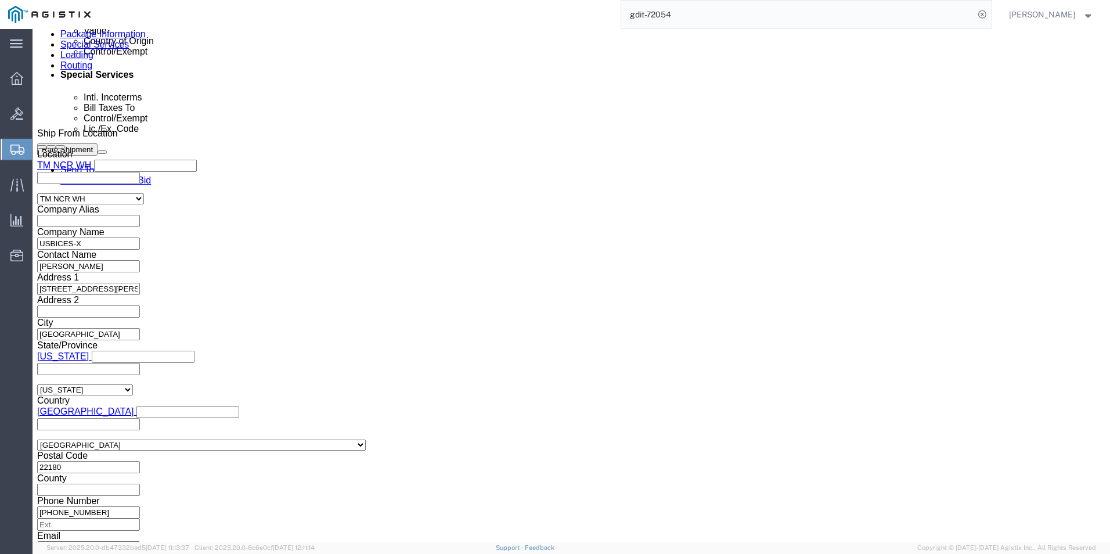
scroll to position [813, 0]
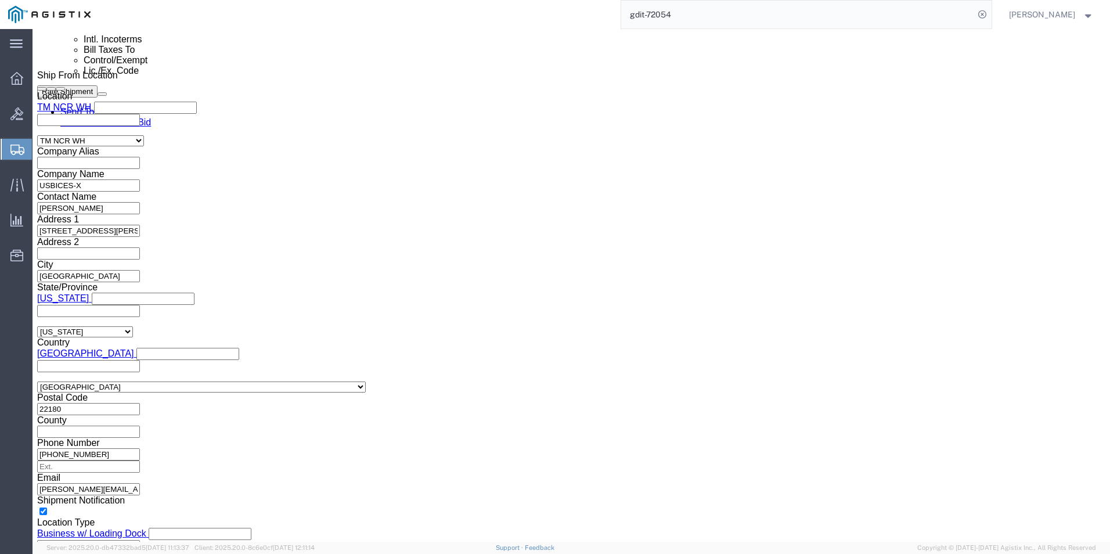
type input "X20251006003039"
click div "Control/Exempt Select ATF BIS DEA EPA FDA FTR ITAR OFAC Other (OPA) Lic./Ex. Co…"
click select "Select CH CI CR DD FI FS GP GS HH HV IP IR IS MS OI OS TE TL TR UG ZD"
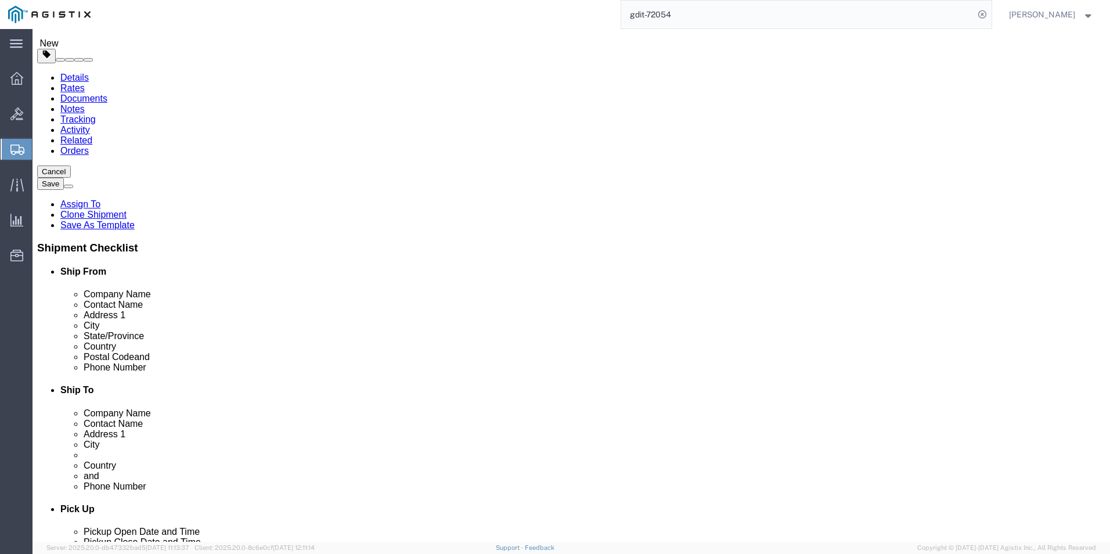
scroll to position [0, 0]
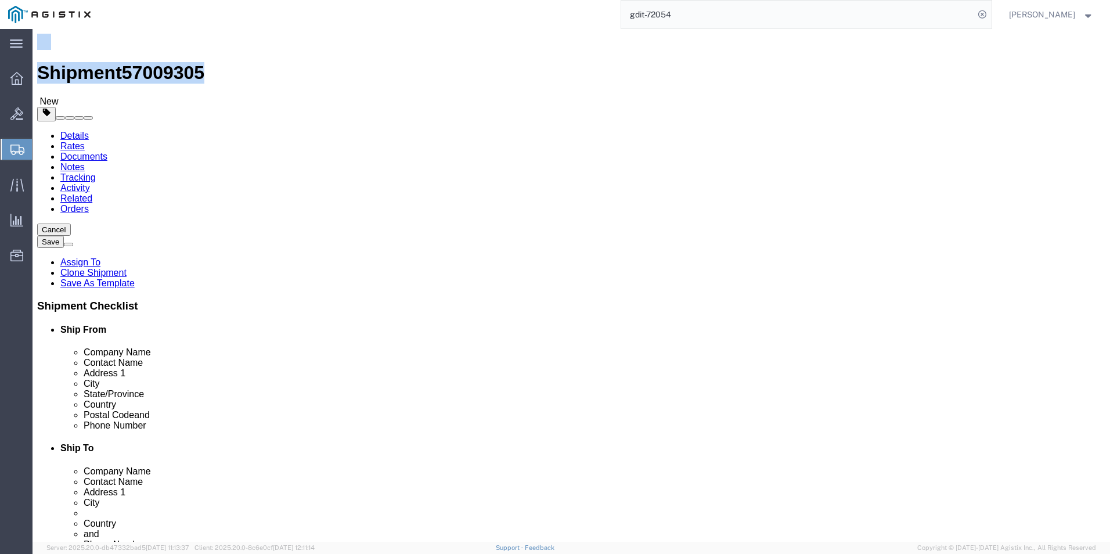
drag, startPoint x: 158, startPoint y: 12, endPoint x: 6, endPoint y: 14, distance: 152.1
click div "Shipment 57009305 New"
drag, startPoint x: 6, startPoint y: 14, endPoint x: 53, endPoint y: 14, distance: 47.0
click h1 "Shipment 57009305"
drag, startPoint x: 159, startPoint y: 11, endPoint x: 34, endPoint y: 12, distance: 124.8
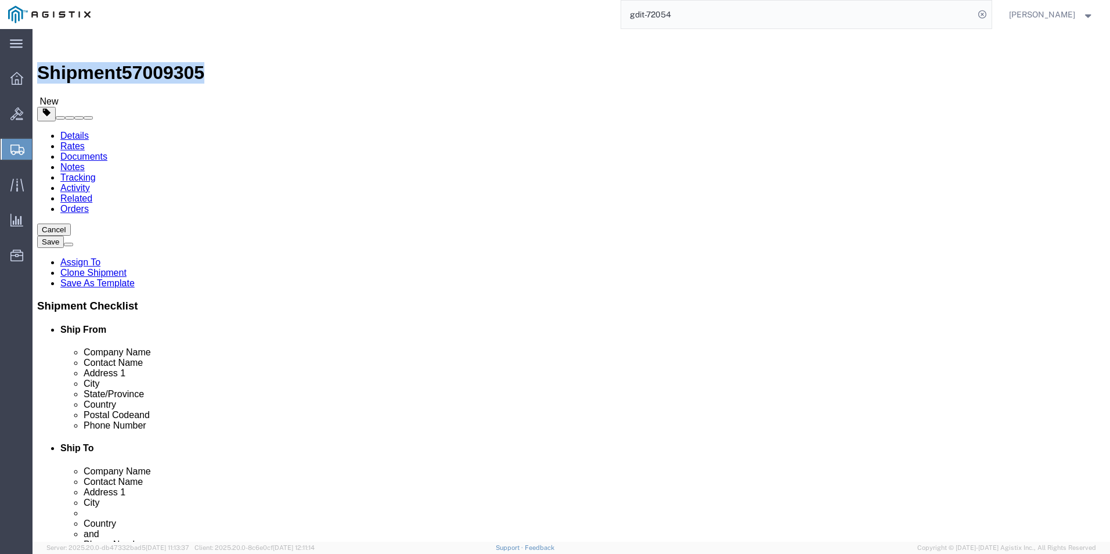
click div "Shipment 57009305 New"
copy h1 "Shipment 57009305"
